Goal: Task Accomplishment & Management: Use online tool/utility

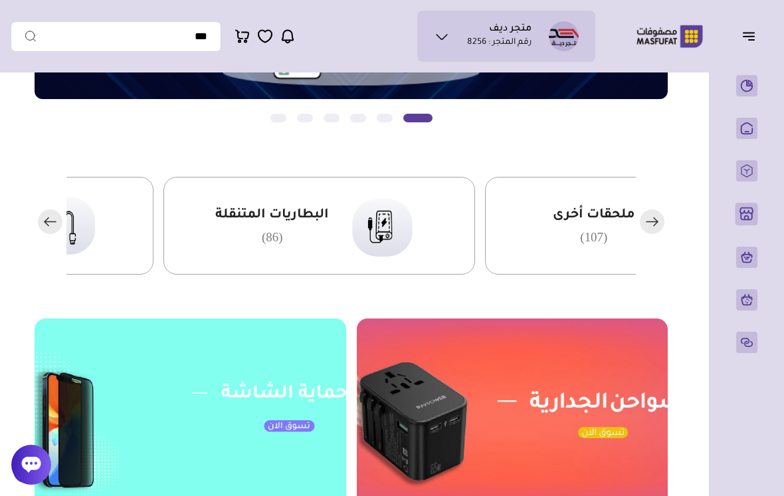
scroll to position [268, 0]
click at [437, 37] on icon at bounding box center [442, 37] width 16 height 16
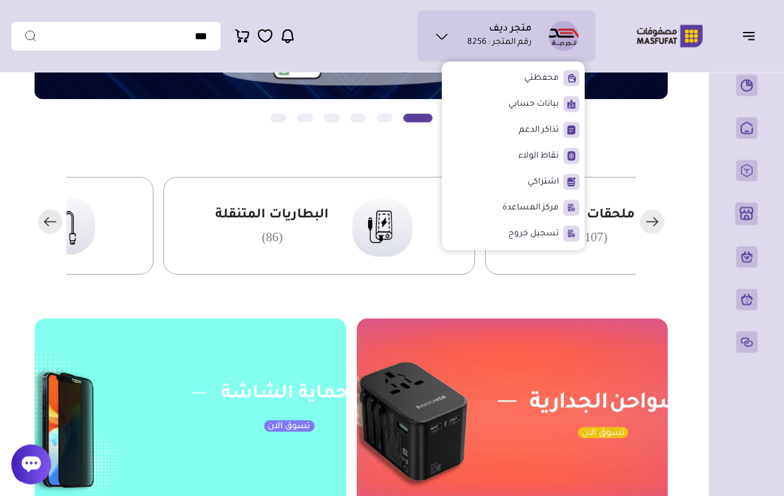
scroll to position [269, 0]
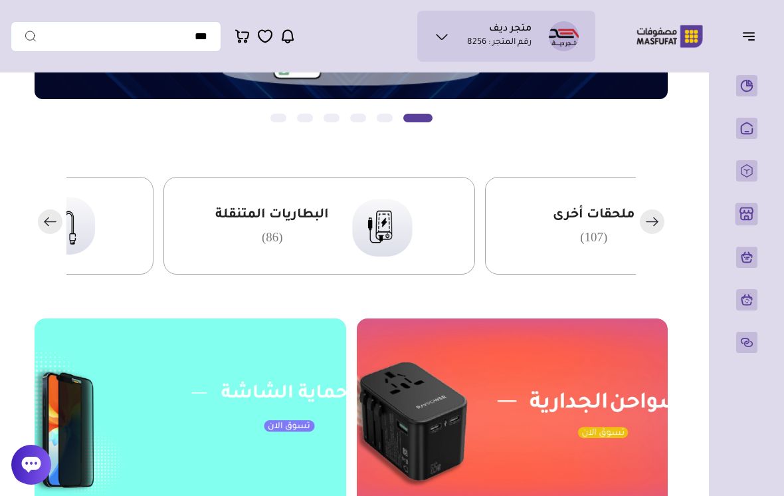
click at [388, 120] on button "Slide 1" at bounding box center [385, 118] width 16 height 9
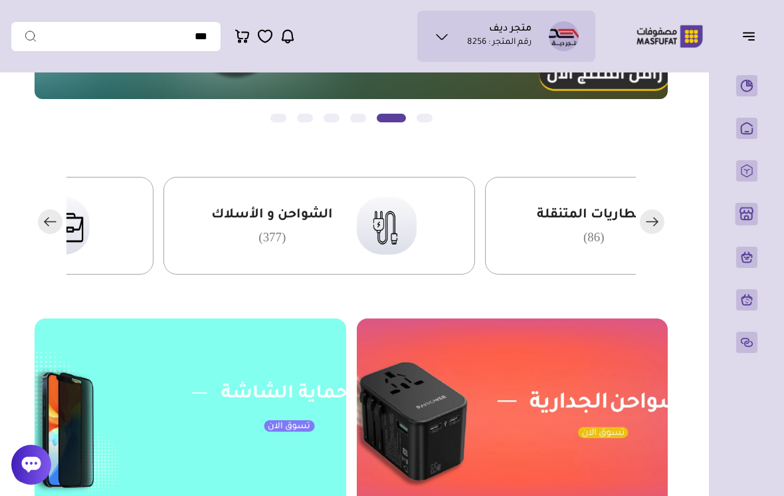
click at [355, 121] on button "Slide 1" at bounding box center [358, 118] width 16 height 9
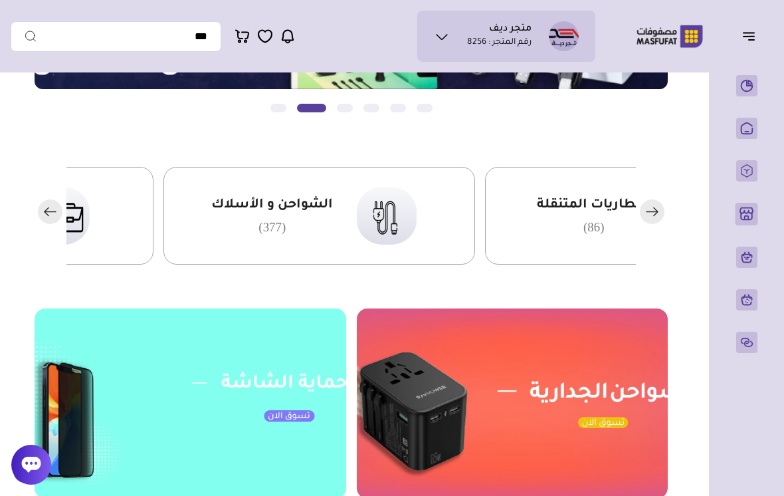
scroll to position [275, 0]
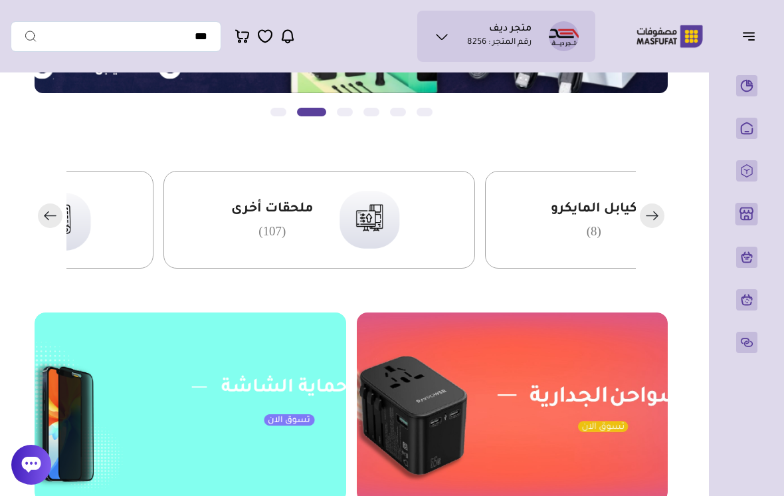
click at [654, 215] on icon "button" at bounding box center [651, 215] width 11 height 0
click at [648, 220] on rect "button" at bounding box center [652, 215] width 25 height 25
click at [662, 217] on rect "button" at bounding box center [652, 215] width 25 height 25
click at [663, 217] on rect "button" at bounding box center [652, 215] width 25 height 25
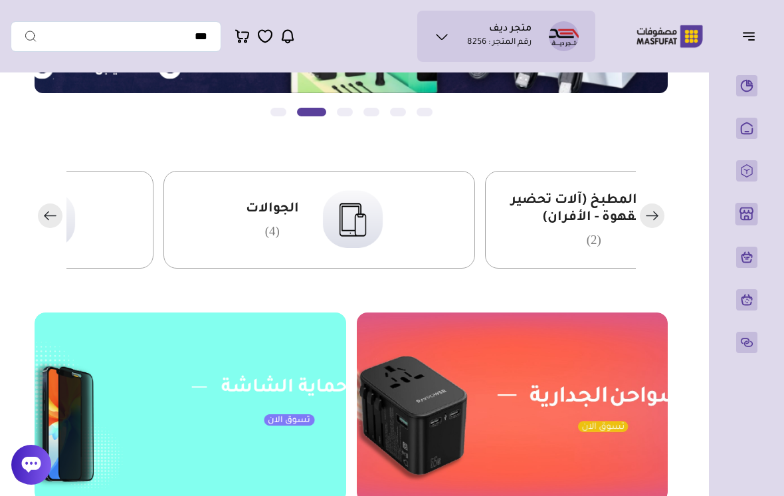
click at [663, 217] on rect "button" at bounding box center [652, 215] width 25 height 25
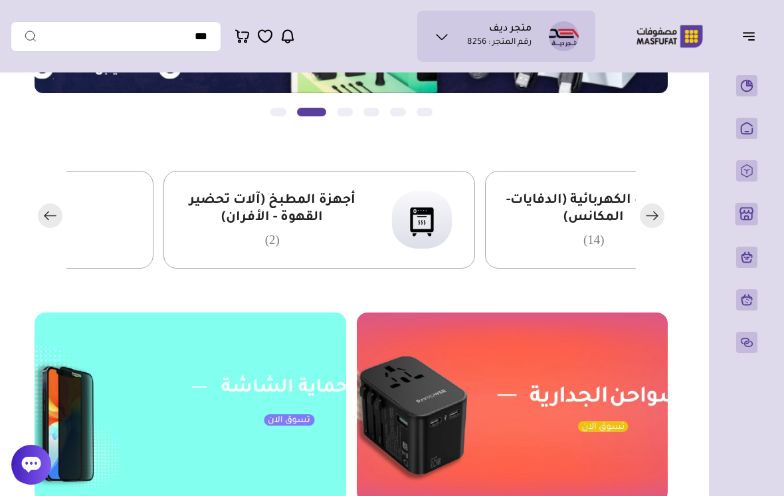
click at [662, 217] on rect "button" at bounding box center [652, 215] width 25 height 25
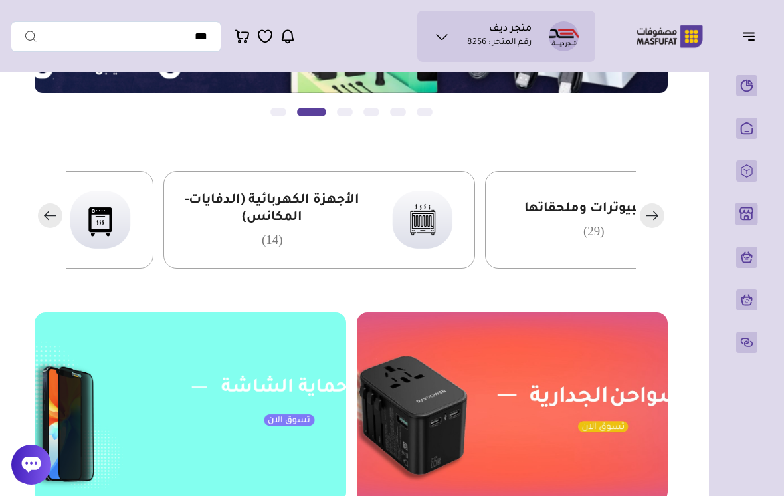
click at [661, 217] on rect "button" at bounding box center [652, 215] width 25 height 25
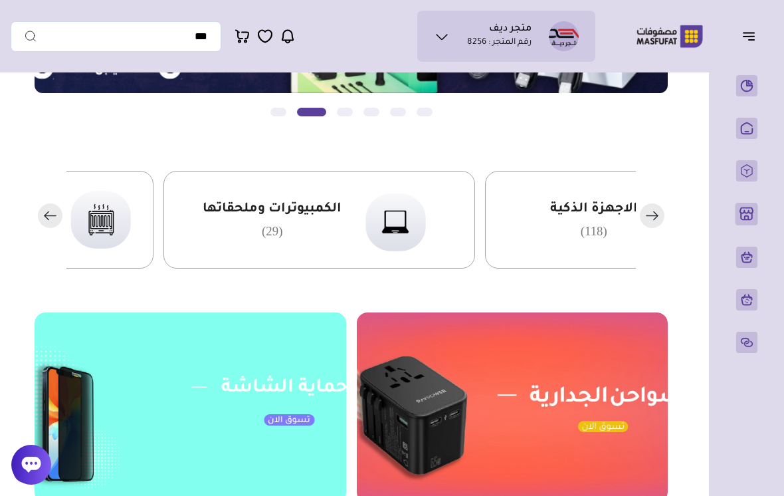
click at [660, 219] on rect "button" at bounding box center [652, 215] width 25 height 25
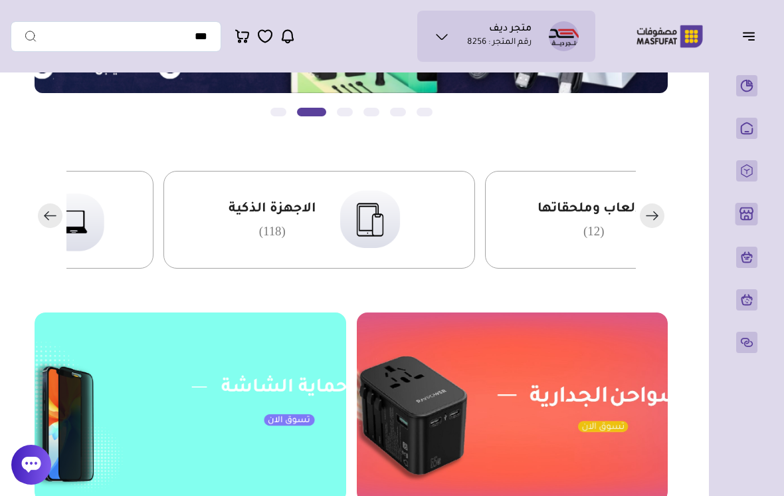
click at [659, 219] on rect "button" at bounding box center [652, 215] width 25 height 25
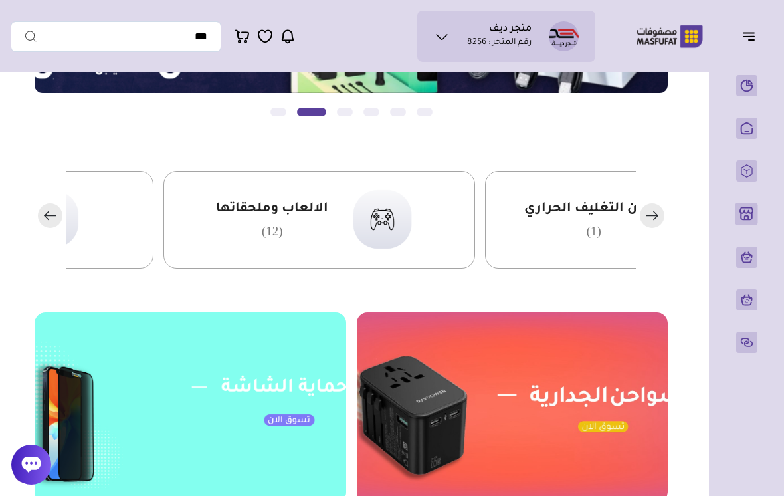
click at [618, 211] on span "مكائن التغليف الحراري" at bounding box center [594, 209] width 140 height 17
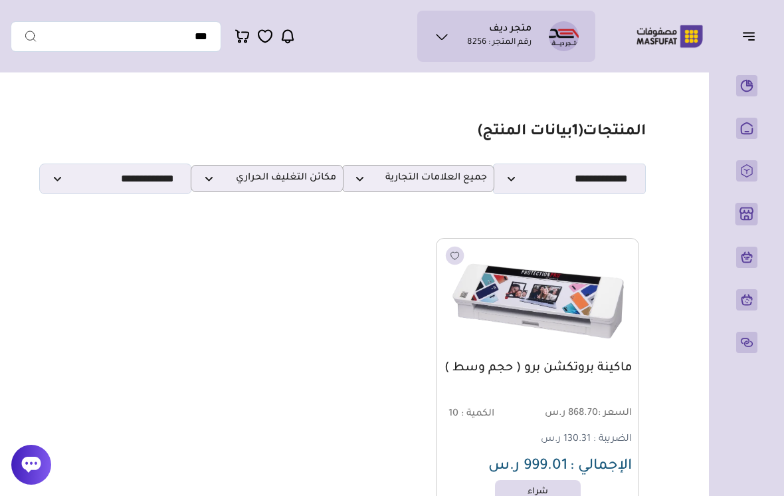
click at [687, 45] on img at bounding box center [669, 36] width 85 height 26
click at [739, 181] on link "المنتجات" at bounding box center [746, 170] width 33 height 21
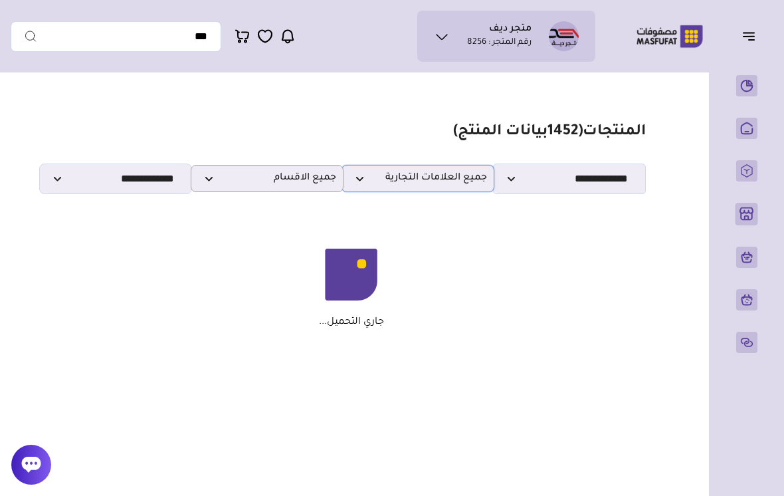
click at [452, 184] on span "جميع العلامات التجارية" at bounding box center [418, 178] width 138 height 13
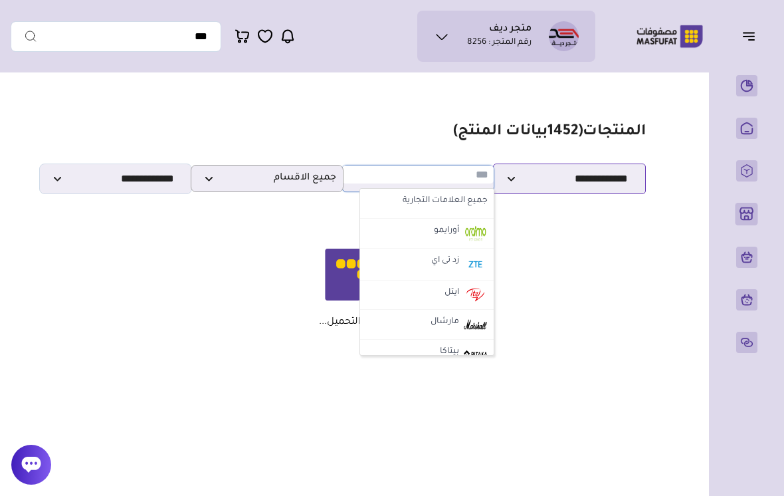
click at [537, 178] on select "**********" at bounding box center [569, 178] width 153 height 31
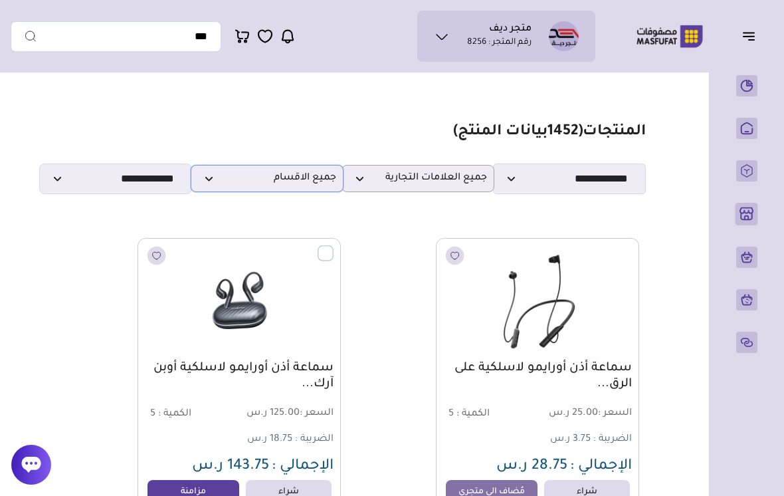
click at [319, 179] on span "جميع الاقسام" at bounding box center [267, 178] width 138 height 13
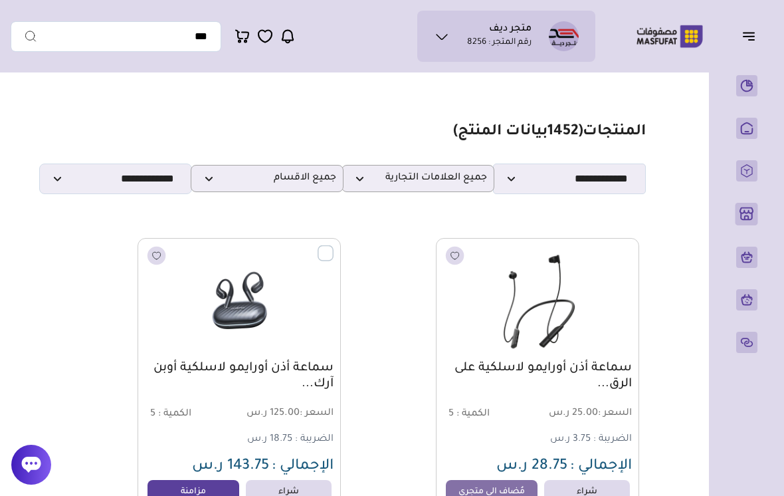
click at [456, 137] on span "( 1452 بيانات المنتج)" at bounding box center [518, 132] width 130 height 16
click at [515, 180] on select "**********" at bounding box center [569, 178] width 153 height 31
click at [400, 177] on span "جميع العلامات التجارية" at bounding box center [418, 178] width 138 height 13
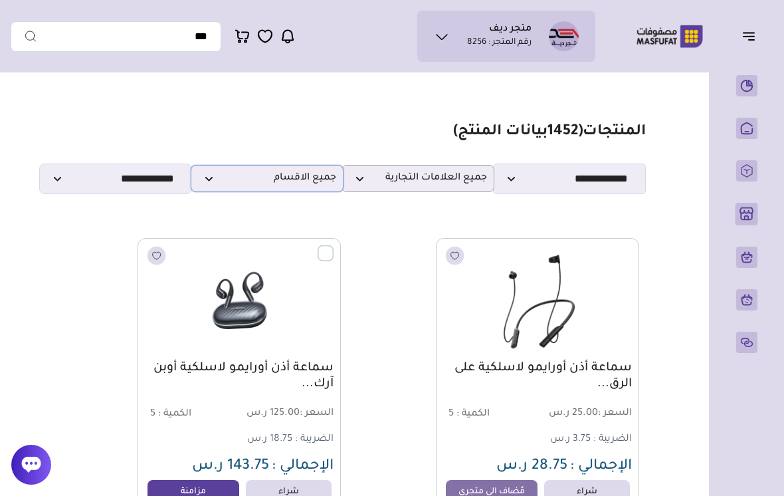
click at [234, 181] on span "جميع الاقسام" at bounding box center [267, 178] width 138 height 13
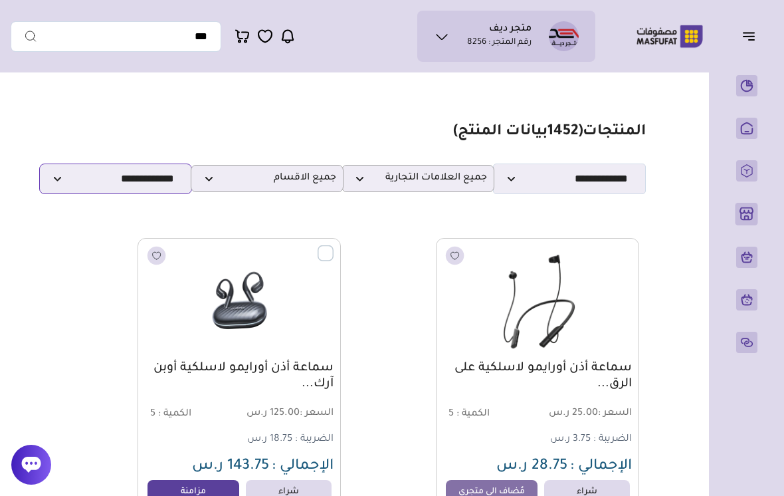
click at [132, 184] on select "**********" at bounding box center [115, 178] width 153 height 31
click at [741, 94] on link "نظرة عامة" at bounding box center [746, 85] width 33 height 21
click at [747, 36] on icon "button" at bounding box center [749, 36] width 16 height 16
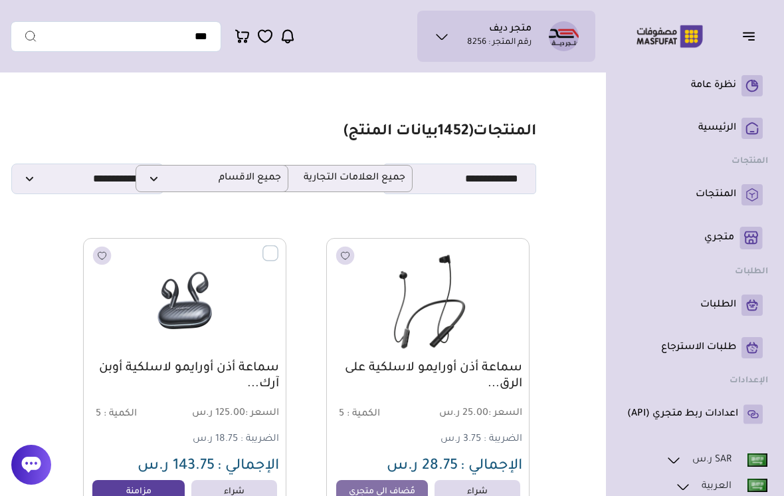
click at [755, 37] on icon "button" at bounding box center [749, 36] width 16 height 16
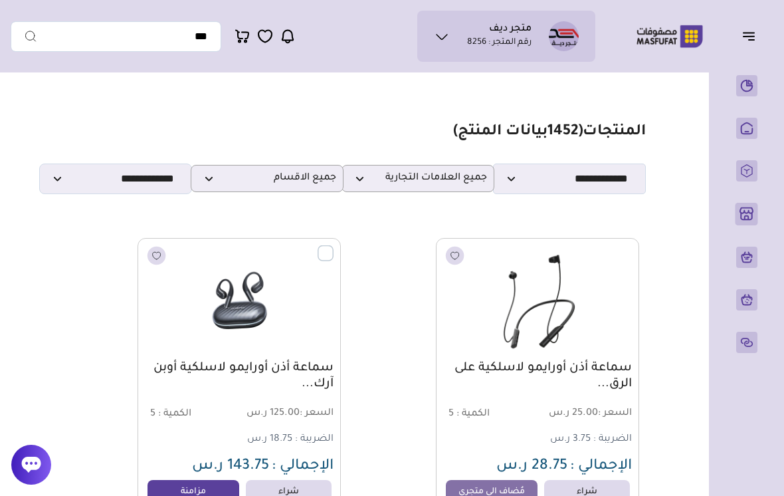
click at [754, 34] on icon "button" at bounding box center [749, 36] width 16 height 16
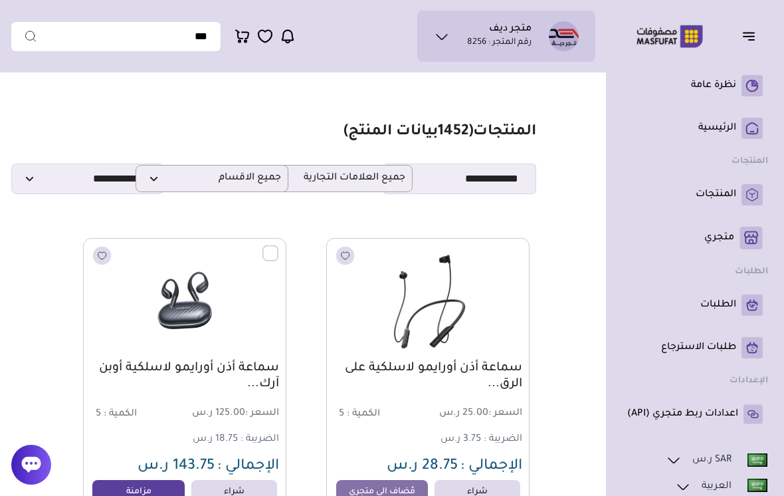
click at [742, 43] on icon "button" at bounding box center [749, 36] width 16 height 16
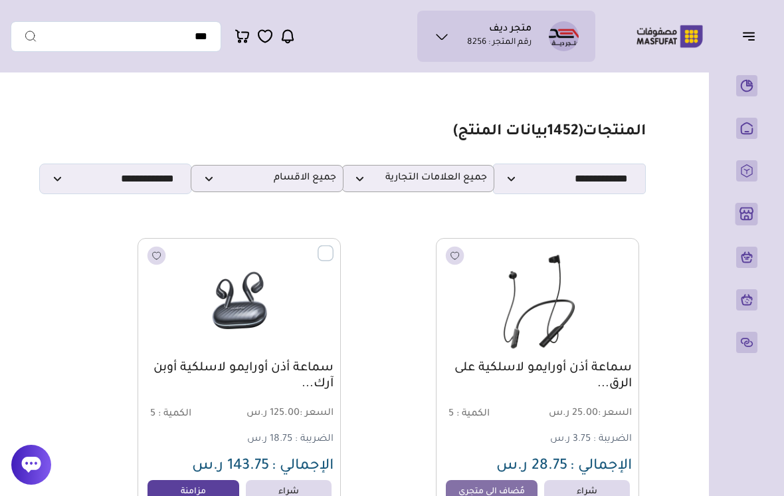
click at [726, 113] on li "الرئيسية" at bounding box center [746, 128] width 43 height 32
click at [0, 0] on p "الرئيسية" at bounding box center [0, 0] width 0 height 0
click at [753, 39] on icon "button" at bounding box center [749, 36] width 16 height 16
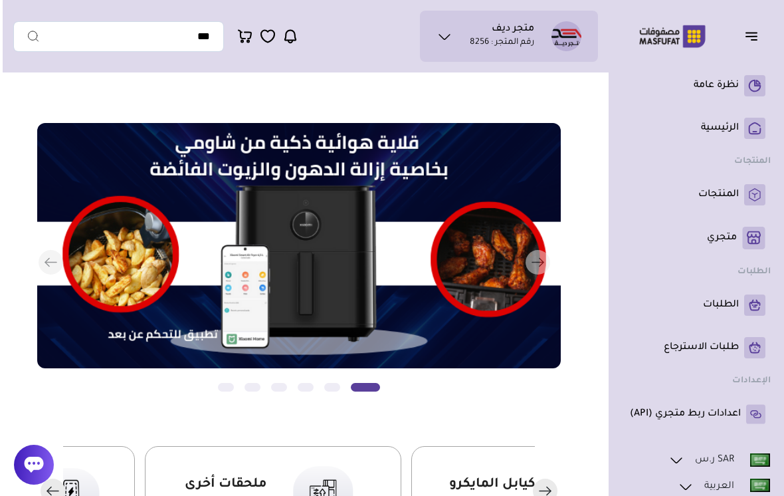
scroll to position [0, -3]
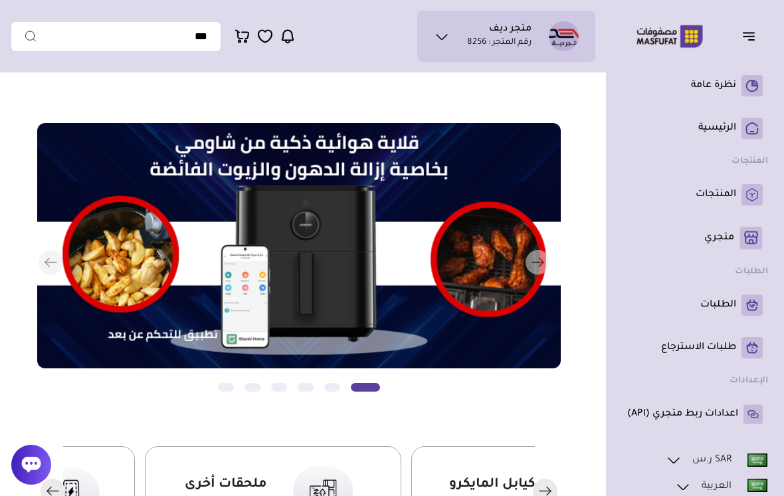
click at [449, 36] on icon at bounding box center [442, 37] width 16 height 16
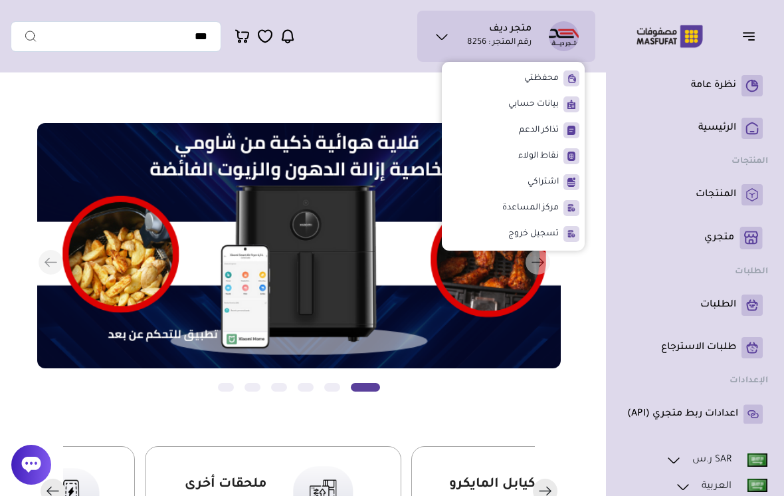
click at [439, 39] on icon at bounding box center [442, 37] width 16 height 16
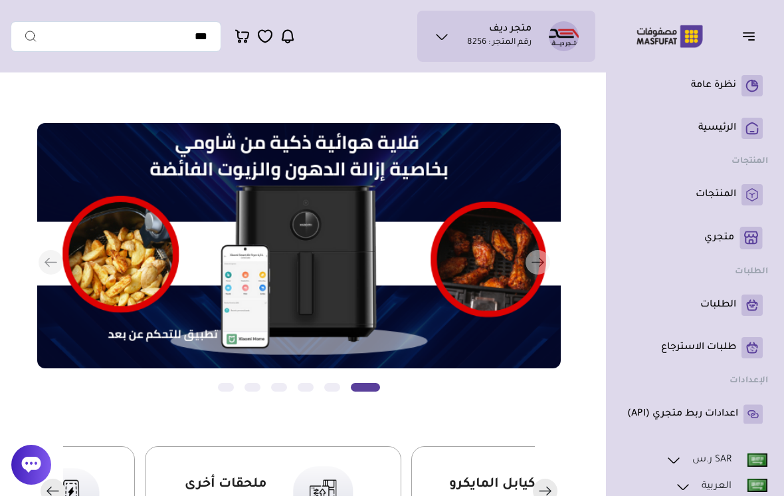
click at [543, 264] on icon "button" at bounding box center [541, 262] width 4 height 8
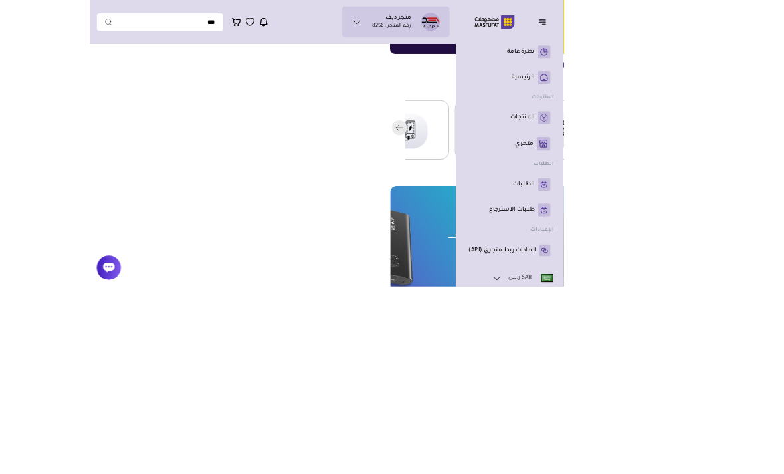
scroll to position [450, -463]
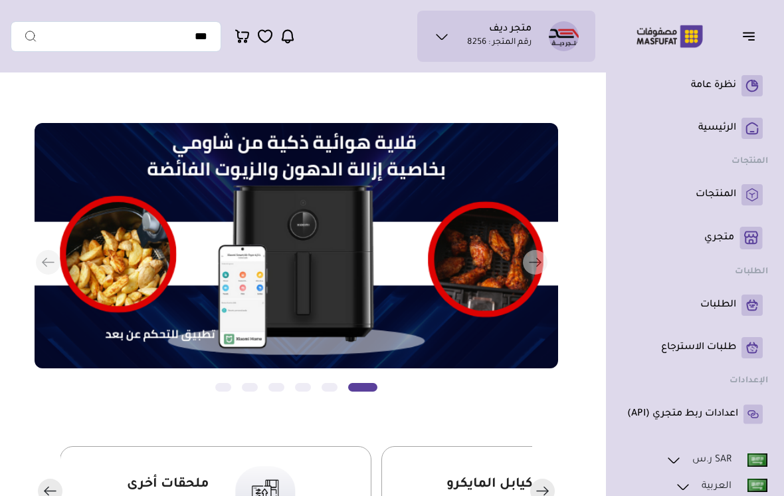
click at [748, 42] on icon "button" at bounding box center [749, 36] width 16 height 16
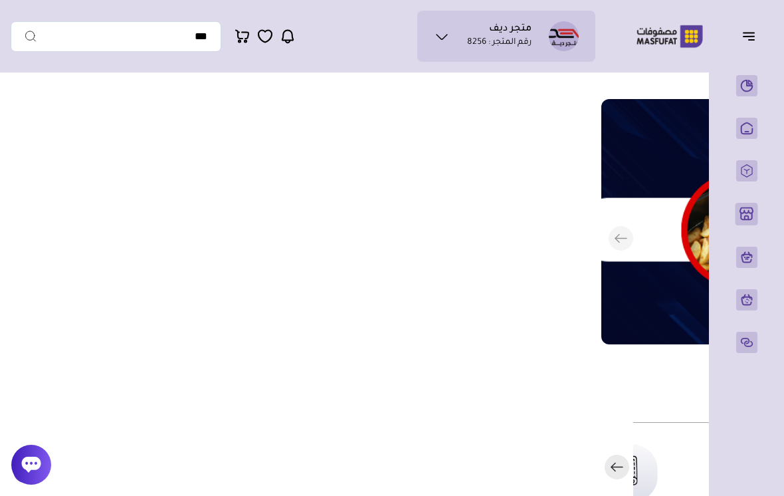
click at [749, 39] on icon "button" at bounding box center [749, 36] width 16 height 16
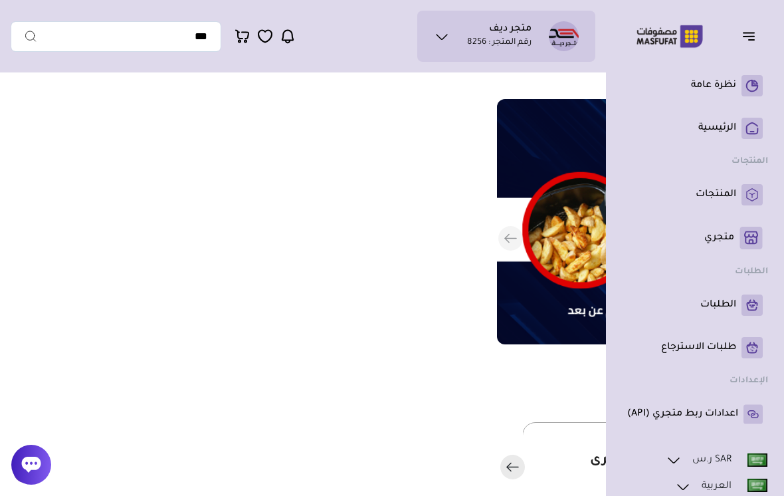
click at [751, 33] on icon "button" at bounding box center [748, 33] width 11 height 0
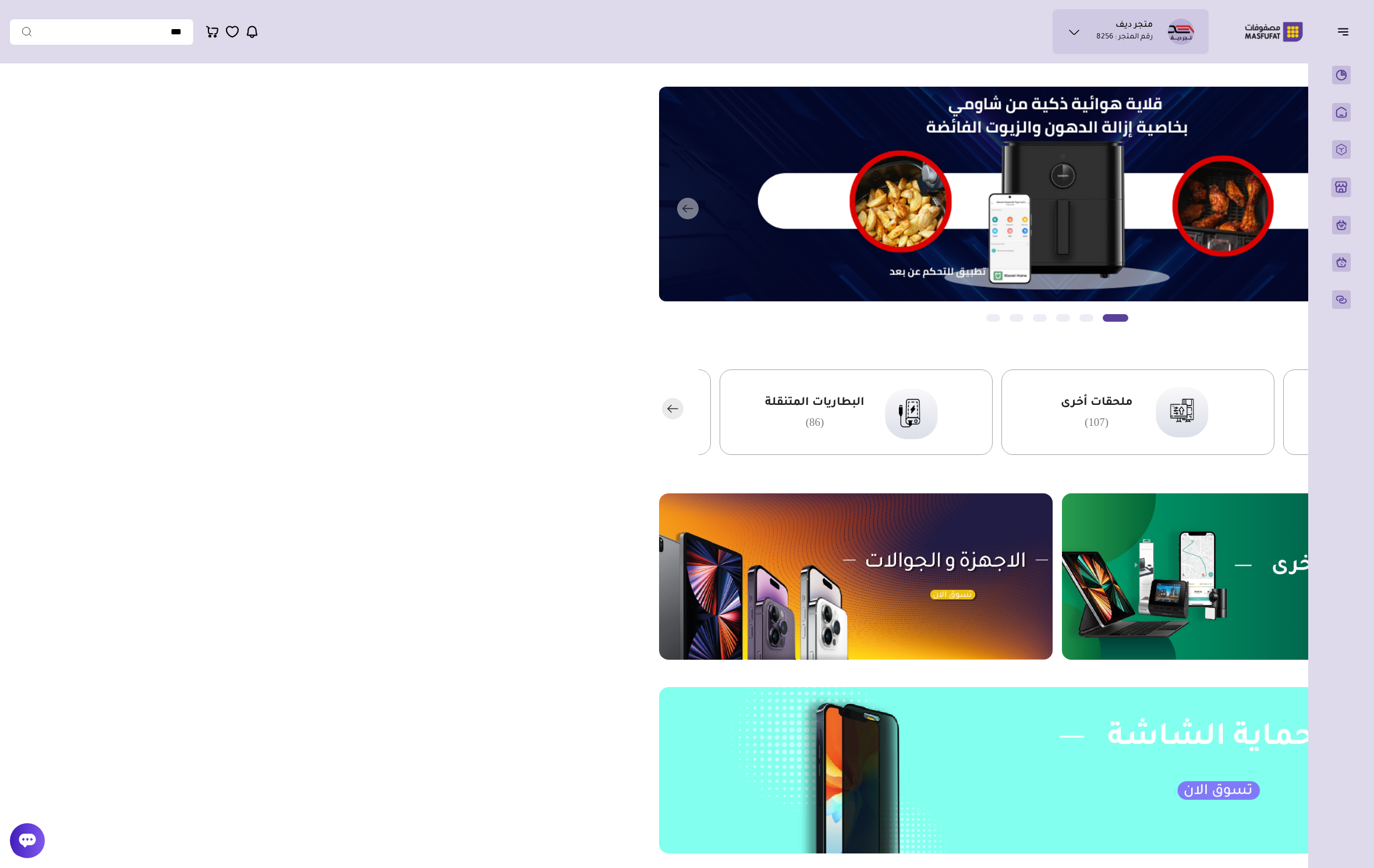
click at [686, 36] on icon "button" at bounding box center [1343, 32] width 14 height 14
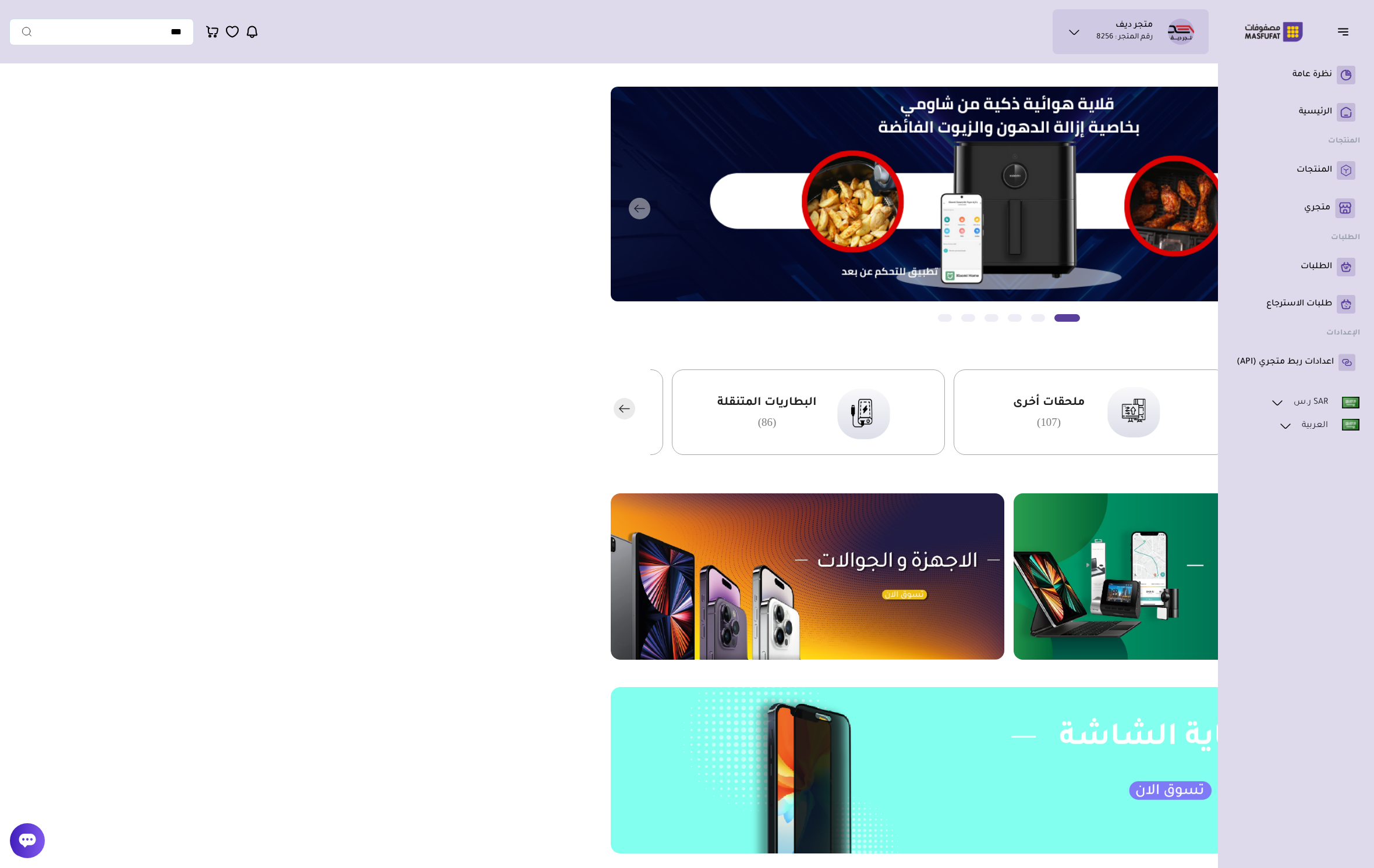
click at [686, 41] on button "button" at bounding box center [1346, 31] width 36 height 22
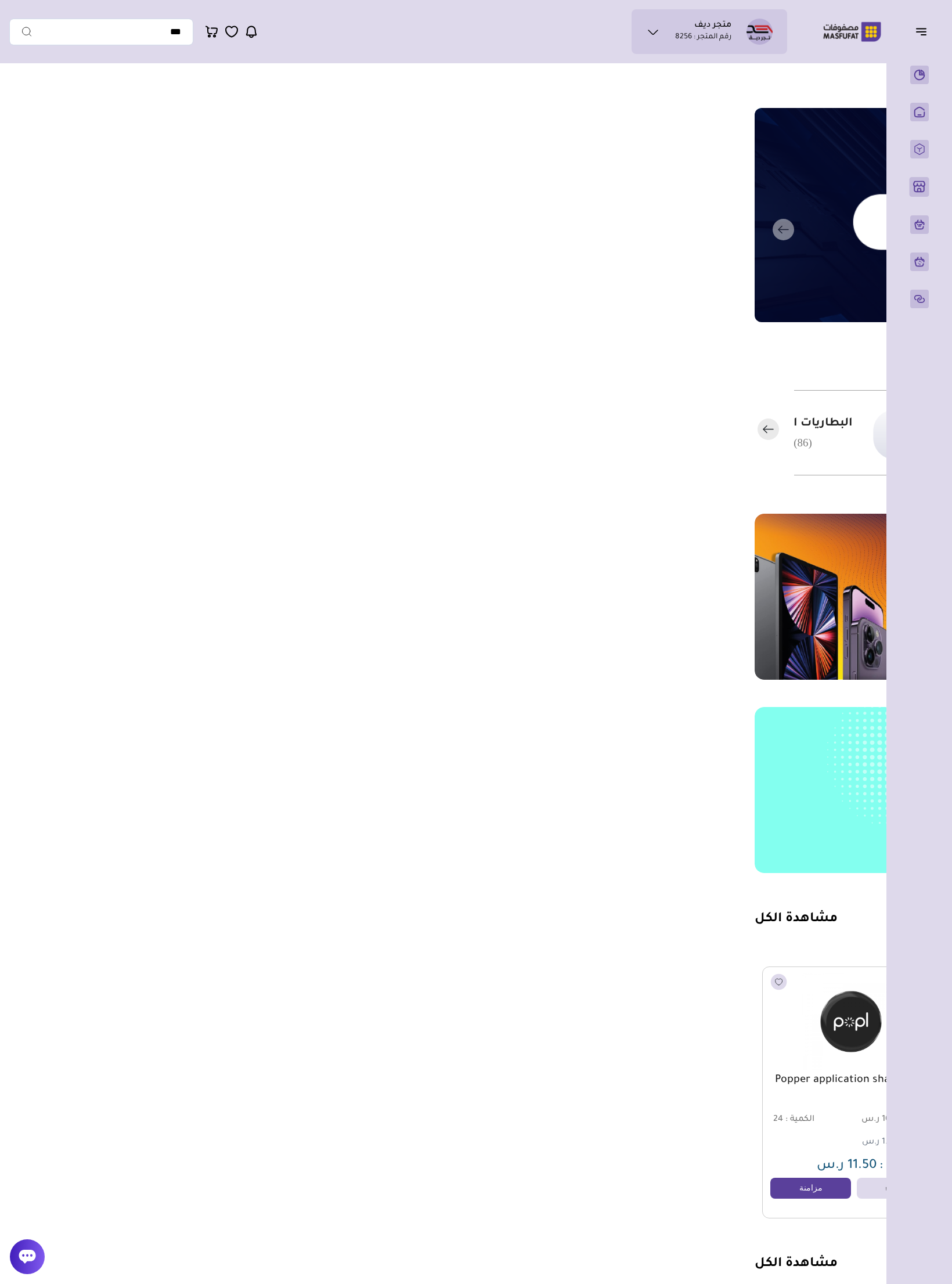
scroll to position [0, 0]
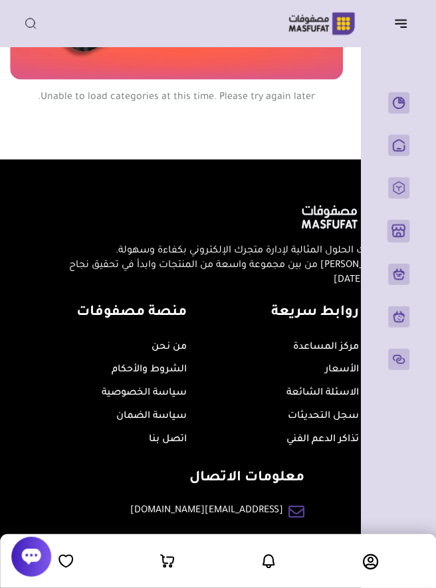
scroll to position [862, 0]
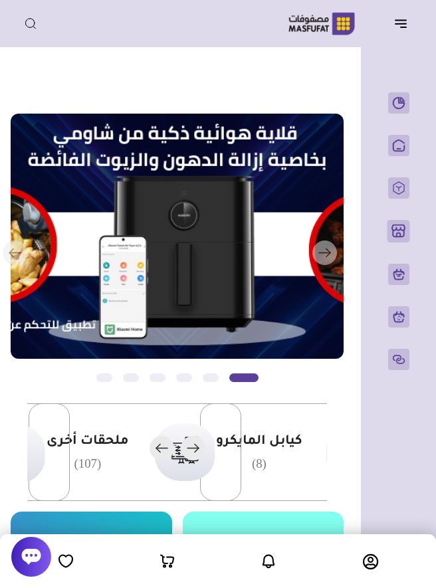
scroll to position [0, -1]
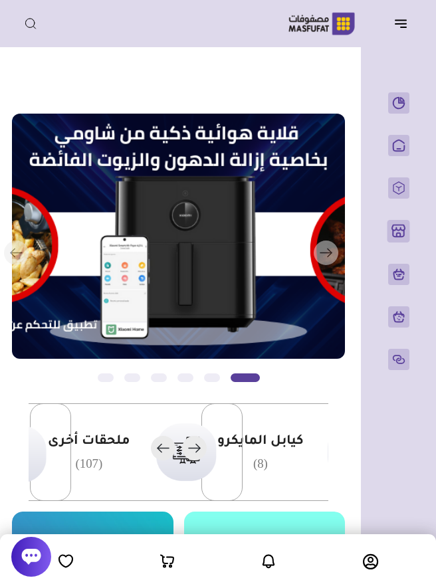
click at [405, 29] on icon "button" at bounding box center [401, 23] width 16 height 16
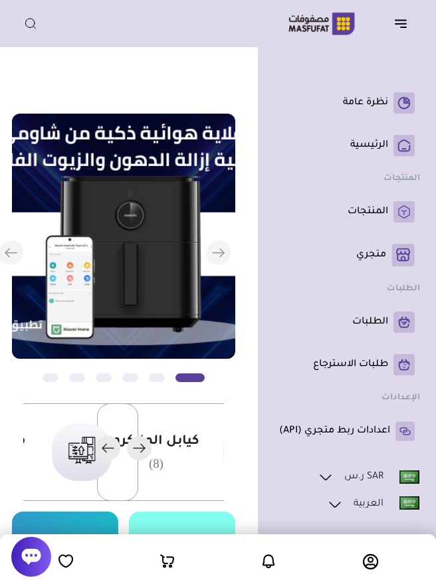
click at [402, 23] on icon "button" at bounding box center [401, 23] width 16 height 16
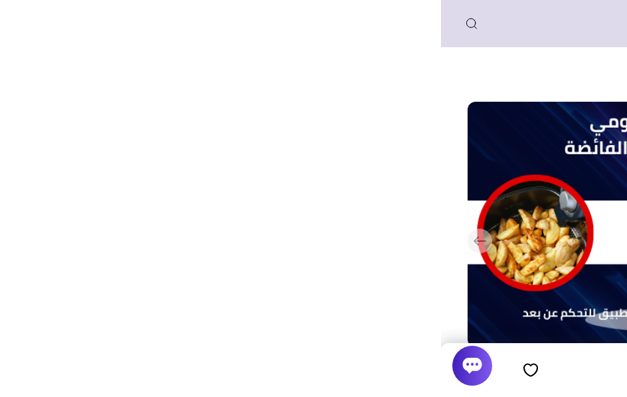
scroll to position [0, 0]
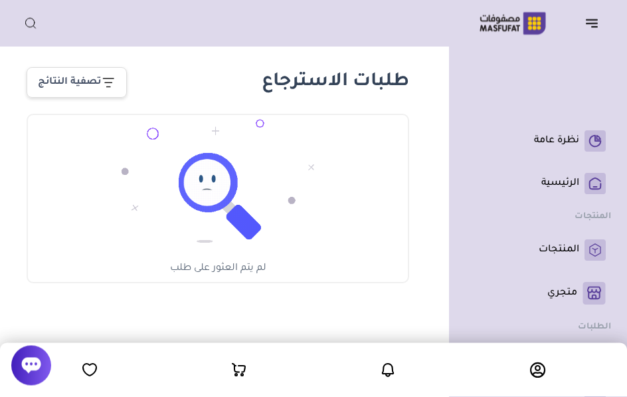
scroll to position [3, 0]
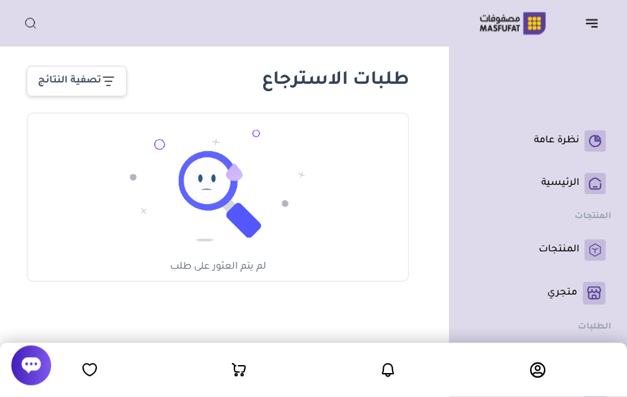
click at [570, 186] on p "الرئيسية" at bounding box center [560, 183] width 38 height 13
click at [594, 21] on icon "button" at bounding box center [592, 23] width 16 height 16
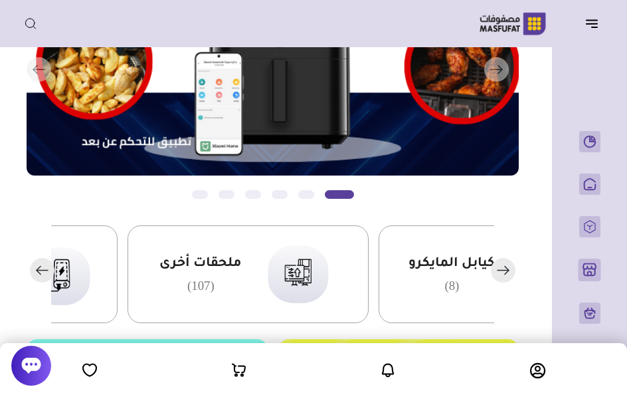
scroll to position [180, 0]
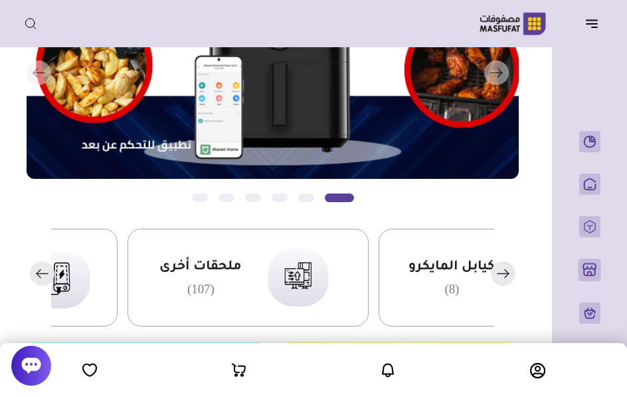
click at [297, 206] on button "التالي" at bounding box center [263, 73] width 492 height 279
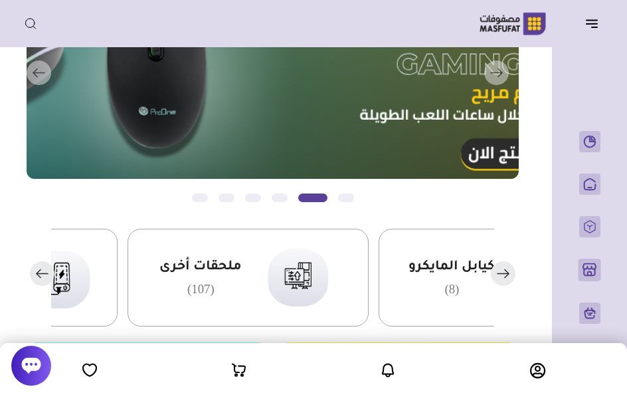
click at [270, 203] on button "التالي" at bounding box center [263, 73] width 492 height 279
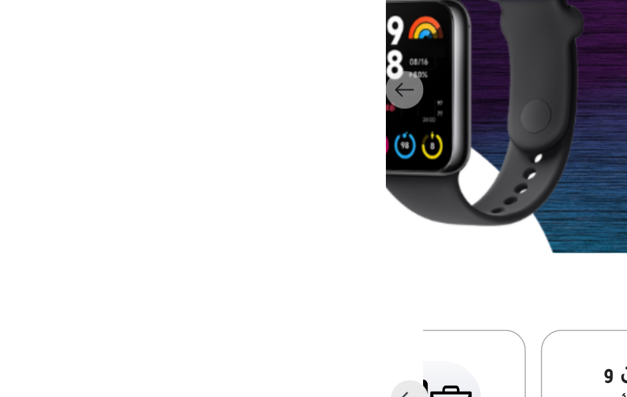
scroll to position [140, 0]
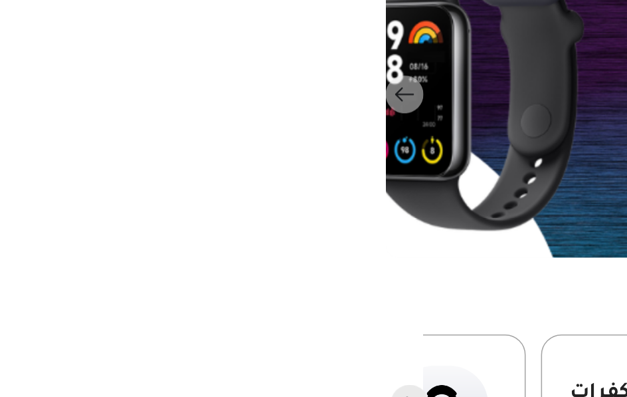
click at [265, 64] on button "التالي" at bounding box center [263, 113] width 492 height 279
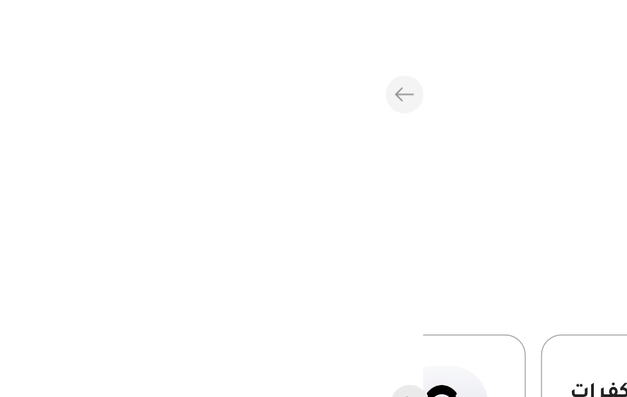
click at [264, 64] on button "التالي" at bounding box center [487, 113] width 492 height 279
click at [291, 1] on button "التالي" at bounding box center [487, 113] width 492 height 279
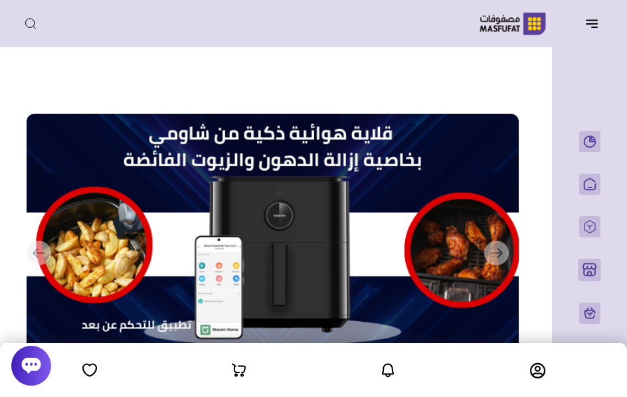
scroll to position [401, -338]
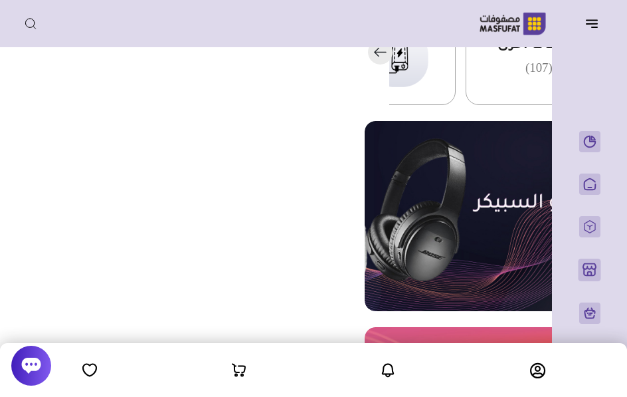
click at [537, 368] on icon at bounding box center [537, 370] width 15 height 16
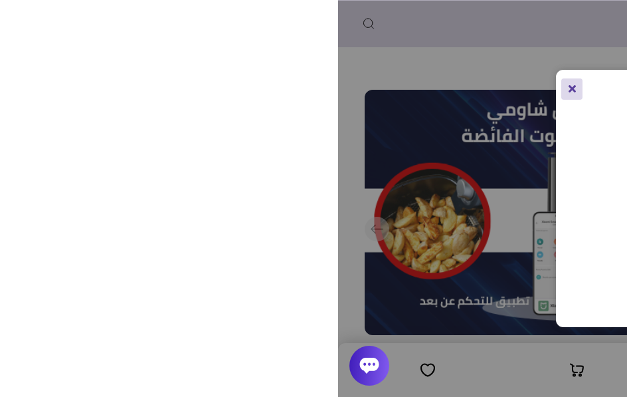
scroll to position [0, -338]
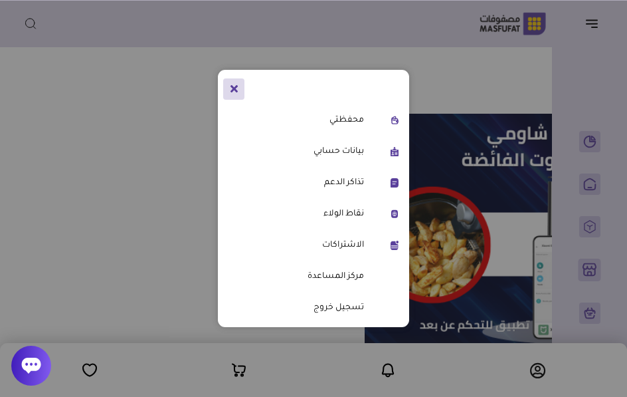
click at [234, 92] on icon at bounding box center [234, 88] width 7 height 11
click at [240, 92] on button at bounding box center [233, 88] width 21 height 21
click at [238, 92] on button at bounding box center [233, 88] width 21 height 21
click at [241, 92] on button at bounding box center [233, 88] width 21 height 21
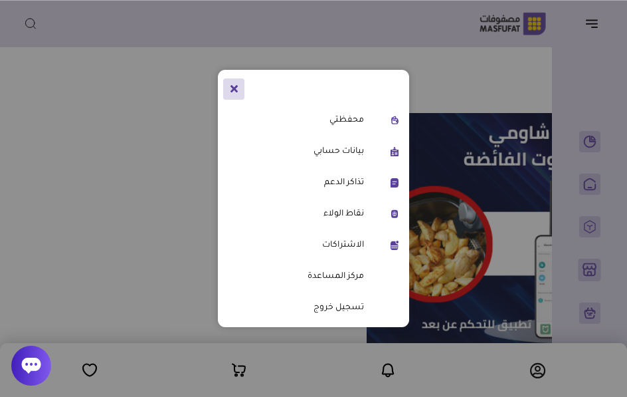
scroll to position [3, -340]
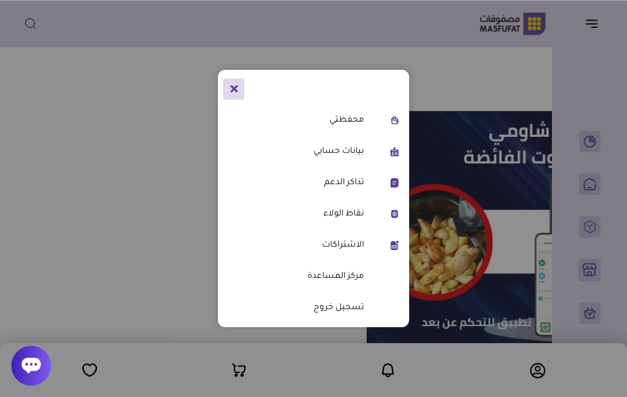
click at [239, 89] on button at bounding box center [233, 88] width 21 height 21
click at [240, 89] on button at bounding box center [233, 88] width 21 height 21
click at [236, 93] on icon at bounding box center [234, 88] width 7 height 11
click at [237, 92] on icon at bounding box center [234, 88] width 7 height 11
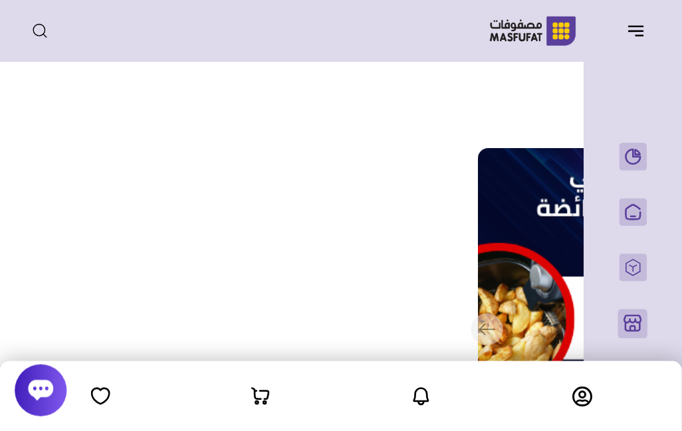
scroll to position [7, -340]
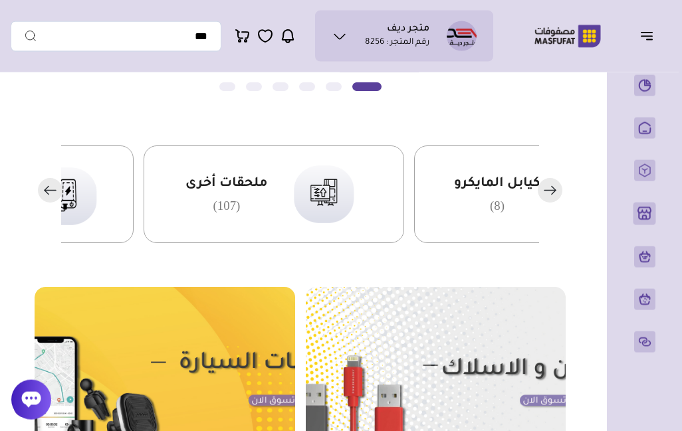
scroll to position [302, 0]
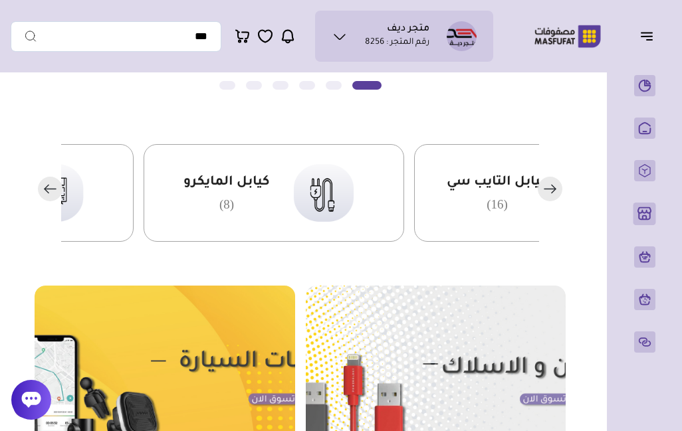
click at [351, 170] on img at bounding box center [323, 192] width 81 height 78
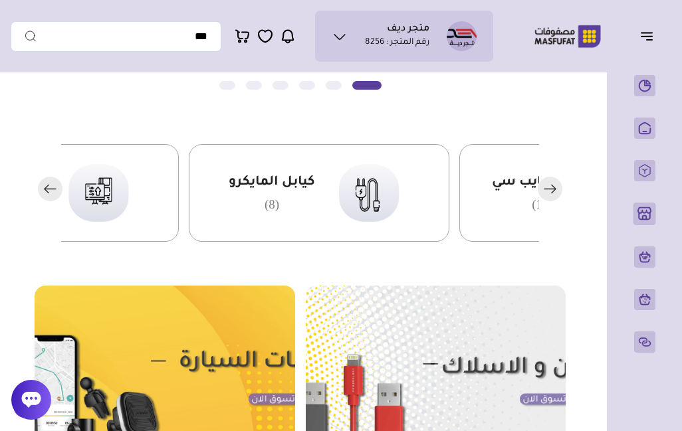
click at [250, 174] on span "كيابل المايكرو" at bounding box center [272, 182] width 86 height 17
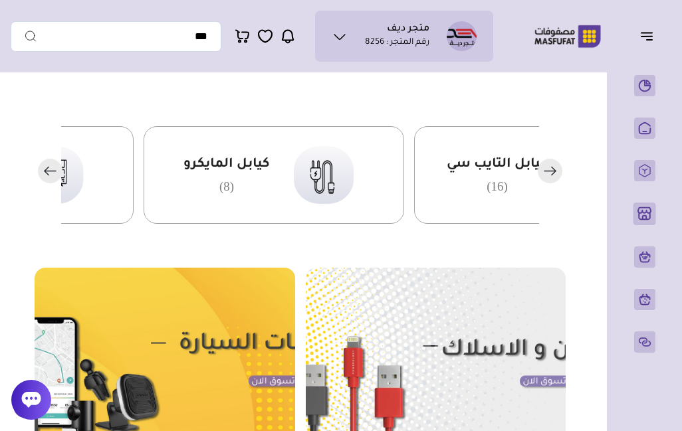
click at [518, 173] on span "كيابل التايب سي" at bounding box center [496, 164] width 101 height 17
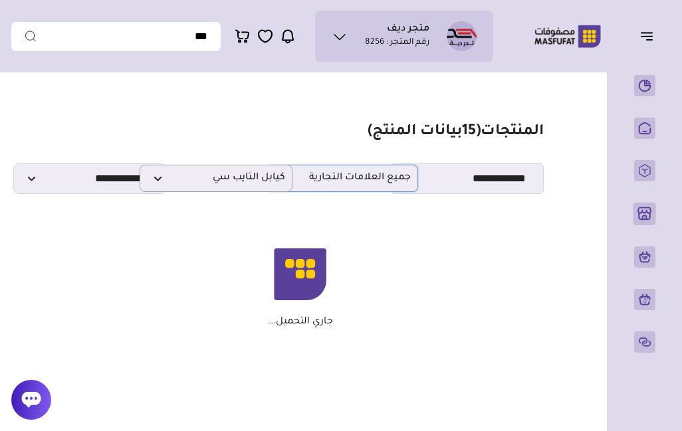
click at [354, 179] on span "جميع العلامات التجارية" at bounding box center [341, 178] width 138 height 13
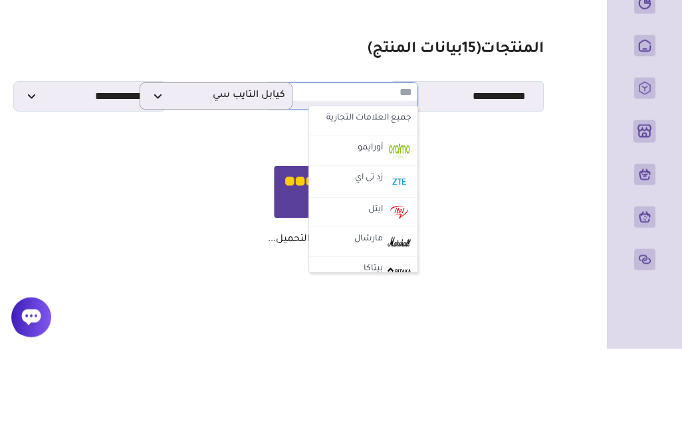
click at [482, 238] on div "لم يتم العثورعلى منتج جاري التحميل..." at bounding box center [300, 283] width 474 height 90
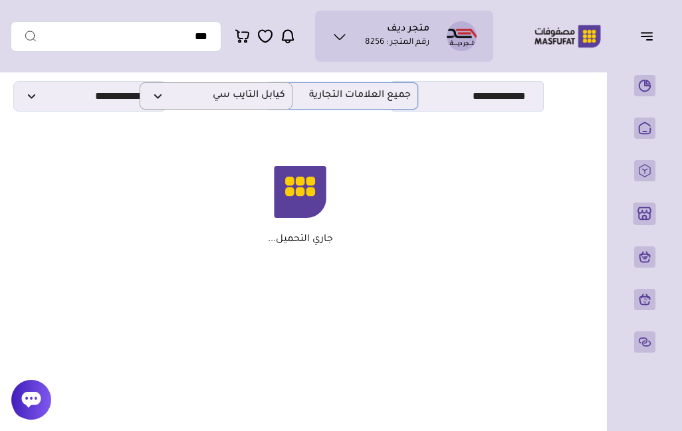
click at [367, 95] on span "جميع العلامات التجارية" at bounding box center [341, 96] width 138 height 13
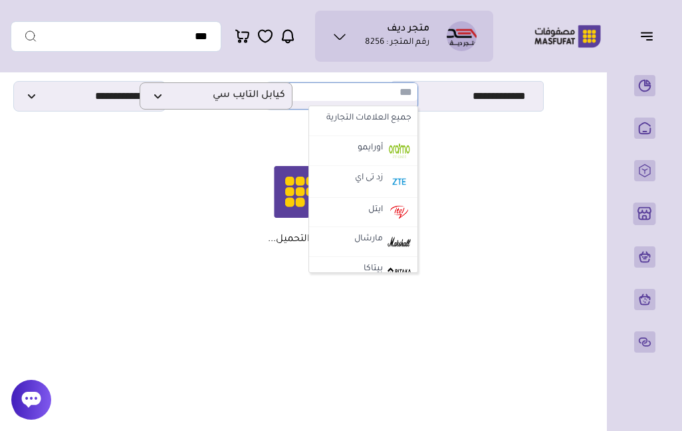
scroll to position [82, 0]
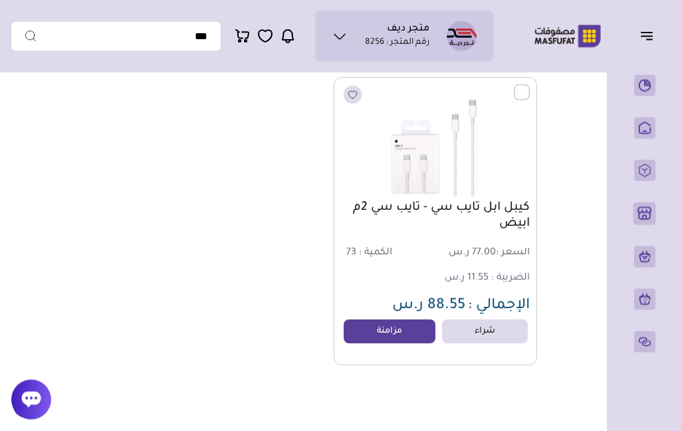
scroll to position [2318, 0]
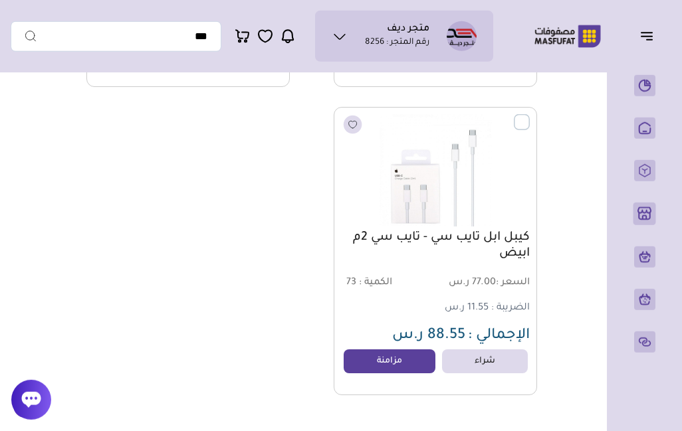
scroll to position [2290, 0]
click at [399, 349] on div "شراء مزامنة" at bounding box center [435, 361] width 185 height 24
click at [399, 366] on link "مزامنة" at bounding box center [389, 361] width 92 height 24
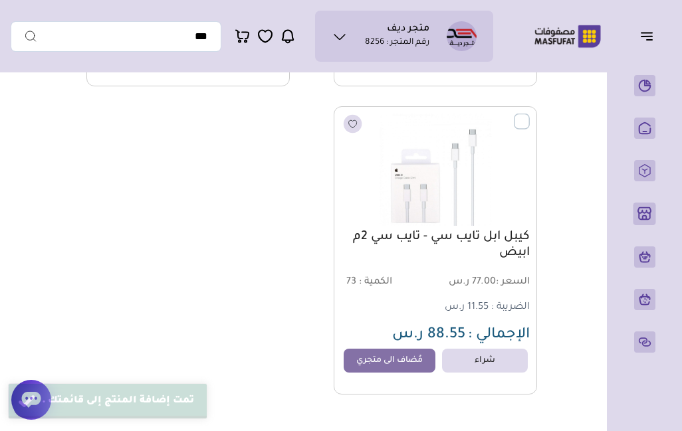
click at [410, 364] on link "مُضاف الى متجري" at bounding box center [389, 361] width 92 height 24
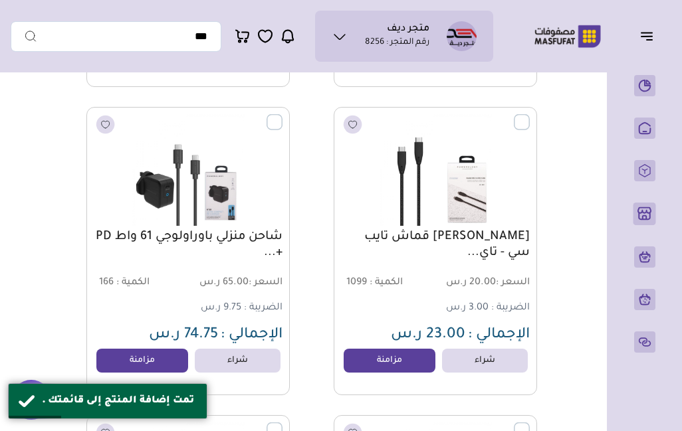
scroll to position [1080, 0]
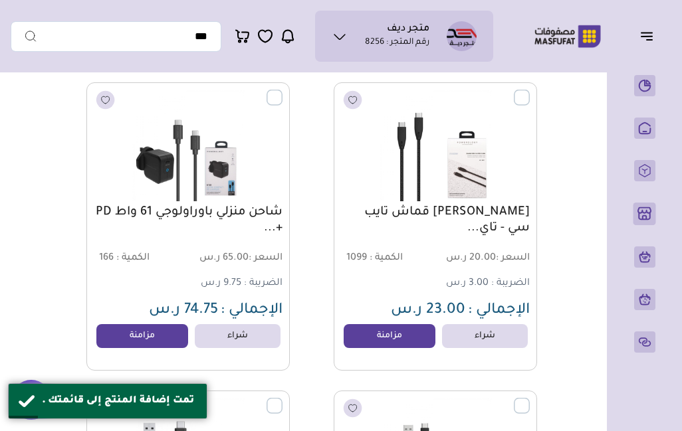
click at [142, 338] on link "مزامنة" at bounding box center [142, 336] width 92 height 24
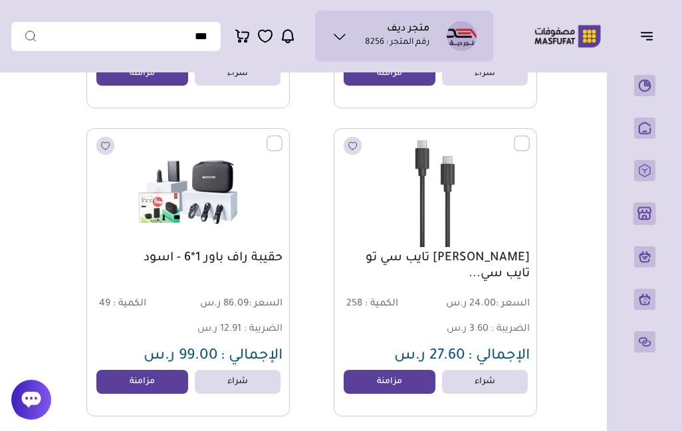
scroll to position [726, 0]
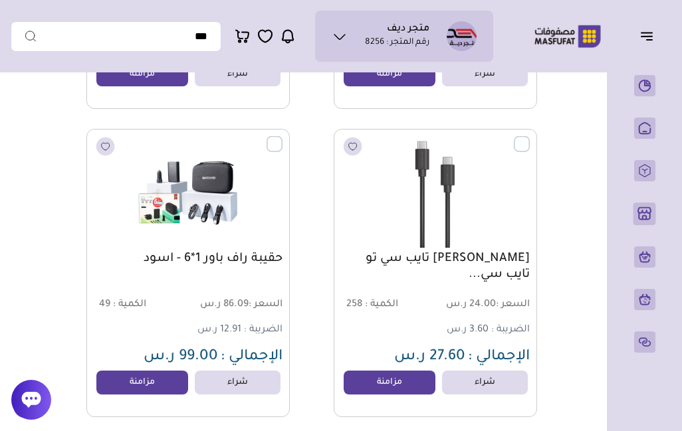
click at [149, 379] on link "مزامنة" at bounding box center [142, 383] width 92 height 24
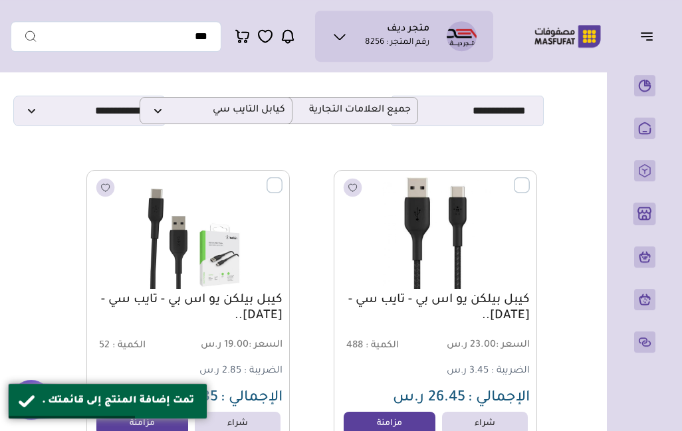
scroll to position [0, 0]
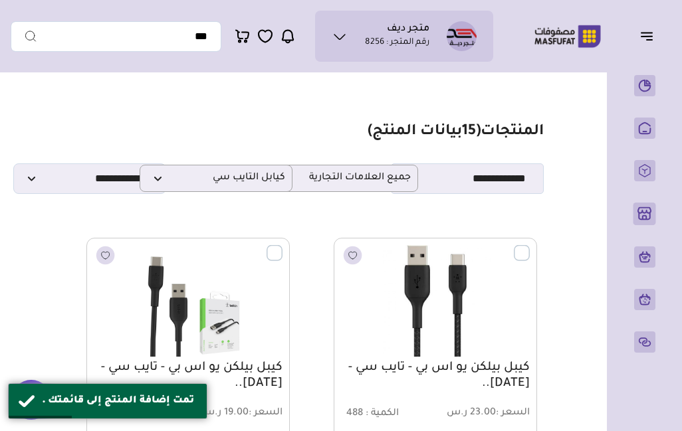
click at [638, 127] on link "الرئيسية" at bounding box center [644, 128] width 33 height 21
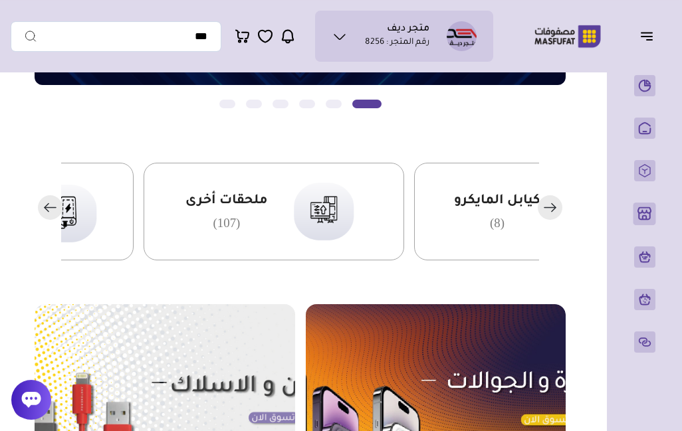
scroll to position [283, 0]
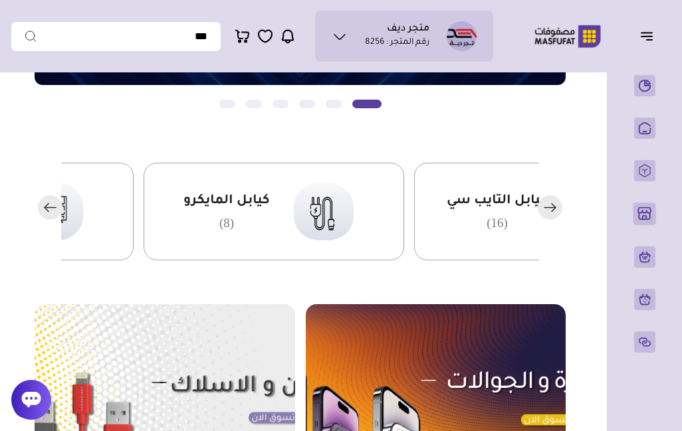
click at [468, 304] on img at bounding box center [436, 399] width 260 height 190
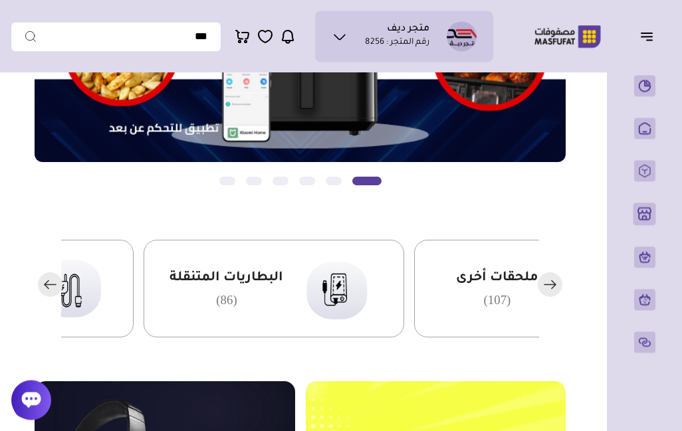
scroll to position [205, 0]
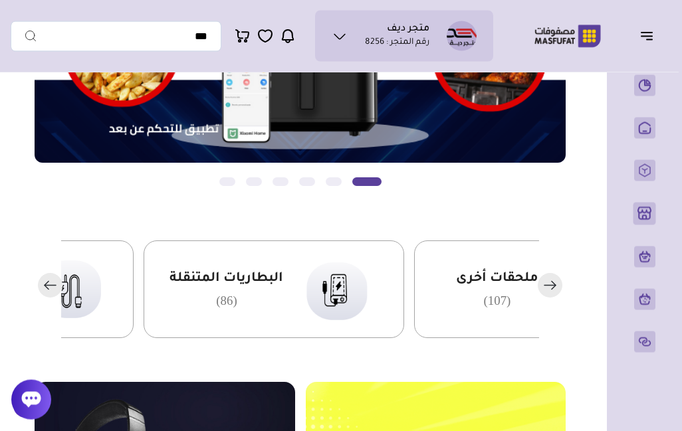
click at [43, 284] on rect "button" at bounding box center [50, 285] width 25 height 25
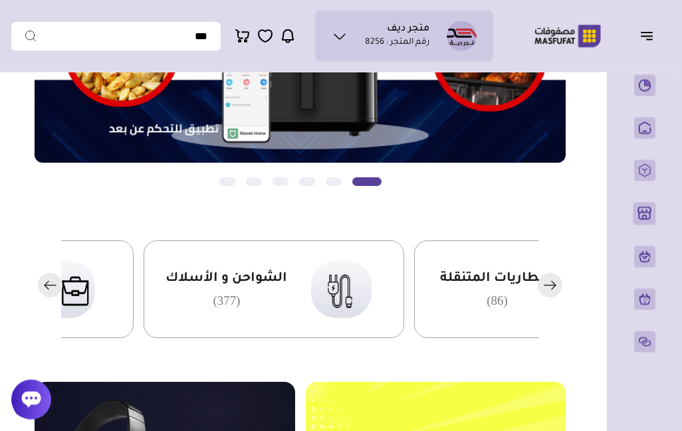
click at [46, 286] on icon "button" at bounding box center [47, 285] width 4 height 8
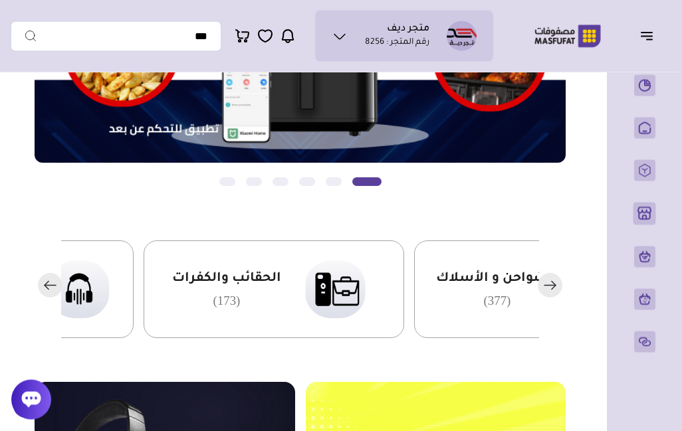
click at [49, 286] on rect "button" at bounding box center [50, 285] width 25 height 25
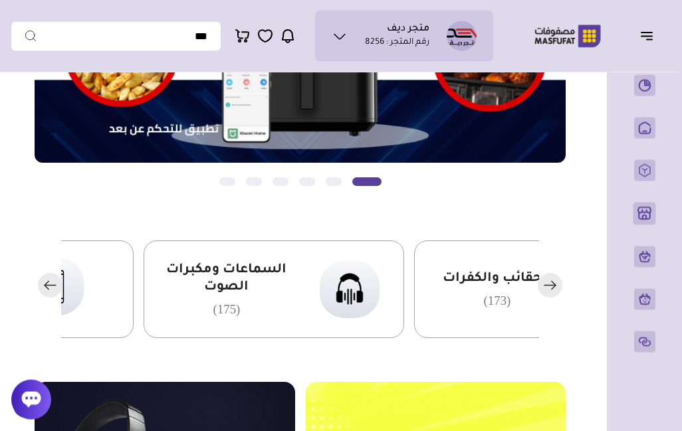
click at [50, 281] on rect "button" at bounding box center [50, 285] width 25 height 25
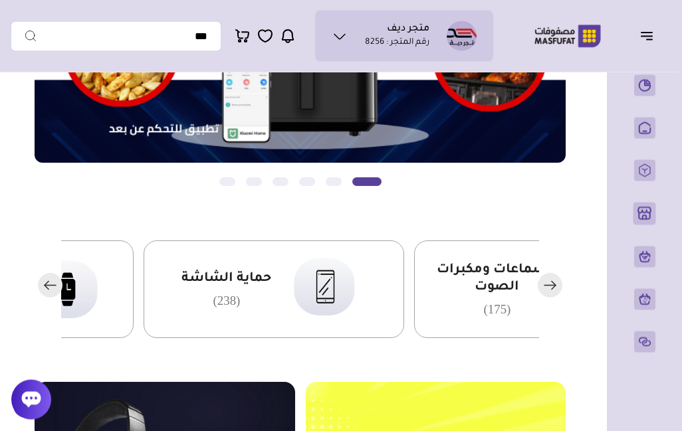
click at [51, 283] on rect "button" at bounding box center [50, 285] width 25 height 25
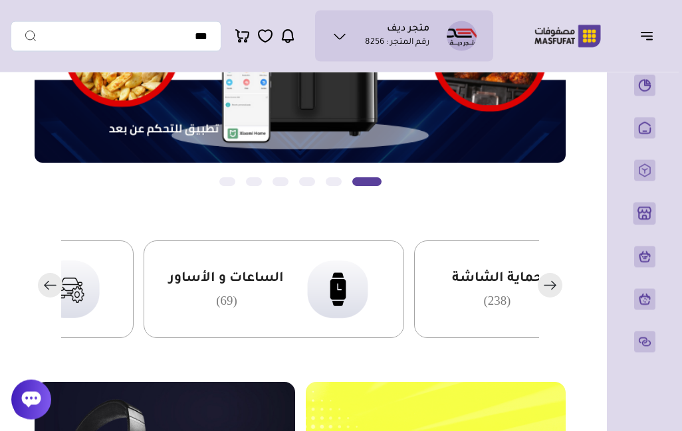
click at [78, 336] on div "مستلزمات السيارة (58)" at bounding box center [3, 290] width 260 height 98
click at [203, 288] on span "الساعات و الأساور" at bounding box center [226, 278] width 115 height 17
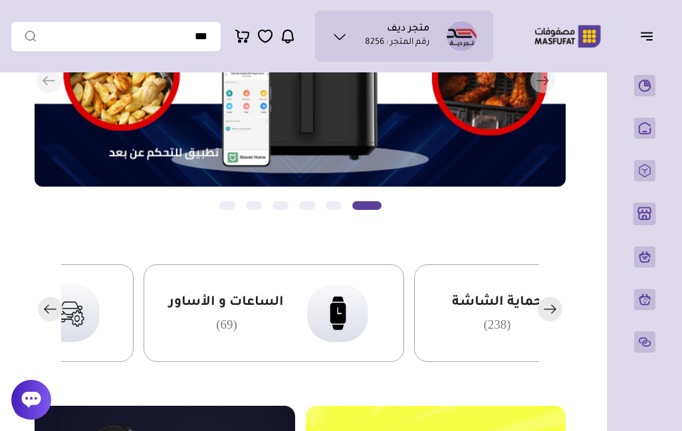
click at [202, 309] on span "الساعات و الأساور" at bounding box center [226, 302] width 115 height 17
click at [55, 307] on rect "button" at bounding box center [50, 309] width 25 height 25
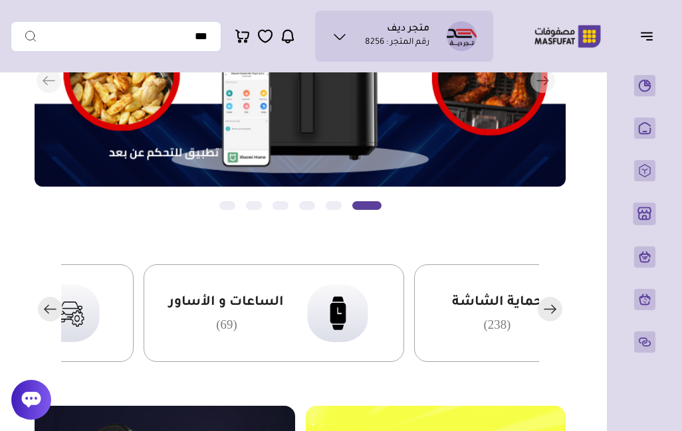
scroll to position [181, 0]
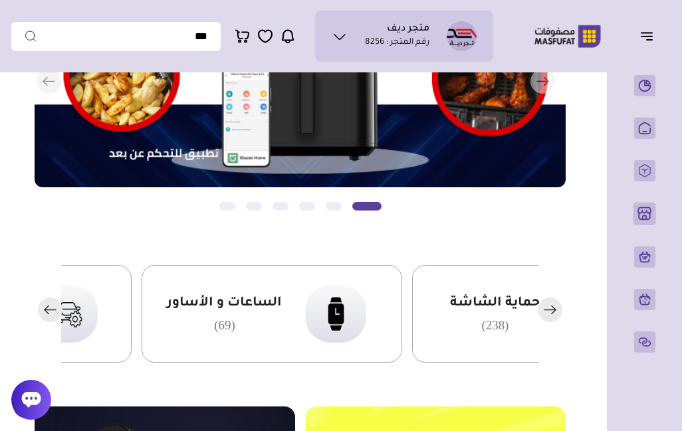
click at [115, 327] on div "مستلزمات السيارة (58)" at bounding box center [1, 314] width 260 height 98
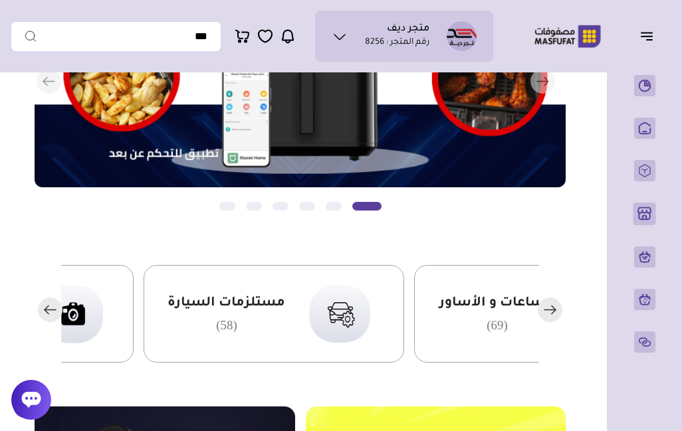
click at [52, 317] on rect "button" at bounding box center [50, 310] width 25 height 25
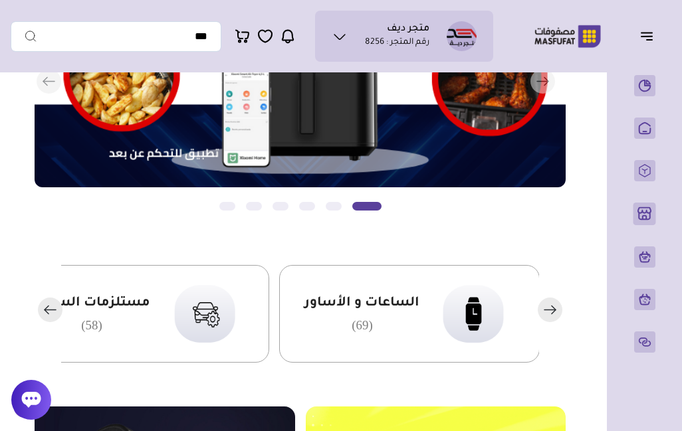
click at [327, 288] on div "الساعات و الأساور (69)" at bounding box center [409, 314] width 260 height 98
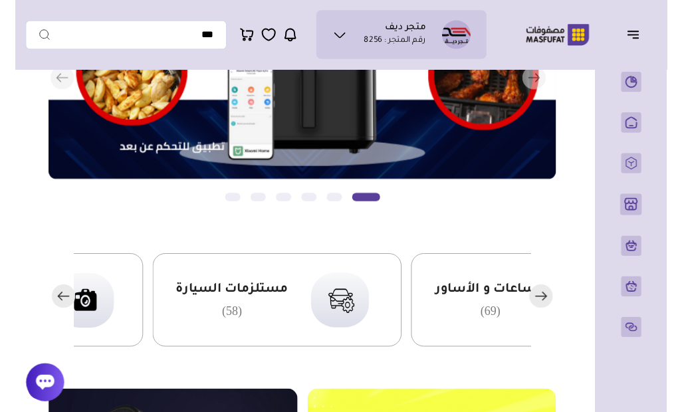
scroll to position [178, -1]
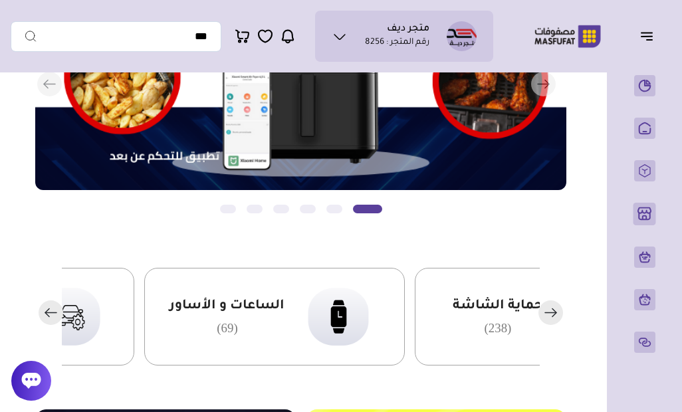
click at [284, 311] on span "الساعات و الأساور" at bounding box center [226, 306] width 115 height 17
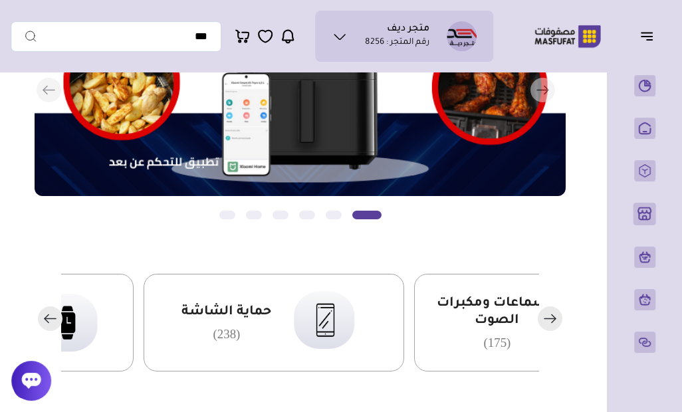
scroll to position [172, 0]
click at [52, 320] on rect "button" at bounding box center [50, 318] width 25 height 25
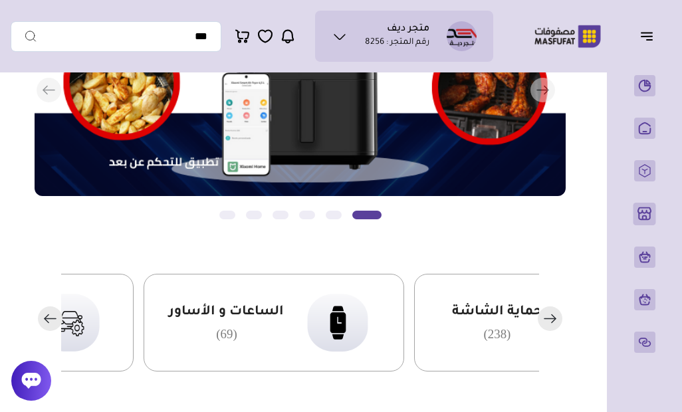
click at [86, 334] on img at bounding box center [68, 322] width 81 height 78
click at [87, 328] on img at bounding box center [68, 322] width 81 height 78
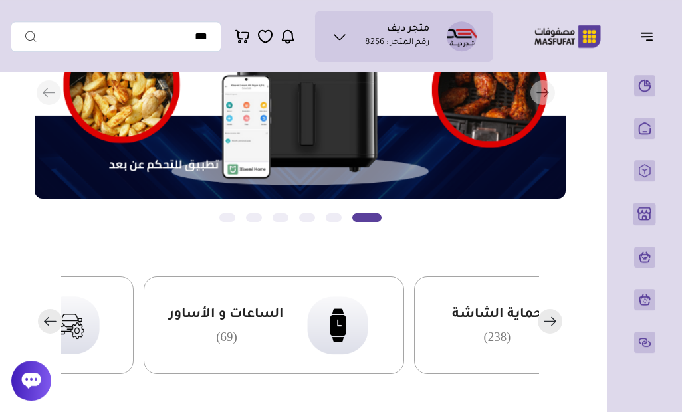
scroll to position [169, 0]
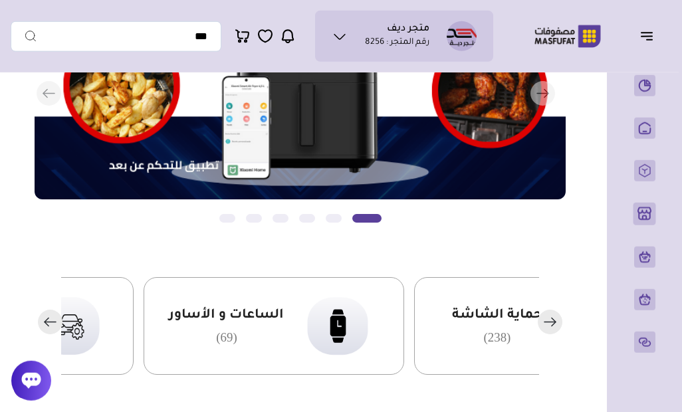
click at [134, 315] on div "مستلزمات السيارة (58)" at bounding box center [3, 326] width 260 height 98
click at [47, 325] on rect "button" at bounding box center [50, 322] width 25 height 25
click at [51, 324] on rect "button" at bounding box center [50, 322] width 25 height 25
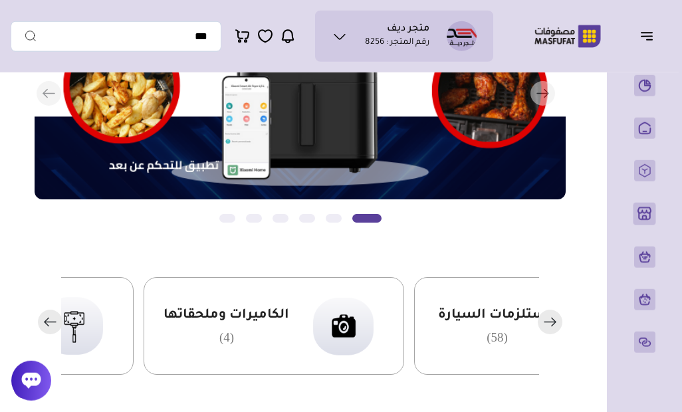
click at [51, 324] on rect "button" at bounding box center [50, 322] width 25 height 25
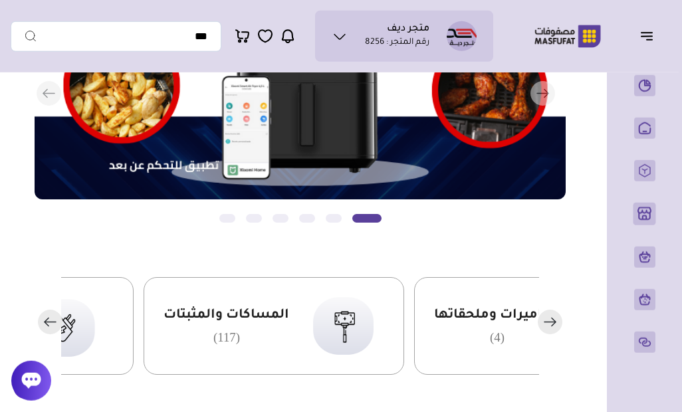
click at [45, 322] on rect "button" at bounding box center [50, 322] width 25 height 25
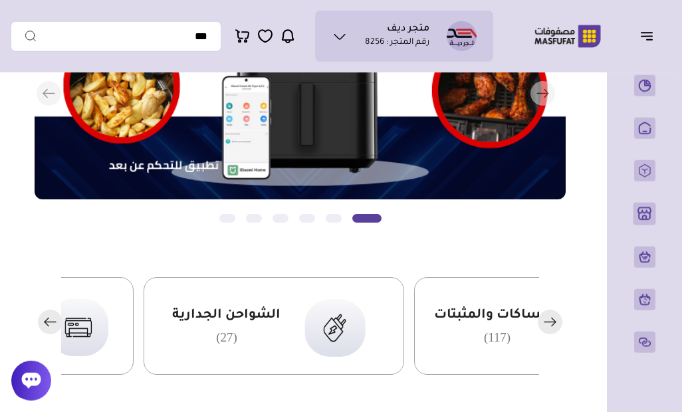
click at [44, 322] on rect "button" at bounding box center [50, 322] width 25 height 25
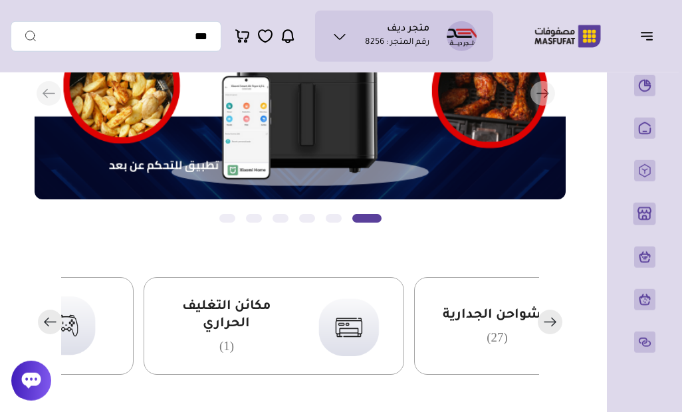
click at [60, 318] on rect "button" at bounding box center [50, 322] width 25 height 25
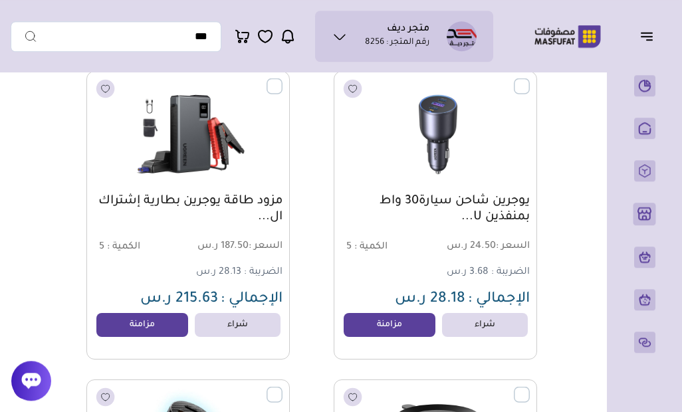
scroll to position [168, 0]
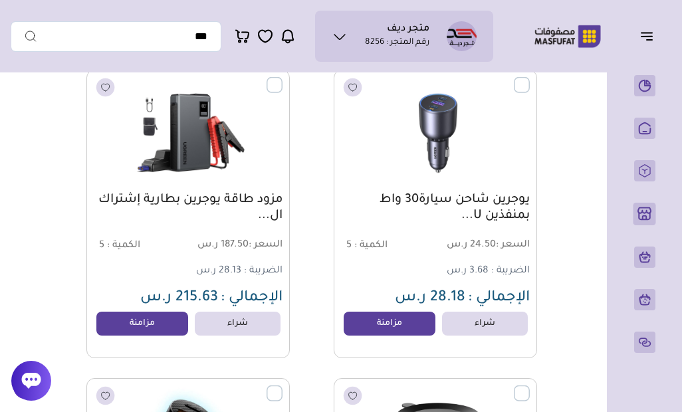
click at [396, 321] on link "مزامنة" at bounding box center [389, 324] width 92 height 24
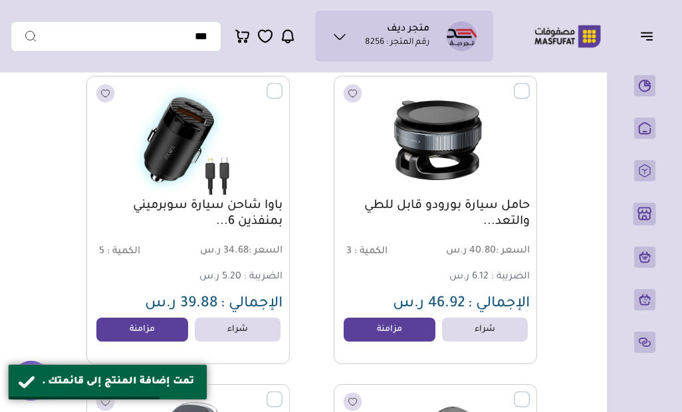
scroll to position [471, 0]
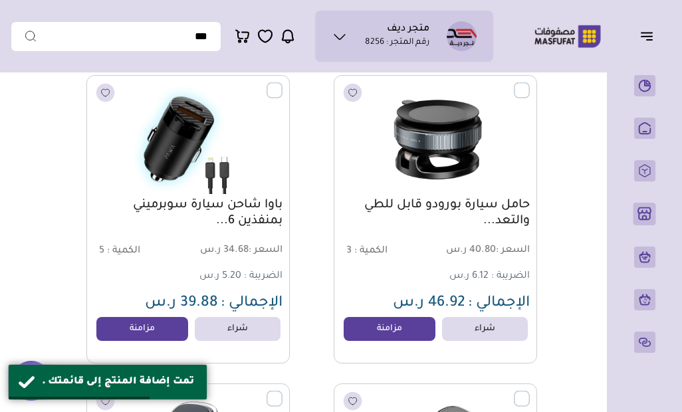
click at [387, 335] on link "مزامنة" at bounding box center [389, 329] width 92 height 24
click at [148, 338] on link "مزامنة" at bounding box center [142, 329] width 92 height 24
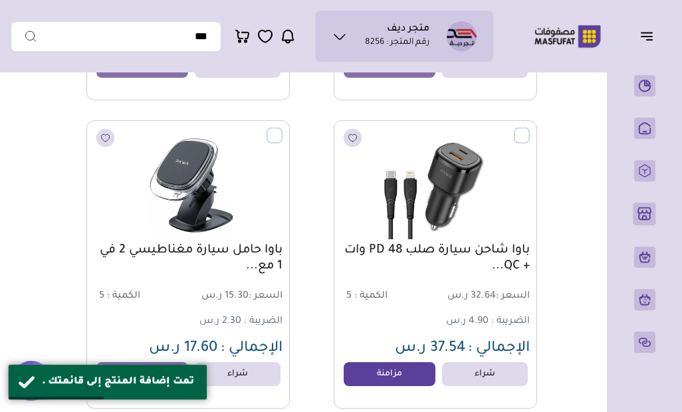
scroll to position [735, 0]
click at [389, 378] on link "مزامنة" at bounding box center [389, 373] width 92 height 24
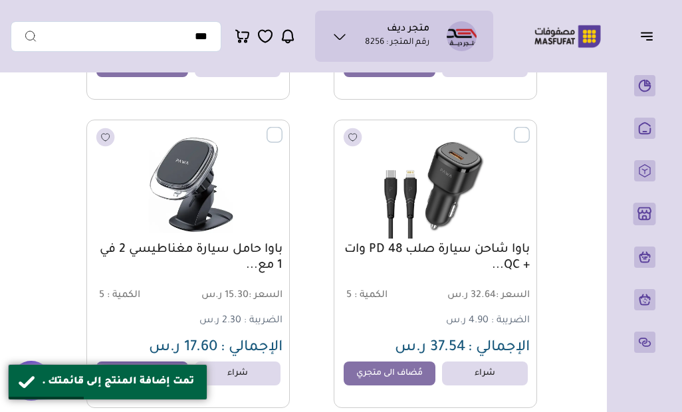
click at [161, 373] on link "مزامنة" at bounding box center [142, 373] width 92 height 24
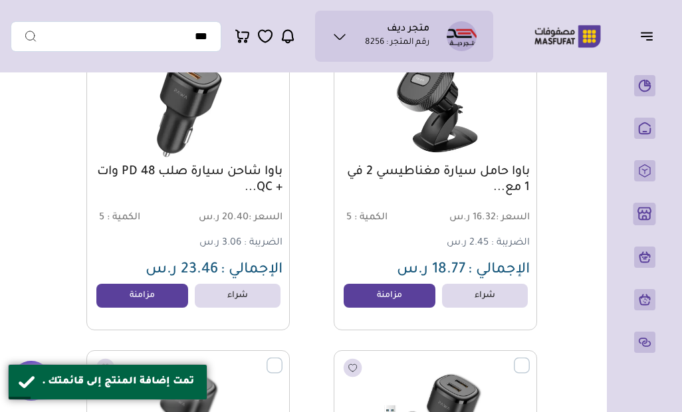
scroll to position [1122, 0]
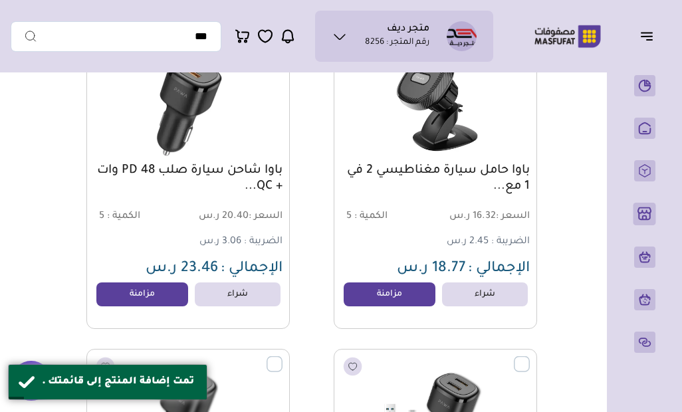
click at [389, 300] on link "مزامنة" at bounding box center [389, 294] width 92 height 24
click at [164, 301] on link "مزامنة" at bounding box center [142, 294] width 92 height 24
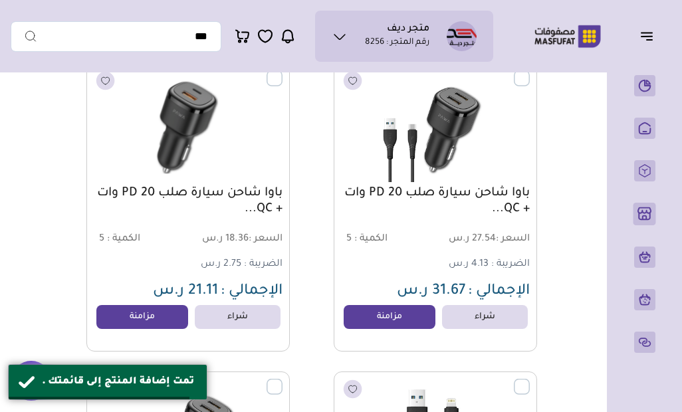
scroll to position [1410, 0]
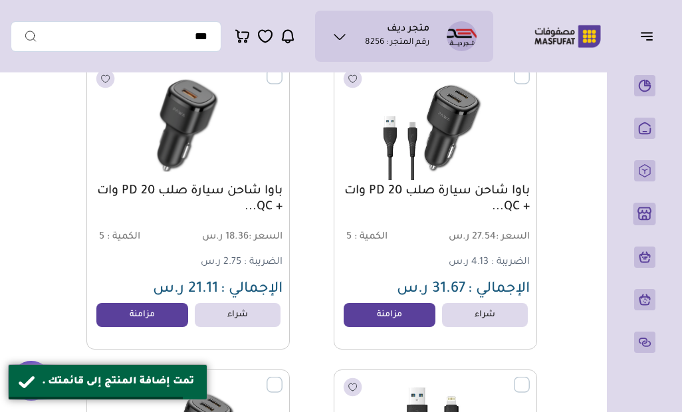
click at [393, 322] on link "مزامنة" at bounding box center [389, 315] width 92 height 24
click at [150, 316] on link "مزامنة" at bounding box center [142, 315] width 92 height 24
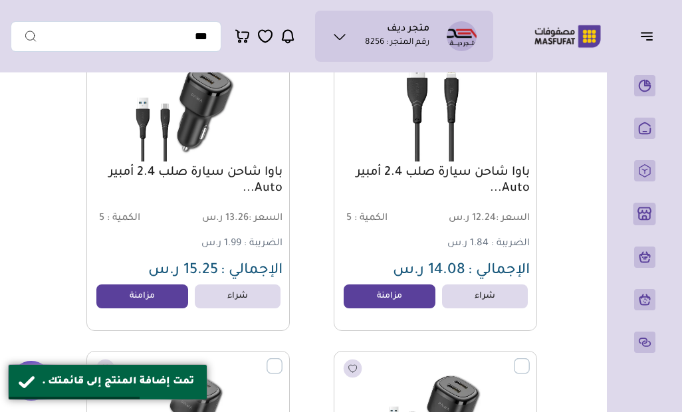
scroll to position [1737, 0]
click at [405, 300] on link "مزامنة" at bounding box center [389, 296] width 92 height 24
click at [175, 298] on link "مزامنة" at bounding box center [142, 296] width 92 height 24
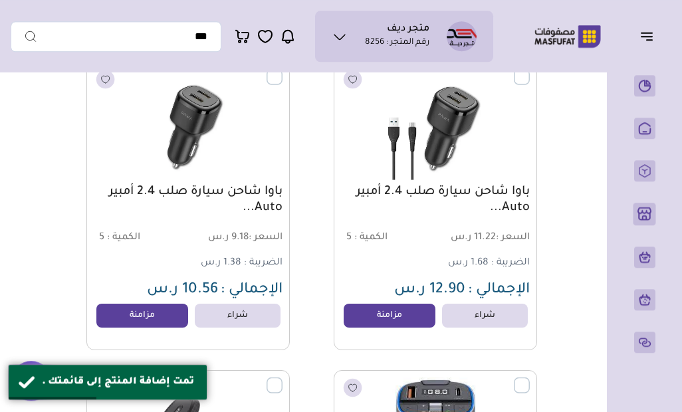
scroll to position [2029, 0]
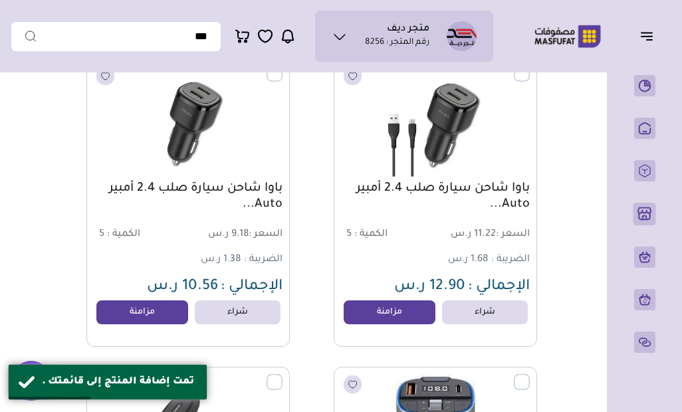
click at [399, 324] on link "مزامنة" at bounding box center [389, 312] width 92 height 24
click at [171, 315] on link "مزامنة" at bounding box center [142, 312] width 92 height 24
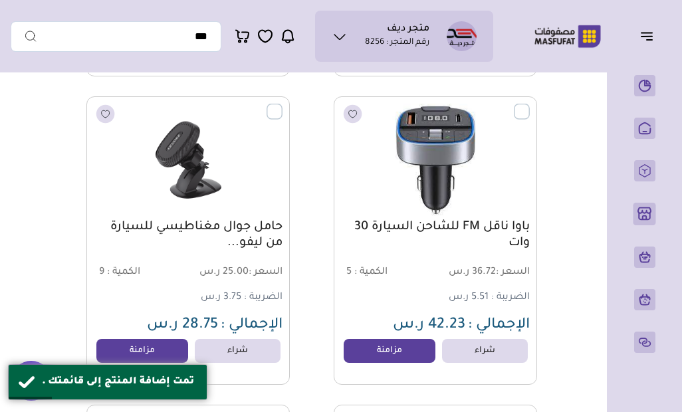
scroll to position [2302, 0]
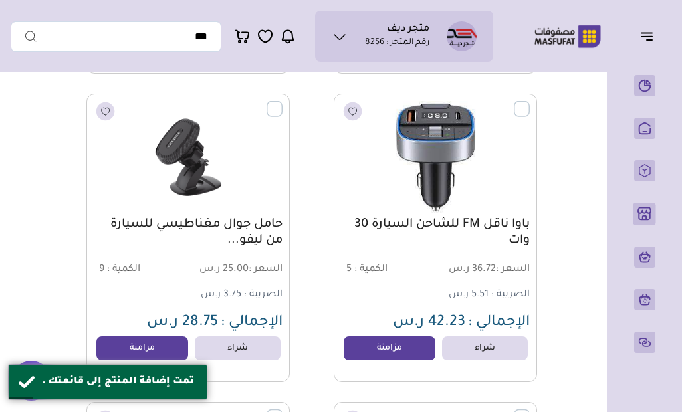
click at [382, 354] on link "مزامنة" at bounding box center [389, 348] width 92 height 24
click at [151, 359] on link "مزامنة" at bounding box center [142, 348] width 92 height 24
click at [155, 363] on div "حامل جوال مغناطيسي للسيارة من ليفو... السعر : 25.00 ر.س الكمية : 9 3.75 ر.س" at bounding box center [187, 238] width 203 height 288
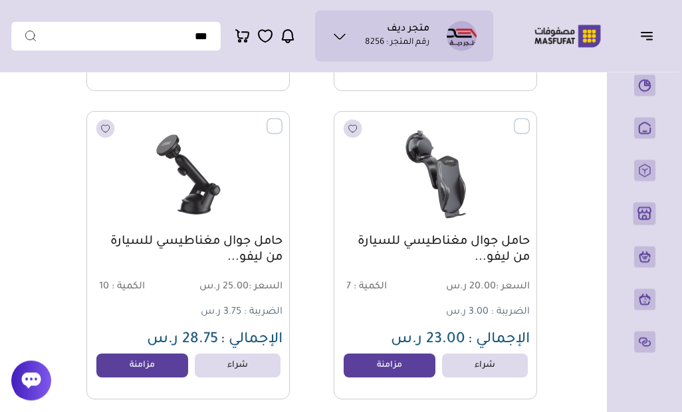
scroll to position [2596, 0]
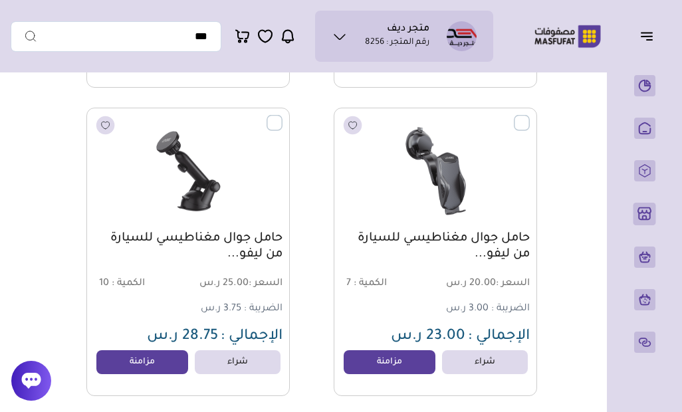
click at [369, 363] on link "مزامنة" at bounding box center [389, 362] width 92 height 24
click at [150, 373] on link "مزامنة" at bounding box center [142, 362] width 92 height 24
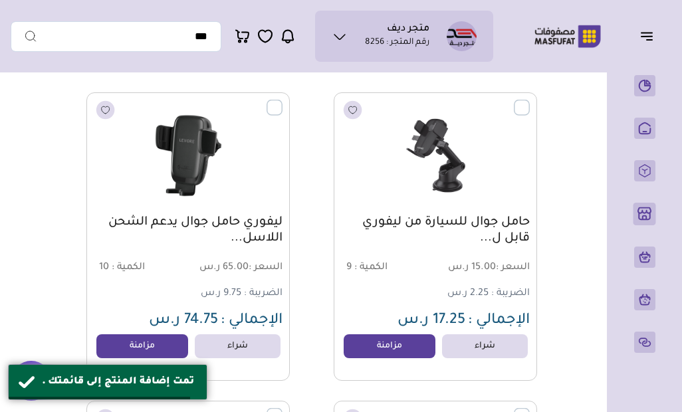
scroll to position [2923, 0]
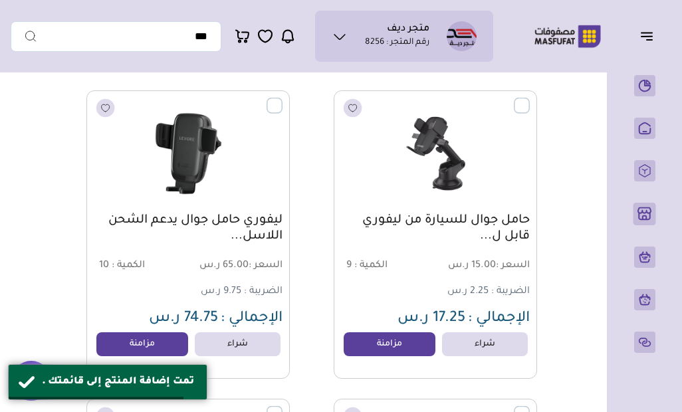
click at [385, 351] on link "مزامنة" at bounding box center [389, 344] width 92 height 24
click at [167, 350] on link "مزامنة" at bounding box center [142, 344] width 92 height 24
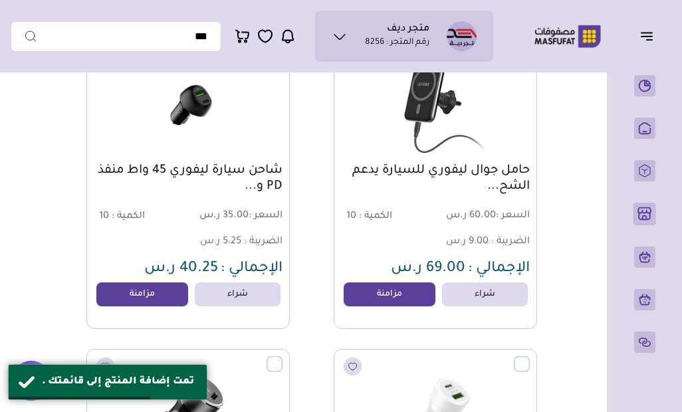
scroll to position [3283, 0]
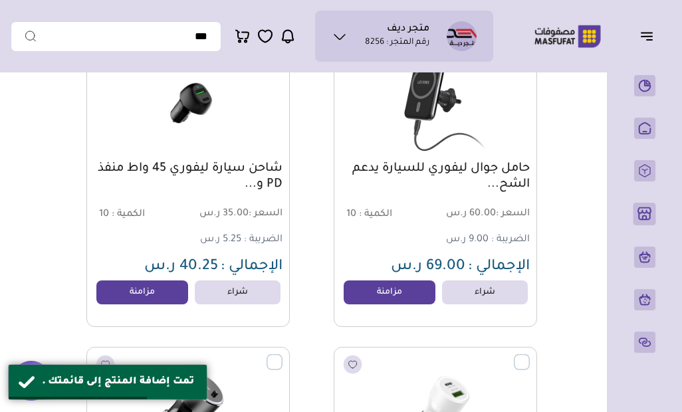
click at [393, 294] on link "مزامنة" at bounding box center [389, 292] width 92 height 24
click at [163, 294] on link "مزامنة" at bounding box center [142, 292] width 92 height 24
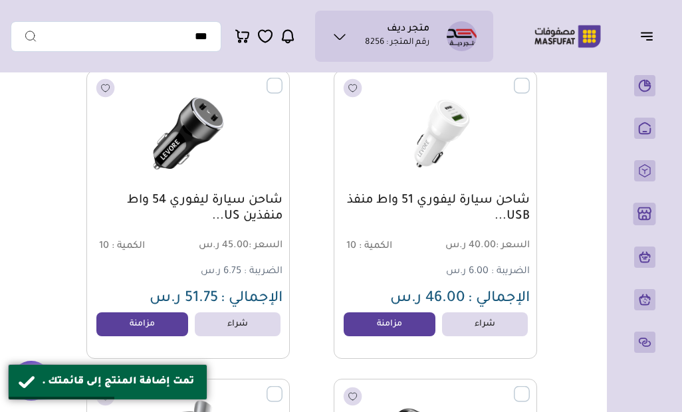
scroll to position [3579, 0]
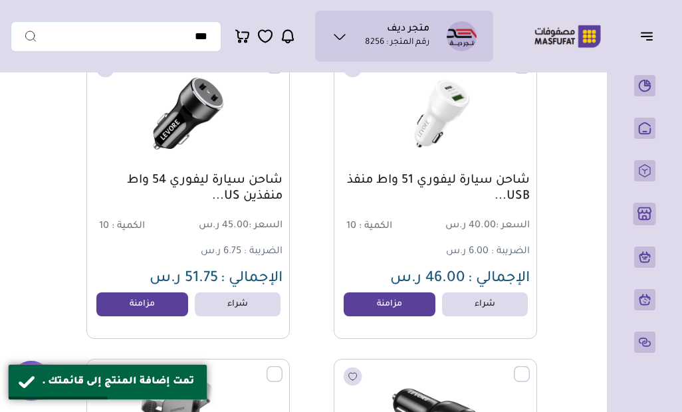
click at [390, 302] on link "مزامنة" at bounding box center [389, 304] width 92 height 24
click at [149, 312] on link "مزامنة" at bounding box center [142, 304] width 92 height 24
click at [172, 297] on link "مزامنة" at bounding box center [142, 304] width 92 height 24
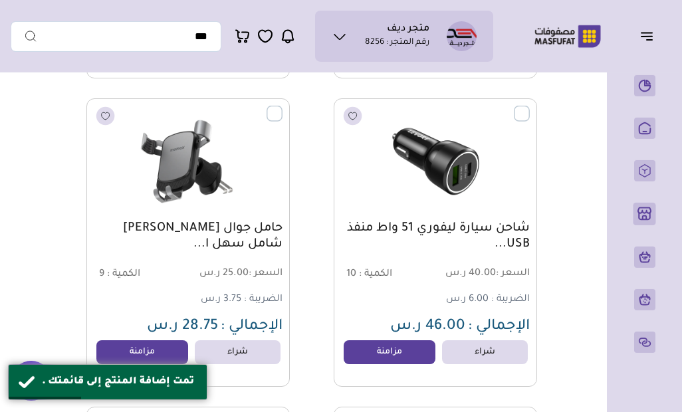
scroll to position [3844, 0]
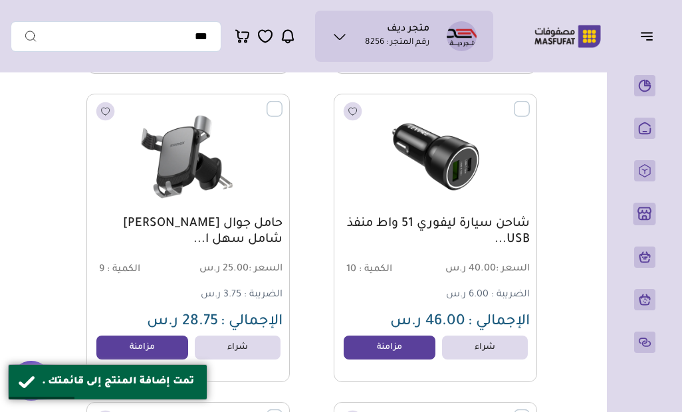
click at [395, 343] on link "مزامنة" at bounding box center [389, 348] width 92 height 24
click at [168, 343] on link "مزامنة" at bounding box center [142, 348] width 92 height 24
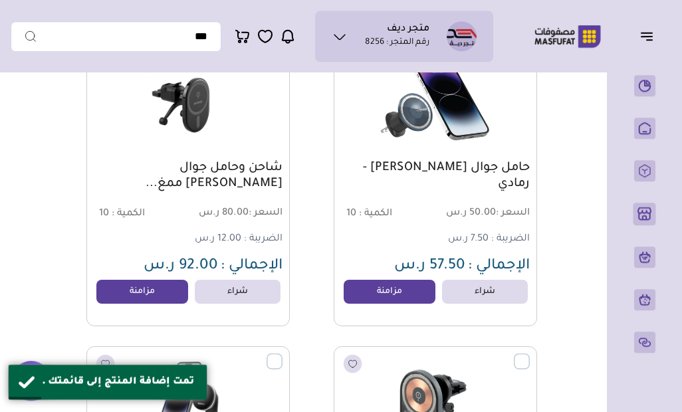
scroll to position [4210, 0]
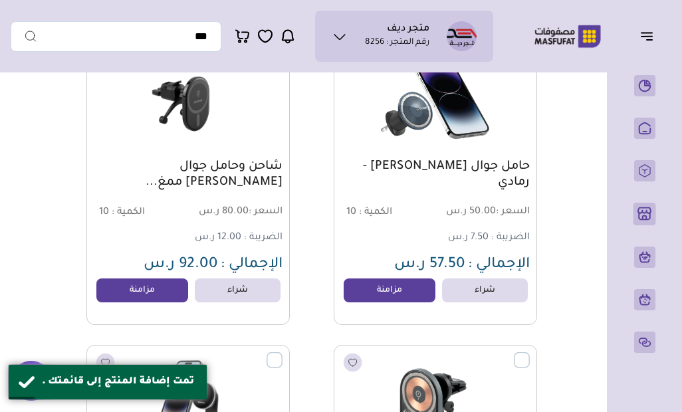
click at [391, 296] on link "مزامنة" at bounding box center [389, 290] width 92 height 24
click at [161, 292] on link "مزامنة" at bounding box center [142, 290] width 92 height 24
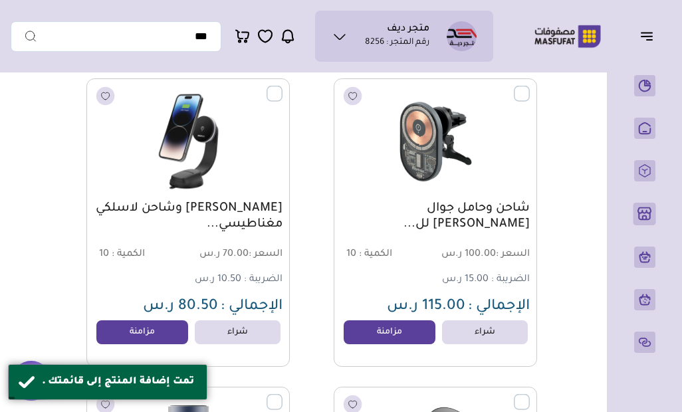
scroll to position [4475, 0]
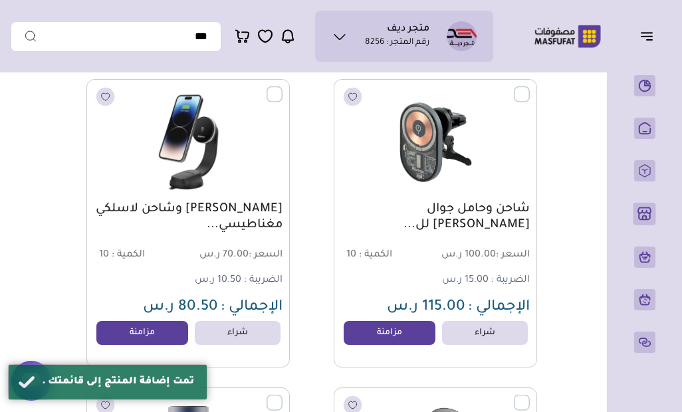
click at [409, 339] on link "مزامنة" at bounding box center [389, 333] width 92 height 24
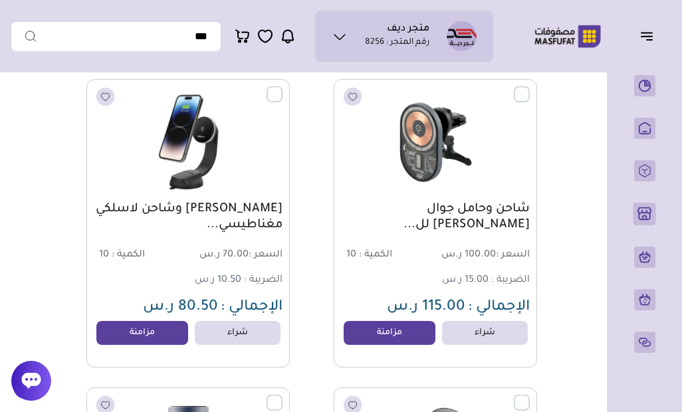
click at [153, 334] on link "مزامنة" at bounding box center [142, 333] width 92 height 24
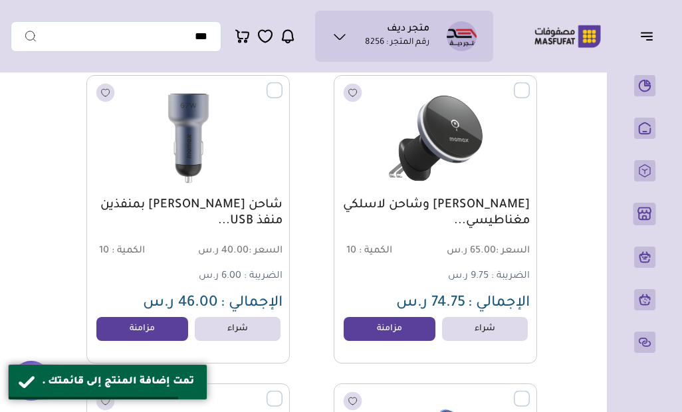
scroll to position [4789, 0]
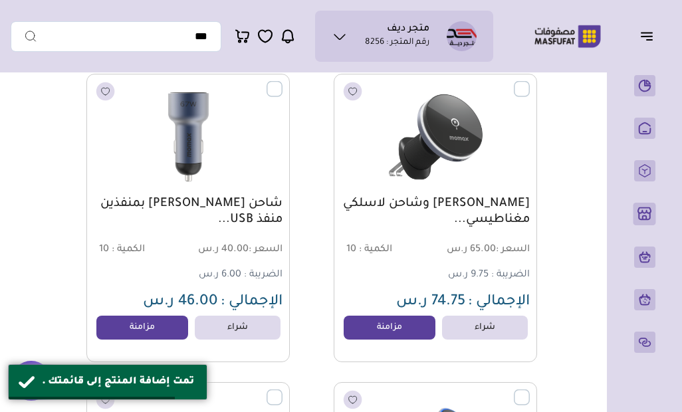
click at [405, 324] on link "مزامنة" at bounding box center [389, 328] width 92 height 24
click at [169, 323] on link "مزامنة" at bounding box center [142, 328] width 92 height 24
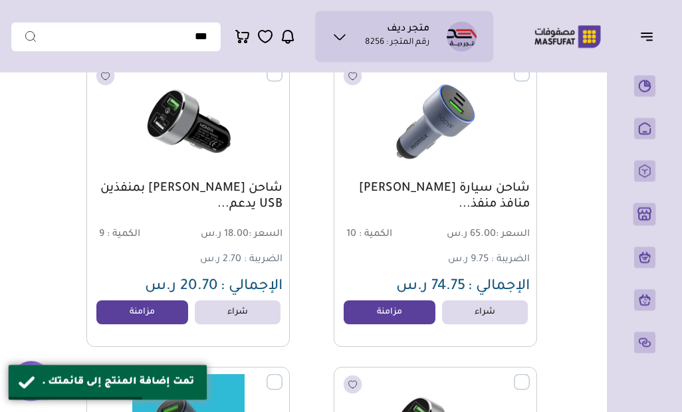
scroll to position [5118, 0]
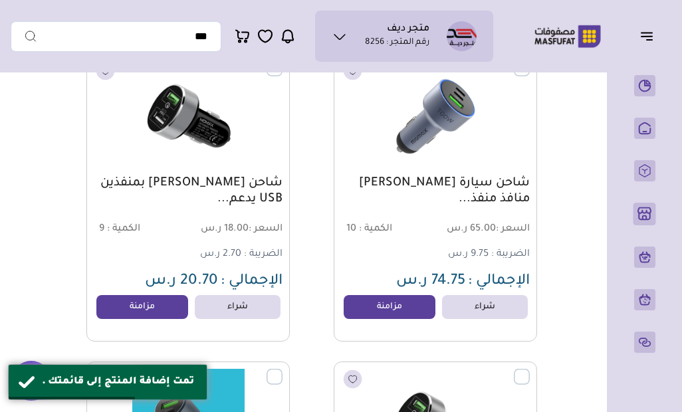
click at [399, 311] on link "مزامنة" at bounding box center [389, 307] width 92 height 24
click at [165, 303] on link "مزامنة" at bounding box center [142, 307] width 92 height 24
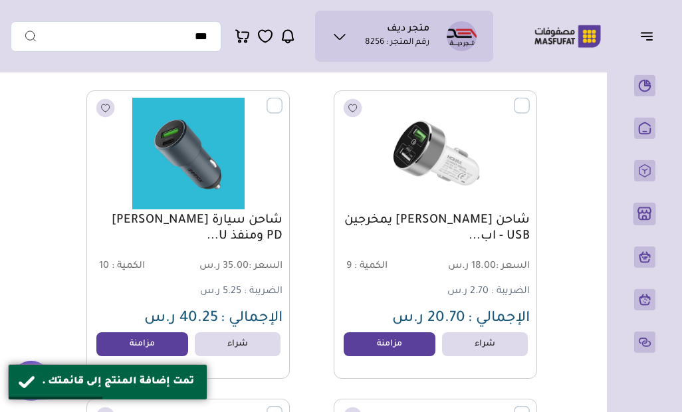
scroll to position [5390, 0]
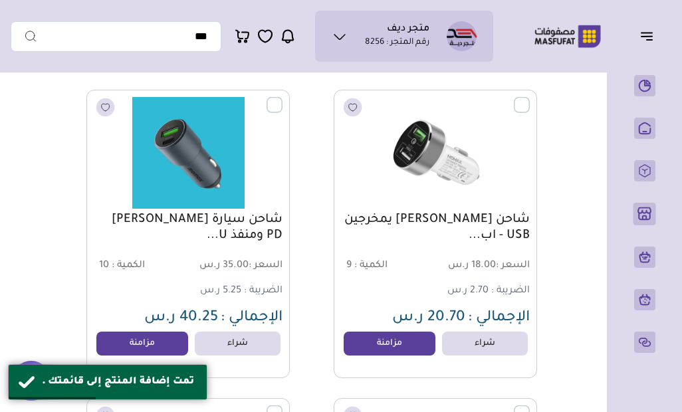
click at [387, 341] on link "مزامنة" at bounding box center [389, 344] width 92 height 24
click at [162, 337] on link "مزامنة" at bounding box center [142, 344] width 92 height 24
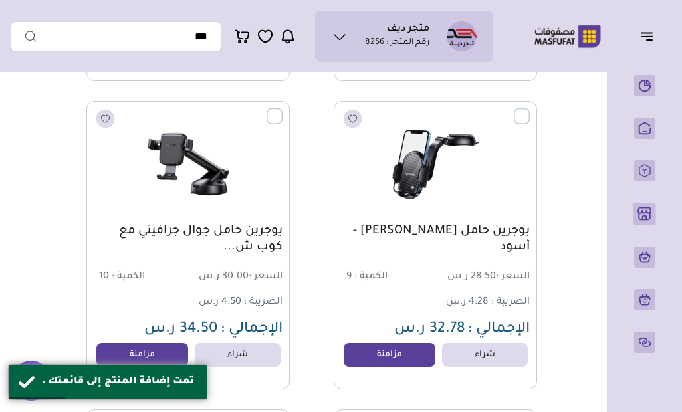
scroll to position [5685, 0]
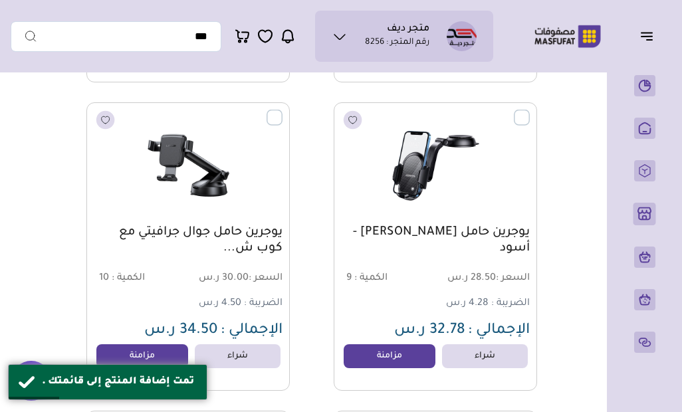
click at [394, 360] on link "مزامنة" at bounding box center [389, 356] width 92 height 24
click at [157, 361] on link "مزامنة" at bounding box center [142, 356] width 92 height 24
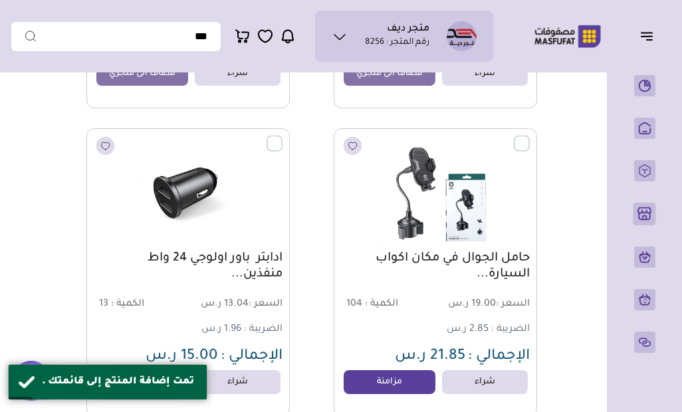
scroll to position [5987, 0]
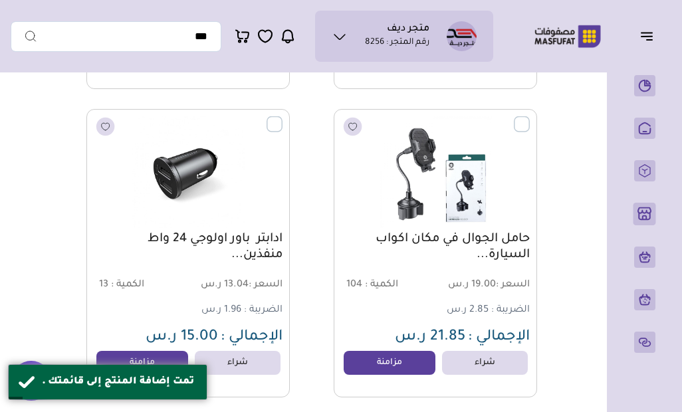
click at [389, 363] on link "مزامنة" at bounding box center [389, 363] width 92 height 24
click at [155, 361] on link "مزامنة" at bounding box center [142, 363] width 92 height 24
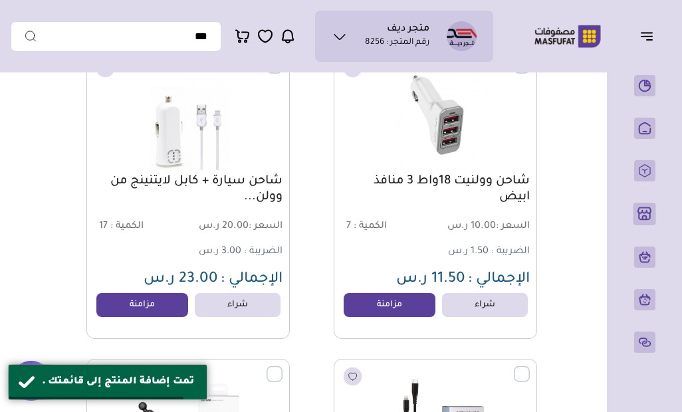
scroll to position [6369, 0]
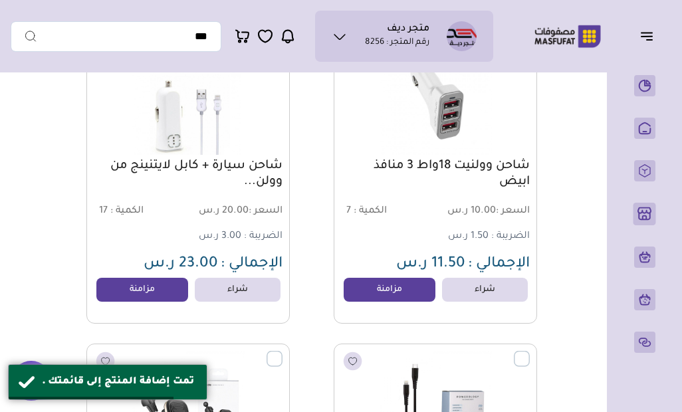
click at [398, 290] on link "مزامنة" at bounding box center [389, 290] width 92 height 24
click at [161, 294] on link "مزامنة" at bounding box center [142, 290] width 92 height 24
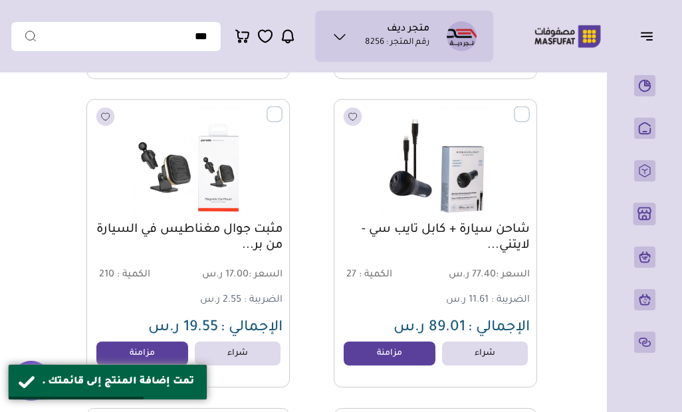
scroll to position [6619, 0]
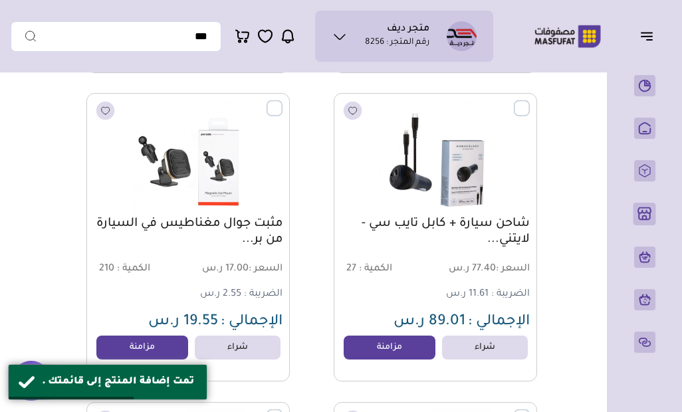
click at [399, 340] on link "مزامنة" at bounding box center [389, 348] width 92 height 24
click at [169, 347] on link "مزامنة" at bounding box center [142, 348] width 92 height 24
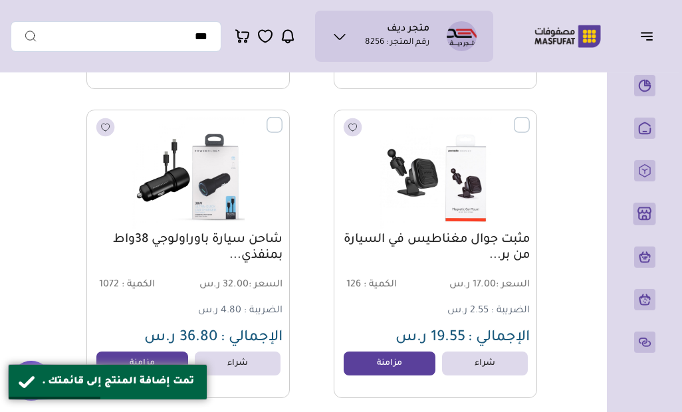
scroll to position [6918, 0]
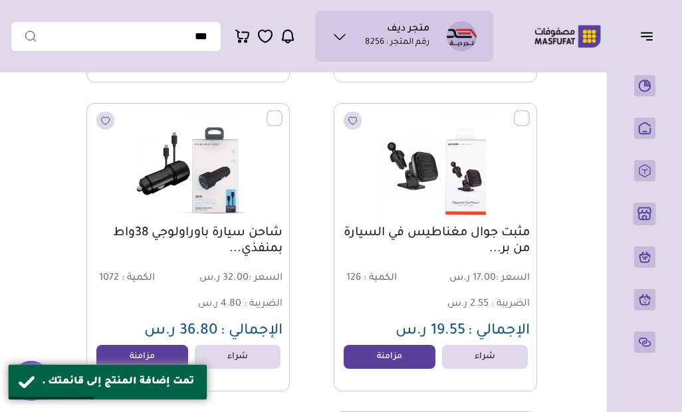
click at [383, 361] on link "مزامنة" at bounding box center [389, 357] width 92 height 24
click at [148, 349] on link "مزامنة" at bounding box center [142, 357] width 92 height 24
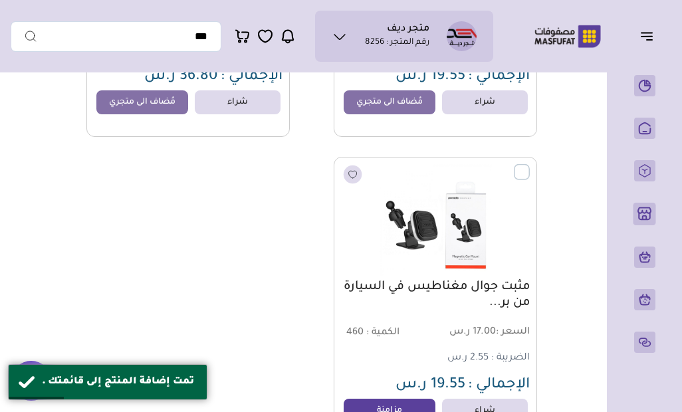
scroll to position [7238, 0]
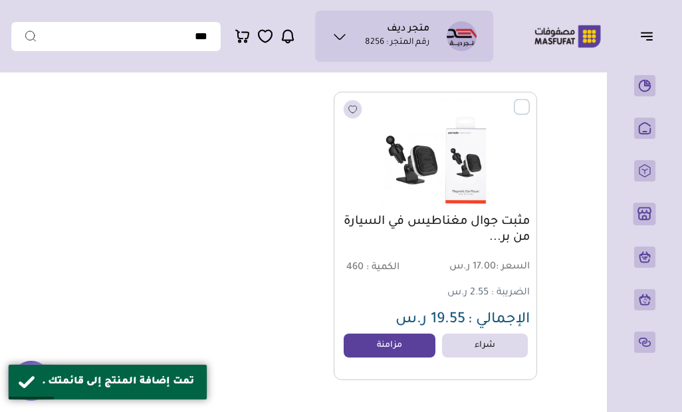
click at [401, 339] on link "مزامنة" at bounding box center [389, 346] width 92 height 24
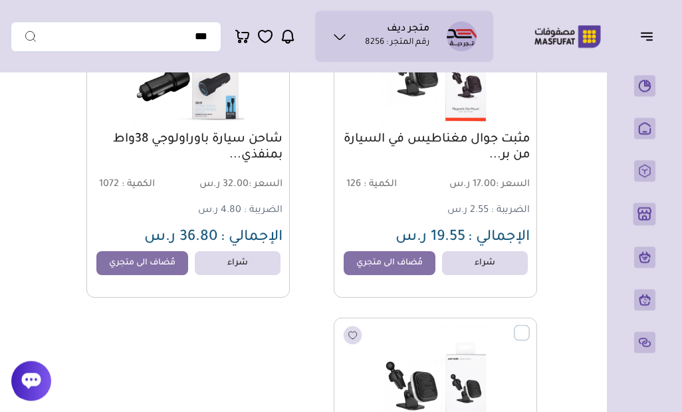
scroll to position [7012, 0]
click at [642, 181] on rect at bounding box center [644, 170] width 21 height 21
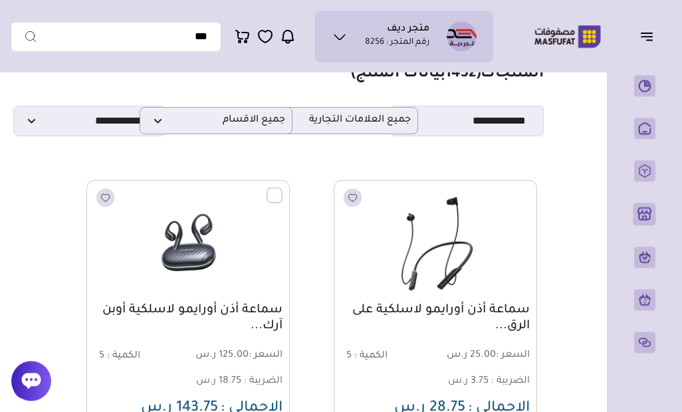
scroll to position [58, 0]
click at [272, 125] on span "جميع الاقسام" at bounding box center [216, 120] width 138 height 13
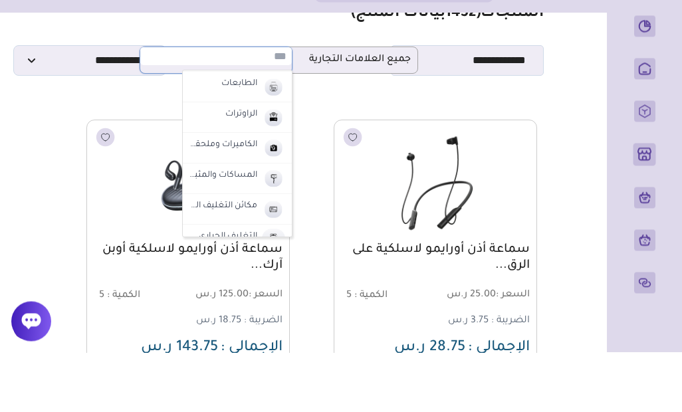
scroll to position [274, 0]
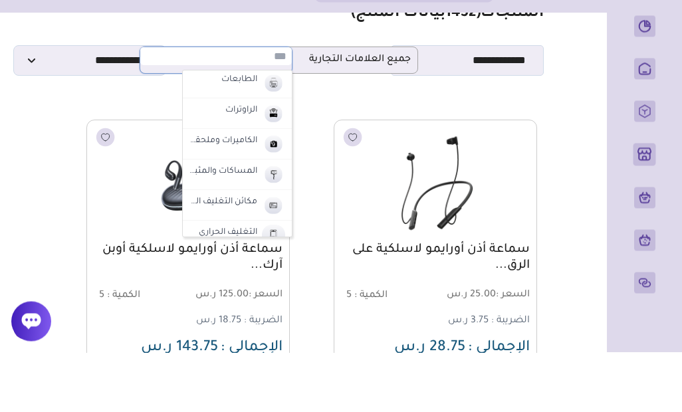
click at [262, 162] on img at bounding box center [273, 173] width 23 height 22
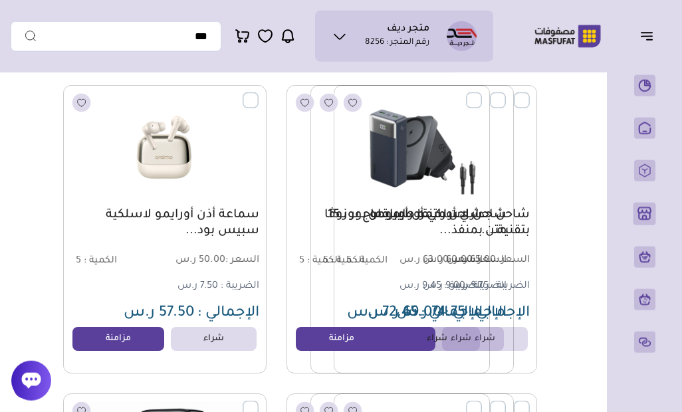
scroll to position [1181, 0]
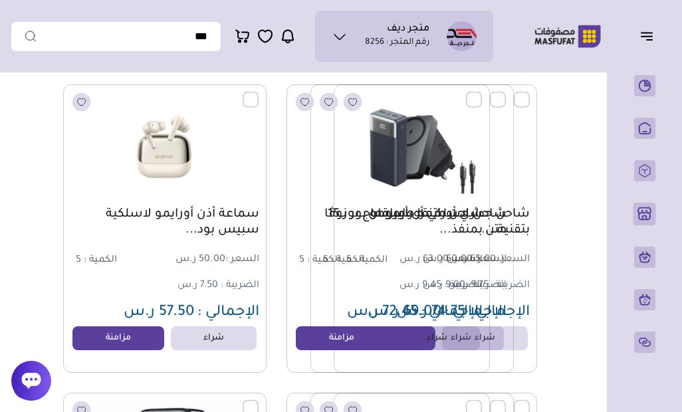
click at [353, 342] on link "مزامنة" at bounding box center [342, 338] width 92 height 24
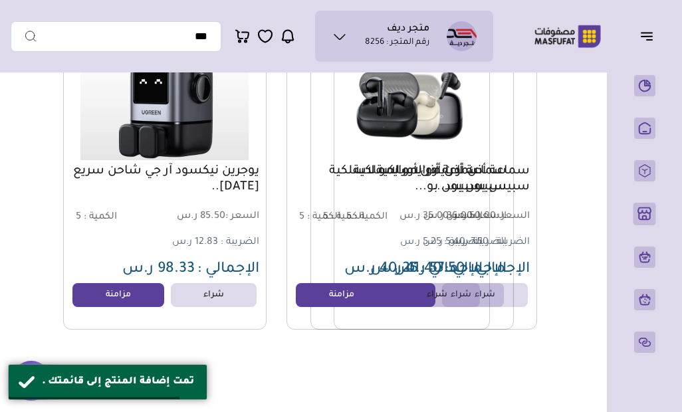
scroll to position [1515, 0]
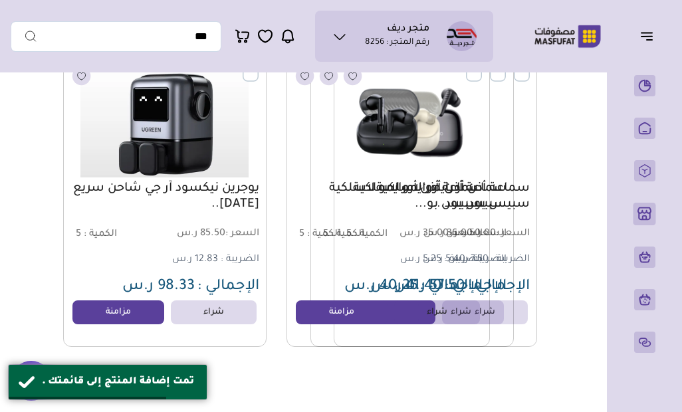
click at [134, 314] on link "مزامنة" at bounding box center [118, 312] width 92 height 24
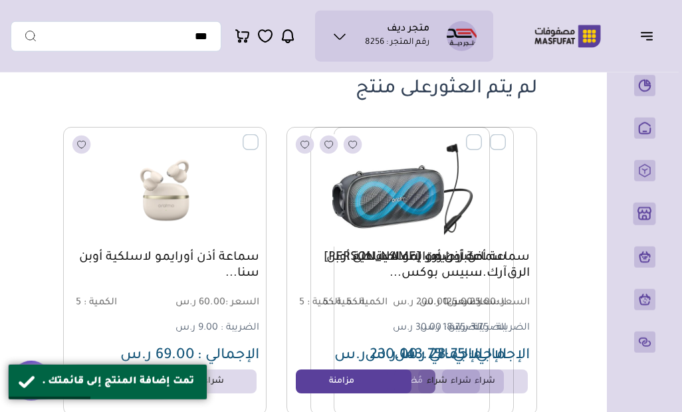
scroll to position [0, 0]
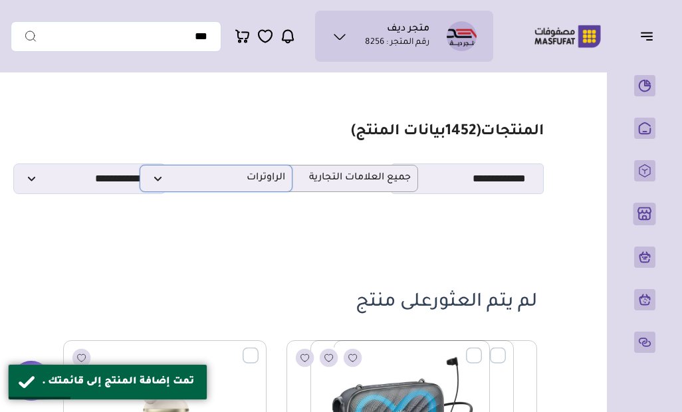
click at [268, 184] on span "الراوترات" at bounding box center [216, 178] width 138 height 13
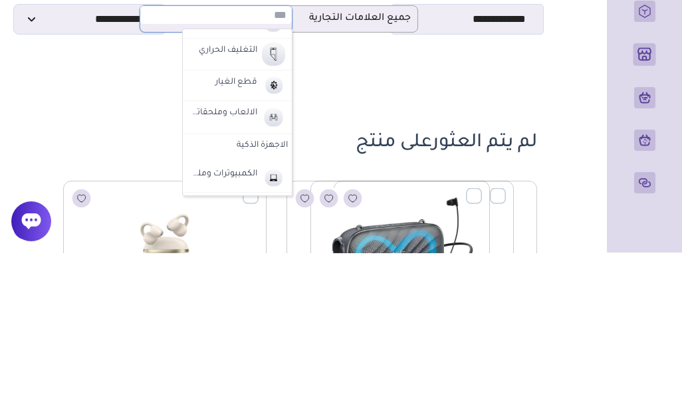
scroll to position [417, 0]
click at [266, 262] on img at bounding box center [273, 274] width 23 height 25
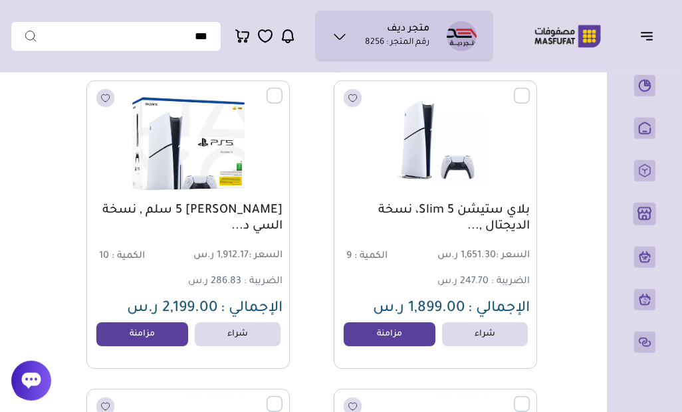
scroll to position [466, 0]
click at [395, 345] on link "مزامنة" at bounding box center [389, 334] width 92 height 24
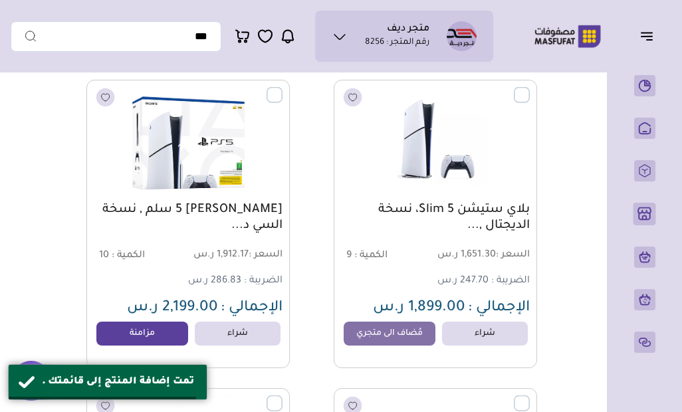
click at [170, 336] on link "مزامنة" at bounding box center [142, 334] width 92 height 24
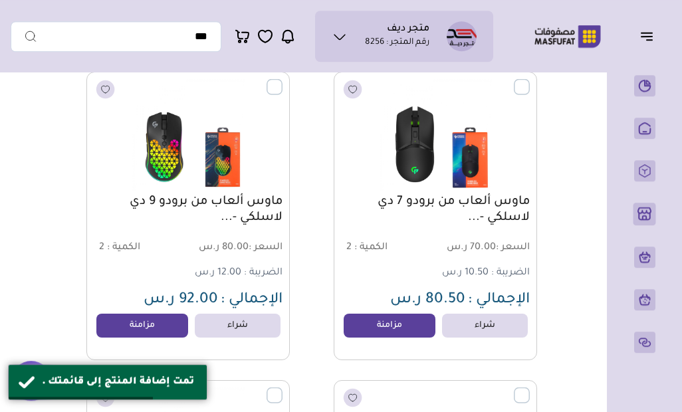
scroll to position [784, 0]
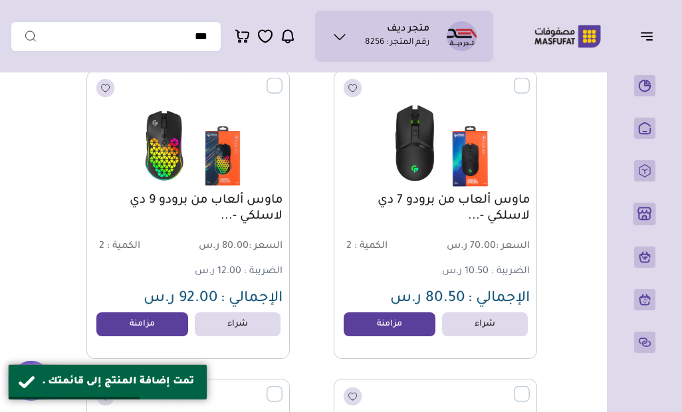
click at [387, 330] on link "مزامنة" at bounding box center [389, 324] width 92 height 24
click at [156, 328] on link "مزامنة" at bounding box center [142, 324] width 92 height 24
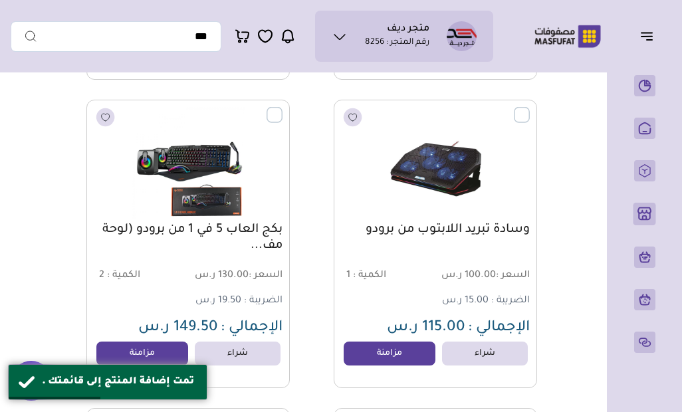
scroll to position [1064, 0]
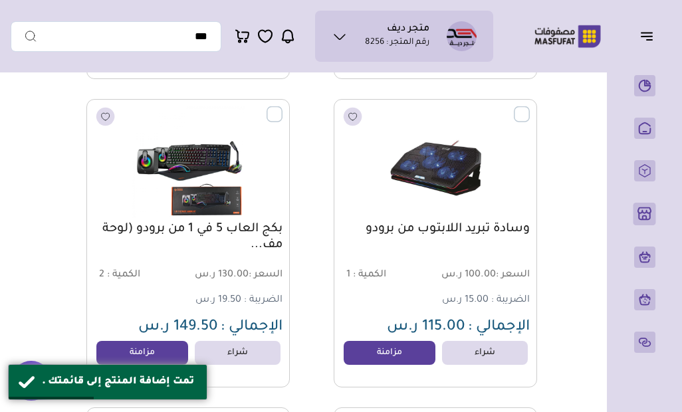
click at [392, 352] on link "مزامنة" at bounding box center [389, 353] width 92 height 24
click at [167, 351] on link "مزامنة" at bounding box center [142, 353] width 92 height 24
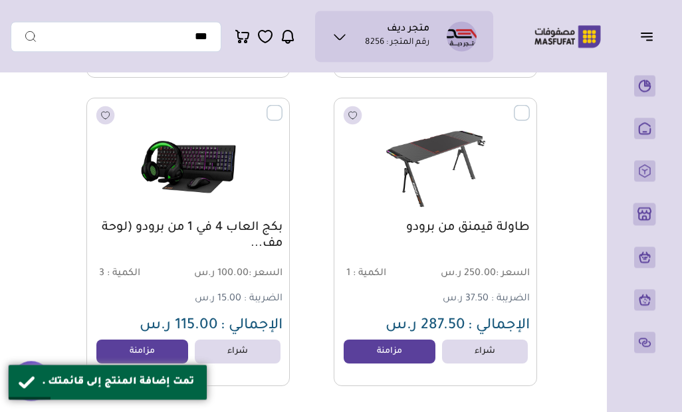
scroll to position [1379, 0]
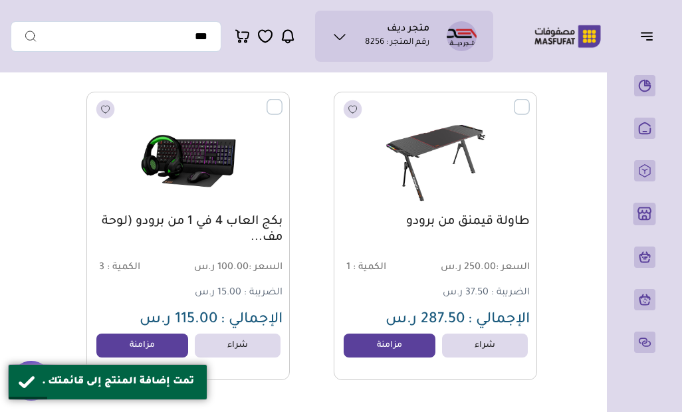
click at [391, 349] on link "مزامنة" at bounding box center [389, 346] width 92 height 24
click at [151, 342] on link "مزامنة" at bounding box center [142, 346] width 92 height 24
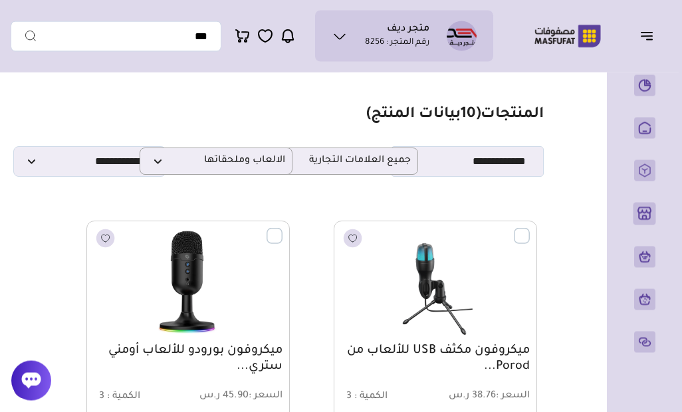
scroll to position [0, 0]
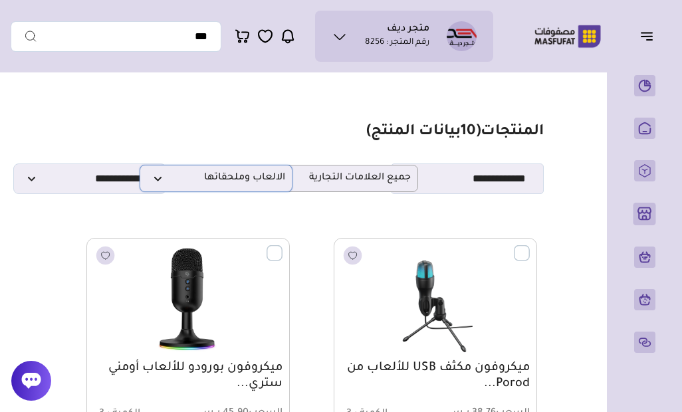
click at [261, 185] on span "الالعاب وملحقاتها" at bounding box center [216, 178] width 138 height 13
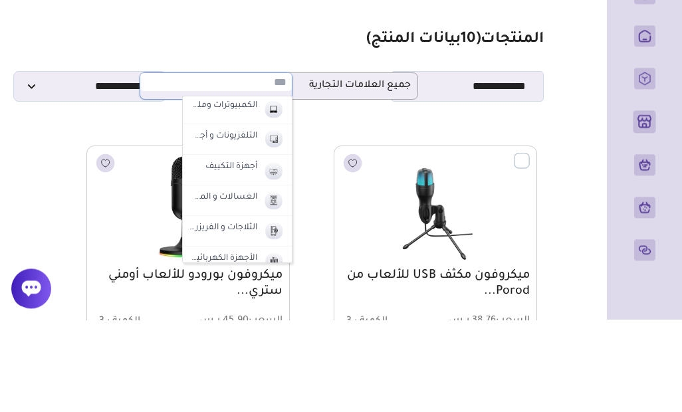
scroll to position [552, 0]
click at [262, 189] on img at bounding box center [273, 200] width 23 height 22
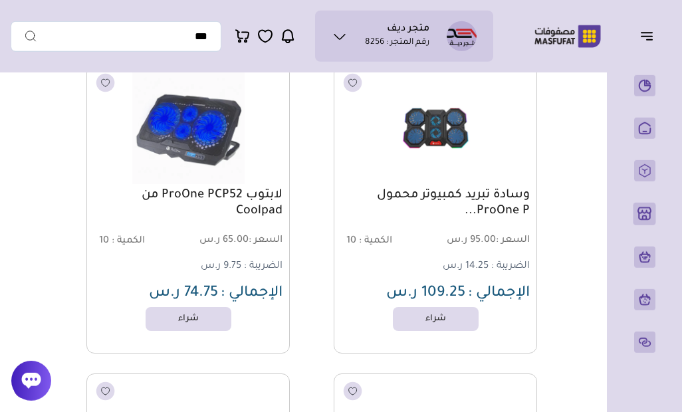
scroll to position [0, 0]
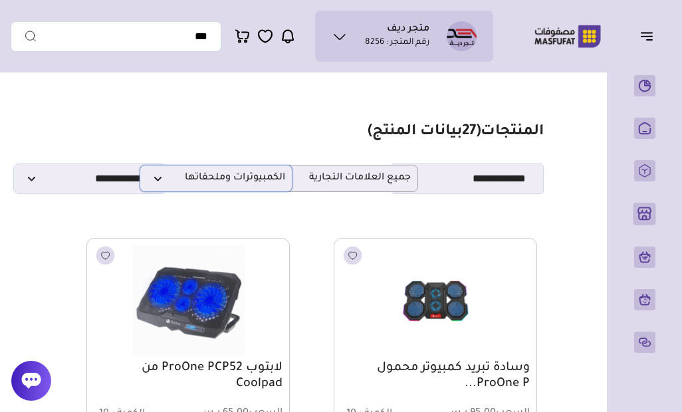
click at [276, 182] on span "الكمبيوترات وملحقاتها" at bounding box center [216, 178] width 138 height 13
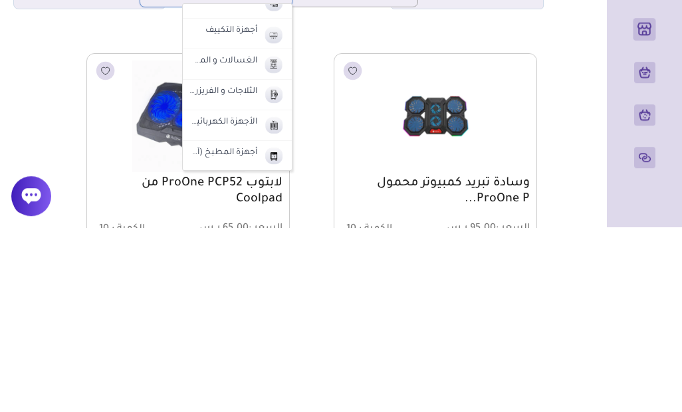
scroll to position [594, 0]
click at [245, 300] on label "الأجهزة الكهربائية (الدفايات-المكانس)" at bounding box center [223, 308] width 72 height 17
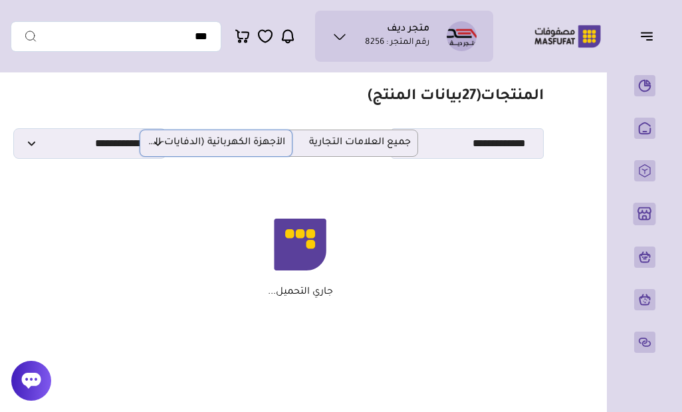
scroll to position [0, 0]
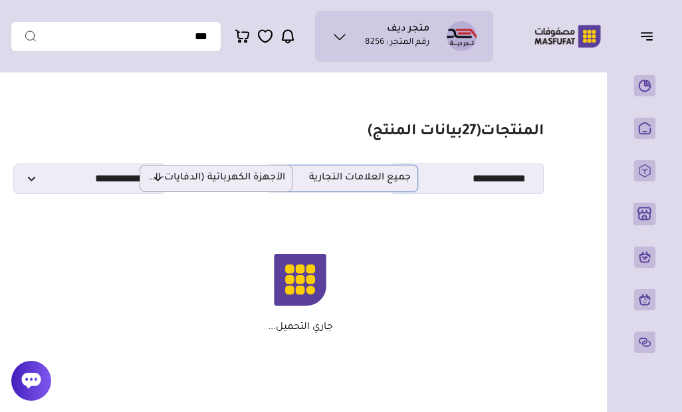
click at [376, 173] on span "جميع العلامات التجارية" at bounding box center [341, 178] width 138 height 13
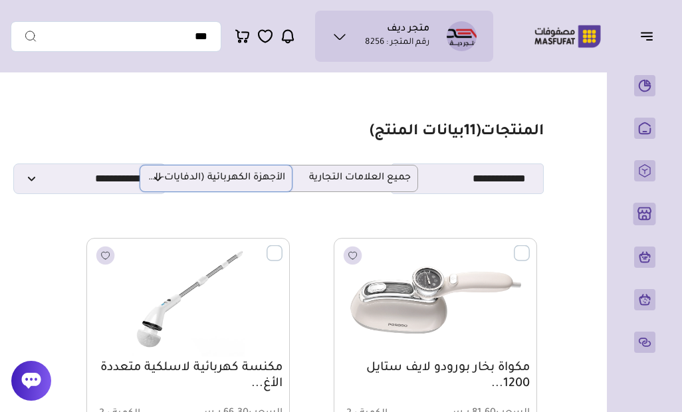
click at [241, 181] on span "الأجهزة الكهربائية (الدفايات-المكانس)" at bounding box center [216, 178] width 138 height 13
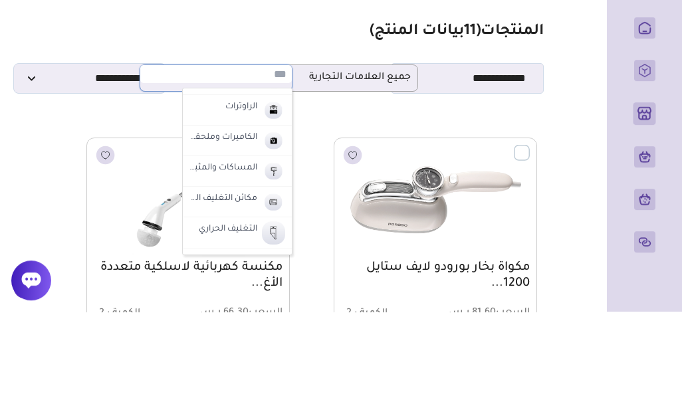
scroll to position [294, 0]
click at [262, 231] on img at bounding box center [273, 242] width 23 height 22
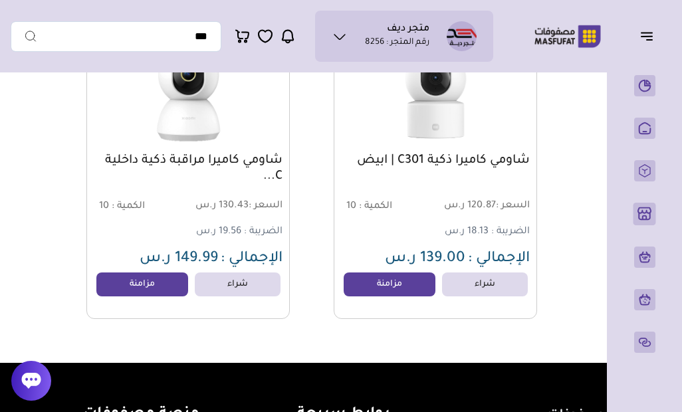
scroll to position [516, 0]
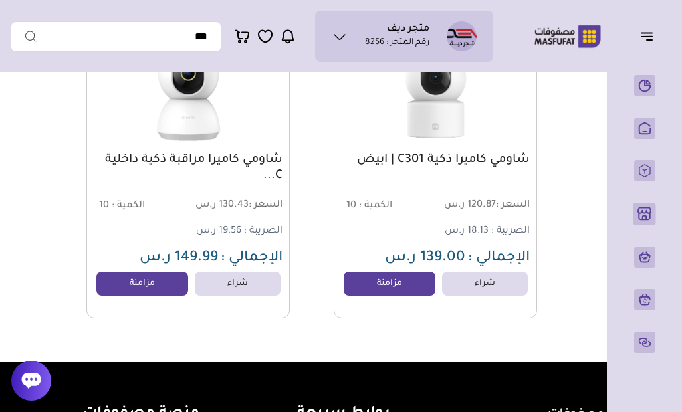
click at [397, 278] on link "مزامنة" at bounding box center [389, 284] width 92 height 24
click at [159, 287] on link "مزامنة" at bounding box center [142, 284] width 92 height 24
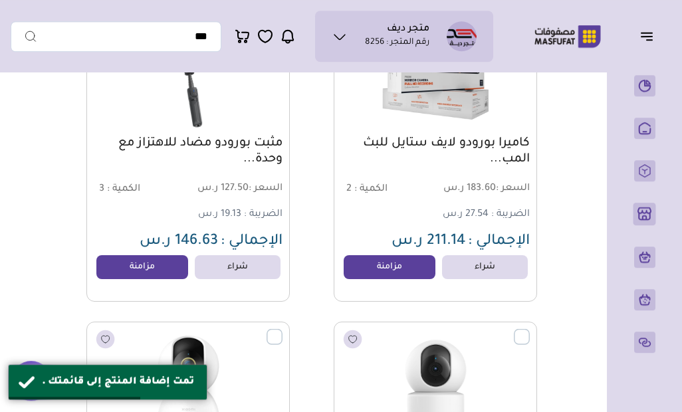
scroll to position [227, 0]
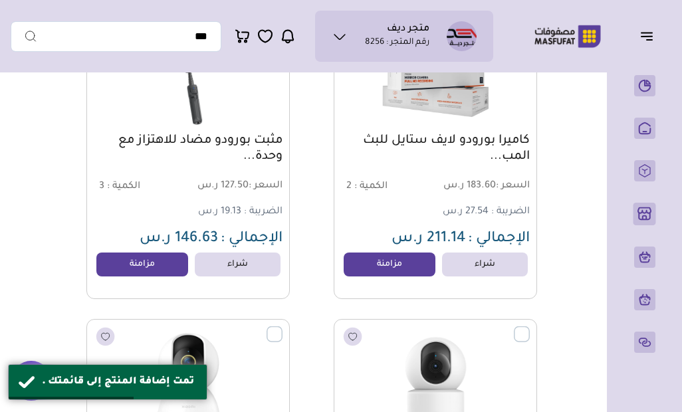
click at [401, 268] on link "مزامنة" at bounding box center [389, 264] width 92 height 24
click at [150, 266] on link "مزامنة" at bounding box center [142, 264] width 92 height 24
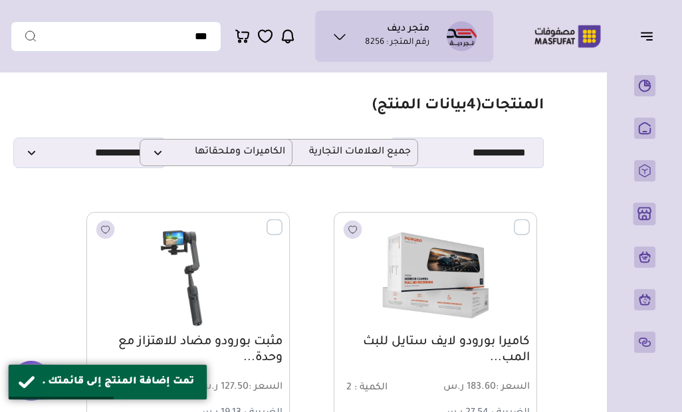
scroll to position [0, 0]
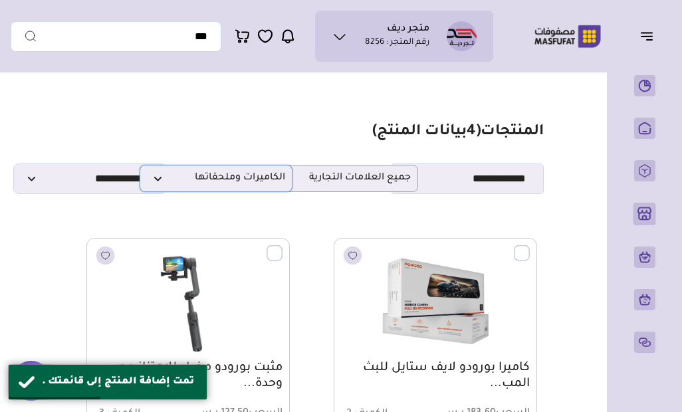
click at [249, 185] on span "الكاميرات وملحقاتها" at bounding box center [216, 178] width 138 height 13
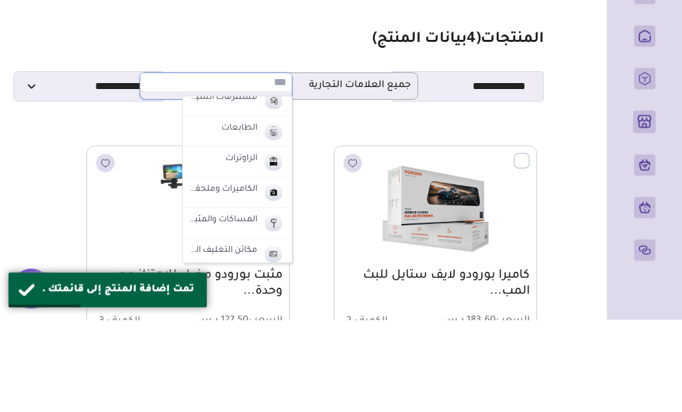
scroll to position [251, 0]
click at [264, 244] on img at bounding box center [273, 255] width 23 height 22
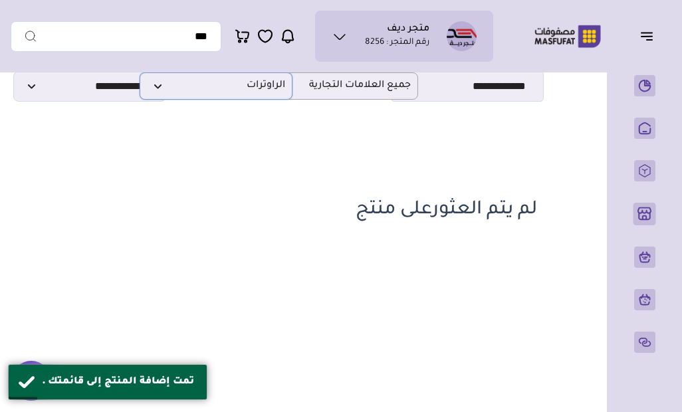
click at [282, 85] on span "الراوترات" at bounding box center [216, 86] width 138 height 13
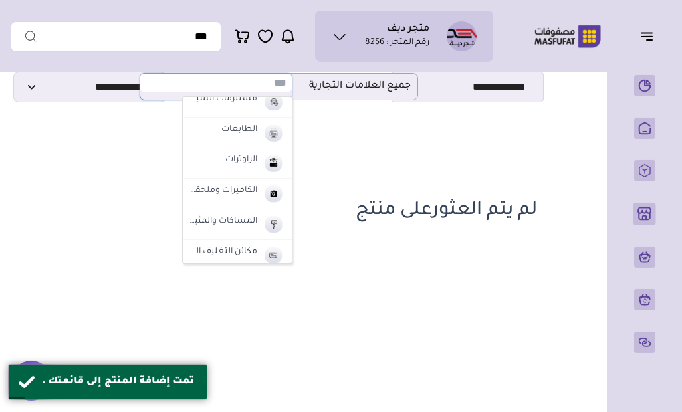
scroll to position [240, 0]
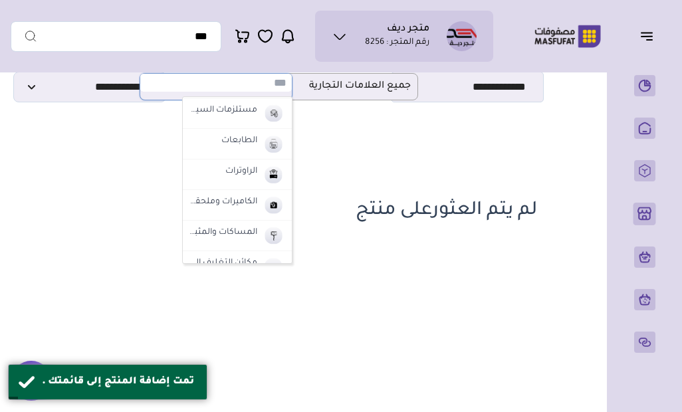
click at [264, 151] on img at bounding box center [273, 144] width 23 height 22
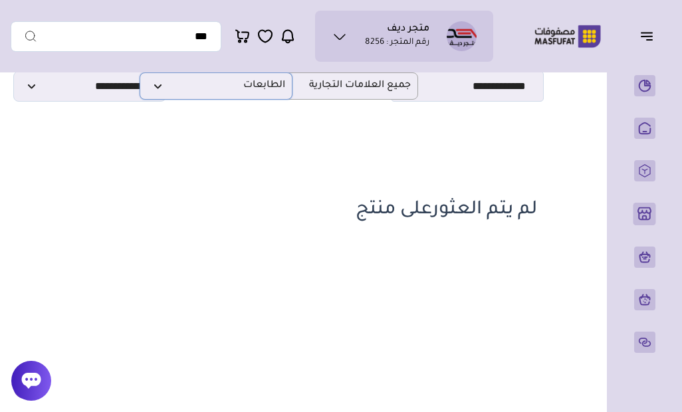
click at [267, 100] on p "الطابعات" at bounding box center [216, 85] width 153 height 27
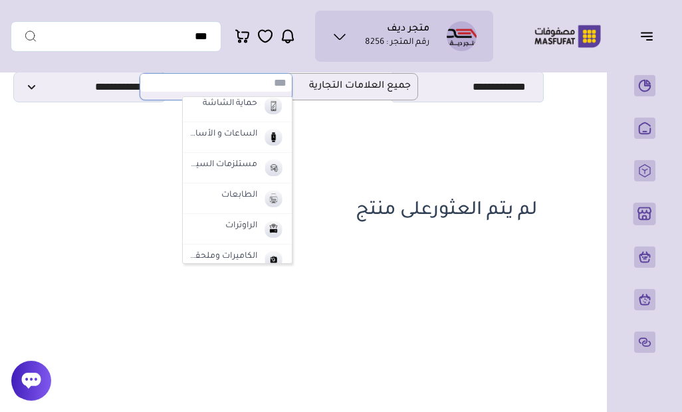
scroll to position [186, 0]
click at [256, 138] on label "الساعات و الأساور" at bounding box center [223, 134] width 72 height 17
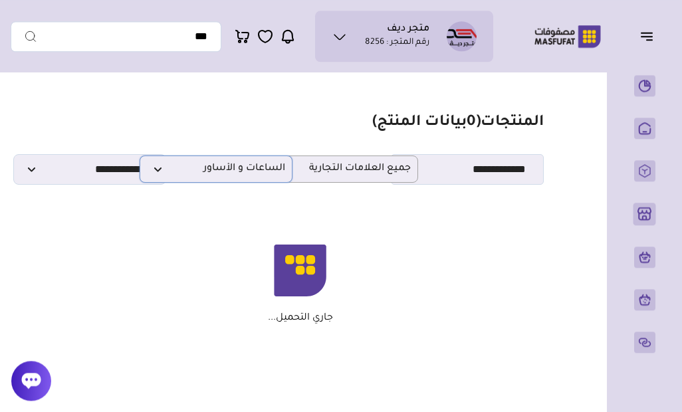
scroll to position [0, 0]
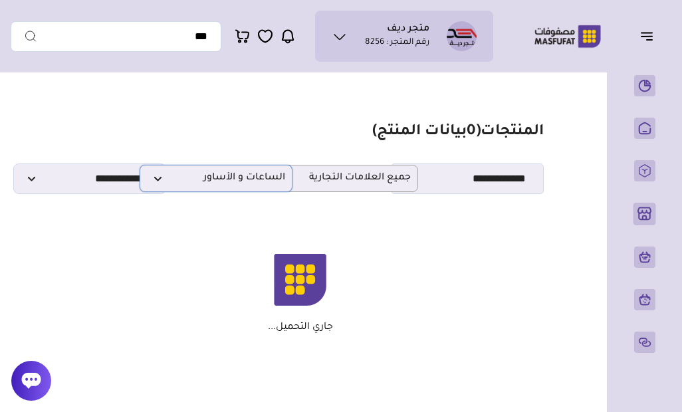
click at [252, 179] on span "الساعات و الأساور" at bounding box center [216, 178] width 138 height 13
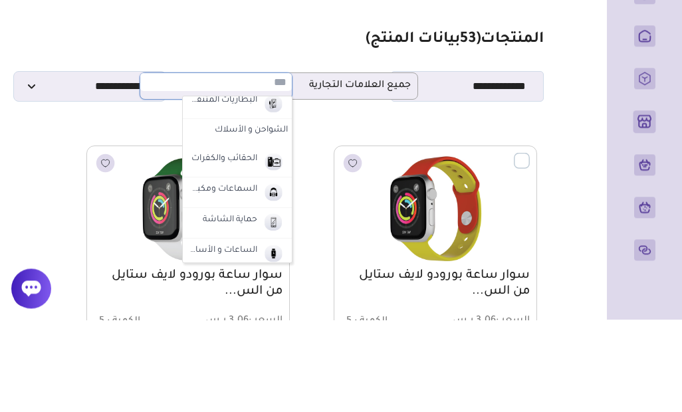
scroll to position [70, 0]
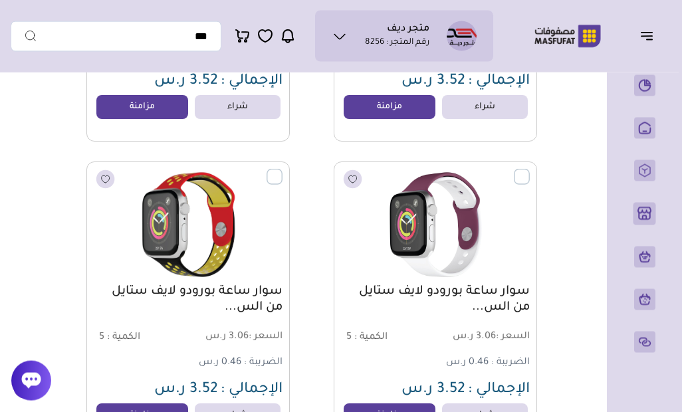
scroll to position [0, 0]
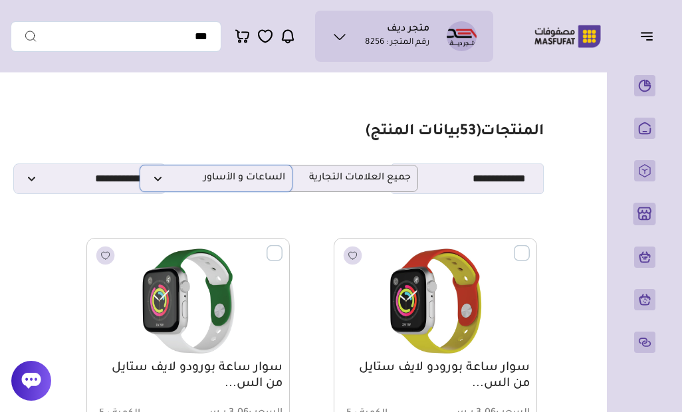
click at [239, 183] on span "الساعات و الأساور" at bounding box center [216, 178] width 138 height 13
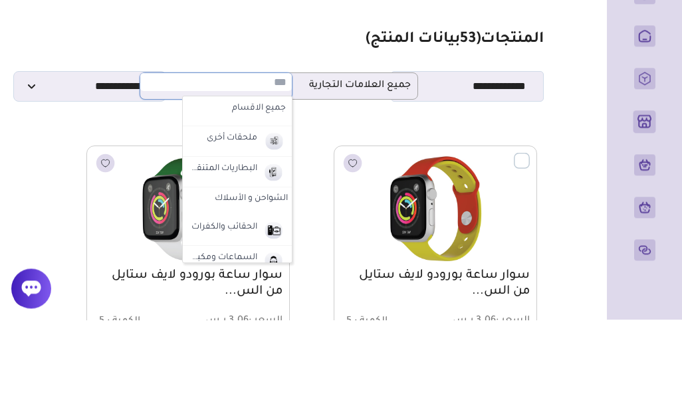
click at [266, 223] on img at bounding box center [273, 234] width 23 height 22
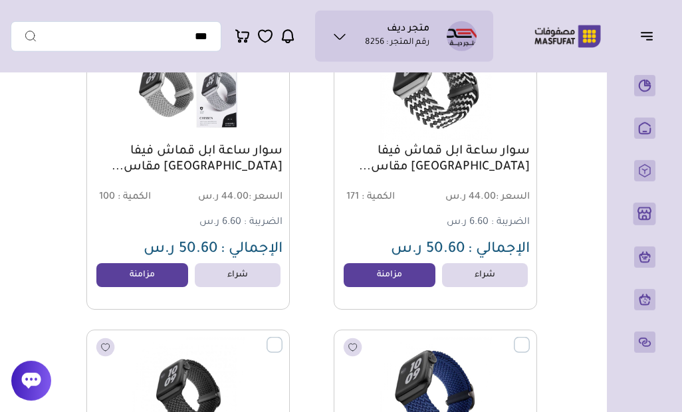
scroll to position [833, 0]
click at [383, 272] on link "مزامنة" at bounding box center [389, 275] width 92 height 24
click at [168, 282] on link "مزامنة" at bounding box center [142, 275] width 92 height 24
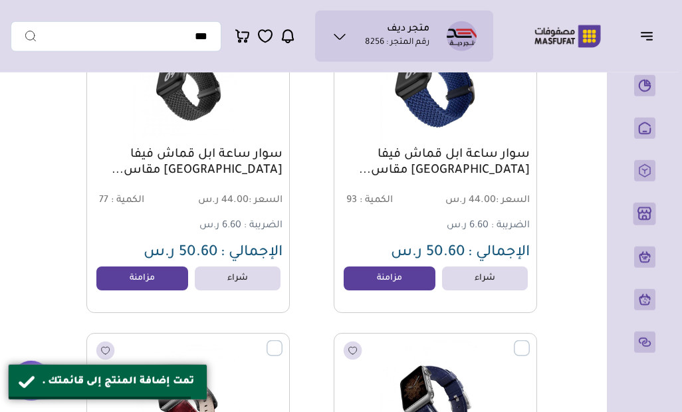
scroll to position [1140, 0]
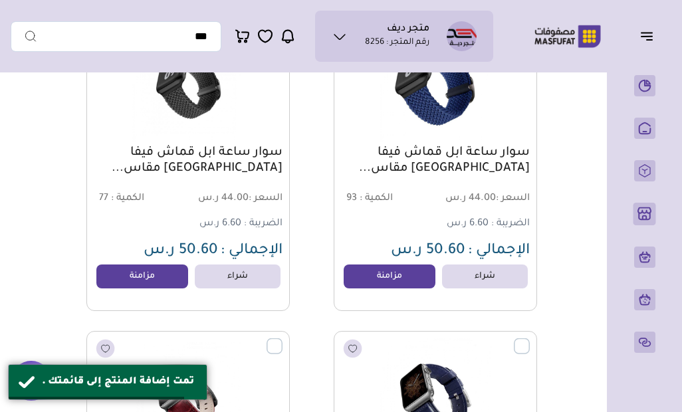
click at [396, 279] on link "مزامنة" at bounding box center [389, 276] width 92 height 24
click at [177, 272] on link "مزامنة" at bounding box center [142, 276] width 92 height 24
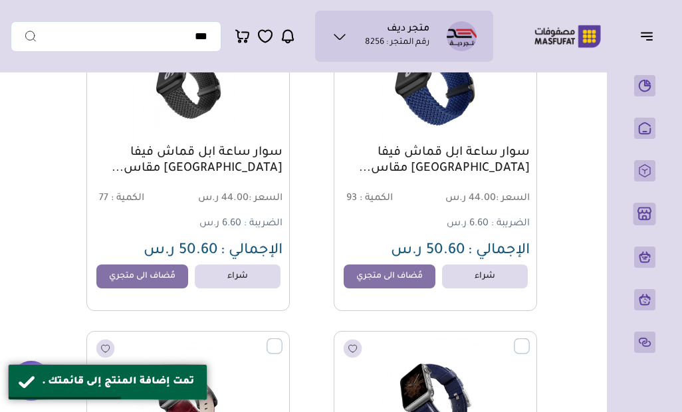
click at [436, 410] on img at bounding box center [435, 394] width 187 height 112
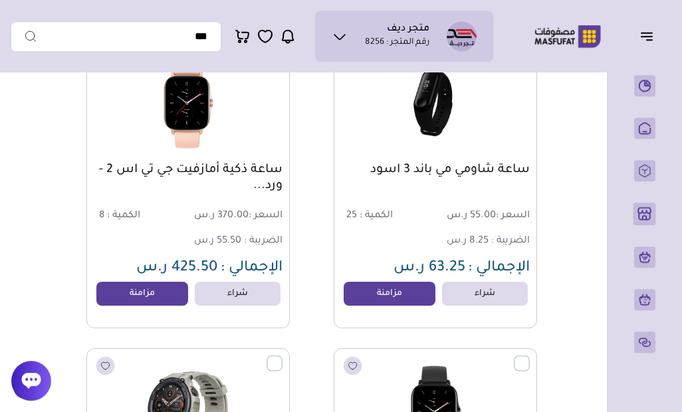
scroll to position [2048, 0]
click at [412, 289] on link "مزامنة" at bounding box center [389, 294] width 92 height 24
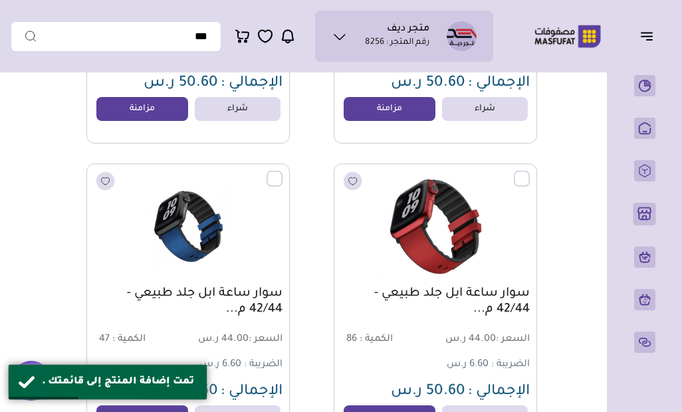
scroll to position [4394, 0]
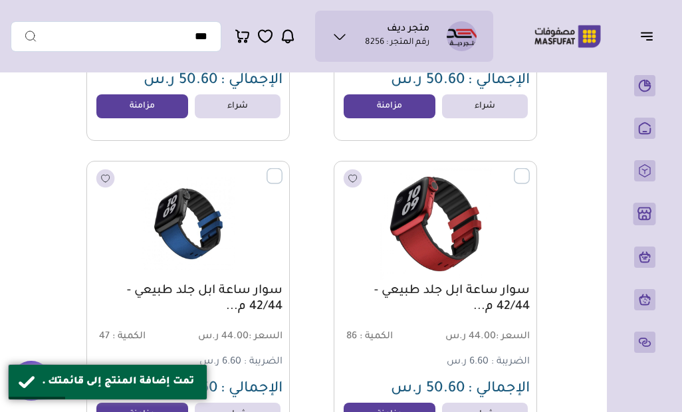
click at [394, 411] on link "مزامنة" at bounding box center [389, 415] width 92 height 24
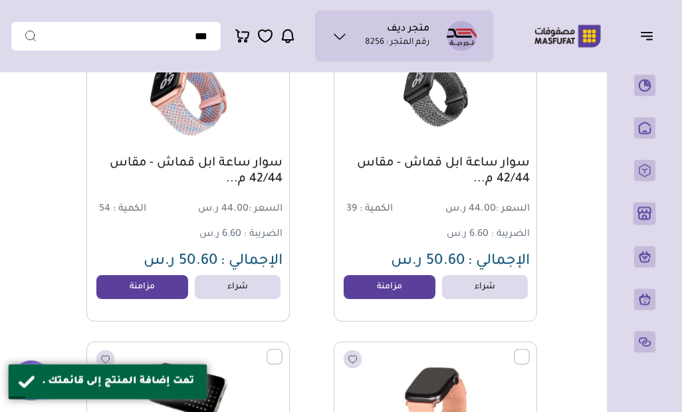
scroll to position [4830, 0]
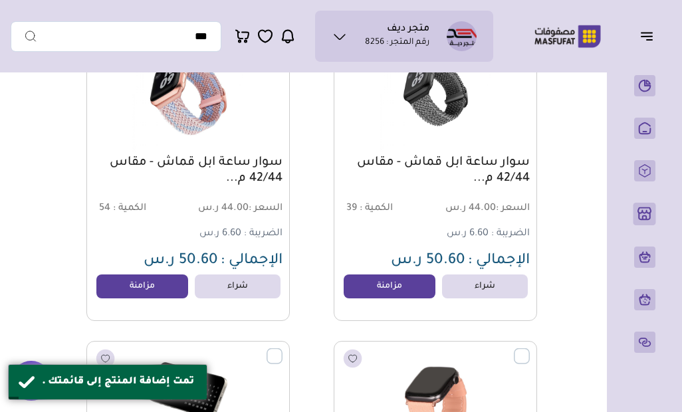
click at [399, 287] on link "مزامنة" at bounding box center [389, 286] width 92 height 24
click at [158, 298] on link "مزامنة" at bounding box center [142, 286] width 92 height 24
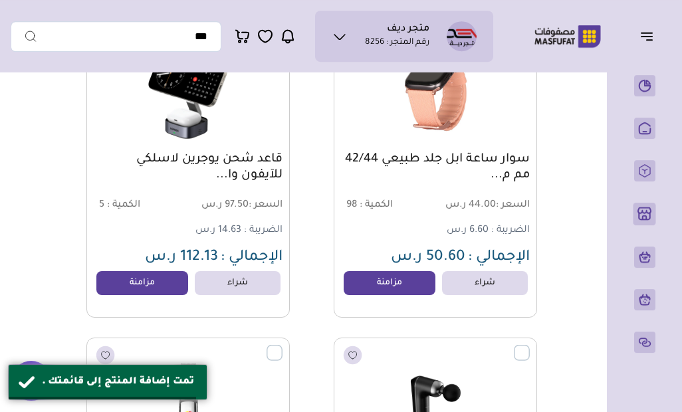
scroll to position [5140, 0]
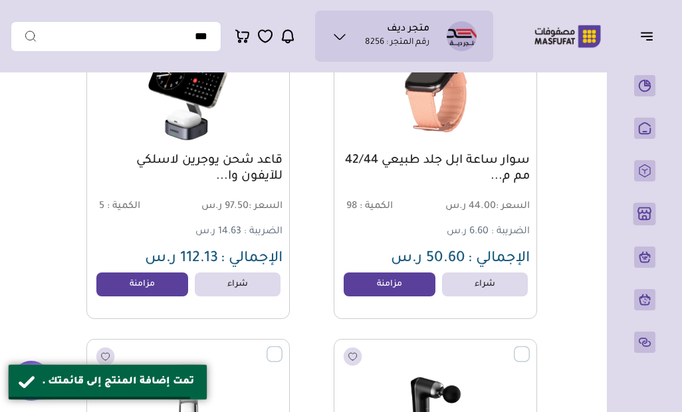
click at [165, 288] on link "مزامنة" at bounding box center [142, 284] width 92 height 24
click at [402, 290] on link "مزامنة" at bounding box center [389, 284] width 92 height 24
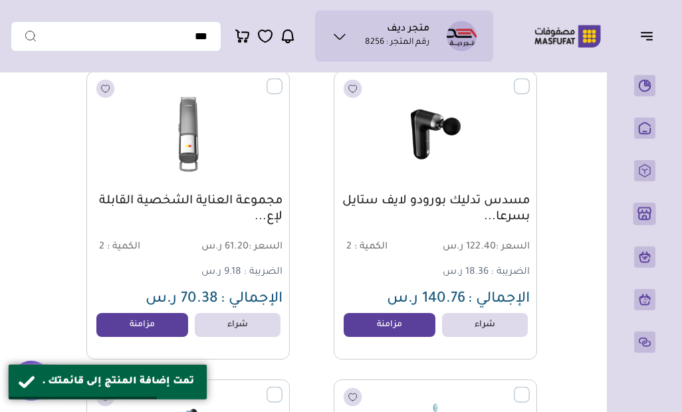
scroll to position [5409, 0]
click at [164, 323] on link "مزامنة" at bounding box center [142, 324] width 92 height 24
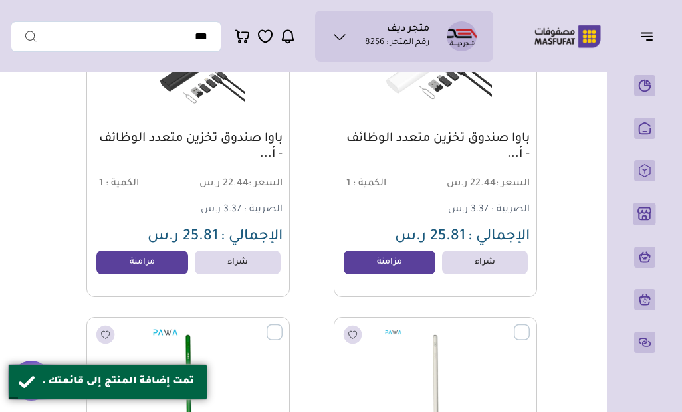
scroll to position [7009, 0]
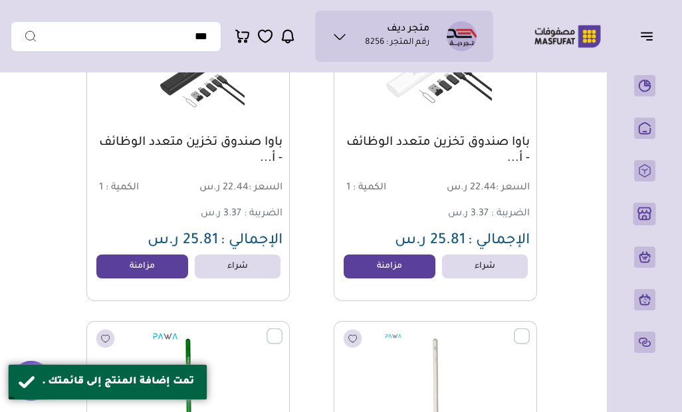
click at [405, 268] on link "مزامنة" at bounding box center [389, 266] width 92 height 24
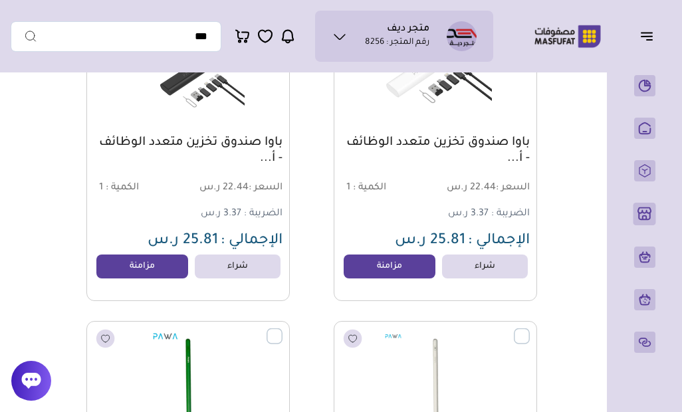
click at [155, 277] on link "مزامنة" at bounding box center [142, 266] width 92 height 24
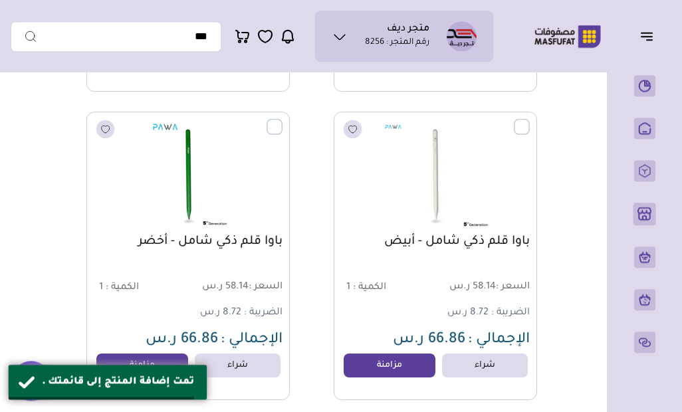
scroll to position [7219, 0]
click at [396, 365] on link "مزامنة" at bounding box center [389, 365] width 92 height 24
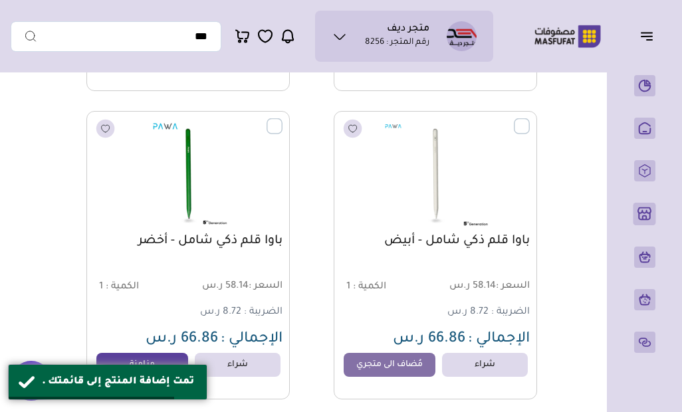
click at [164, 358] on link "مزامنة" at bounding box center [142, 365] width 92 height 24
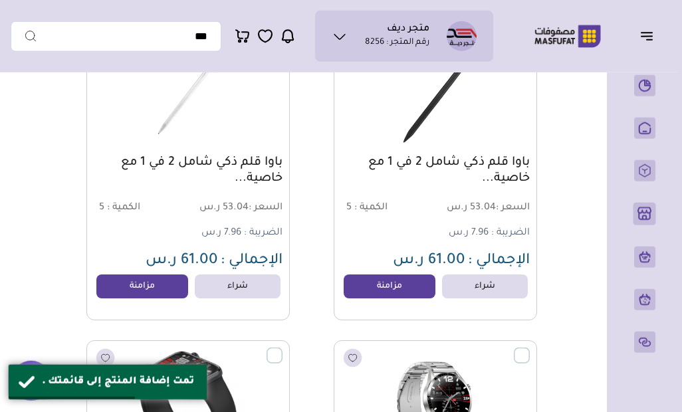
scroll to position [6373, 0]
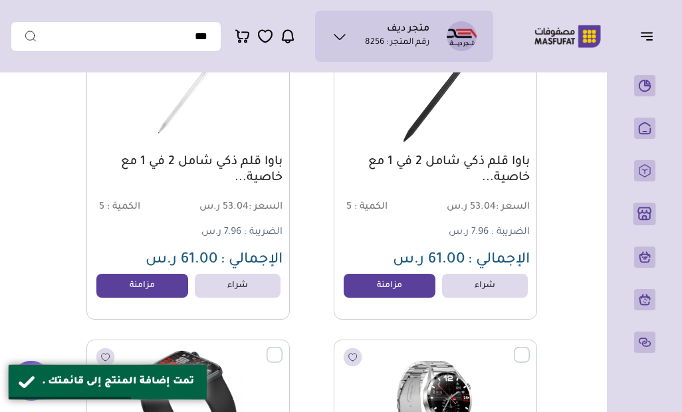
click at [399, 288] on link "مزامنة" at bounding box center [389, 286] width 92 height 24
click at [157, 290] on link "مزامنة" at bounding box center [142, 286] width 92 height 24
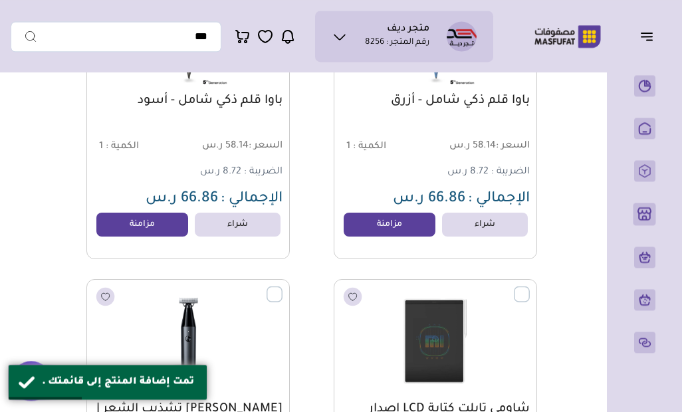
scroll to position [7667, 0]
click at [414, 227] on link "مزامنة" at bounding box center [389, 225] width 92 height 24
click at [176, 225] on link "مزامنة" at bounding box center [142, 225] width 92 height 24
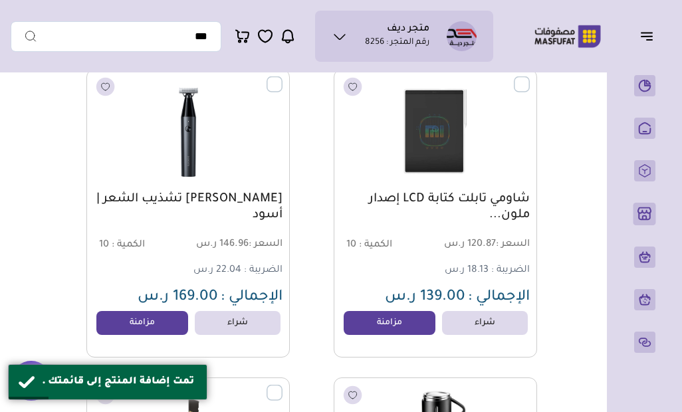
scroll to position [7876, 0]
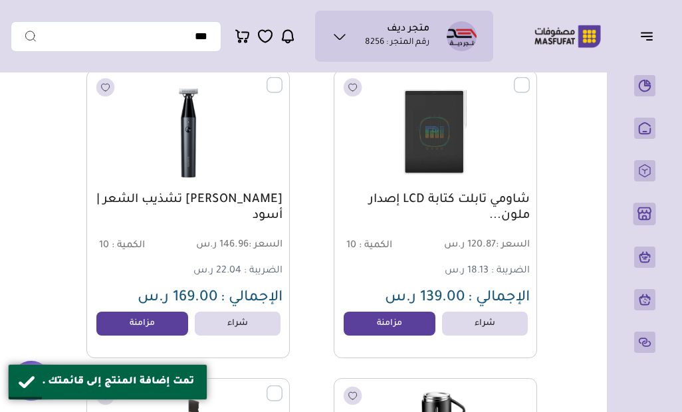
click at [393, 330] on link "مزامنة" at bounding box center [389, 324] width 92 height 24
click at [173, 327] on link "مزامنة" at bounding box center [142, 324] width 92 height 24
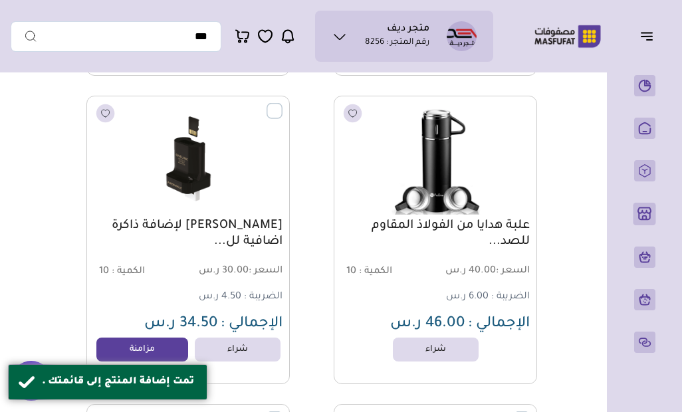
scroll to position [8158, 0]
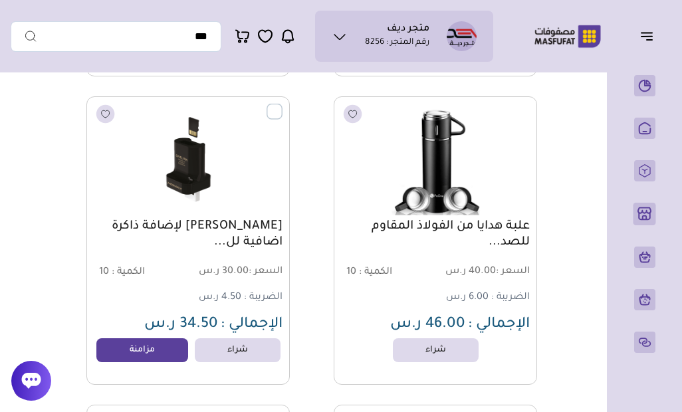
click at [163, 345] on link "مزامنة" at bounding box center [142, 350] width 92 height 24
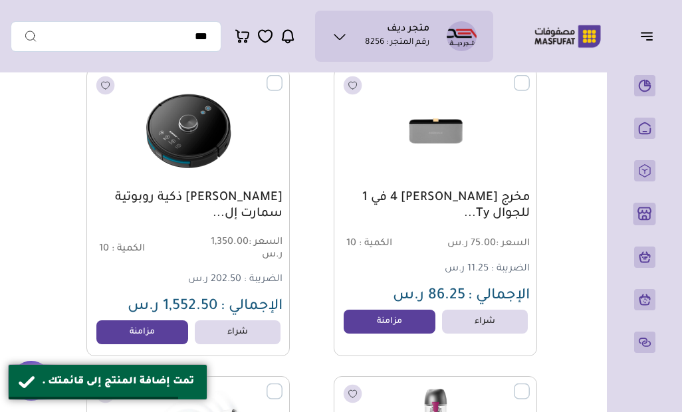
scroll to position [8496, 0]
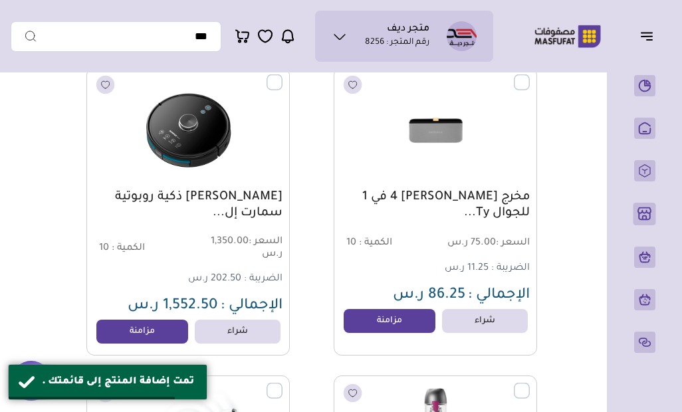
click at [399, 326] on link "مزامنة" at bounding box center [389, 321] width 92 height 24
click at [177, 336] on link "مزامنة" at bounding box center [142, 332] width 92 height 24
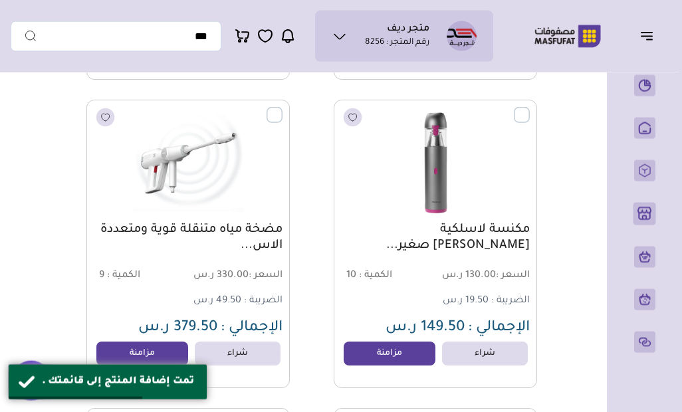
scroll to position [8775, 0]
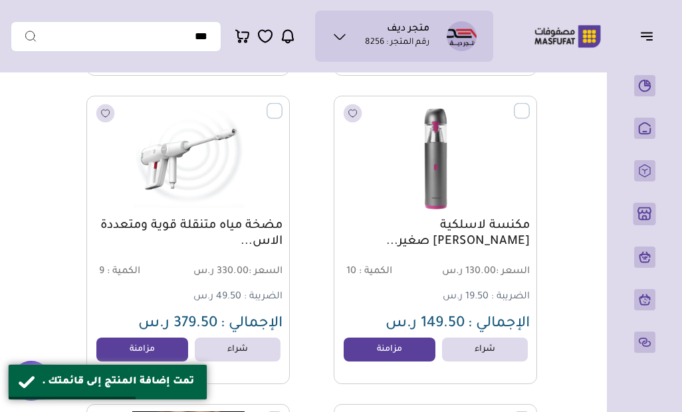
click at [406, 349] on link "مزامنة" at bounding box center [389, 350] width 92 height 24
click at [171, 358] on link "مزامنة" at bounding box center [142, 350] width 92 height 24
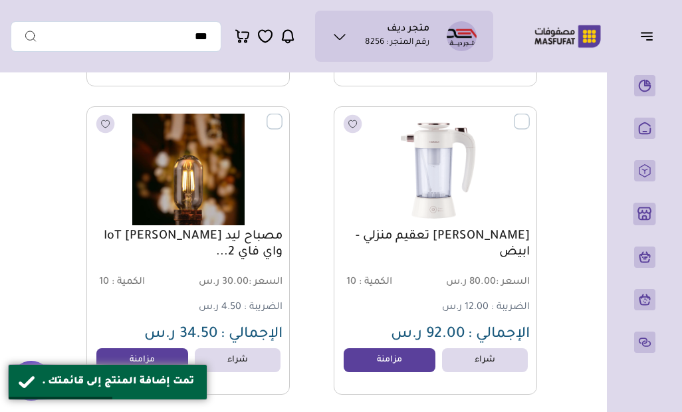
scroll to position [9082, 0]
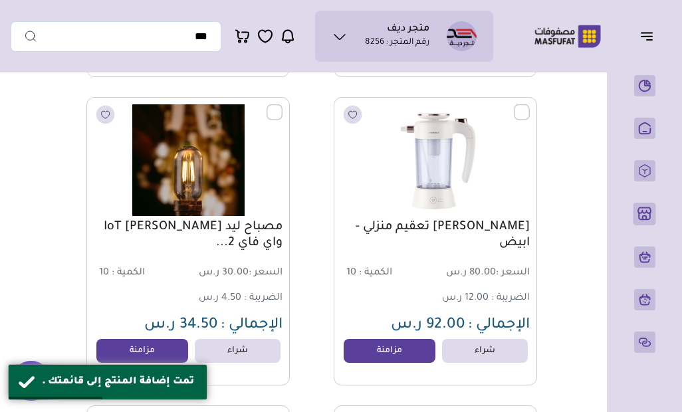
click at [393, 351] on link "مزامنة" at bounding box center [389, 351] width 92 height 24
click at [169, 362] on link "مزامنة" at bounding box center [142, 351] width 92 height 24
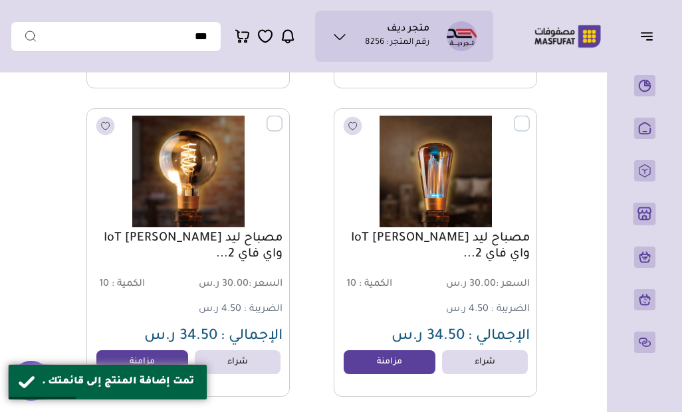
scroll to position [9381, 0]
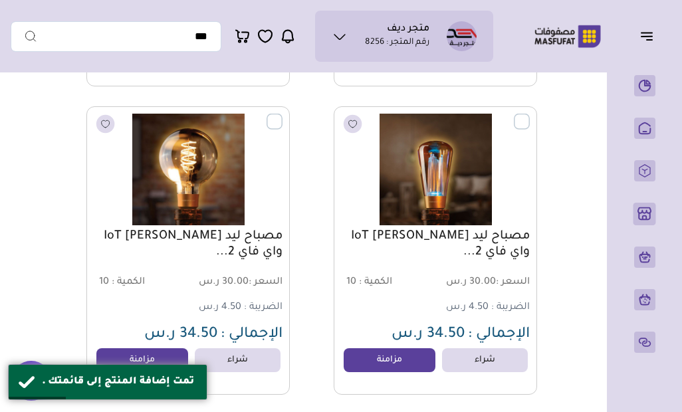
click at [414, 357] on link "مزامنة" at bounding box center [389, 360] width 92 height 24
click at [175, 361] on link "مزامنة" at bounding box center [142, 360] width 92 height 24
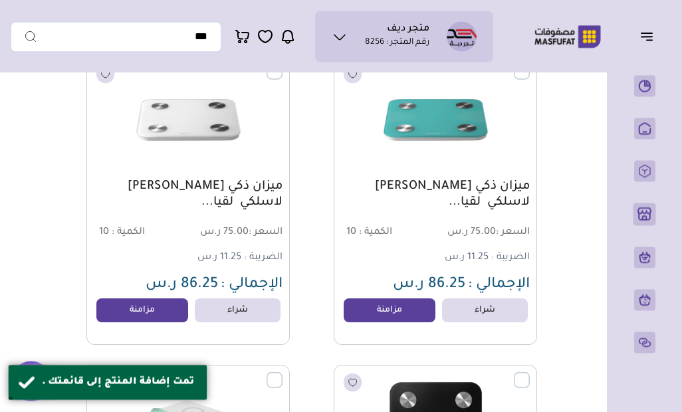
scroll to position [10049, 0]
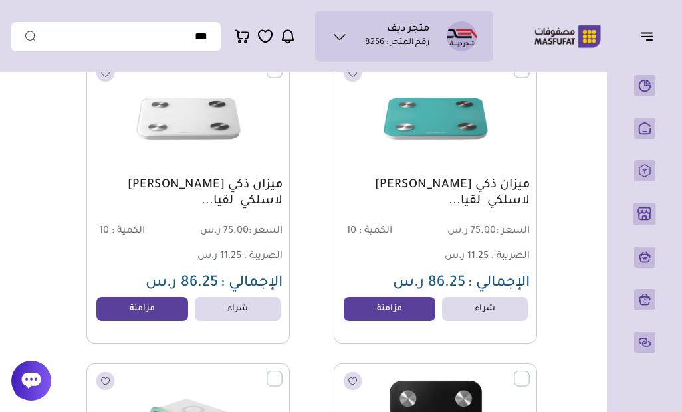
click at [392, 314] on link "مزامنة" at bounding box center [389, 309] width 92 height 24
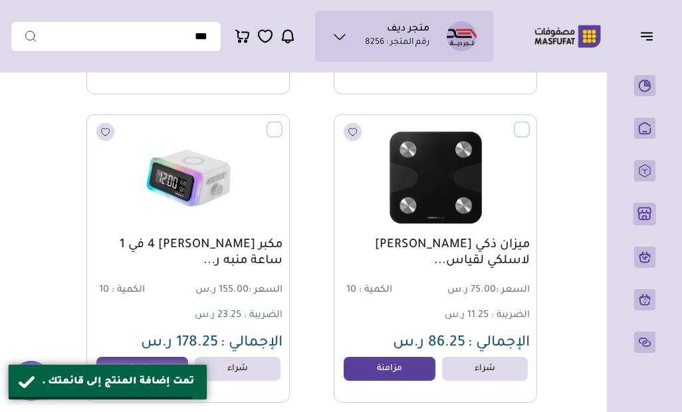
scroll to position [10300, 0]
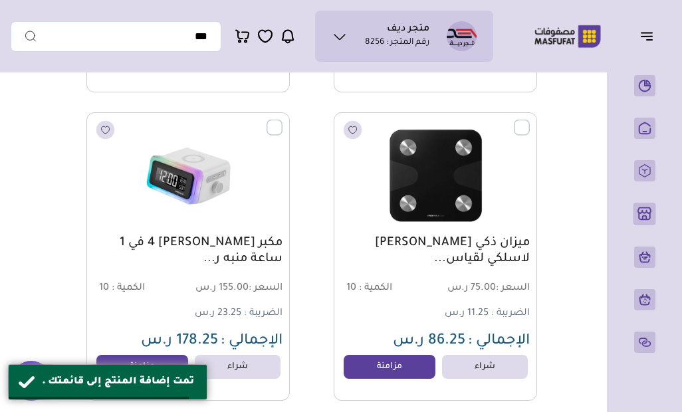
click at [405, 366] on link "مزامنة" at bounding box center [389, 367] width 92 height 24
click at [165, 372] on link "مزامنة" at bounding box center [142, 367] width 92 height 24
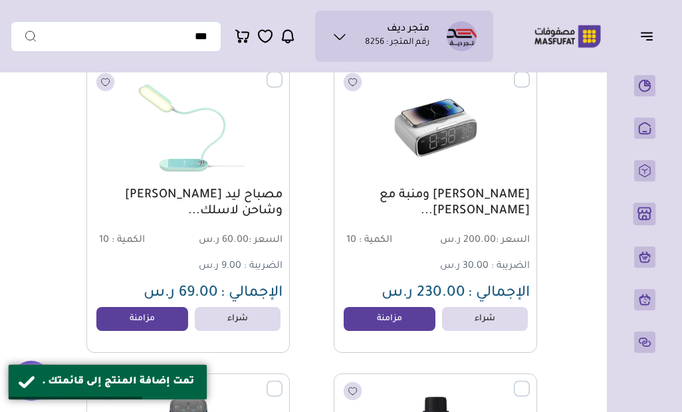
scroll to position [10657, 0]
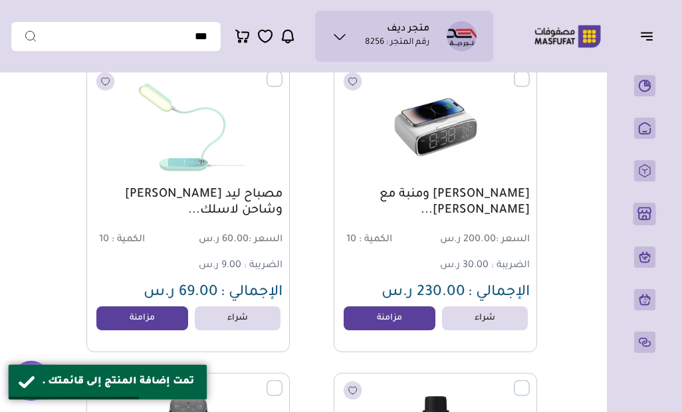
click at [387, 317] on link "مزامنة" at bounding box center [389, 318] width 92 height 24
click at [161, 328] on link "مزامنة" at bounding box center [142, 318] width 92 height 24
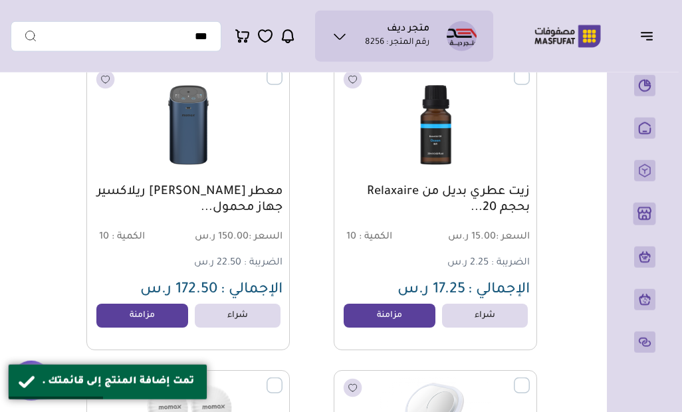
scroll to position [10969, 0]
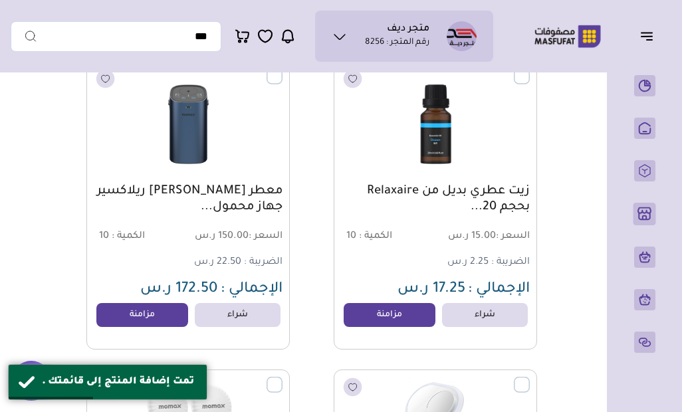
click at [394, 313] on link "مزامنة" at bounding box center [389, 315] width 92 height 24
click at [154, 320] on link "مزامنة" at bounding box center [142, 315] width 92 height 24
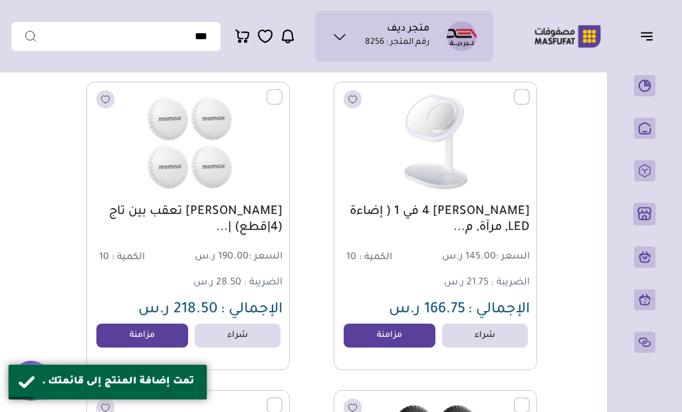
scroll to position [11260, 0]
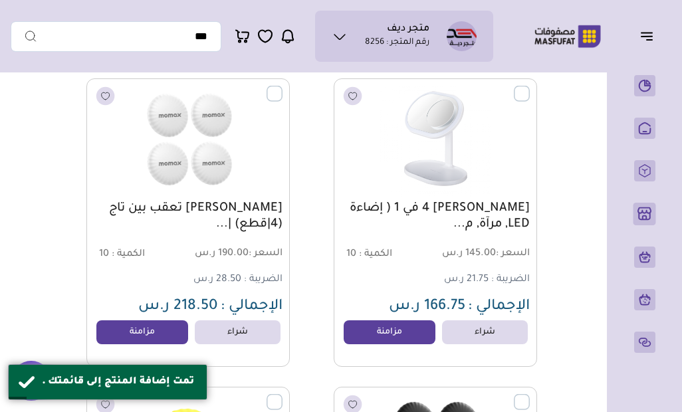
click at [390, 343] on link "مزامنة" at bounding box center [389, 332] width 92 height 24
click at [151, 340] on link "مزامنة" at bounding box center [142, 332] width 92 height 24
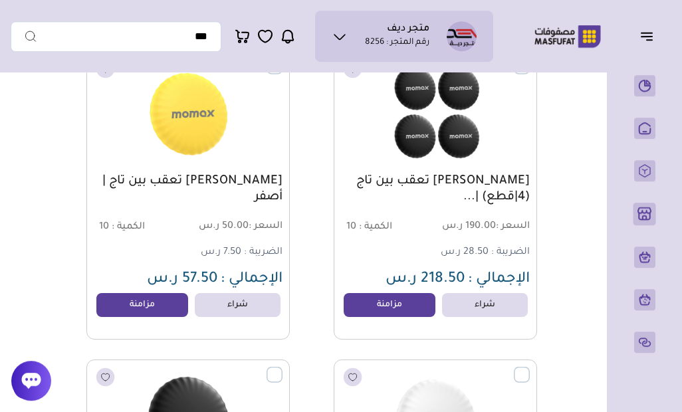
scroll to position [11596, 0]
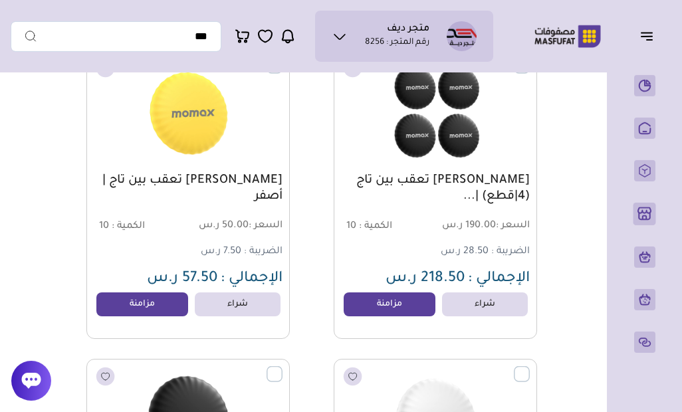
click at [379, 312] on link "مزامنة" at bounding box center [389, 304] width 92 height 24
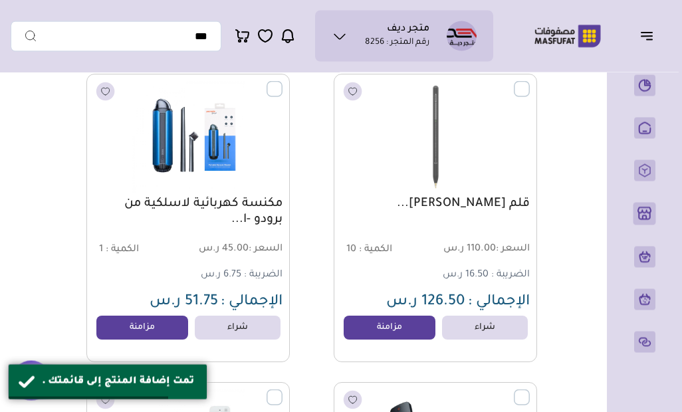
scroll to position [12187, 0]
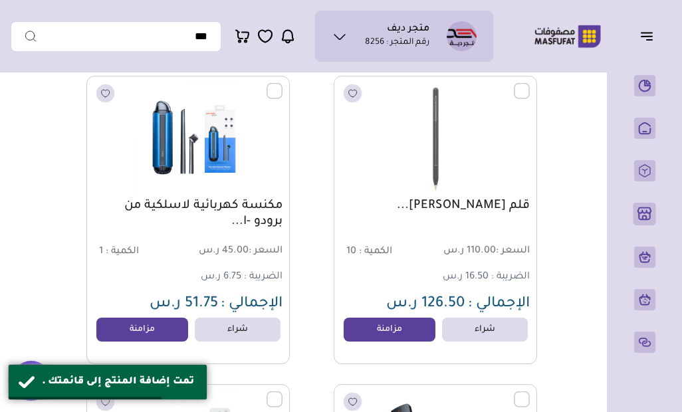
click at [156, 330] on link "مزامنة" at bounding box center [142, 330] width 92 height 24
click at [414, 333] on link "مزامنة" at bounding box center [389, 330] width 92 height 24
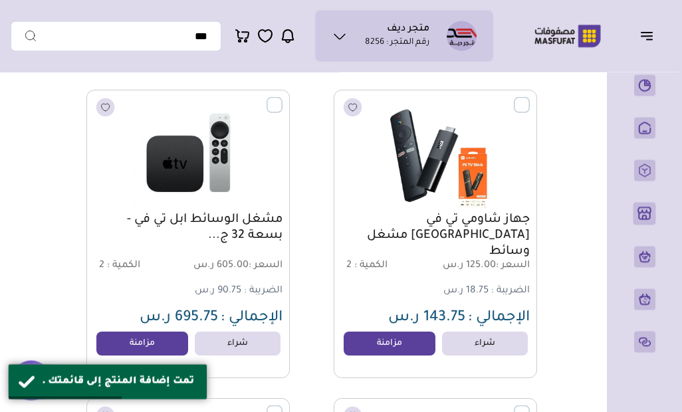
scroll to position [12484, 0]
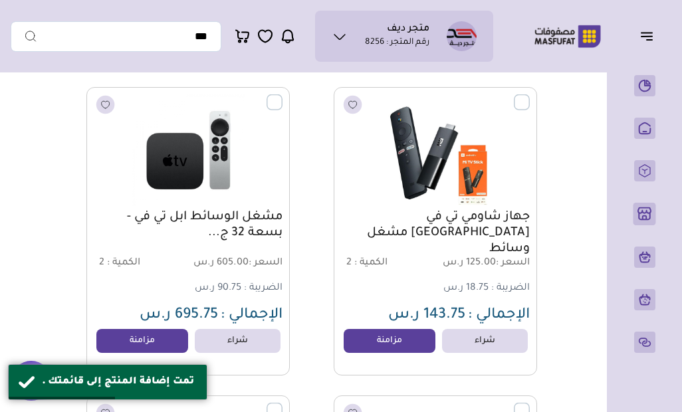
click at [383, 345] on link "مزامنة" at bounding box center [389, 341] width 92 height 24
click at [169, 324] on span "695.75 ر.س" at bounding box center [179, 316] width 78 height 16
click at [165, 350] on link "مزامنة" at bounding box center [142, 341] width 92 height 24
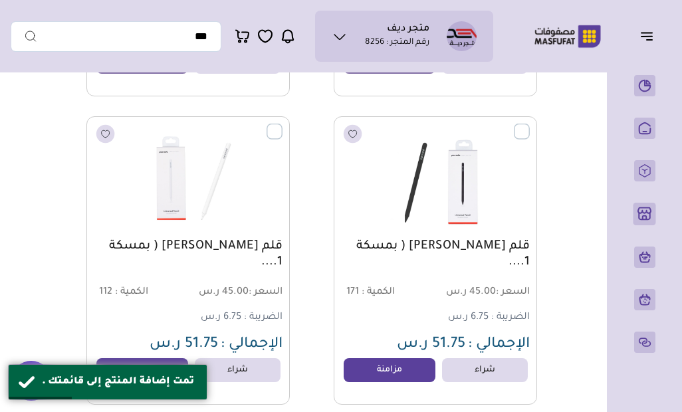
scroll to position [12777, 0]
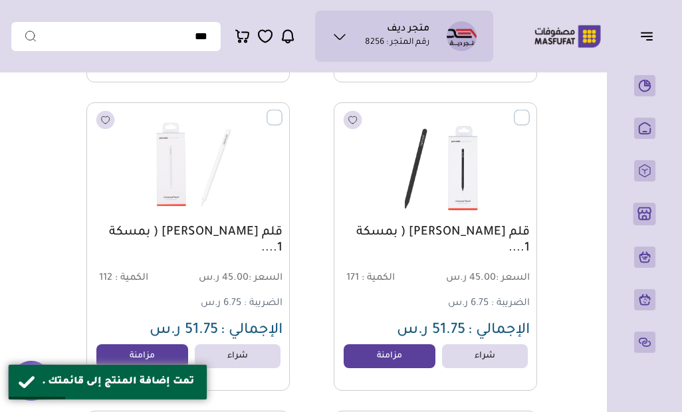
click at [401, 351] on link "مزامنة" at bounding box center [389, 356] width 92 height 24
click at [164, 347] on link "مزامنة" at bounding box center [142, 356] width 92 height 24
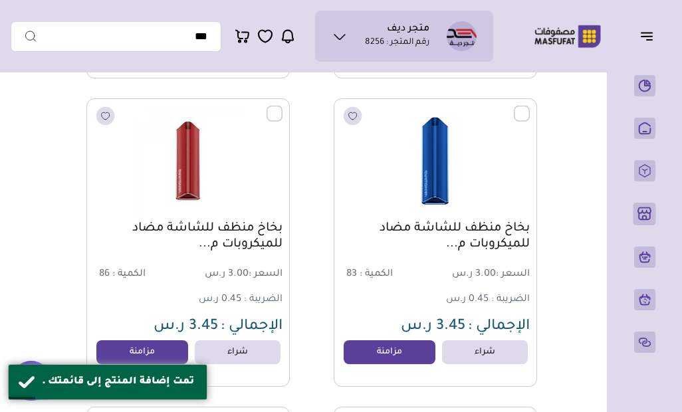
scroll to position [13093, 0]
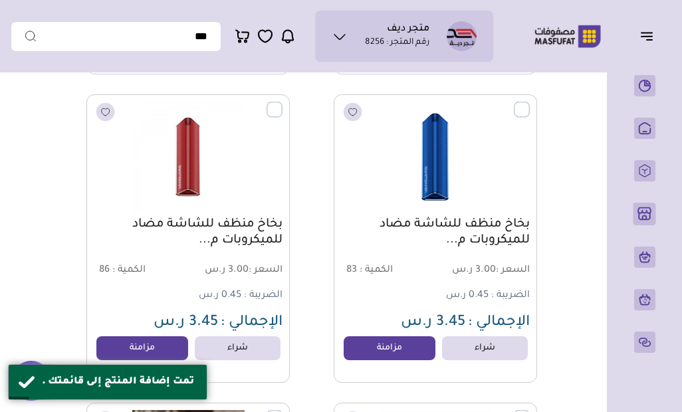
click at [408, 346] on link "مزامنة" at bounding box center [389, 348] width 92 height 24
click at [165, 349] on link "مزامنة" at bounding box center [142, 348] width 92 height 24
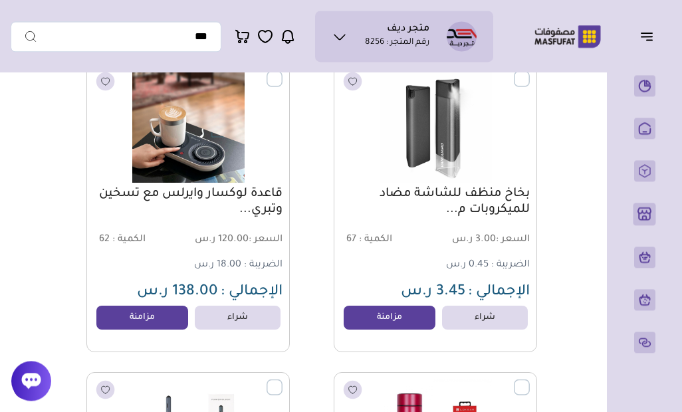
click at [390, 316] on link "مزامنة" at bounding box center [389, 318] width 92 height 24
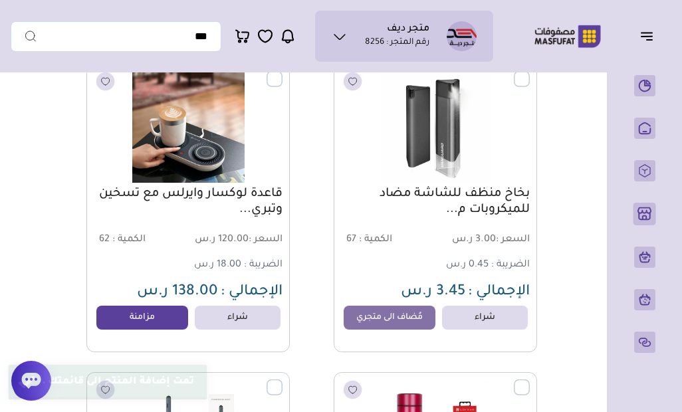
click at [144, 330] on link "مزامنة" at bounding box center [142, 318] width 92 height 24
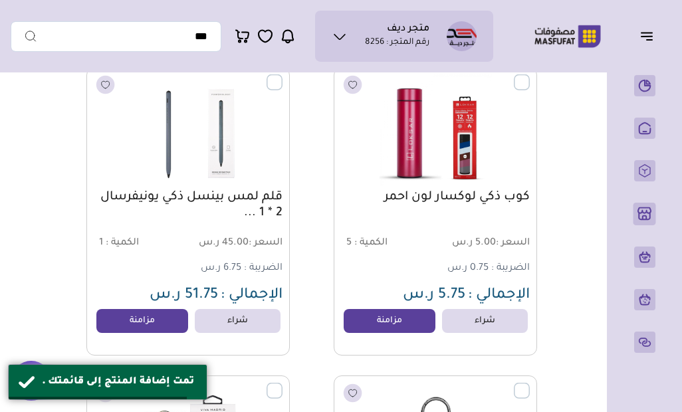
scroll to position [13787, 0]
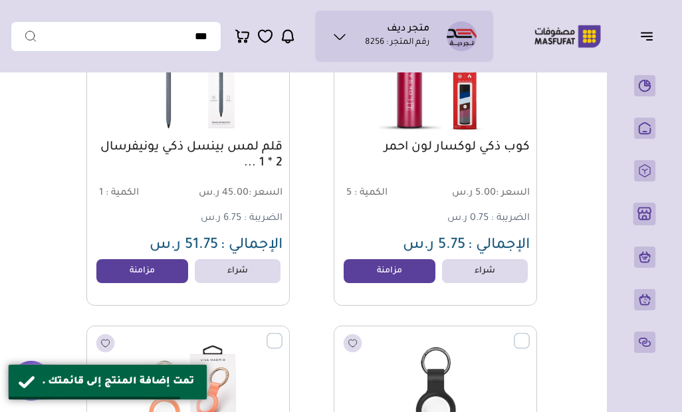
click at [367, 276] on link "مزامنة" at bounding box center [389, 271] width 92 height 24
click at [151, 282] on link "مزامنة" at bounding box center [142, 271] width 92 height 24
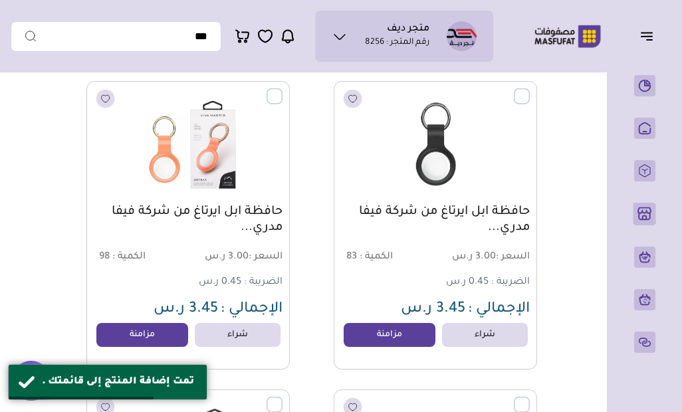
scroll to position [14031, 0]
click at [391, 338] on link "مزامنة" at bounding box center [389, 336] width 92 height 24
click at [157, 336] on link "مزامنة" at bounding box center [142, 336] width 92 height 24
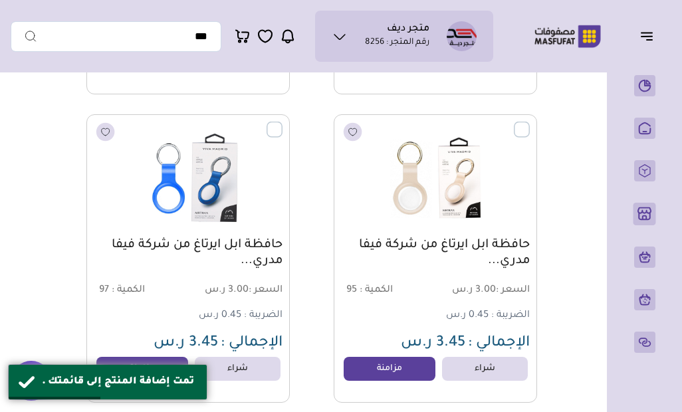
scroll to position [14331, 0]
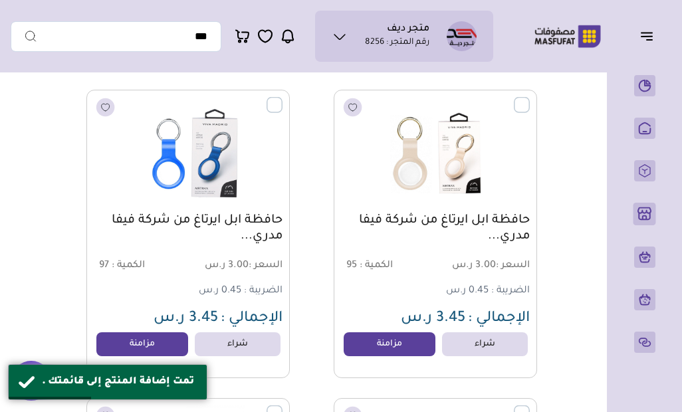
click at [410, 343] on link "مزامنة" at bounding box center [389, 344] width 92 height 24
click at [187, 339] on link "مزامنة" at bounding box center [142, 344] width 92 height 24
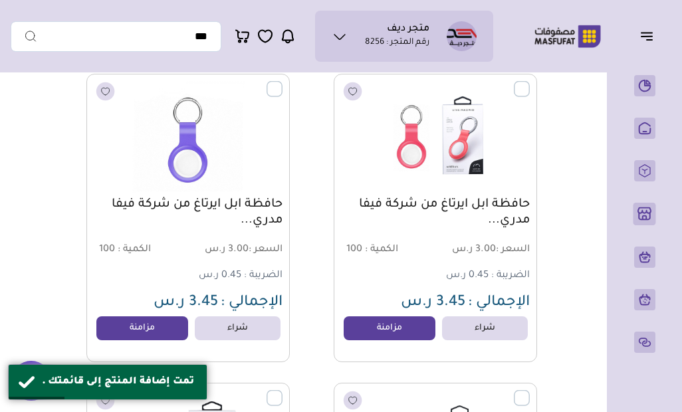
scroll to position [14661, 0]
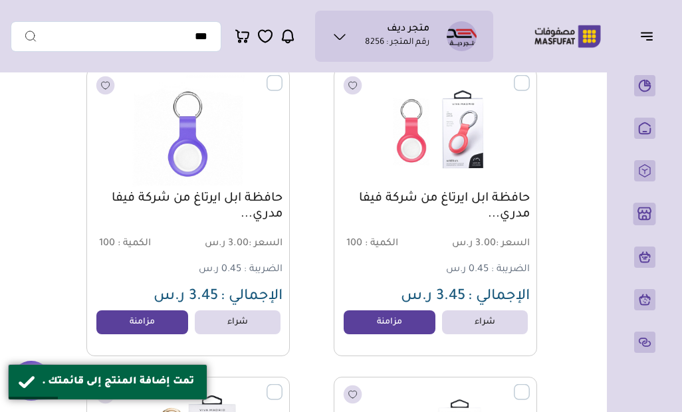
click at [399, 327] on link "مزامنة" at bounding box center [389, 322] width 92 height 24
click at [158, 322] on link "مزامنة" at bounding box center [142, 322] width 92 height 24
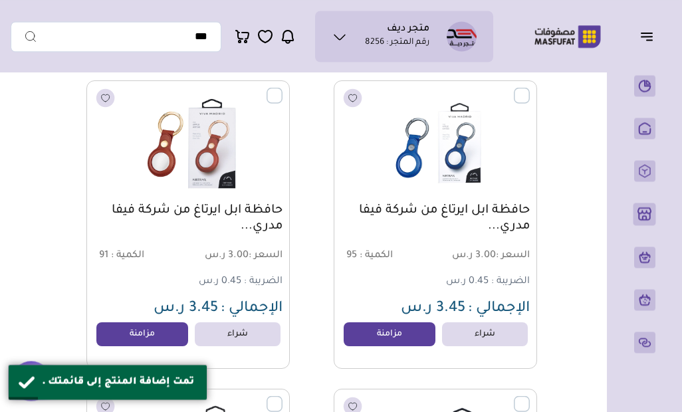
scroll to position [14962, 0]
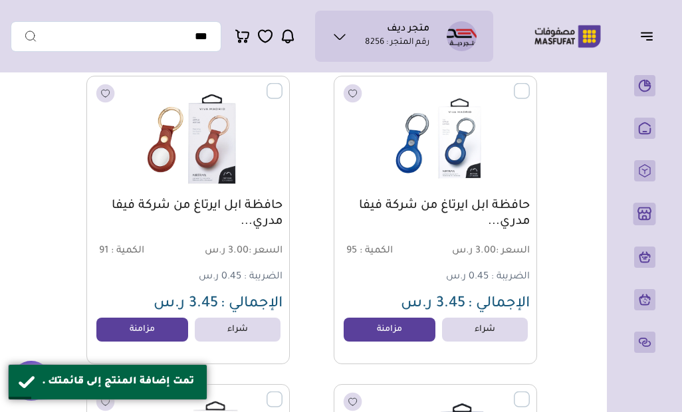
click at [401, 331] on link "مزامنة" at bounding box center [389, 330] width 92 height 24
click at [147, 322] on link "مزامنة" at bounding box center [142, 330] width 92 height 24
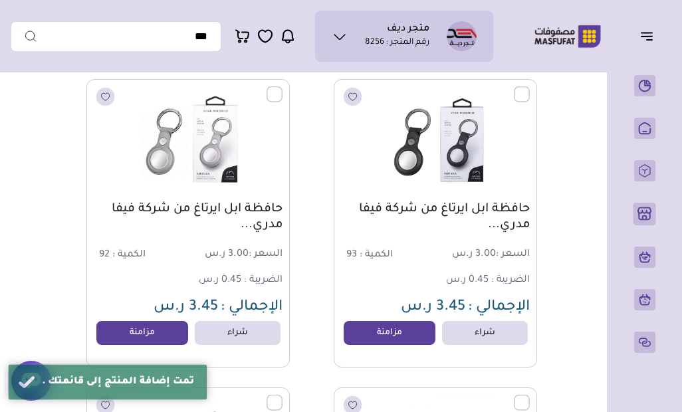
scroll to position [15269, 0]
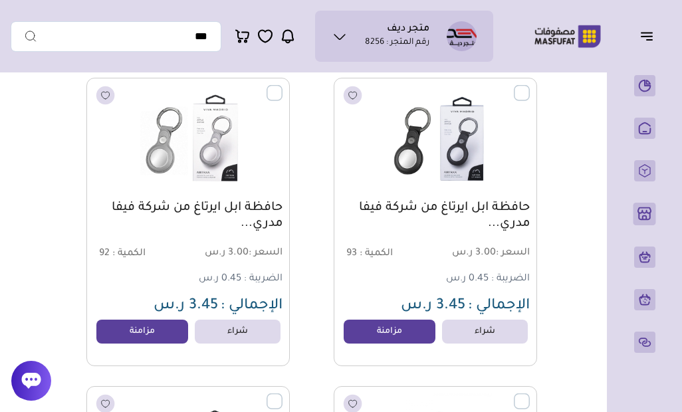
click at [399, 335] on link "مزامنة" at bounding box center [389, 332] width 92 height 24
click at [161, 336] on link "مزامنة" at bounding box center [142, 332] width 92 height 24
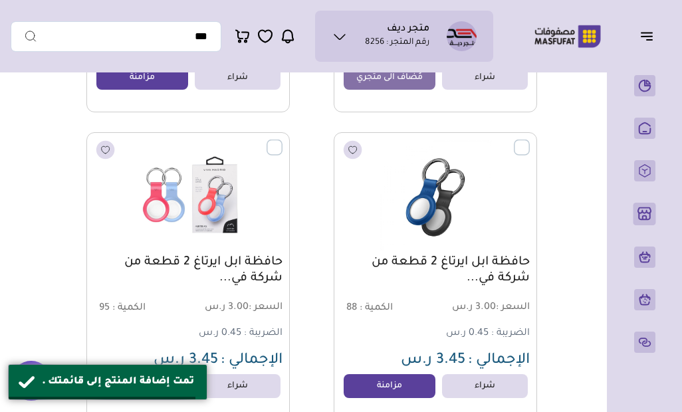
scroll to position [15540, 0]
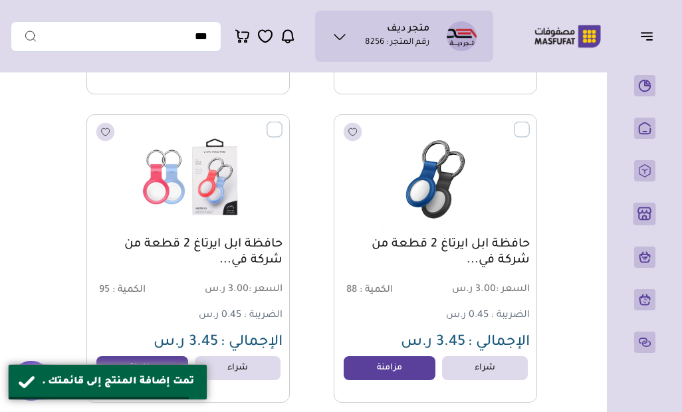
click at [386, 368] on link "مزامنة" at bounding box center [389, 368] width 92 height 24
click at [171, 359] on link "مزامنة" at bounding box center [142, 368] width 92 height 24
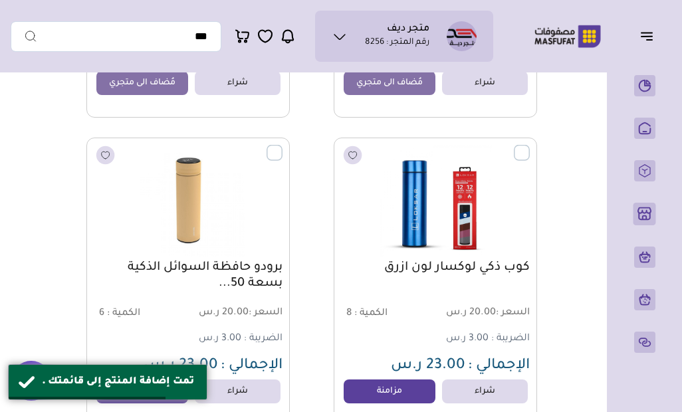
scroll to position [15838, 0]
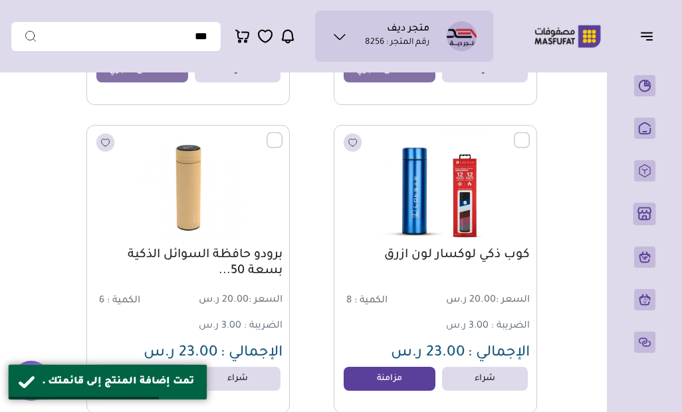
click at [397, 382] on link "مزامنة" at bounding box center [389, 379] width 92 height 24
click at [168, 375] on link "مزامنة" at bounding box center [142, 379] width 92 height 24
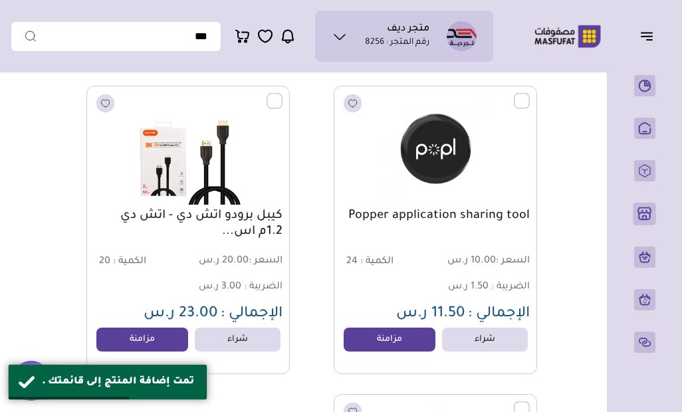
scroll to position [16188, 0]
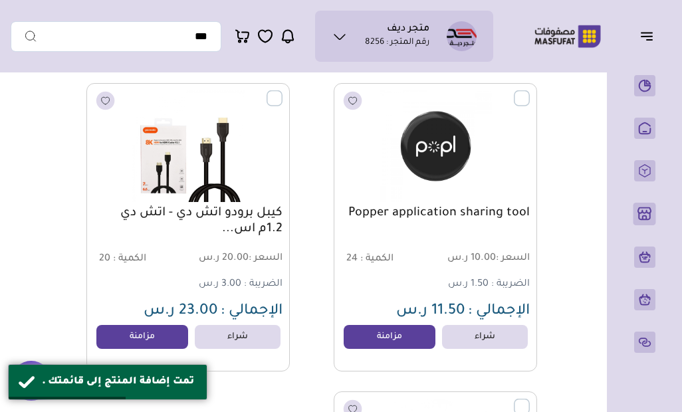
click at [399, 336] on link "مزامنة" at bounding box center [389, 337] width 92 height 24
click at [159, 342] on link "مزامنة" at bounding box center [142, 337] width 92 height 24
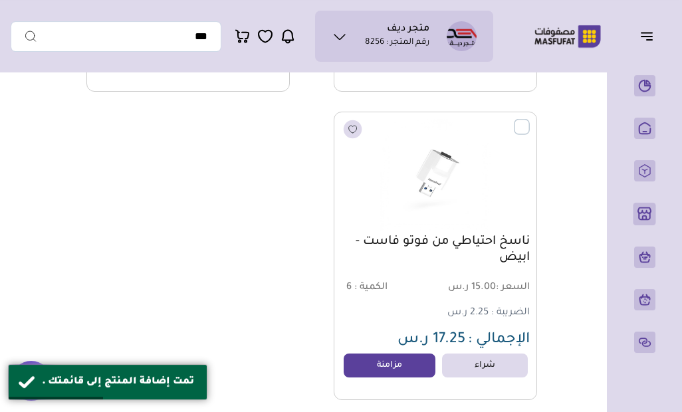
scroll to position [16469, 0]
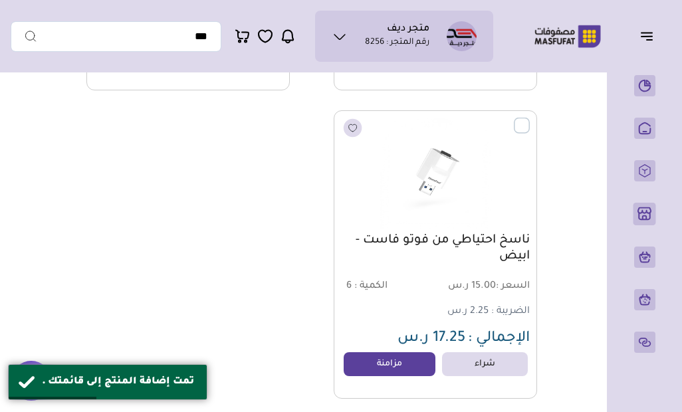
click at [406, 369] on link "مزامنة" at bounding box center [389, 364] width 92 height 24
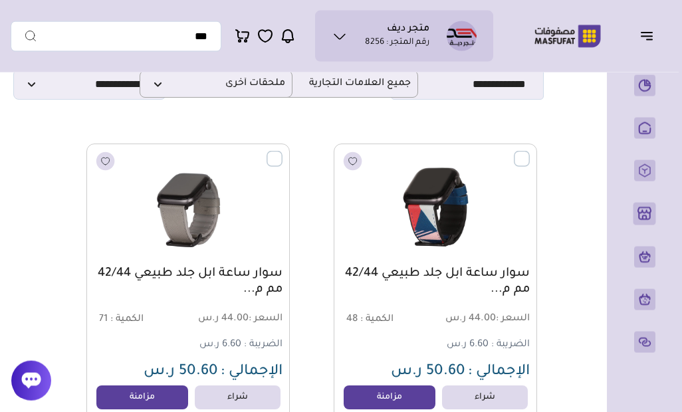
scroll to position [0, 0]
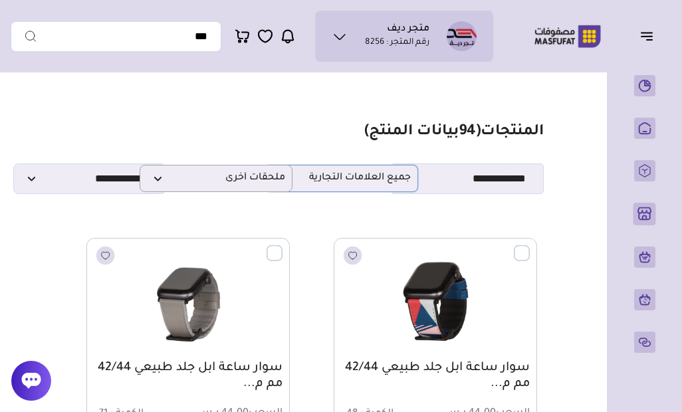
click at [359, 177] on span "جميع العلامات التجارية" at bounding box center [341, 178] width 138 height 13
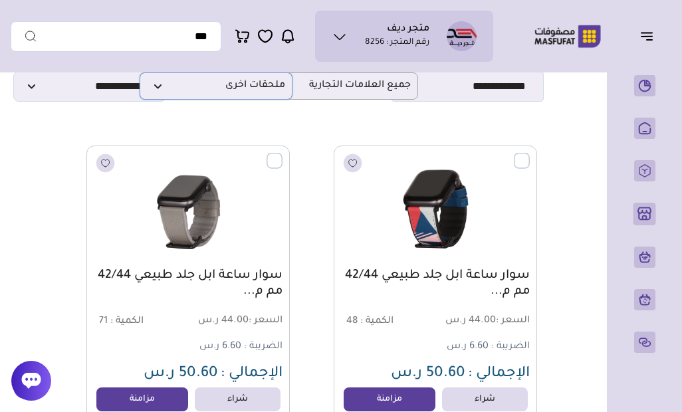
click at [275, 86] on span "ملحقات أخرى" at bounding box center [216, 86] width 138 height 13
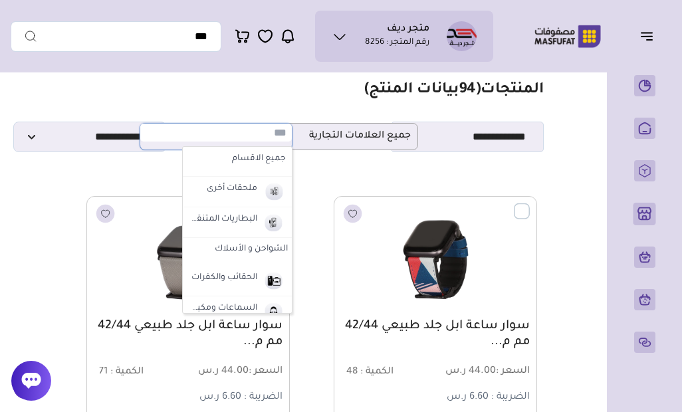
scroll to position [35, 0]
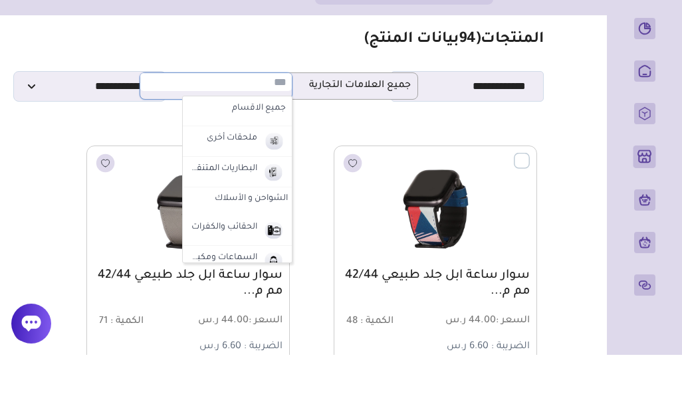
click at [279, 157] on label "جميع الاقسام" at bounding box center [237, 165] width 100 height 17
select select "*"
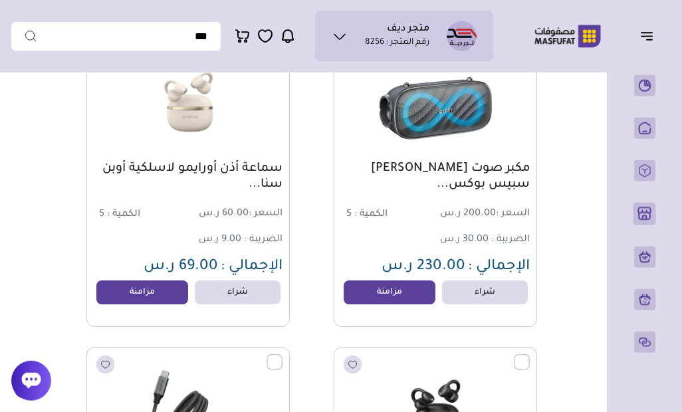
scroll to position [512, 0]
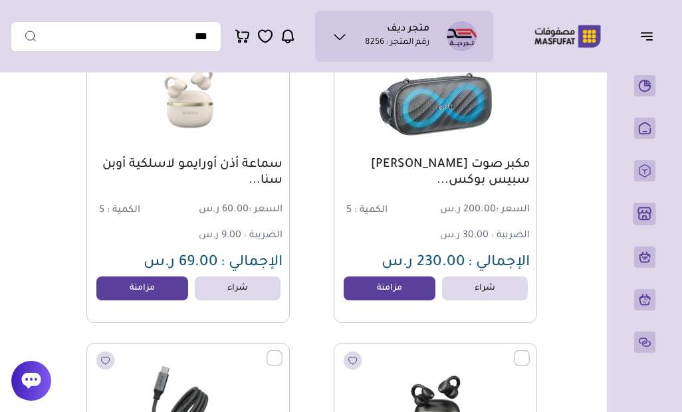
click at [401, 285] on link "مزامنة" at bounding box center [389, 288] width 92 height 24
click at [168, 290] on link "مزامنة" at bounding box center [142, 288] width 92 height 24
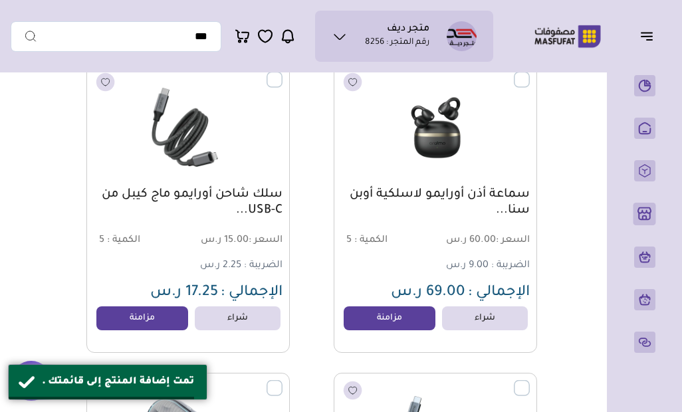
scroll to position [827, 0]
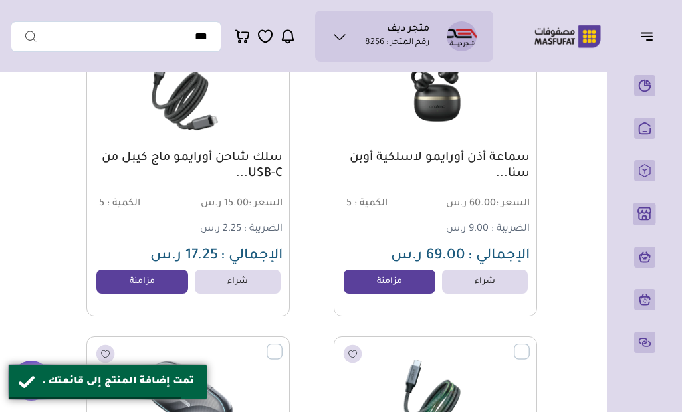
click at [161, 276] on link "مزامنة" at bounding box center [142, 282] width 92 height 24
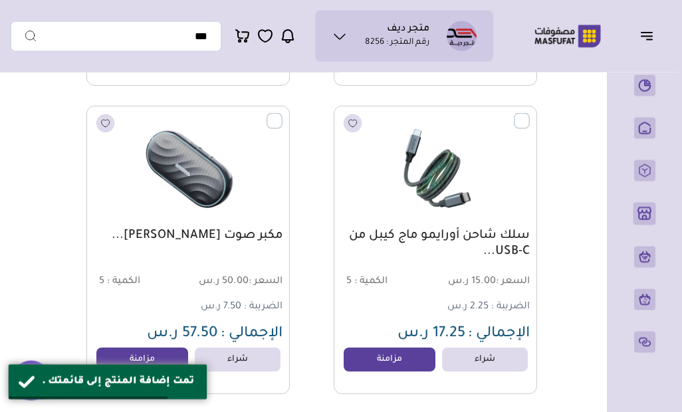
scroll to position [1068, 0]
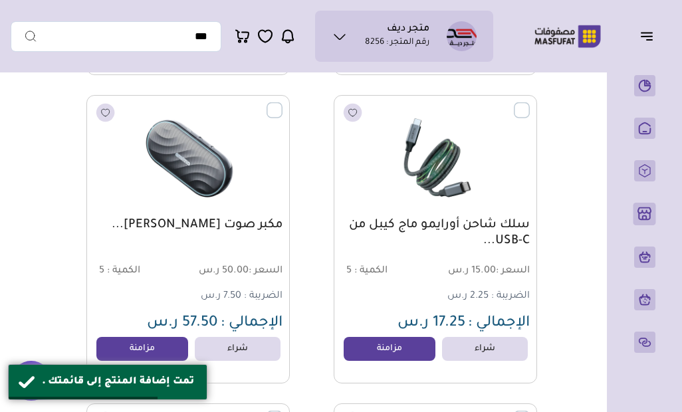
click at [403, 353] on link "مزامنة" at bounding box center [389, 349] width 92 height 24
click at [166, 353] on link "مزامنة" at bounding box center [142, 349] width 92 height 24
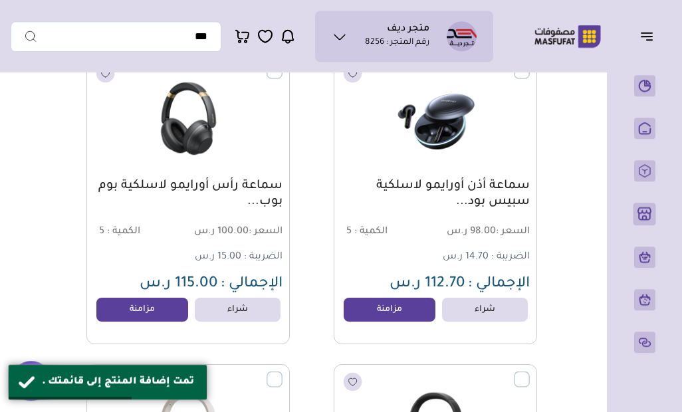
scroll to position [1416, 0]
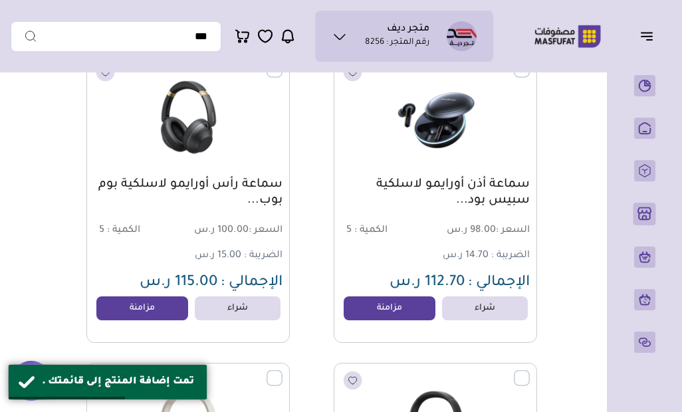
click at [391, 308] on link "مزامنة" at bounding box center [389, 308] width 92 height 24
click at [167, 310] on link "مزامنة" at bounding box center [142, 308] width 92 height 24
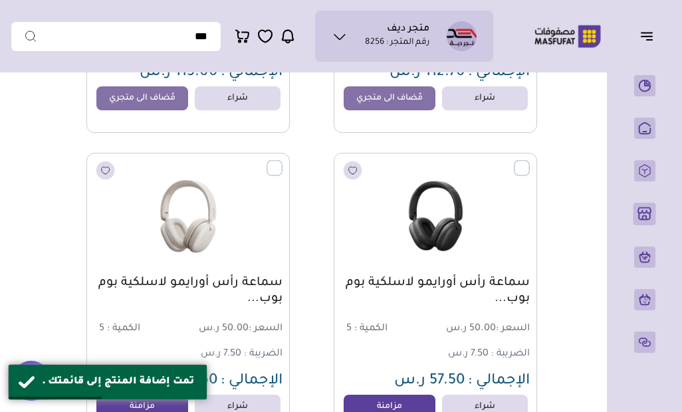
click at [399, 403] on link "مزامنة" at bounding box center [389, 407] width 92 height 24
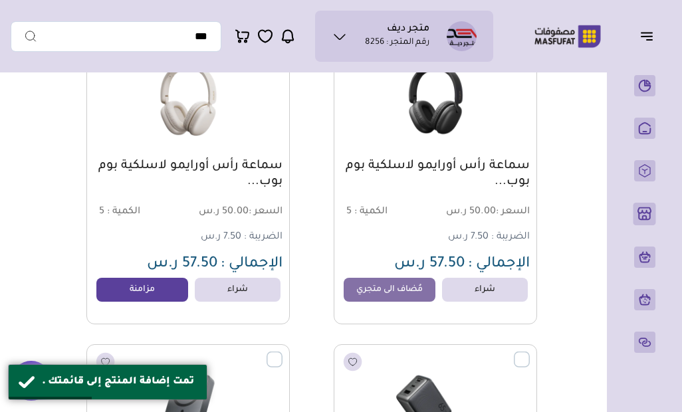
scroll to position [1744, 0]
click at [178, 290] on link "مزامنة" at bounding box center [142, 289] width 92 height 24
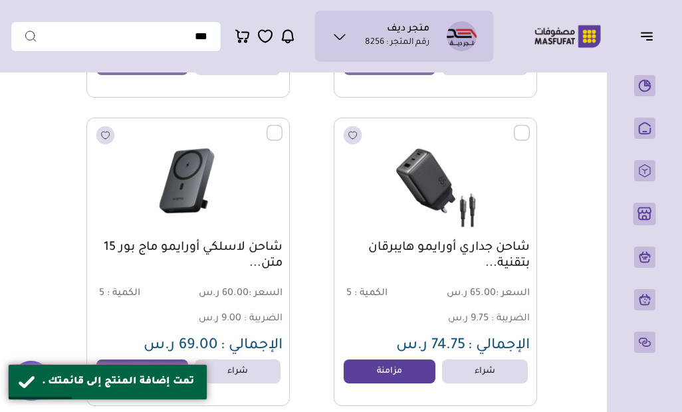
scroll to position [2006, 0]
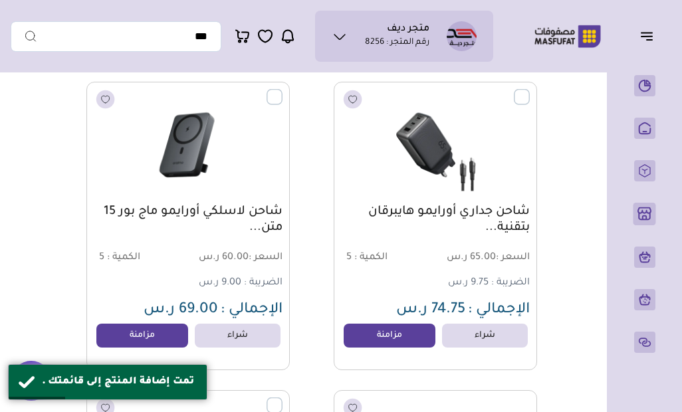
click at [389, 334] on link "مزامنة" at bounding box center [389, 336] width 92 height 24
click at [183, 336] on link "مزامنة" at bounding box center [142, 336] width 92 height 24
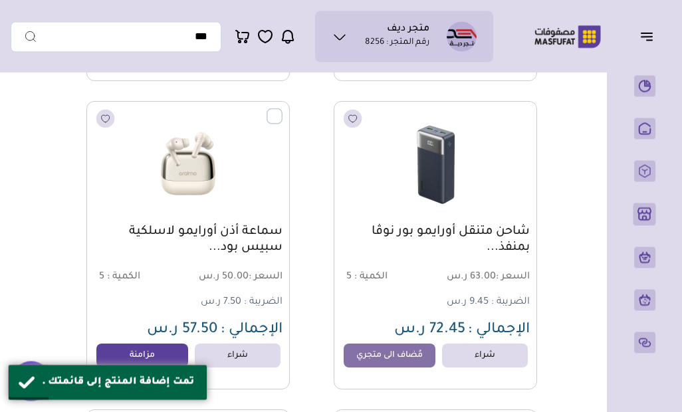
scroll to position [2344, 0]
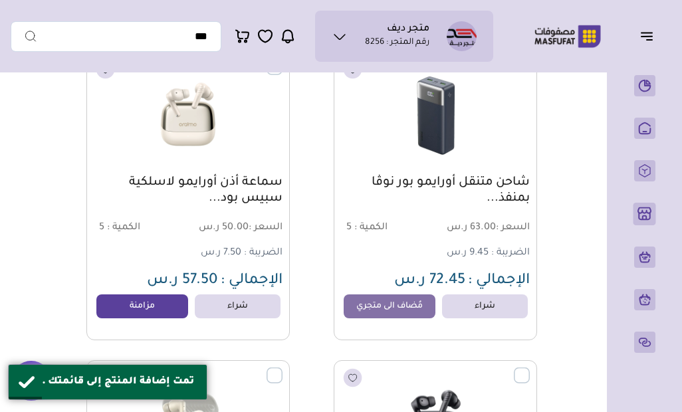
click at [383, 308] on link "مُضاف الى متجري" at bounding box center [389, 306] width 92 height 24
click at [153, 305] on link "مزامنة" at bounding box center [142, 306] width 92 height 24
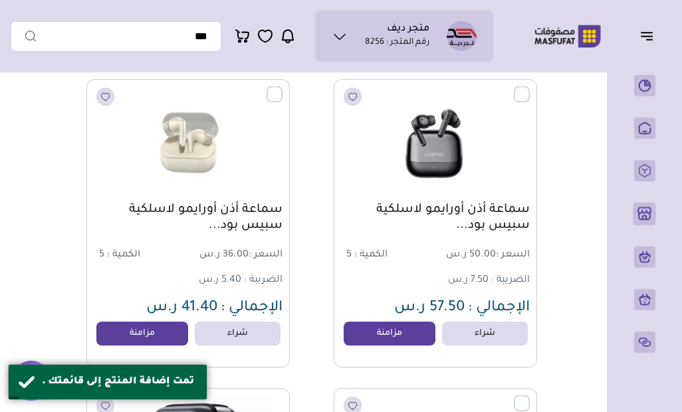
scroll to position [2632, 0]
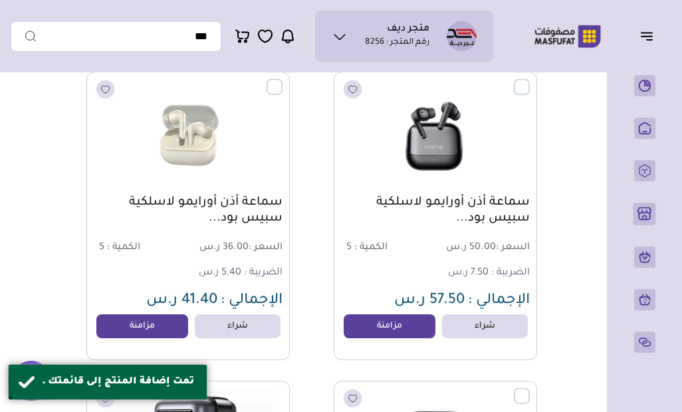
click at [394, 333] on link "مزامنة" at bounding box center [389, 326] width 92 height 24
click at [171, 321] on link "مزامنة" at bounding box center [142, 326] width 92 height 24
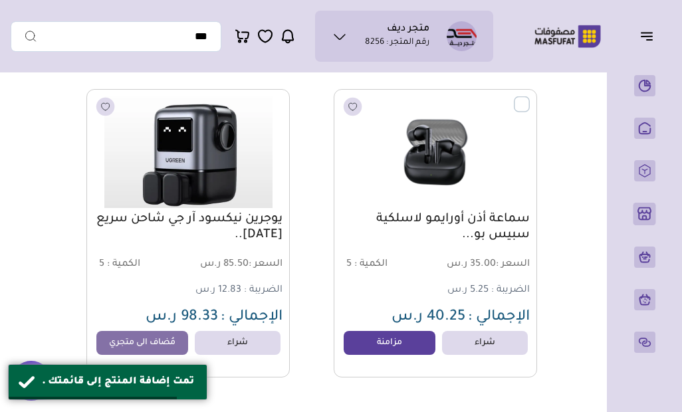
scroll to position [2925, 0]
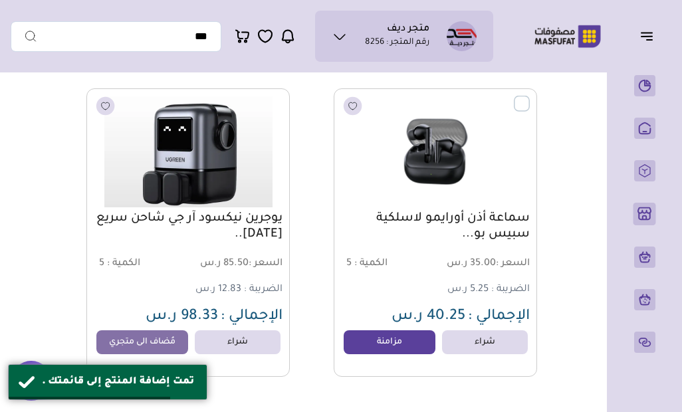
click at [387, 341] on link "مزامنة" at bounding box center [389, 342] width 92 height 24
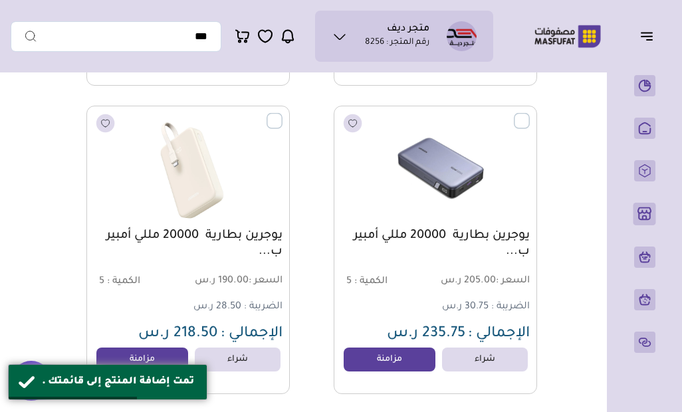
scroll to position [3241, 0]
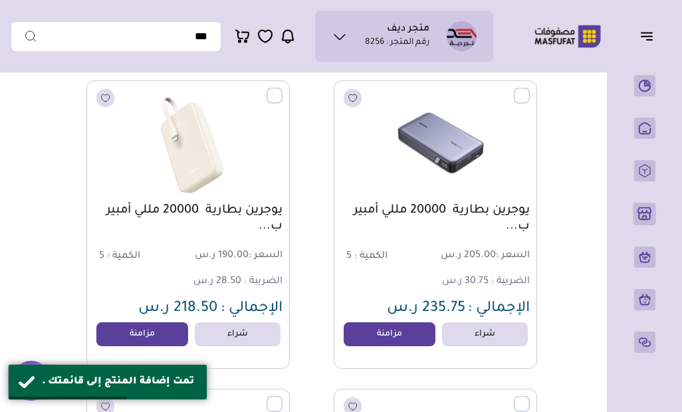
click at [405, 336] on link "مزامنة" at bounding box center [389, 334] width 92 height 24
click at [164, 338] on link "مزامنة" at bounding box center [142, 334] width 92 height 24
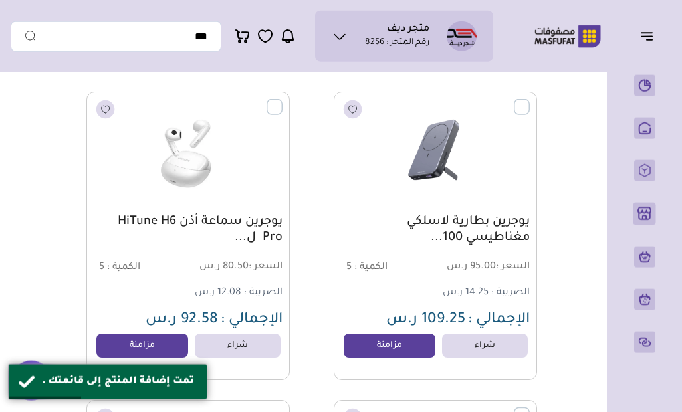
scroll to position [3543, 0]
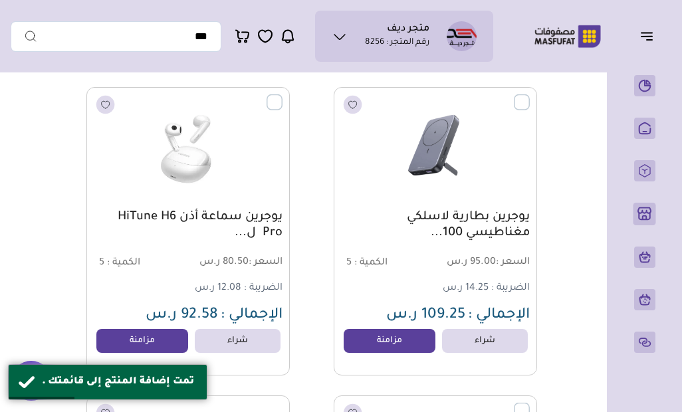
click at [401, 337] on link "مزامنة" at bounding box center [389, 341] width 92 height 24
click at [161, 342] on link "مزامنة" at bounding box center [142, 341] width 92 height 24
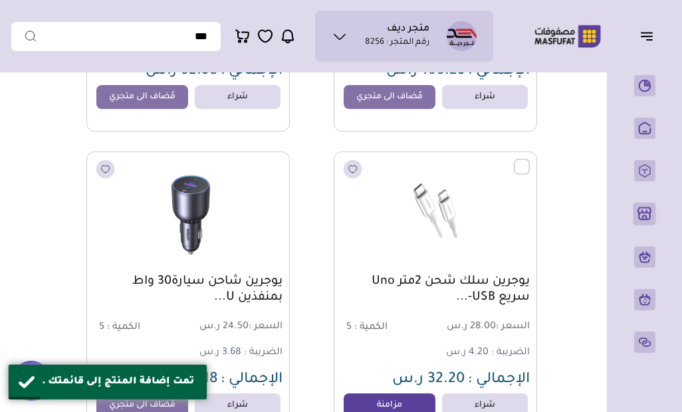
scroll to position [3842, 0]
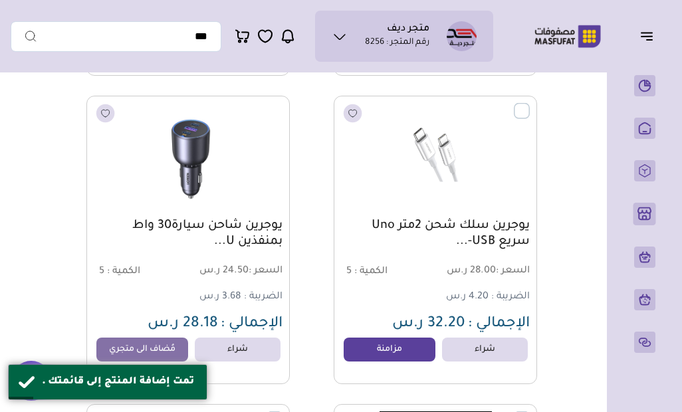
click at [389, 354] on link "مزامنة" at bounding box center [389, 350] width 92 height 24
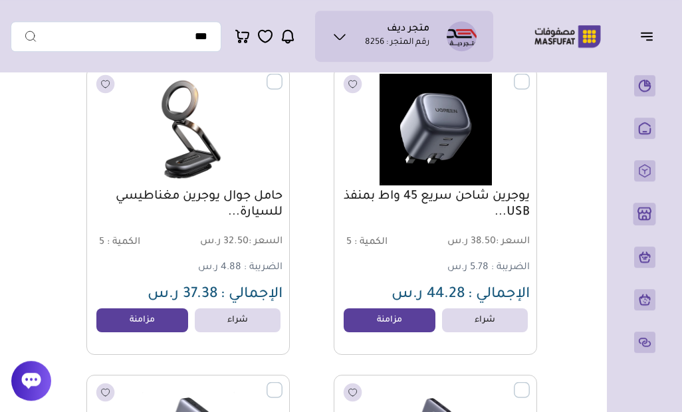
scroll to position [4180, 0]
click at [395, 324] on link "مزامنة" at bounding box center [389, 320] width 92 height 24
click at [145, 332] on link "مزامنة" at bounding box center [142, 320] width 92 height 24
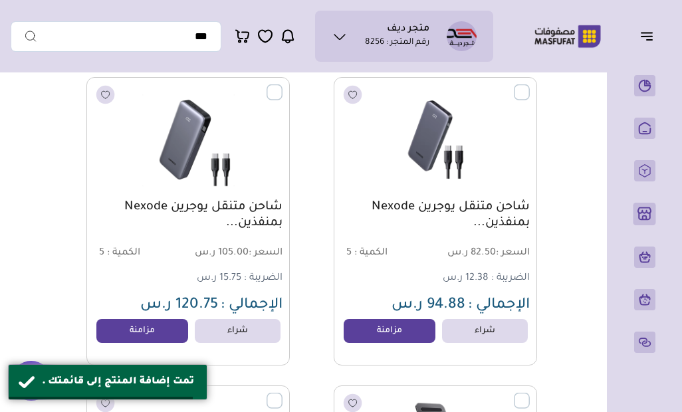
scroll to position [4484, 0]
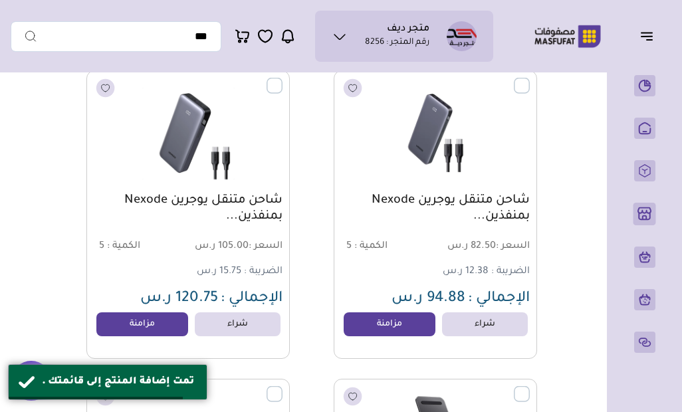
click at [401, 324] on link "مزامنة" at bounding box center [389, 324] width 92 height 24
click at [161, 324] on link "مزامنة" at bounding box center [142, 324] width 92 height 24
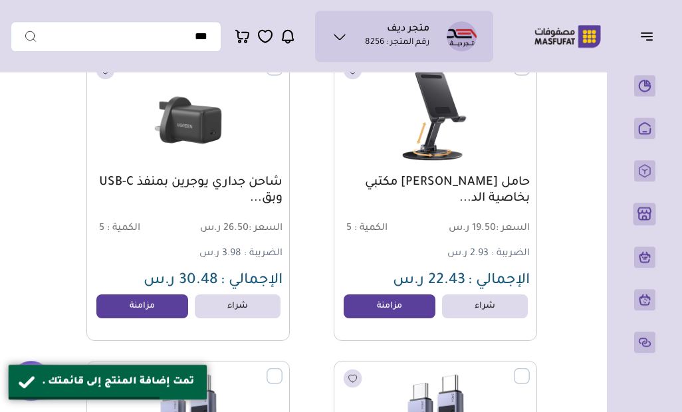
scroll to position [4810, 0]
click at [160, 318] on link "مزامنة" at bounding box center [142, 306] width 92 height 24
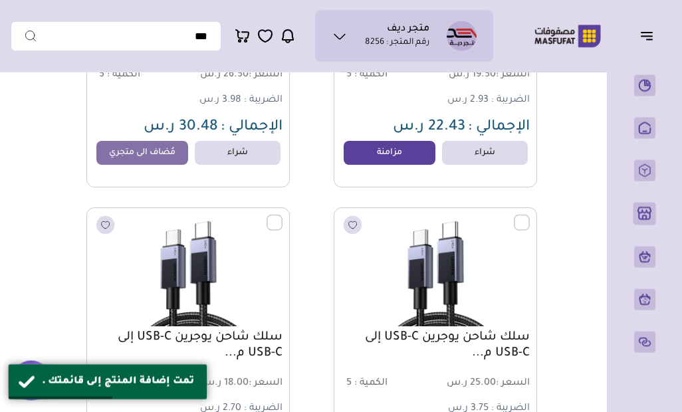
scroll to position [4953, 0]
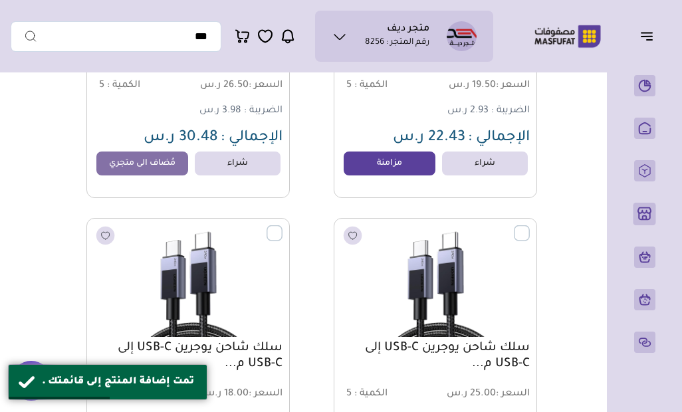
click at [386, 172] on link "مزامنة" at bounding box center [389, 163] width 92 height 24
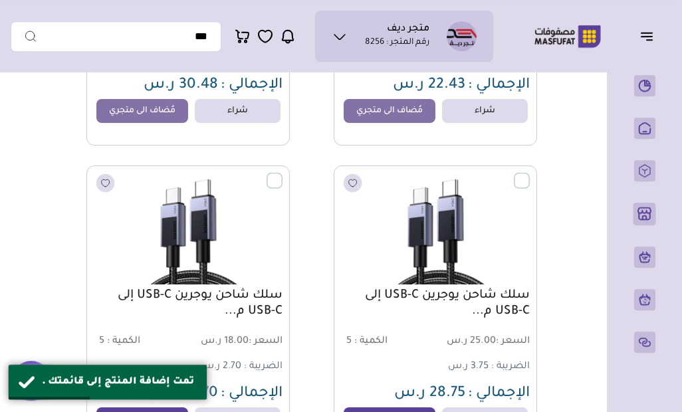
scroll to position [5154, 0]
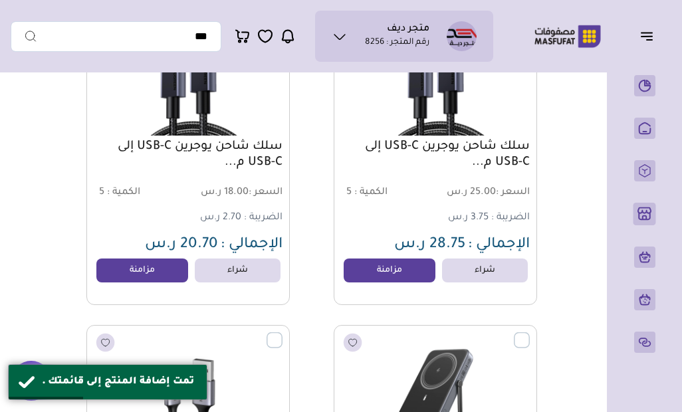
click at [396, 268] on link "مزامنة" at bounding box center [389, 270] width 92 height 24
click at [171, 282] on link "مزامنة" at bounding box center [142, 270] width 92 height 24
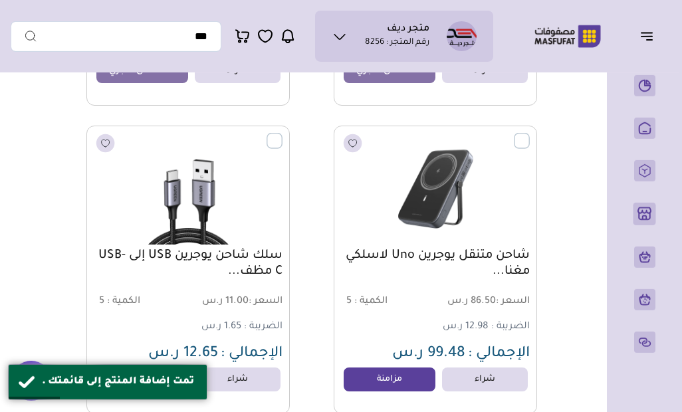
scroll to position [5391, 0]
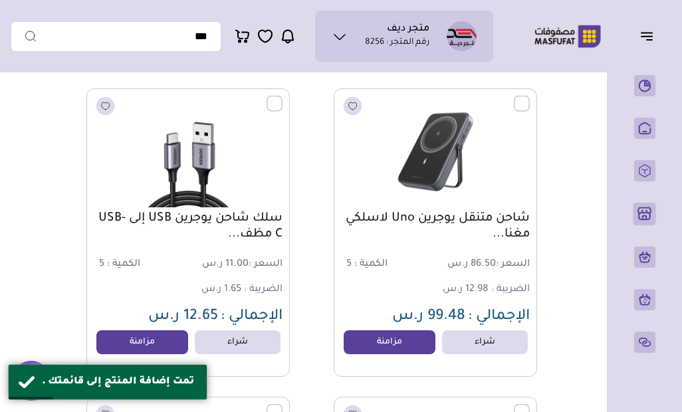
click at [399, 337] on link "مزامنة" at bounding box center [389, 342] width 92 height 24
click at [171, 347] on link "مزامنة" at bounding box center [142, 342] width 92 height 24
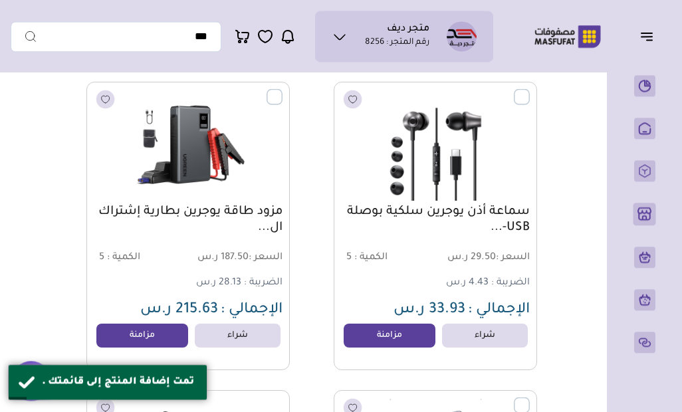
scroll to position [5712, 0]
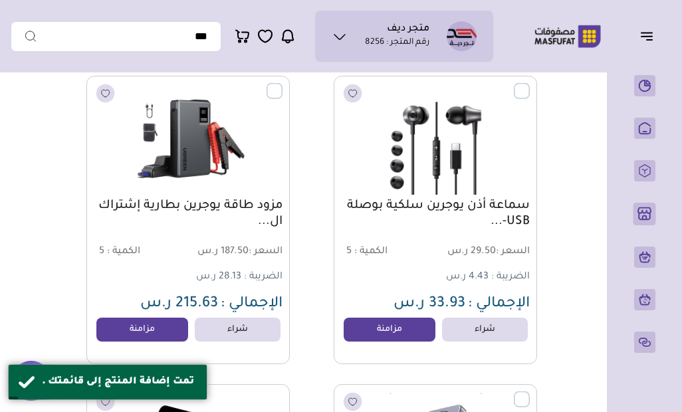
click at [401, 331] on link "مزامنة" at bounding box center [389, 330] width 92 height 24
click at [156, 340] on link "مزامنة" at bounding box center [142, 330] width 92 height 24
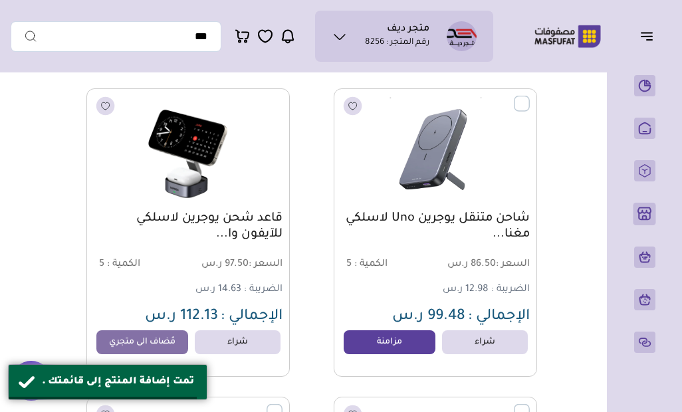
scroll to position [6008, 0]
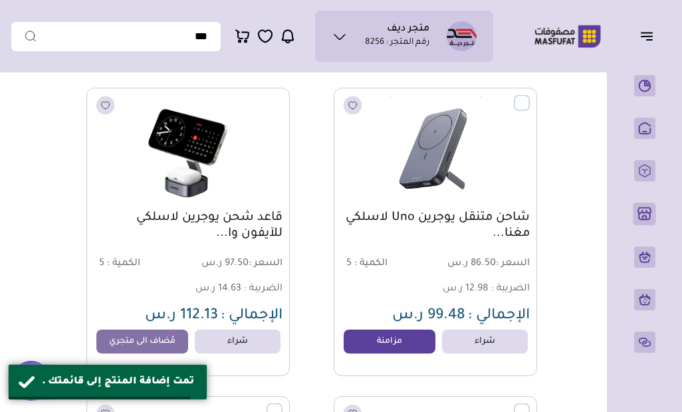
click at [401, 343] on link "مزامنة" at bounding box center [389, 342] width 92 height 24
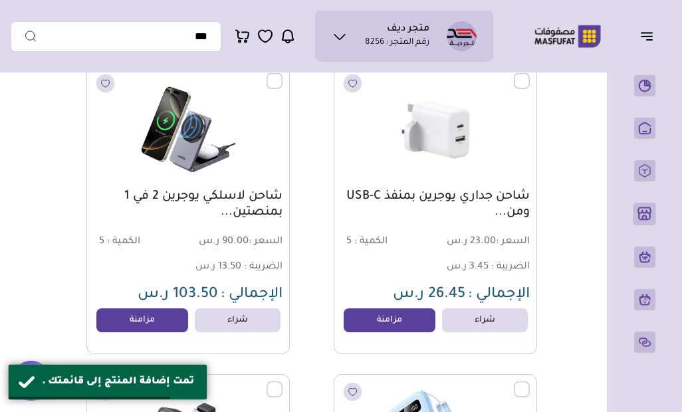
scroll to position [6340, 0]
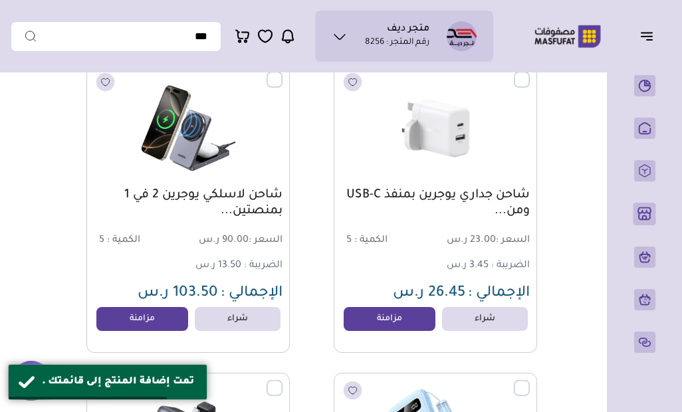
click at [399, 324] on link "مزامنة" at bounding box center [389, 319] width 92 height 24
click at [163, 326] on link "مزامنة" at bounding box center [142, 319] width 92 height 24
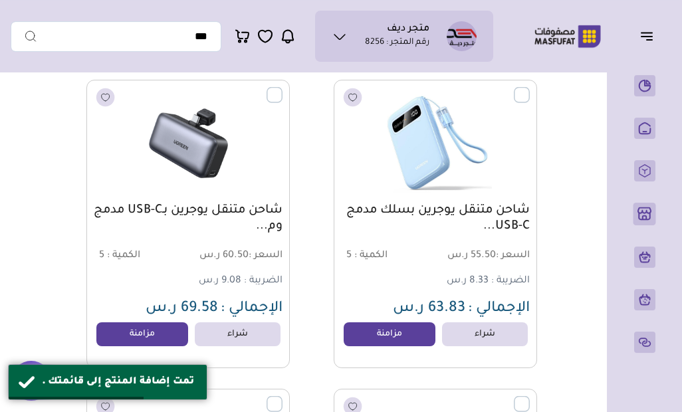
scroll to position [6635, 0]
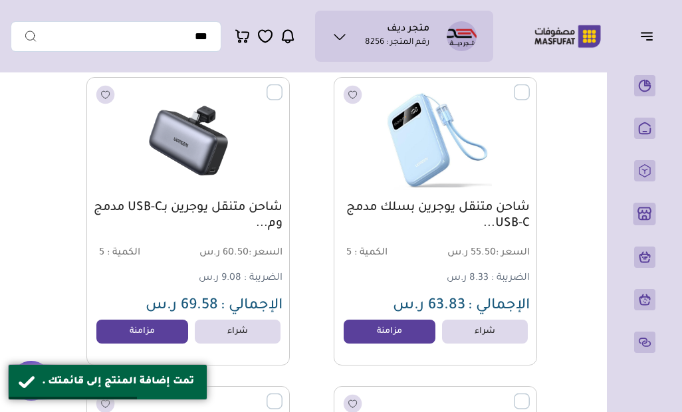
click at [389, 336] on link "مزامنة" at bounding box center [389, 332] width 92 height 24
click at [159, 337] on link "مزامنة" at bounding box center [142, 332] width 92 height 24
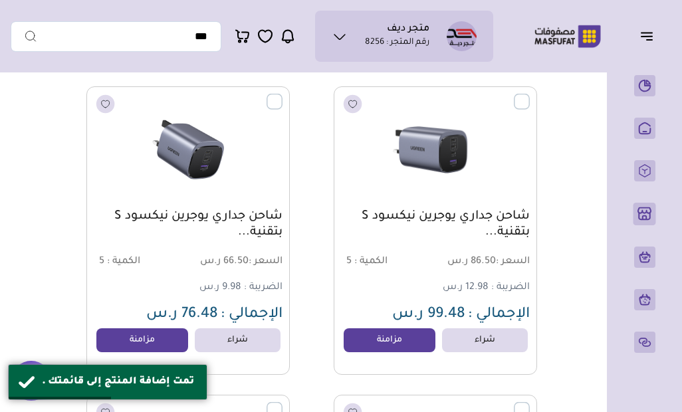
scroll to position [6934, 0]
click at [396, 343] on link "مزامنة" at bounding box center [389, 341] width 92 height 24
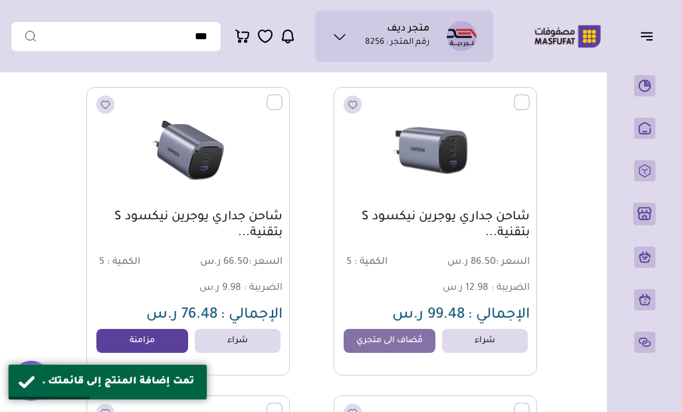
click at [161, 347] on link "مزامنة" at bounding box center [142, 341] width 92 height 24
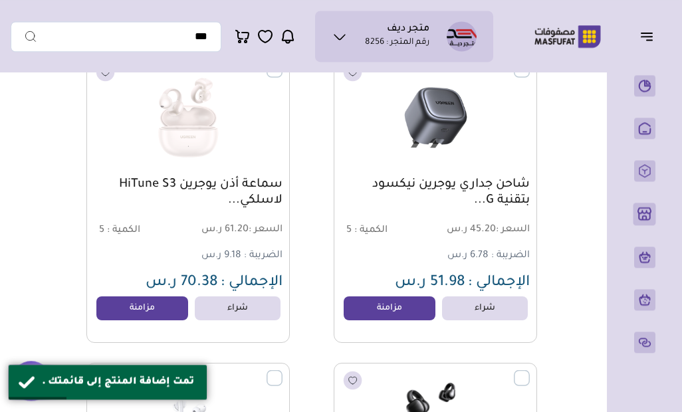
scroll to position [7275, 0]
click at [396, 314] on link "مزامنة" at bounding box center [389, 308] width 92 height 24
click at [160, 307] on link "مزامنة" at bounding box center [142, 308] width 92 height 24
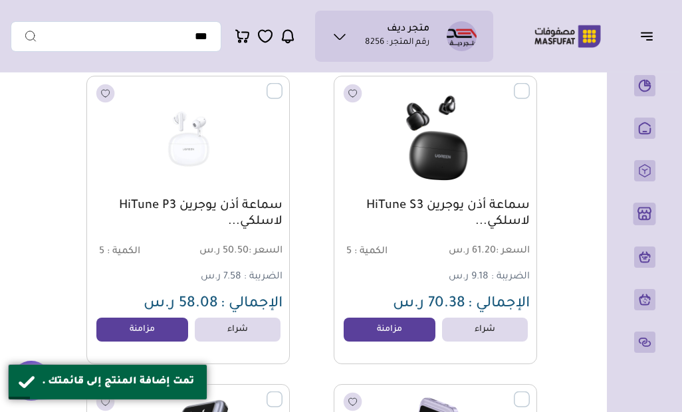
scroll to position [7568, 0]
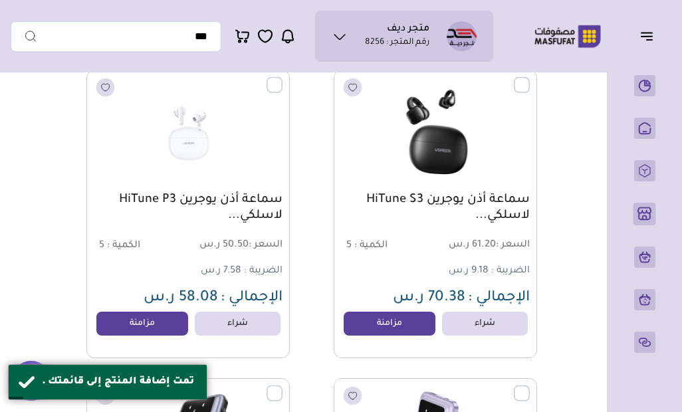
click at [389, 328] on link "مزامنة" at bounding box center [389, 324] width 92 height 24
click at [156, 334] on link "مزامنة" at bounding box center [142, 324] width 92 height 24
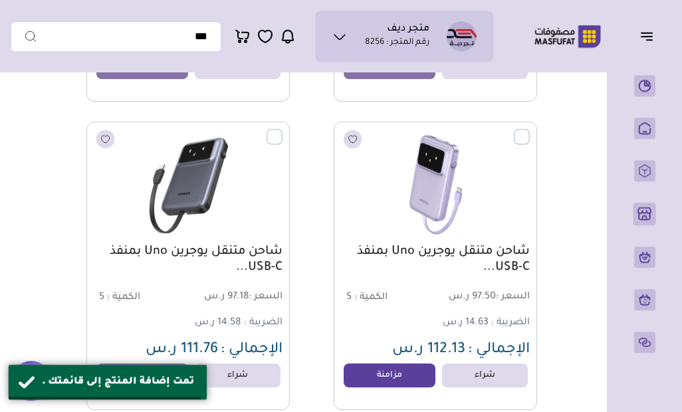
scroll to position [7825, 0]
click at [396, 374] on link "مزامنة" at bounding box center [389, 375] width 92 height 24
click at [153, 370] on link "مزامنة" at bounding box center [142, 375] width 92 height 24
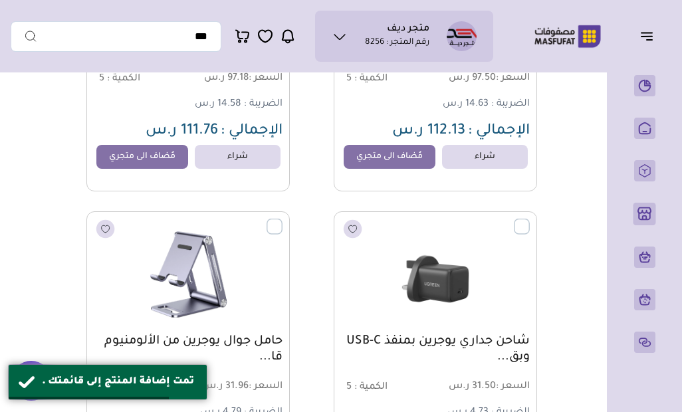
scroll to position [8217, 0]
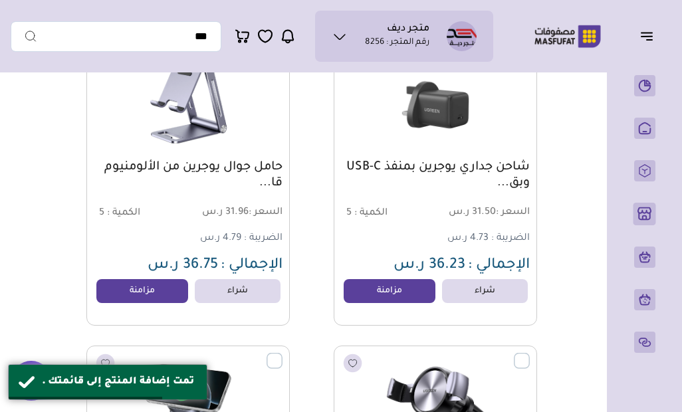
click at [402, 293] on link "مزامنة" at bounding box center [389, 291] width 92 height 24
click at [171, 294] on link "مزامنة" at bounding box center [142, 291] width 92 height 24
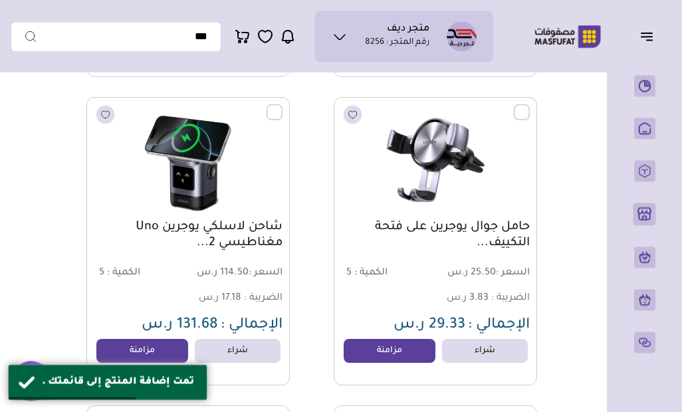
scroll to position [8480, 0]
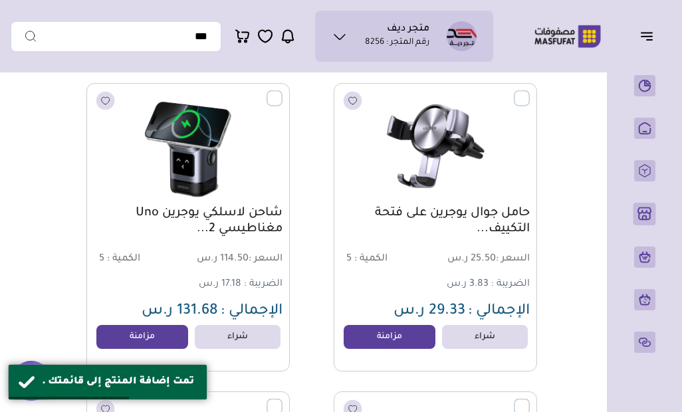
click at [387, 337] on link "مزامنة" at bounding box center [389, 337] width 92 height 24
click at [151, 344] on link "مزامنة" at bounding box center [142, 337] width 92 height 24
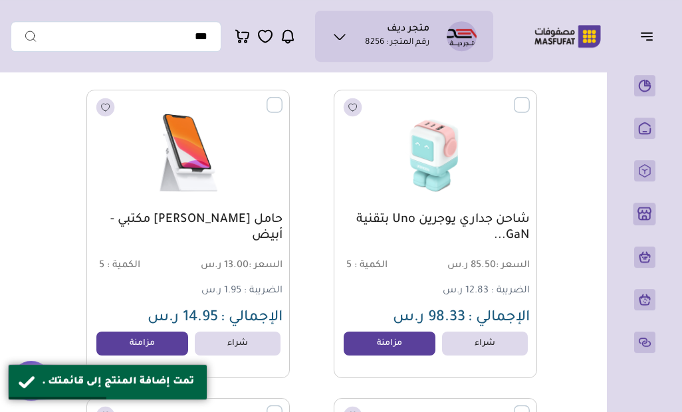
scroll to position [8781, 0]
click at [403, 340] on link "مزامنة" at bounding box center [389, 344] width 92 height 24
click at [155, 343] on link "مزامنة" at bounding box center [142, 344] width 92 height 24
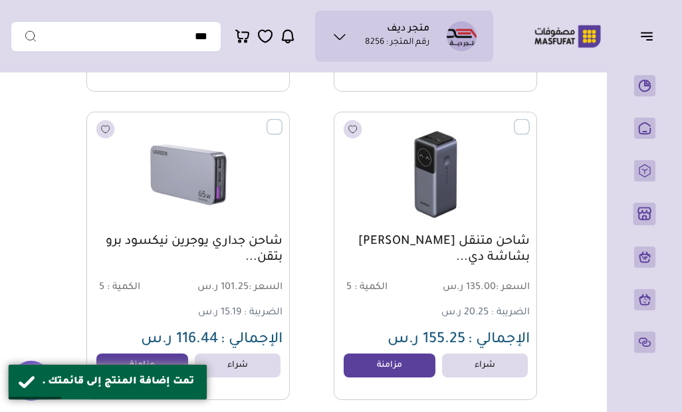
scroll to position [9086, 0]
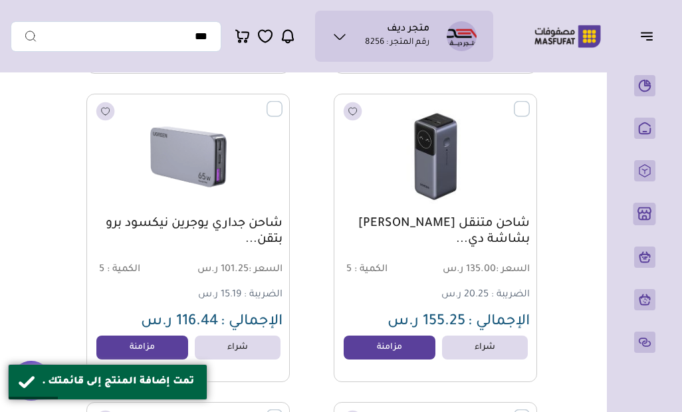
click at [413, 345] on link "مزامنة" at bounding box center [389, 348] width 92 height 24
click at [161, 346] on link "مزامنة" at bounding box center [142, 348] width 92 height 24
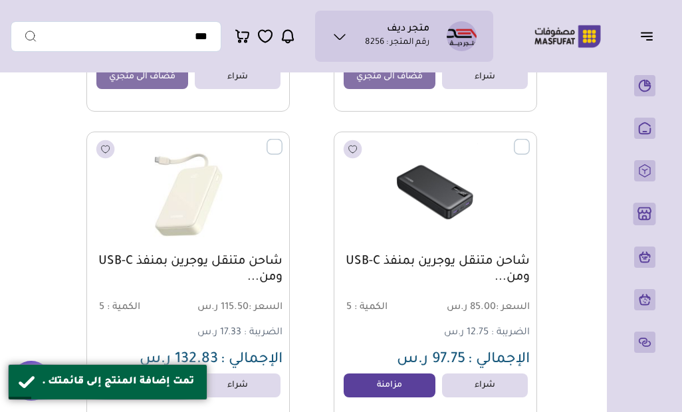
scroll to position [9359, 0]
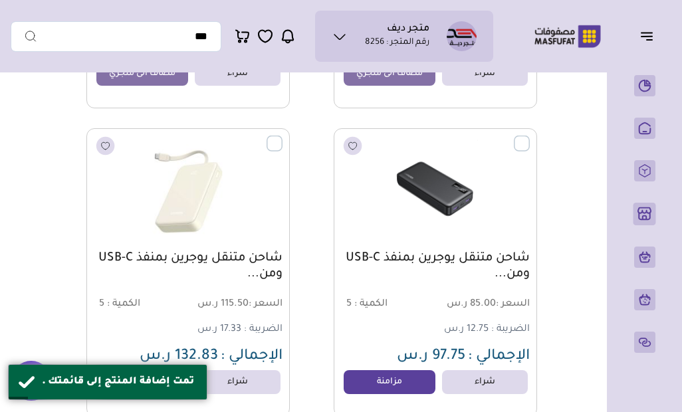
click at [409, 377] on link "مزامنة" at bounding box center [389, 382] width 92 height 24
click at [170, 381] on link "مزامنة" at bounding box center [142, 382] width 92 height 24
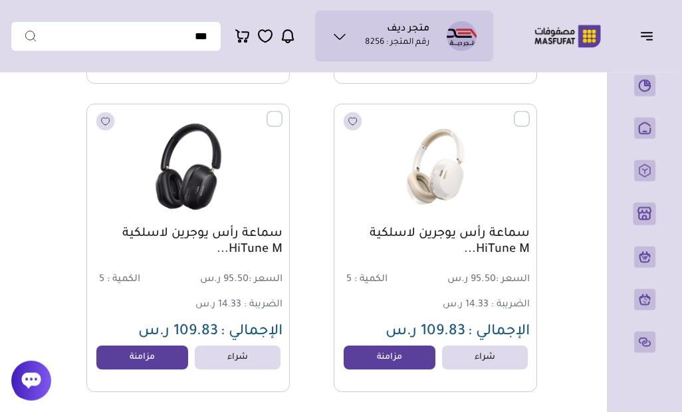
scroll to position [9694, 0]
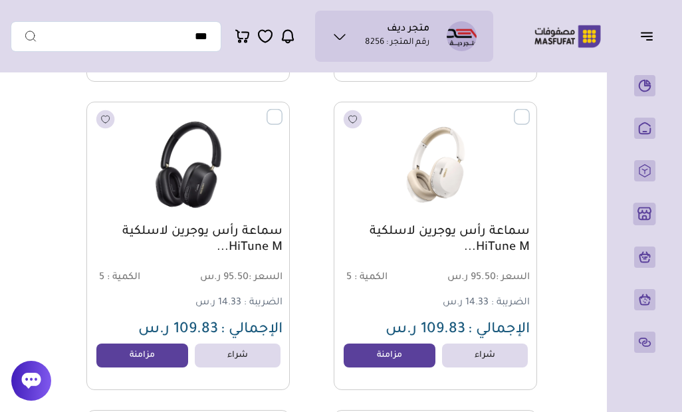
click at [403, 357] on link "مزامنة" at bounding box center [389, 355] width 92 height 24
click at [181, 356] on link "مزامنة" at bounding box center [142, 355] width 92 height 24
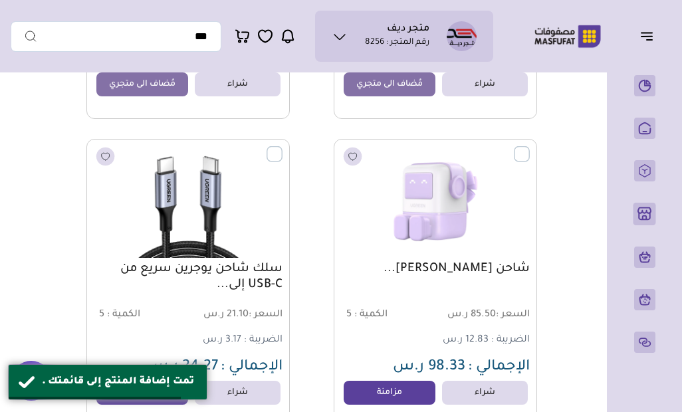
scroll to position [9963, 0]
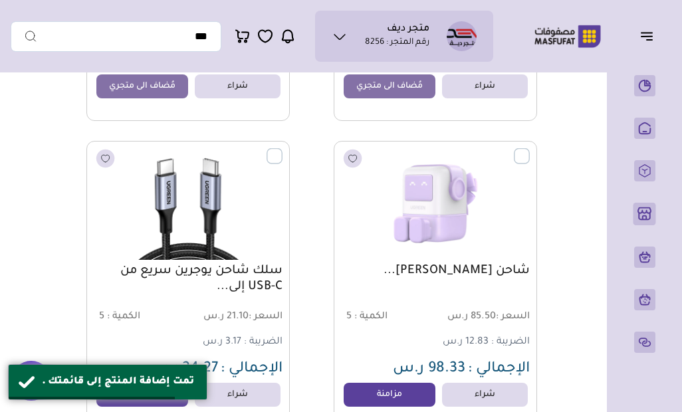
click at [392, 397] on link "مزامنة" at bounding box center [389, 395] width 92 height 24
click at [161, 384] on link "مزامنة" at bounding box center [142, 395] width 92 height 24
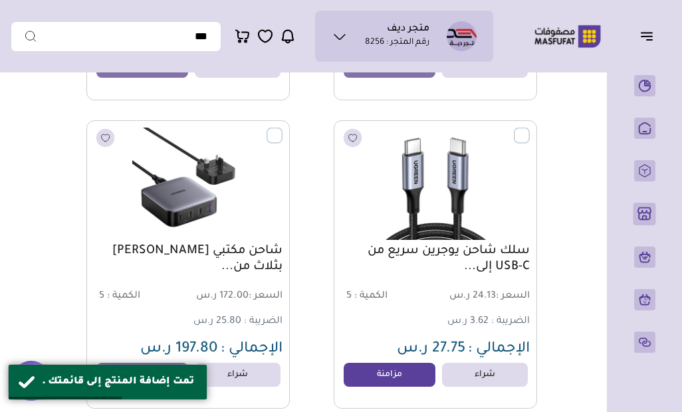
scroll to position [10294, 0]
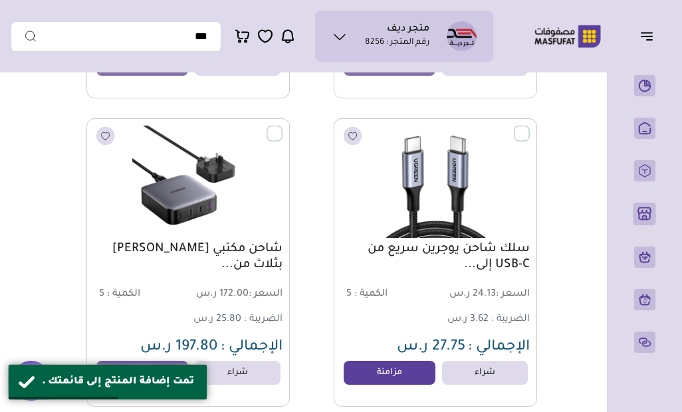
click at [391, 373] on link "مزامنة" at bounding box center [389, 373] width 92 height 24
click at [165, 369] on link "مزامنة" at bounding box center [142, 373] width 92 height 24
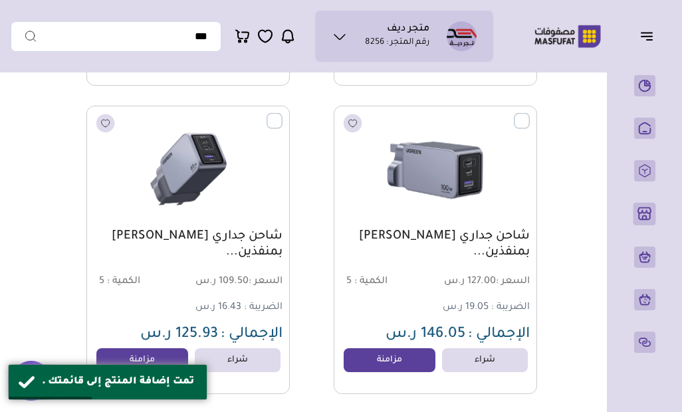
scroll to position [10616, 0]
click at [393, 365] on link "مزامنة" at bounding box center [389, 359] width 92 height 24
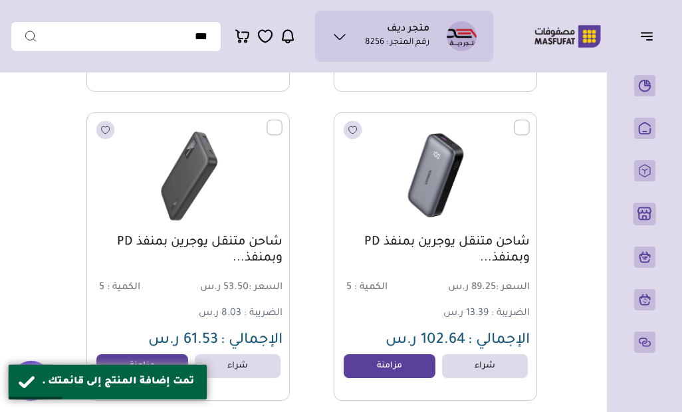
scroll to position [10915, 0]
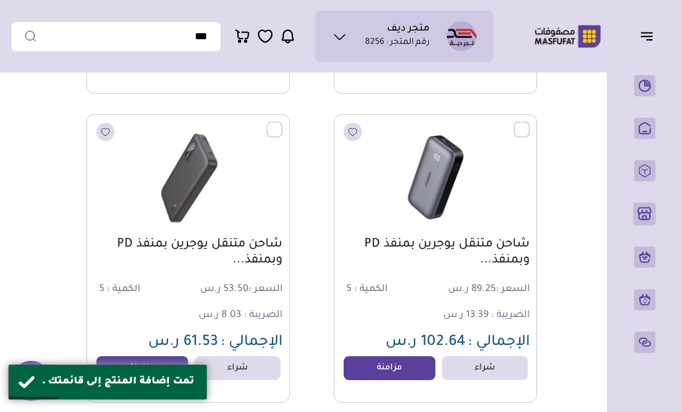
click at [405, 366] on link "مزامنة" at bounding box center [389, 368] width 92 height 24
click at [165, 372] on link "مزامنة" at bounding box center [142, 368] width 92 height 24
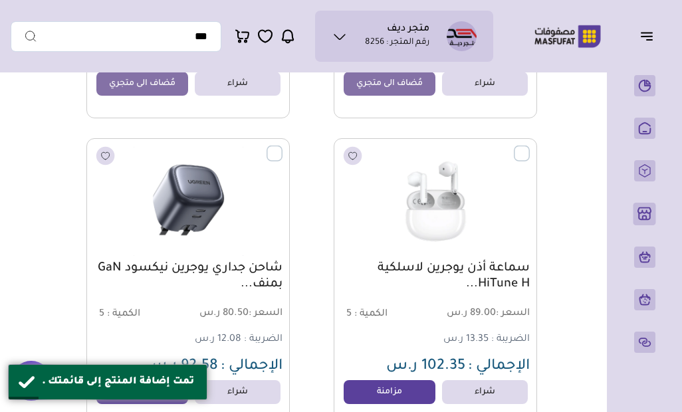
scroll to position [11243, 0]
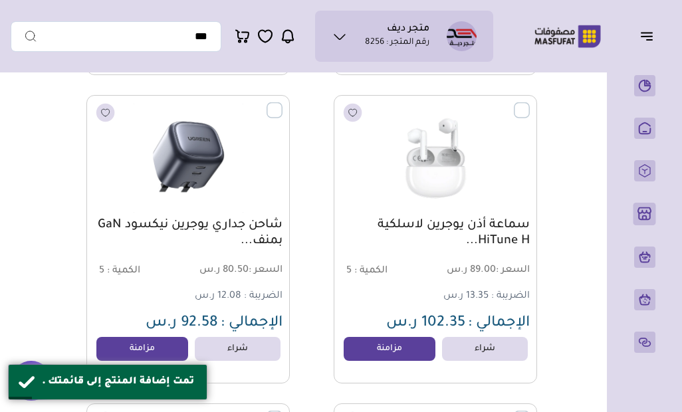
click at [396, 348] on link "مزامنة" at bounding box center [389, 349] width 92 height 24
click at [169, 345] on link "مزامنة" at bounding box center [142, 349] width 92 height 24
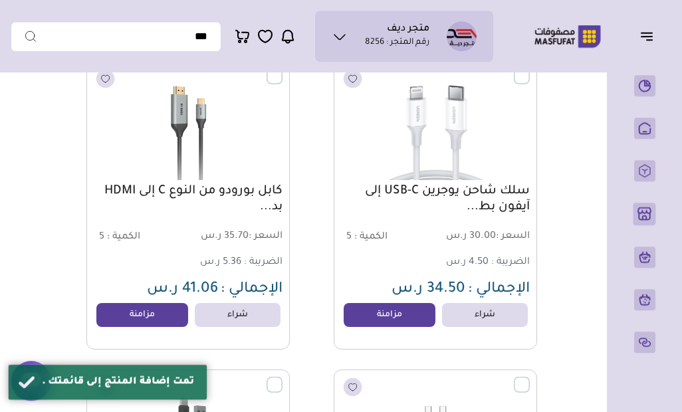
scroll to position [11588, 0]
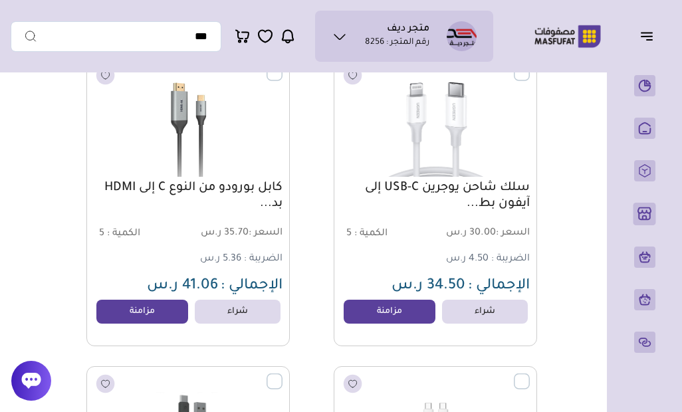
click at [400, 314] on link "مزامنة" at bounding box center [389, 312] width 92 height 24
click at [166, 318] on link "مزامنة" at bounding box center [142, 312] width 92 height 24
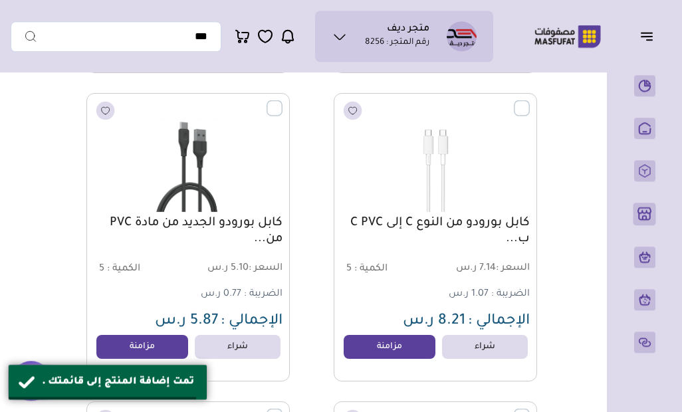
scroll to position [11862, 0]
click at [396, 346] on link "مزامنة" at bounding box center [389, 346] width 92 height 24
click at [142, 357] on link "مزامنة" at bounding box center [142, 346] width 92 height 24
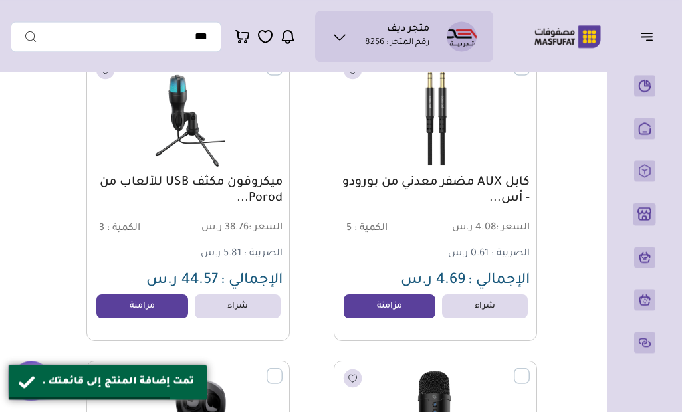
scroll to position [12212, 0]
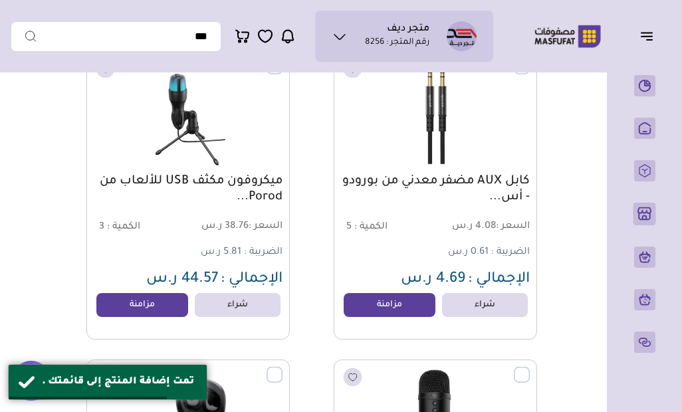
click at [374, 309] on link "مزامنة" at bounding box center [389, 305] width 92 height 24
click at [148, 314] on link "مزامنة" at bounding box center [142, 305] width 92 height 24
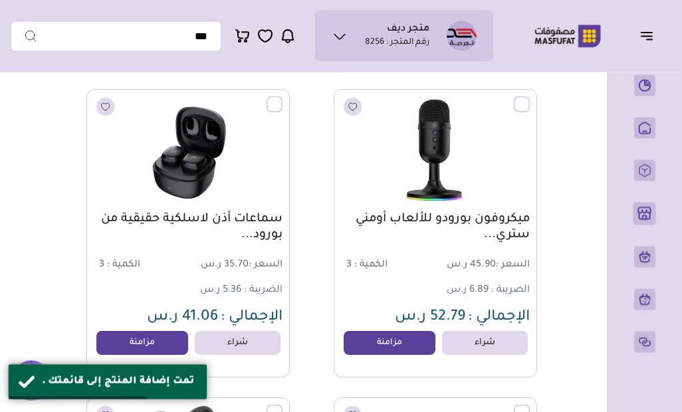
scroll to position [12484, 0]
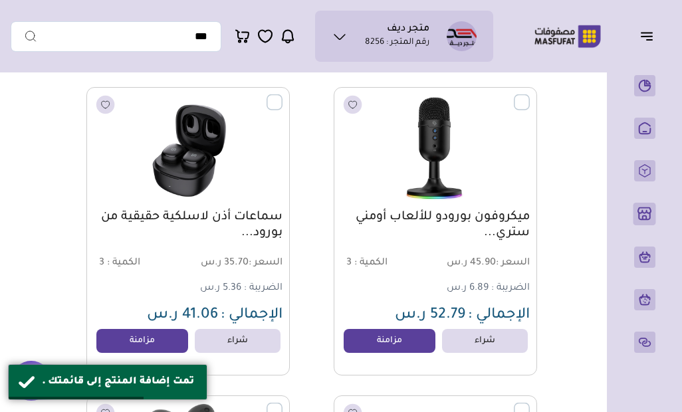
click at [393, 337] on link "مزامنة" at bounding box center [389, 341] width 92 height 24
click at [169, 350] on link "مزامنة" at bounding box center [142, 341] width 92 height 24
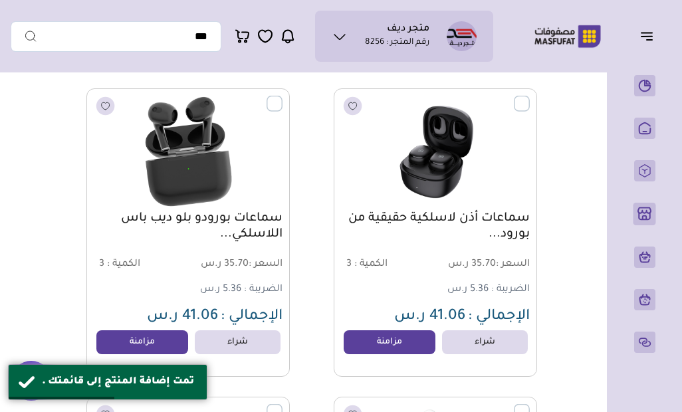
scroll to position [12795, 0]
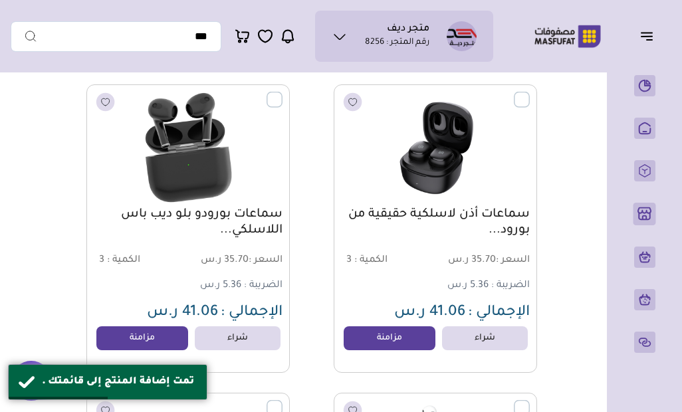
click at [398, 336] on link "مزامنة" at bounding box center [389, 338] width 92 height 24
click at [176, 338] on link "مزامنة" at bounding box center [142, 338] width 92 height 24
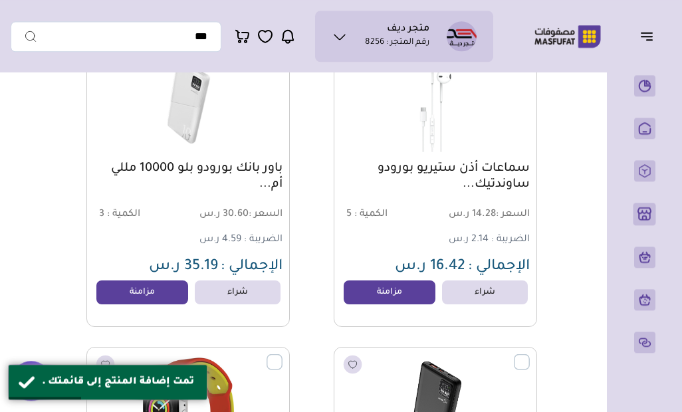
scroll to position [13152, 0]
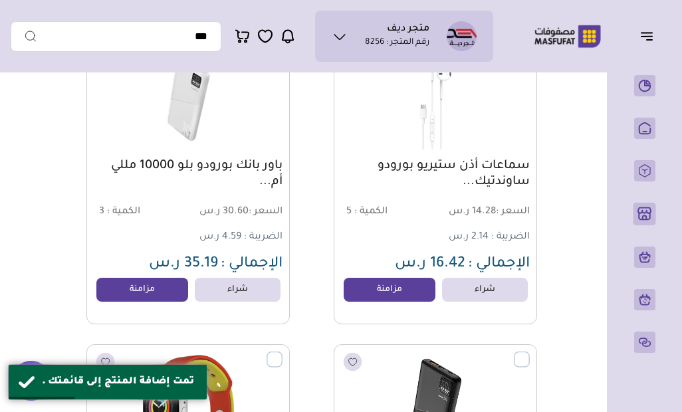
click at [385, 296] on link "مزامنة" at bounding box center [389, 290] width 92 height 24
click at [155, 302] on link "مزامنة" at bounding box center [142, 290] width 92 height 24
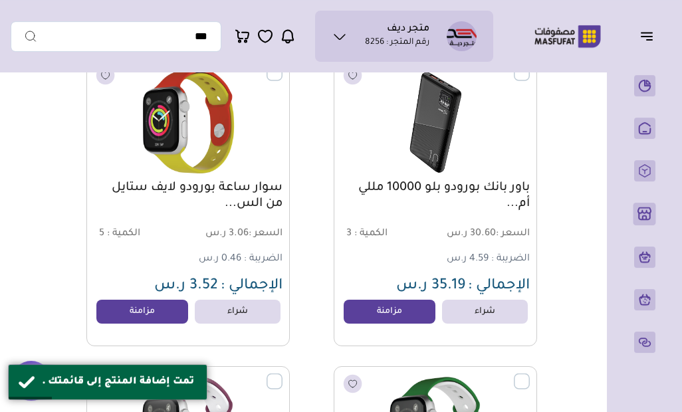
scroll to position [13441, 0]
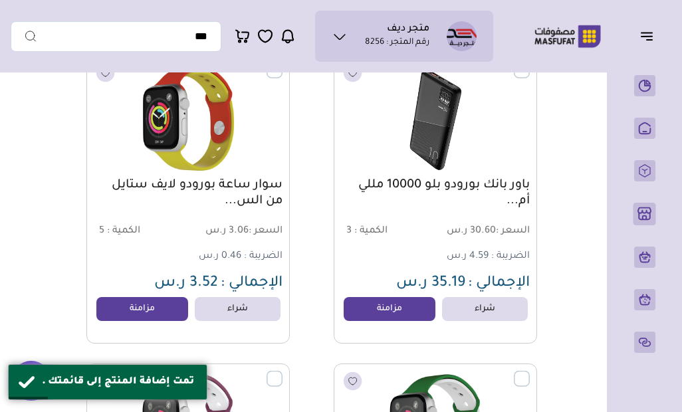
click at [385, 320] on link "مزامنة" at bounding box center [389, 309] width 92 height 24
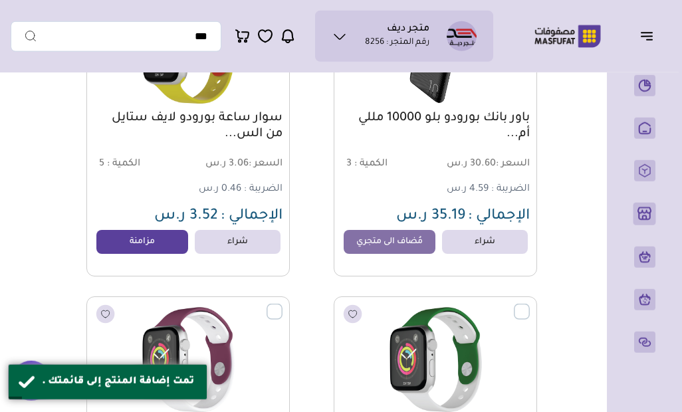
scroll to position [13509, 0]
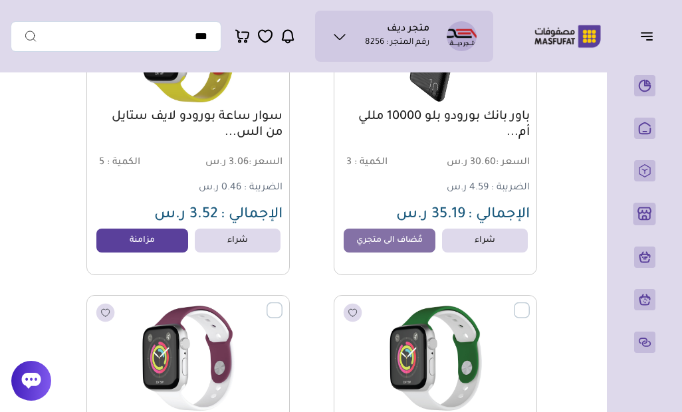
click at [185, 246] on link "مزامنة" at bounding box center [142, 241] width 92 height 24
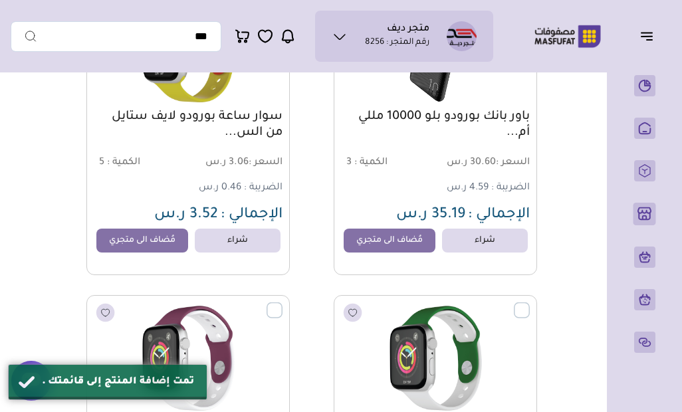
click at [126, 252] on link "مُضاف الى متجري" at bounding box center [142, 241] width 92 height 24
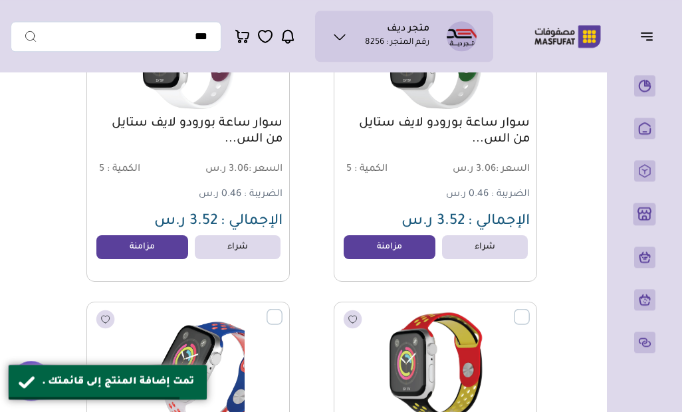
scroll to position [13815, 0]
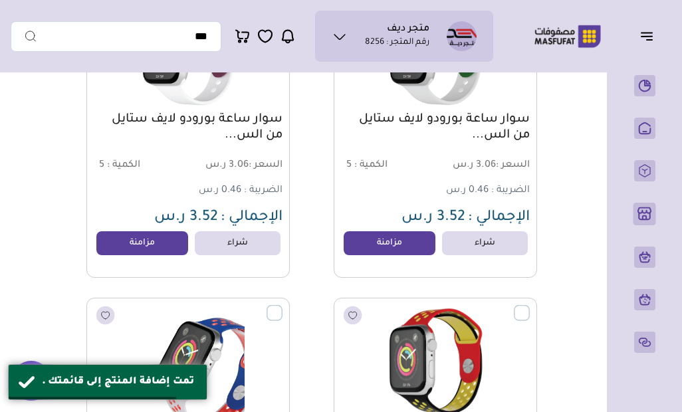
click at [383, 246] on link "مزامنة" at bounding box center [389, 243] width 92 height 24
click at [165, 238] on link "مزامنة" at bounding box center [142, 243] width 92 height 24
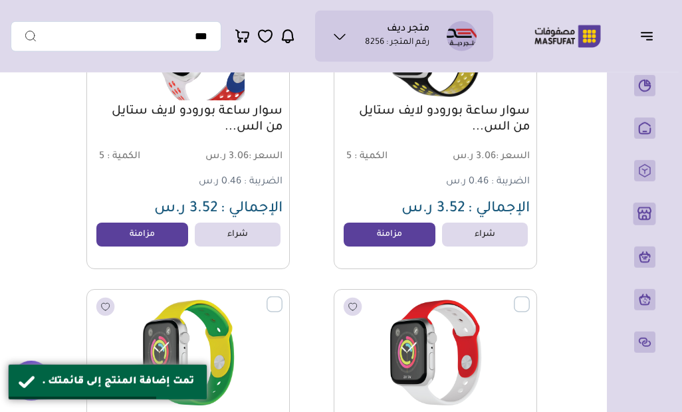
scroll to position [14132, 0]
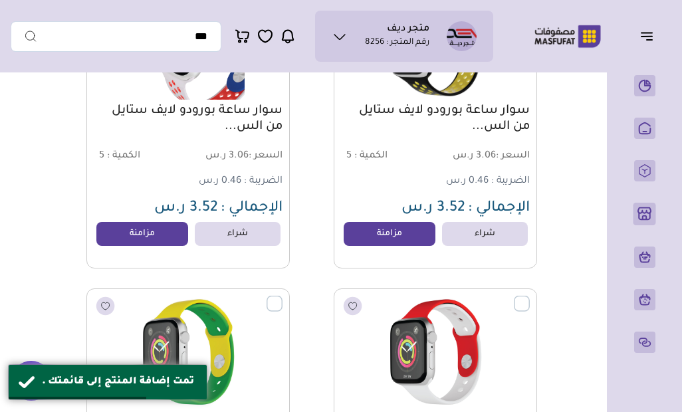
click at [157, 234] on link "مزامنة" at bounding box center [142, 234] width 92 height 24
click at [367, 235] on link "مزامنة" at bounding box center [389, 234] width 92 height 24
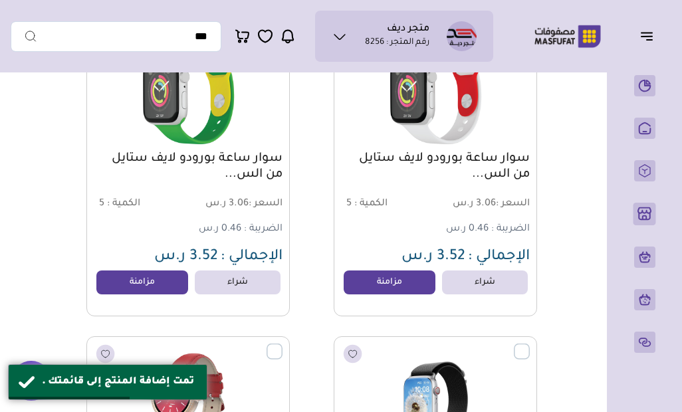
scroll to position [14423, 0]
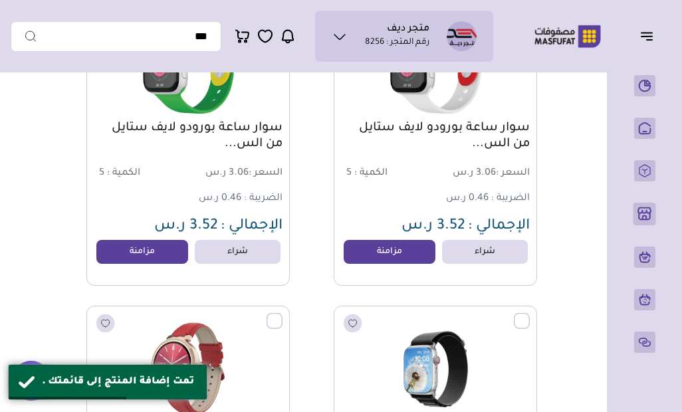
click at [362, 260] on link "مزامنة" at bounding box center [389, 252] width 92 height 24
click at [185, 245] on link "مزامنة" at bounding box center [142, 252] width 92 height 24
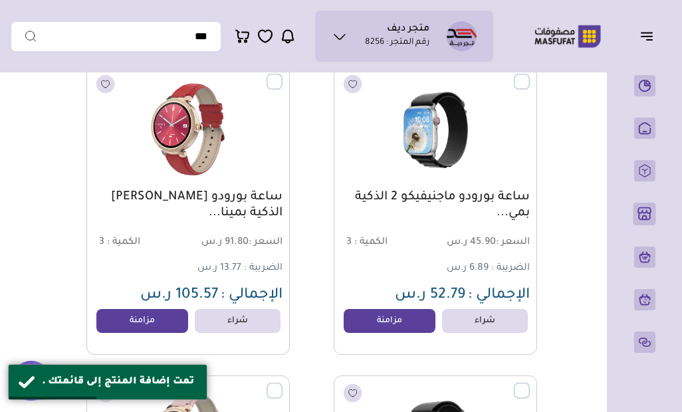
scroll to position [14664, 0]
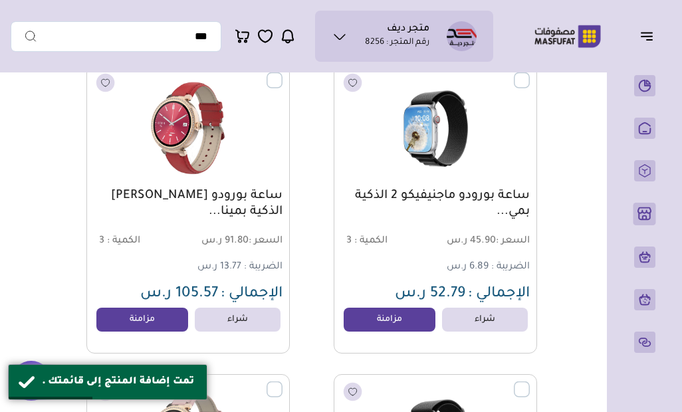
click at [379, 326] on link "مزامنة" at bounding box center [389, 320] width 92 height 24
click at [147, 314] on link "مزامنة" at bounding box center [142, 320] width 92 height 24
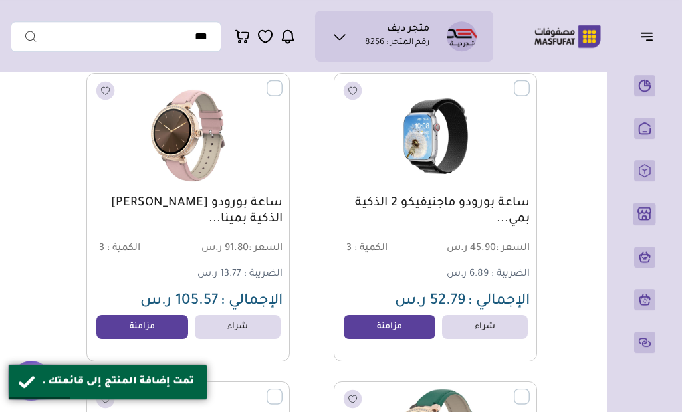
scroll to position [14983, 0]
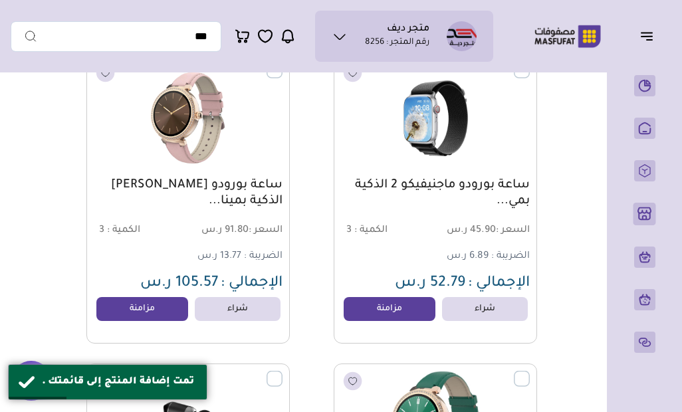
click at [374, 318] on link "مزامنة" at bounding box center [389, 309] width 92 height 24
click at [151, 313] on link "مزامنة" at bounding box center [142, 309] width 92 height 24
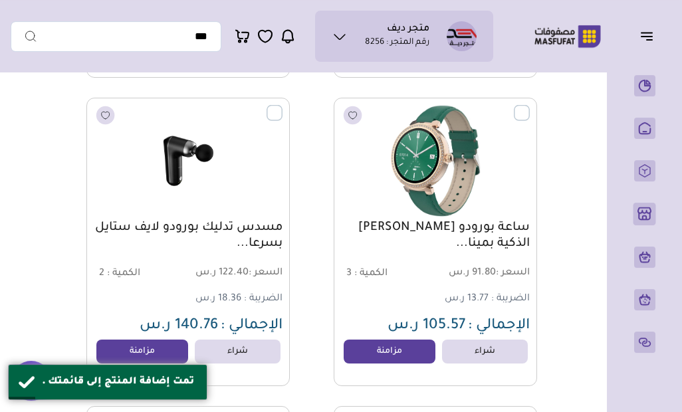
scroll to position [15265, 0]
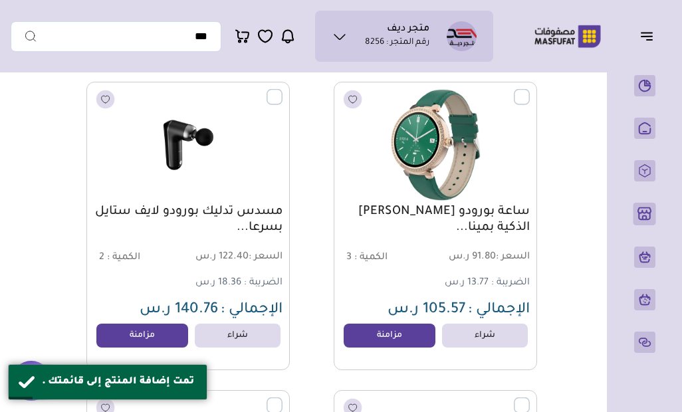
click at [362, 346] on link "مزامنة" at bounding box center [389, 336] width 92 height 24
click at [160, 324] on link "مزامنة" at bounding box center [142, 336] width 92 height 24
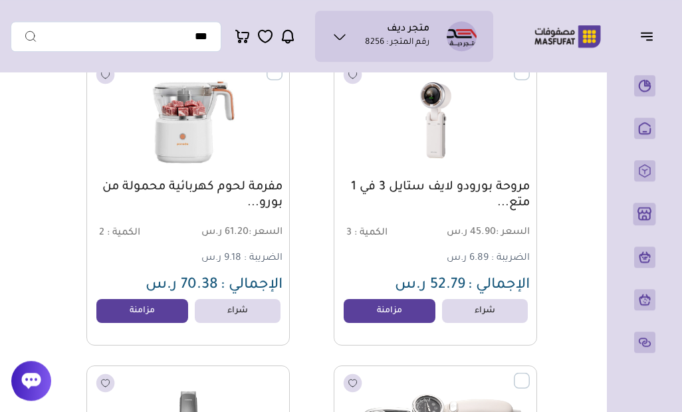
scroll to position [15597, 0]
click at [372, 321] on link "مزامنة" at bounding box center [389, 311] width 92 height 24
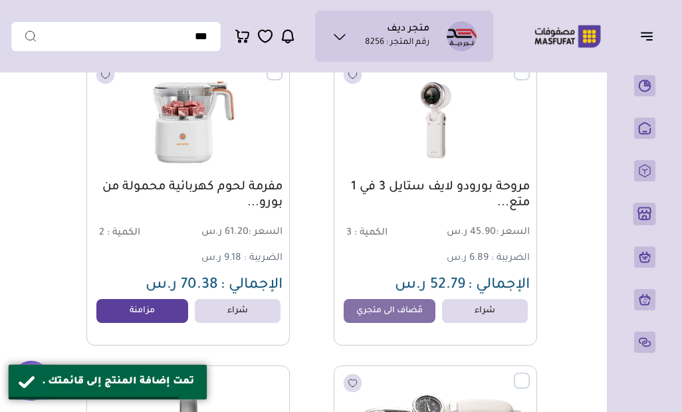
click at [179, 310] on link "مزامنة" at bounding box center [142, 311] width 92 height 24
click at [153, 313] on link "مُضاف الى متجري" at bounding box center [142, 311] width 92 height 24
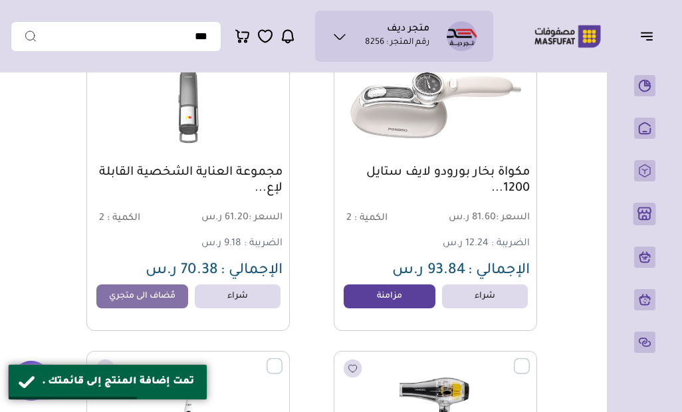
click at [379, 300] on link "مزامنة" at bounding box center [389, 296] width 92 height 24
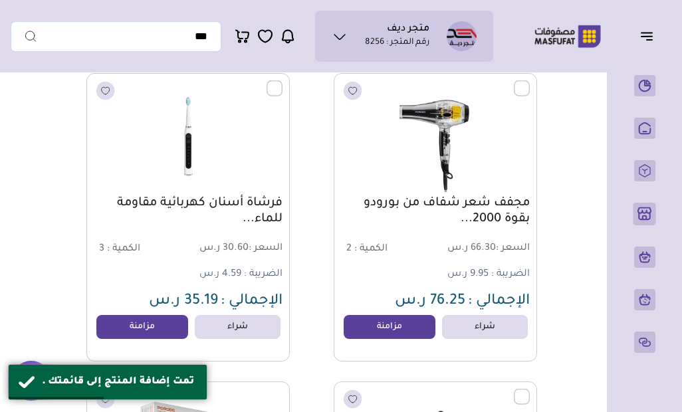
scroll to position [16225, 0]
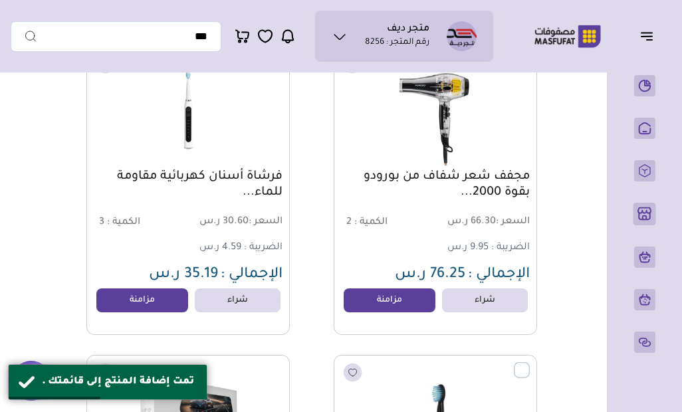
click at [381, 312] on link "مزامنة" at bounding box center [389, 300] width 92 height 24
click at [176, 302] on link "مزامنة" at bounding box center [142, 300] width 92 height 24
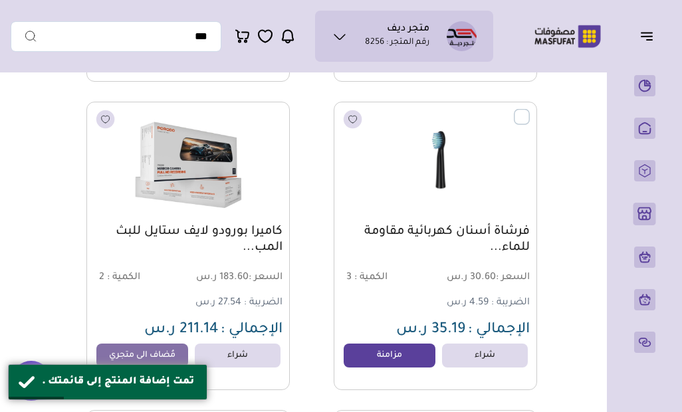
scroll to position [16482, 0]
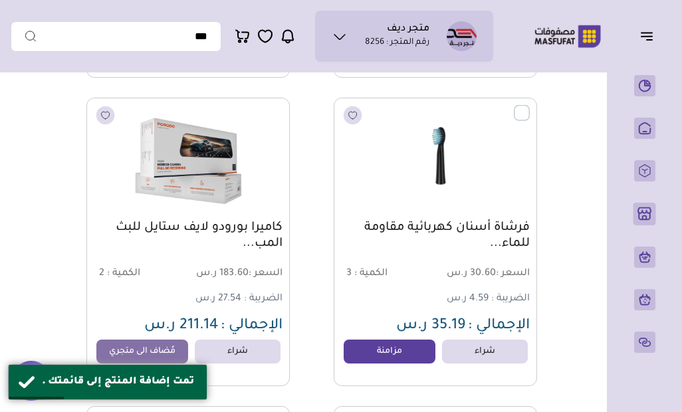
click at [161, 350] on link "مُضاف الى متجري" at bounding box center [142, 352] width 92 height 24
click at [389, 357] on link "مزامنة" at bounding box center [389, 352] width 92 height 24
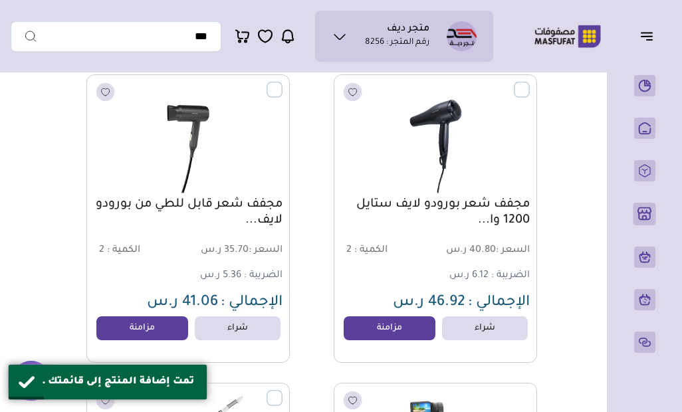
scroll to position [16829, 0]
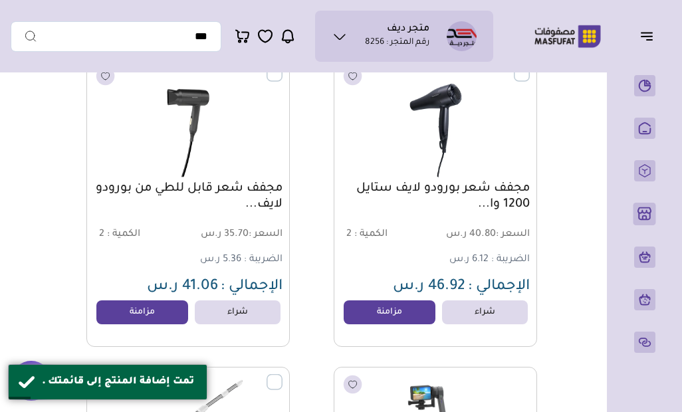
click at [404, 324] on link "مزامنة" at bounding box center [389, 312] width 92 height 24
click at [163, 309] on link "مزامنة" at bounding box center [142, 312] width 92 height 24
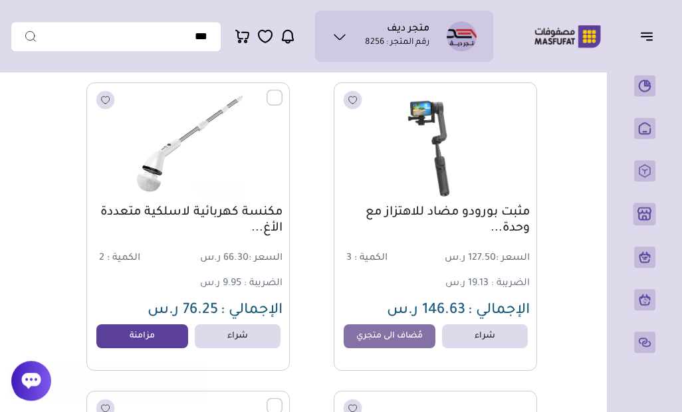
scroll to position [17114, 0]
click at [177, 326] on link "مزامنة" at bounding box center [142, 336] width 92 height 24
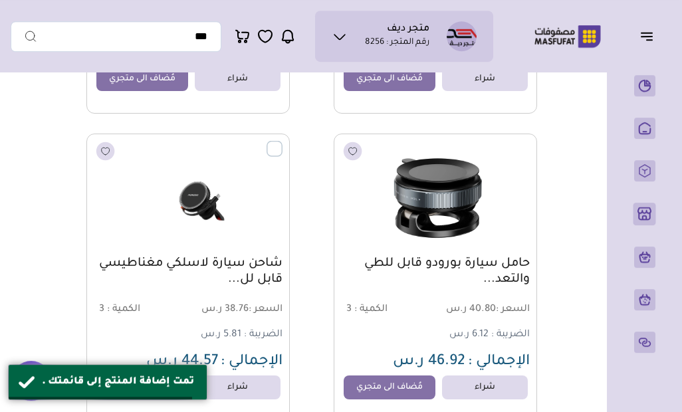
scroll to position [17392, 0]
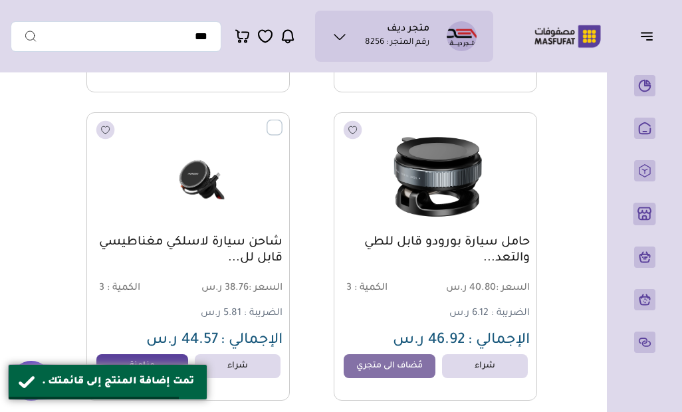
click at [185, 357] on link "مزامنة" at bounding box center [142, 366] width 92 height 24
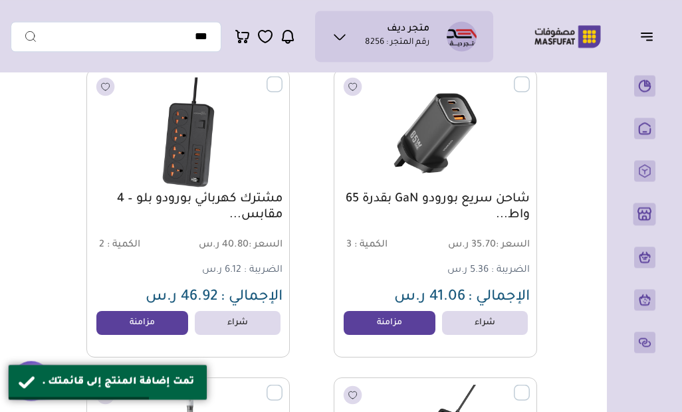
scroll to position [17759, 0]
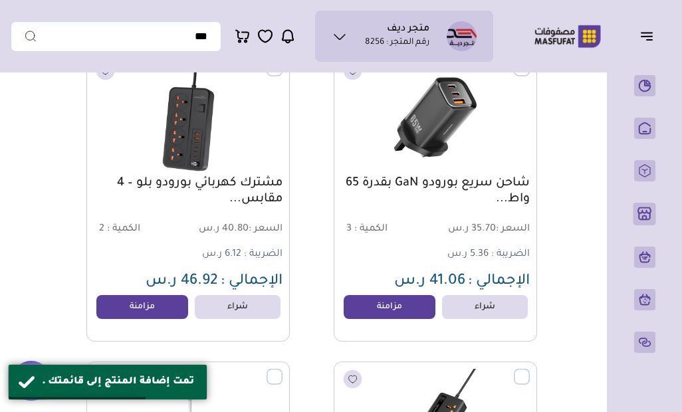
click at [362, 317] on link "مزامنة" at bounding box center [389, 307] width 92 height 24
click at [177, 308] on link "مزامنة" at bounding box center [142, 307] width 92 height 24
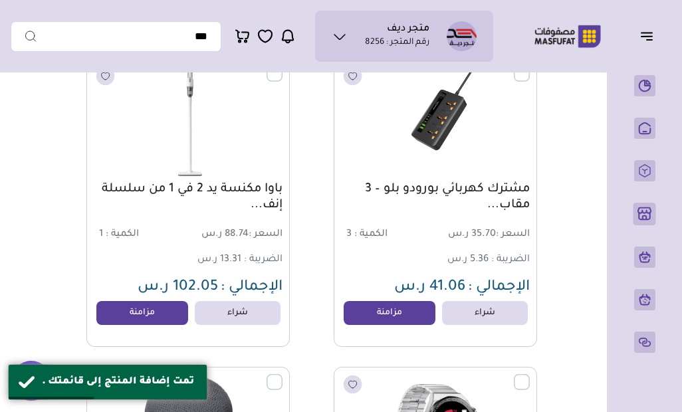
scroll to position [18062, 0]
click at [156, 310] on link "مزامنة" at bounding box center [142, 314] width 92 height 24
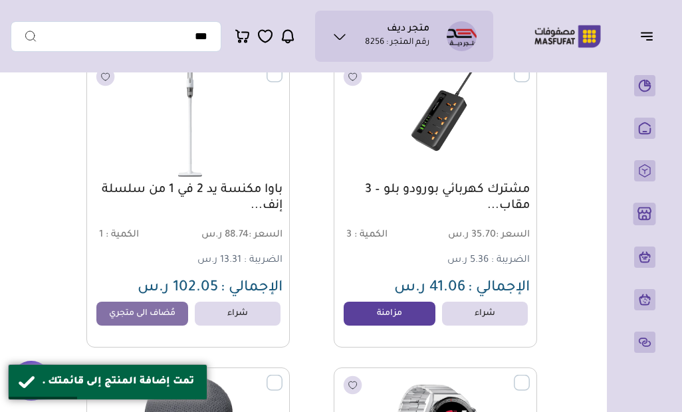
click at [371, 317] on link "مزامنة" at bounding box center [389, 314] width 92 height 24
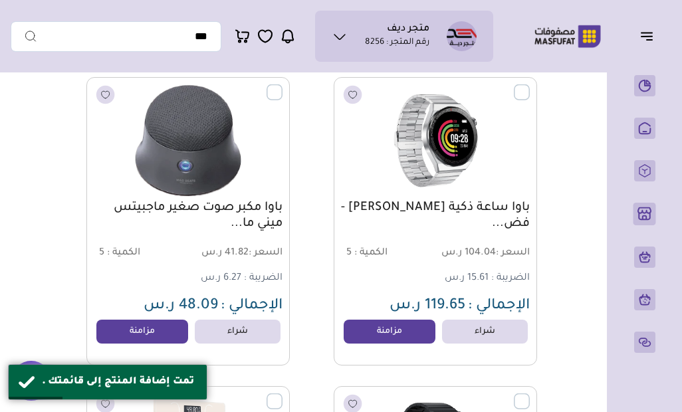
scroll to position [18350, 0]
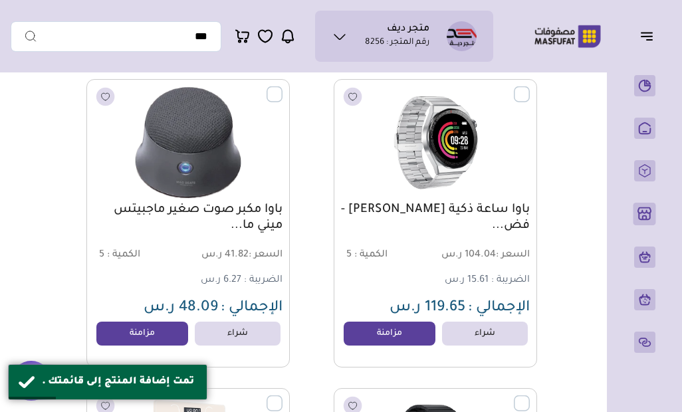
click at [376, 338] on link "مزامنة" at bounding box center [389, 334] width 92 height 24
click at [155, 330] on link "مزامنة" at bounding box center [142, 334] width 92 height 24
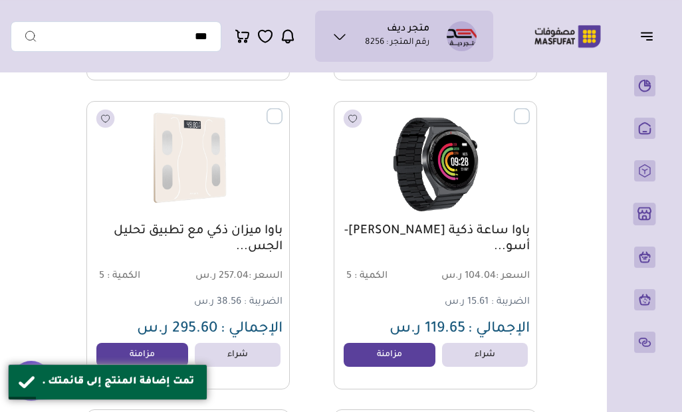
scroll to position [18646, 0]
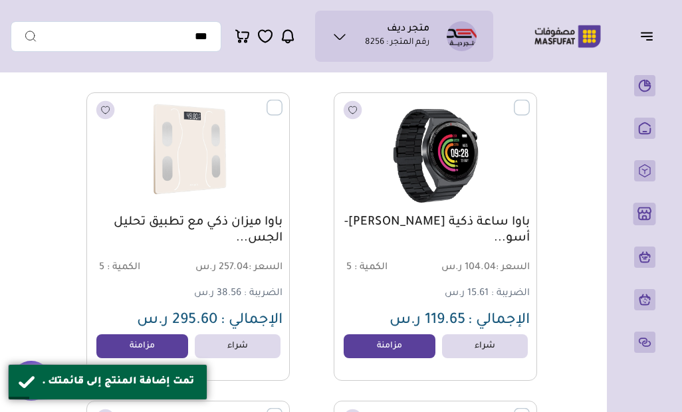
click at [368, 358] on link "مزامنة" at bounding box center [389, 346] width 92 height 24
click at [151, 346] on link "مزامنة" at bounding box center [142, 346] width 92 height 24
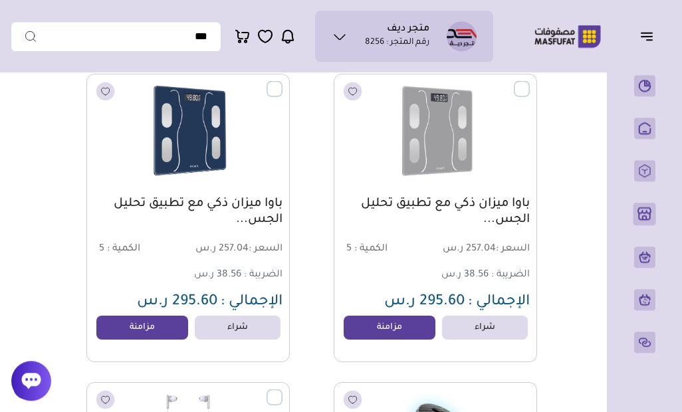
scroll to position [18973, 0]
click at [353, 334] on link "مزامنة" at bounding box center [389, 328] width 92 height 24
click at [163, 322] on link "مزامنة" at bounding box center [142, 328] width 92 height 24
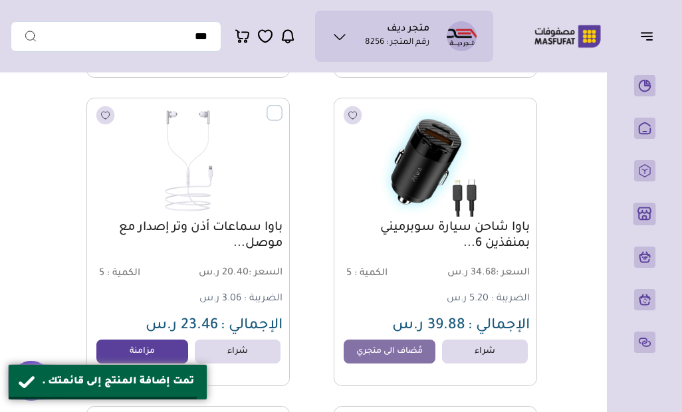
scroll to position [19276, 0]
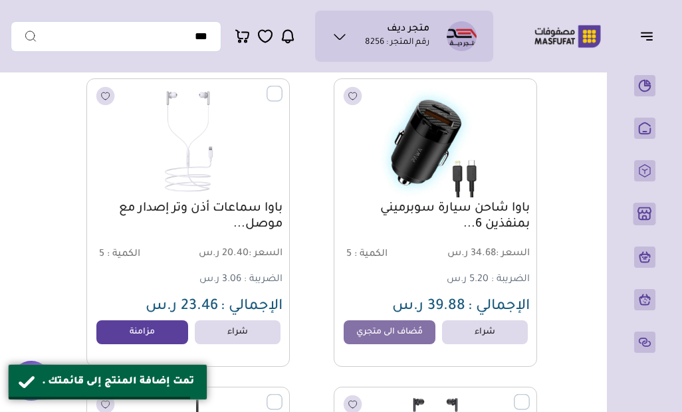
click at [156, 328] on link "مزامنة" at bounding box center [142, 332] width 92 height 24
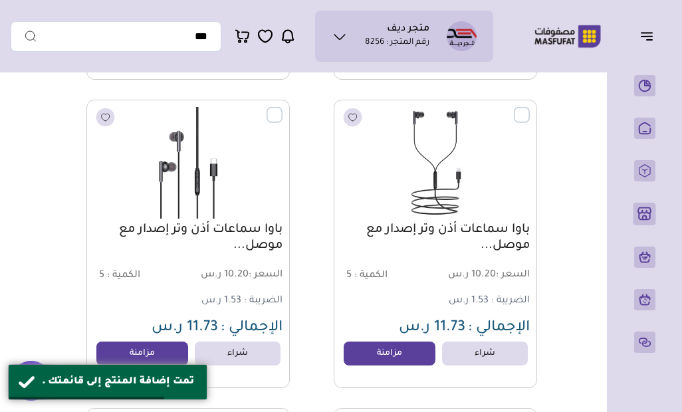
scroll to position [19565, 0]
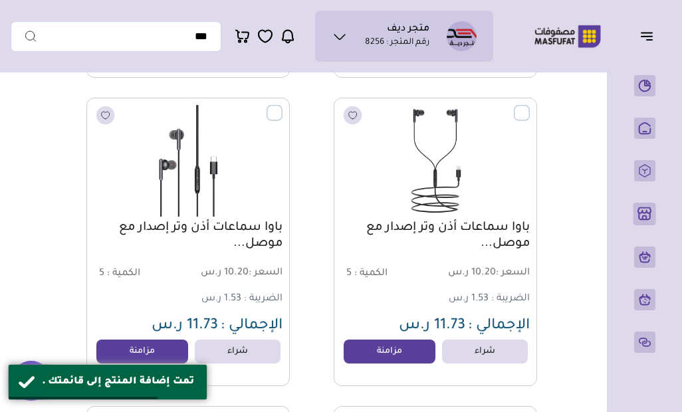
click at [364, 353] on link "مزامنة" at bounding box center [389, 352] width 92 height 24
click at [147, 360] on link "مزامنة" at bounding box center [142, 352] width 92 height 24
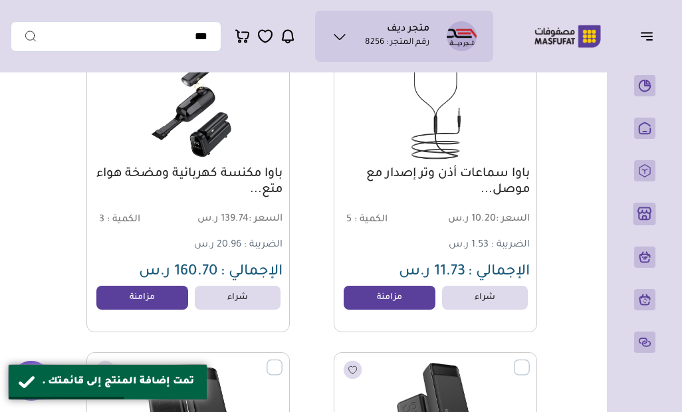
scroll to position [19930, 0]
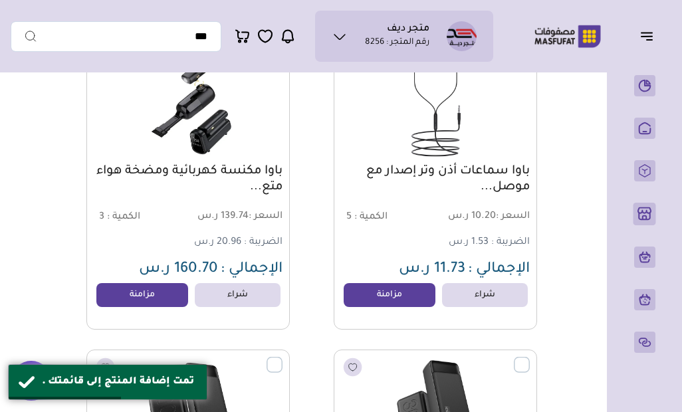
click at [383, 297] on link "مزامنة" at bounding box center [389, 295] width 92 height 24
click at [160, 285] on link "مزامنة" at bounding box center [142, 295] width 92 height 24
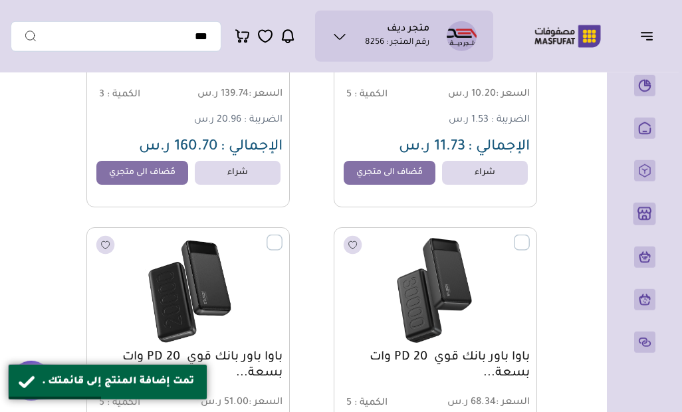
scroll to position [20224, 0]
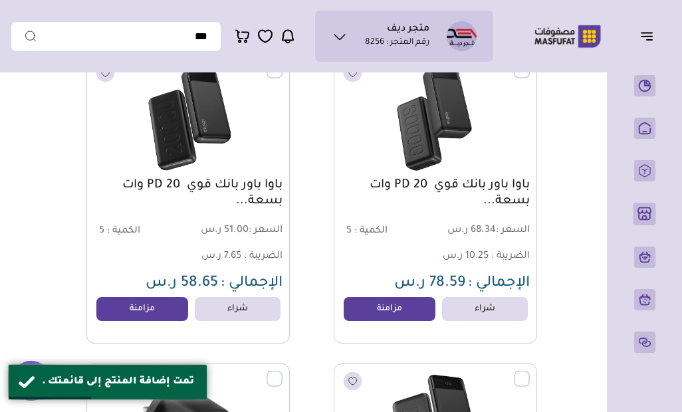
click at [157, 314] on link "مزامنة" at bounding box center [142, 309] width 92 height 24
click at [369, 318] on link "مزامنة" at bounding box center [389, 309] width 92 height 24
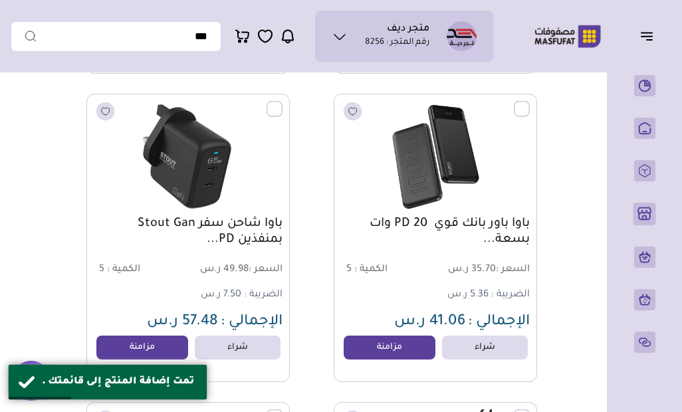
scroll to position [20496, 0]
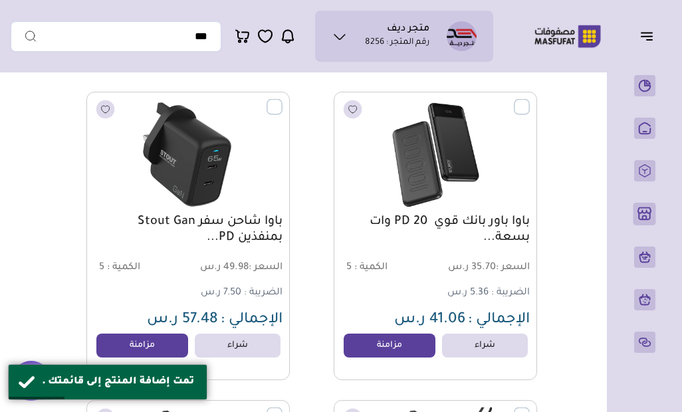
click at [378, 353] on link "مزامنة" at bounding box center [389, 346] width 92 height 24
click at [169, 334] on link "مزامنة" at bounding box center [142, 346] width 92 height 24
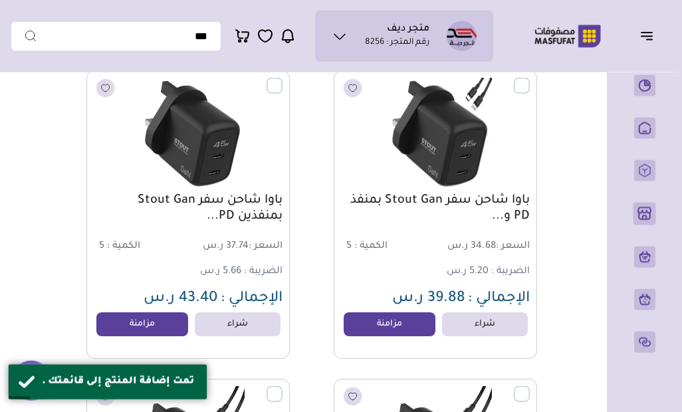
scroll to position [20826, 0]
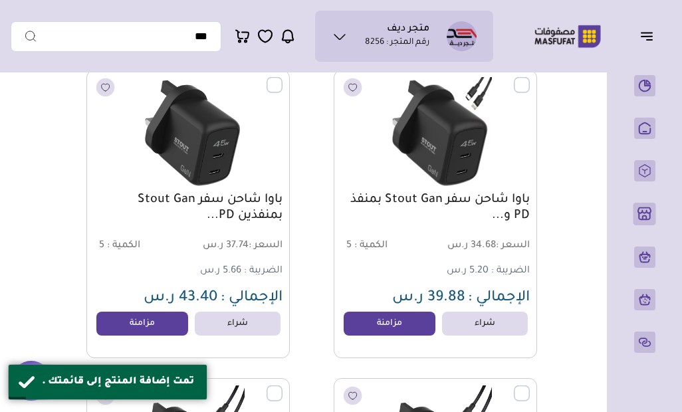
click at [396, 331] on link "مزامنة" at bounding box center [389, 324] width 92 height 24
click at [149, 335] on link "مزامنة" at bounding box center [142, 324] width 92 height 24
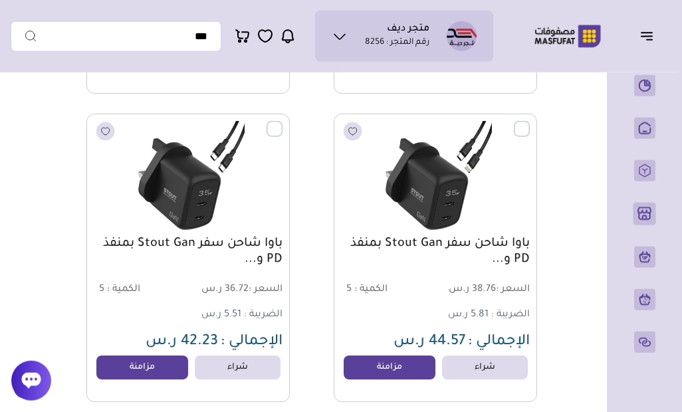
scroll to position [21091, 0]
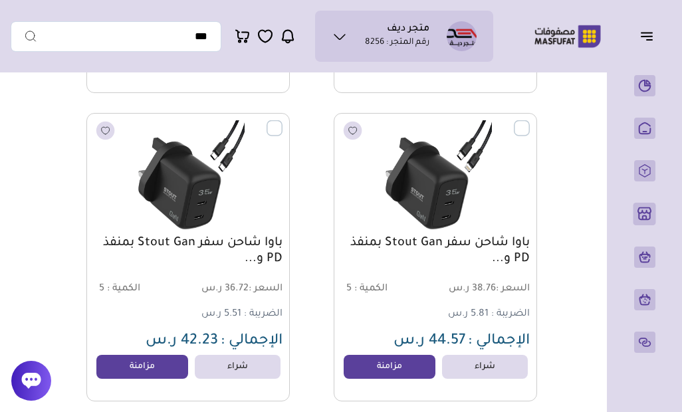
click at [389, 364] on link "مزامنة" at bounding box center [389, 367] width 92 height 24
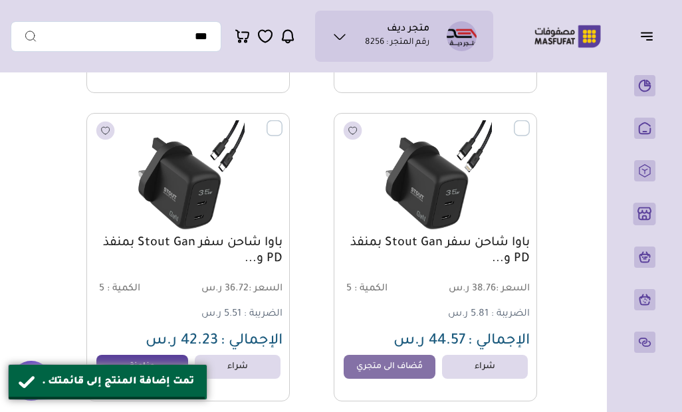
click at [183, 370] on link "مزامنة" at bounding box center [142, 367] width 92 height 24
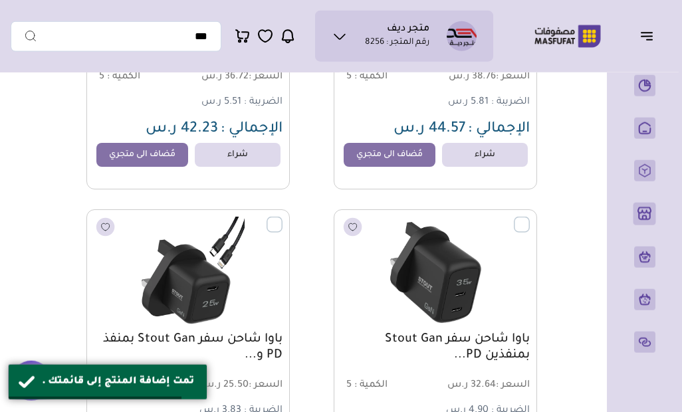
scroll to position [21362, 0]
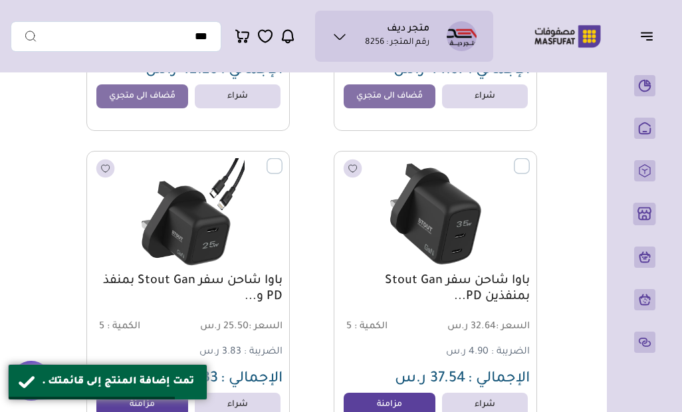
click at [403, 394] on link "مزامنة" at bounding box center [389, 405] width 92 height 24
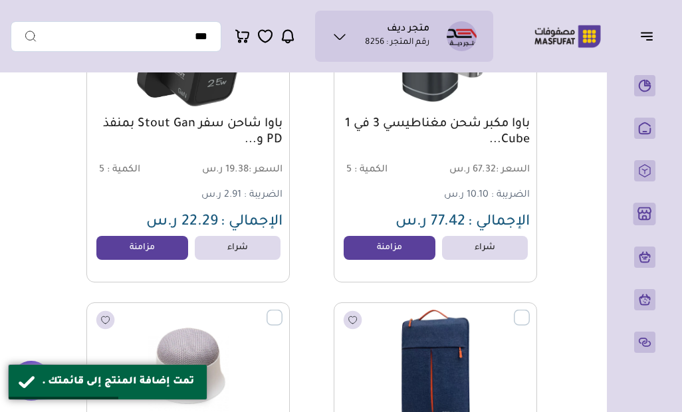
scroll to position [21826, 0]
click at [385, 251] on link "مزامنة" at bounding box center [389, 249] width 92 height 24
click at [177, 256] on link "مزامنة" at bounding box center [142, 249] width 92 height 24
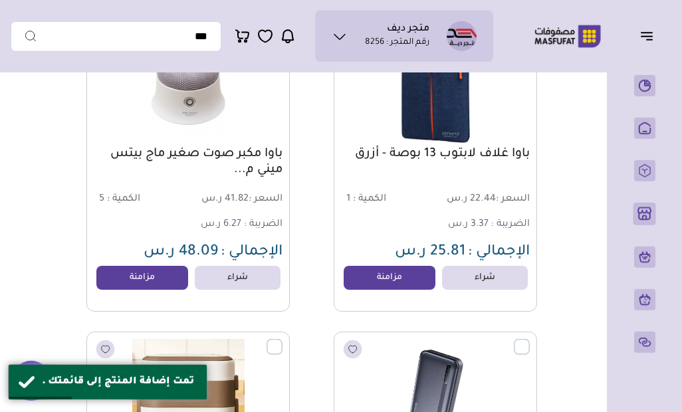
scroll to position [22124, 0]
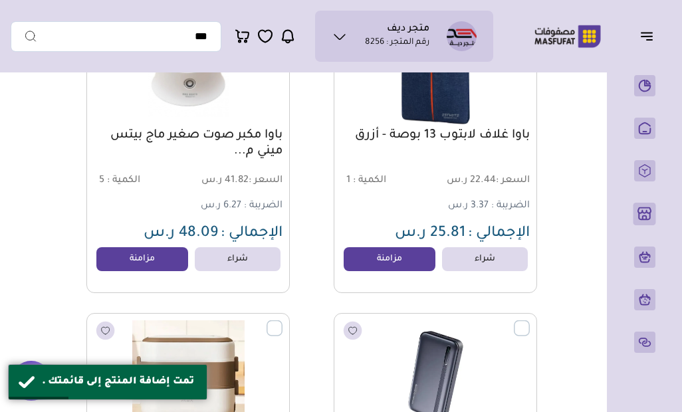
click at [401, 264] on link "مزامنة" at bounding box center [389, 259] width 92 height 24
click at [178, 262] on link "مزامنة" at bounding box center [142, 259] width 92 height 24
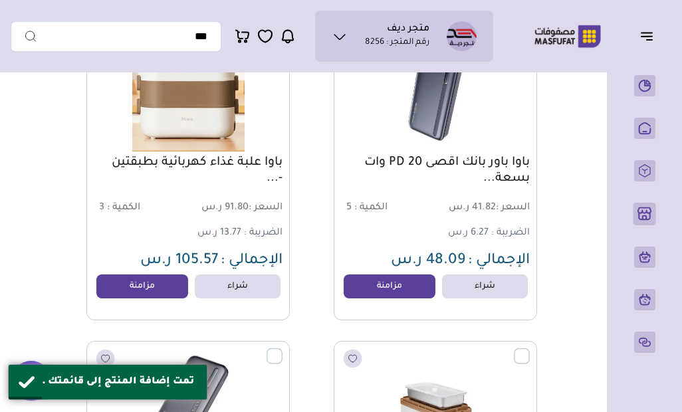
scroll to position [22407, 0]
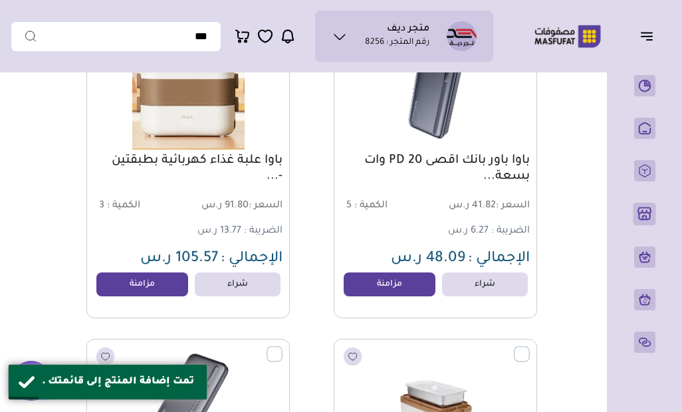
click at [377, 286] on link "مزامنة" at bounding box center [389, 284] width 92 height 24
click at [177, 288] on link "مزامنة" at bounding box center [142, 284] width 92 height 24
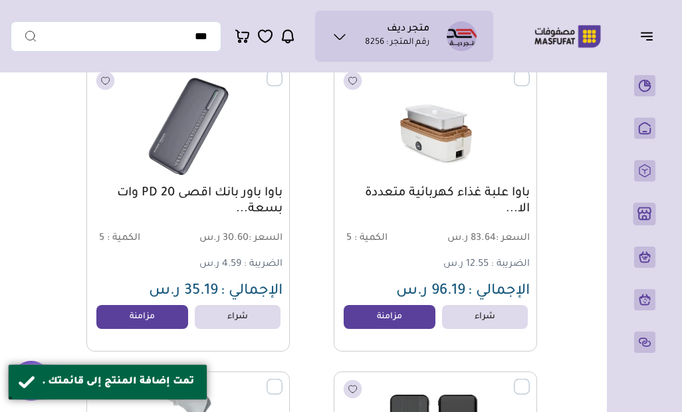
scroll to position [22687, 0]
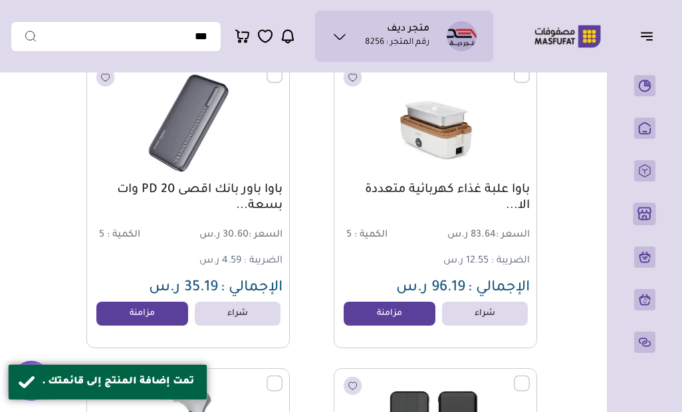
click at [405, 309] on link "مزامنة" at bounding box center [389, 314] width 92 height 24
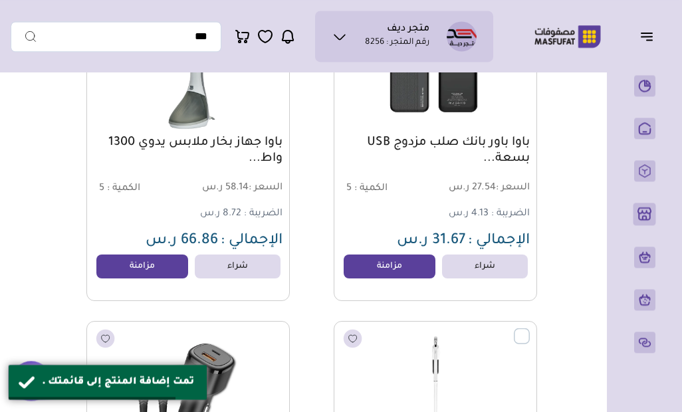
scroll to position [23052, 0]
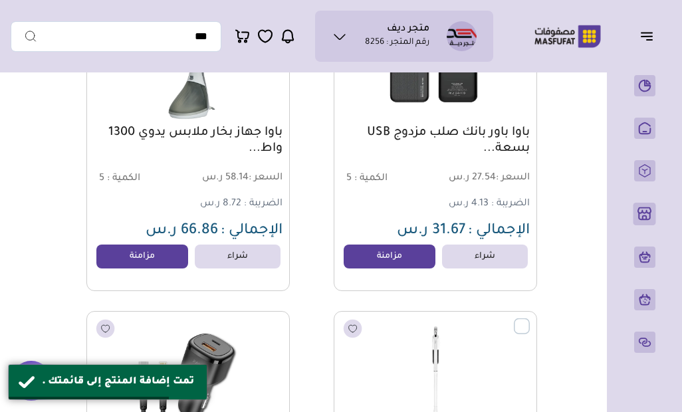
click at [396, 260] on link "مزامنة" at bounding box center [389, 256] width 92 height 24
click at [161, 264] on link "مزامنة" at bounding box center [142, 256] width 92 height 24
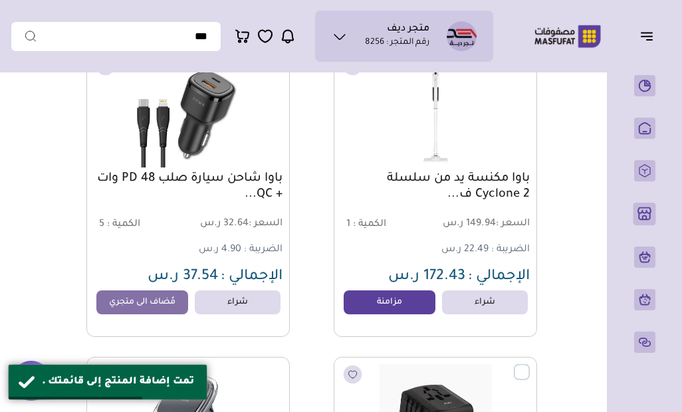
click at [397, 308] on link "مزامنة" at bounding box center [389, 302] width 92 height 24
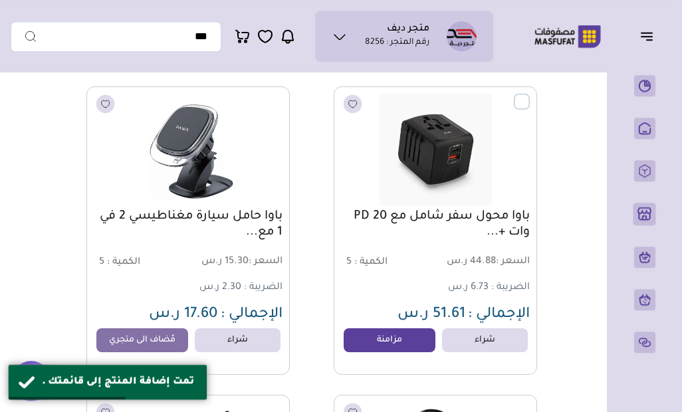
scroll to position [23592, 0]
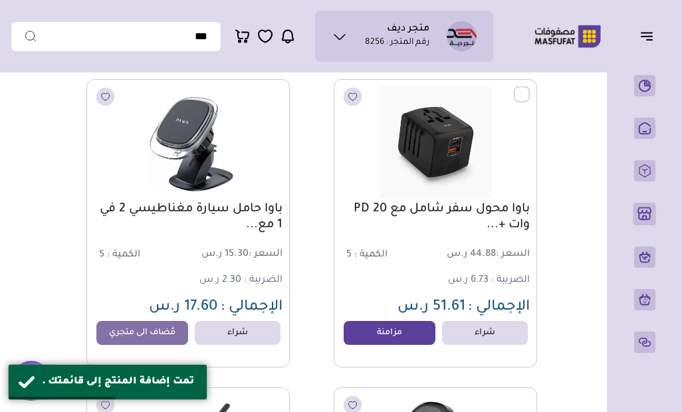
click at [404, 336] on link "مزامنة" at bounding box center [389, 333] width 92 height 24
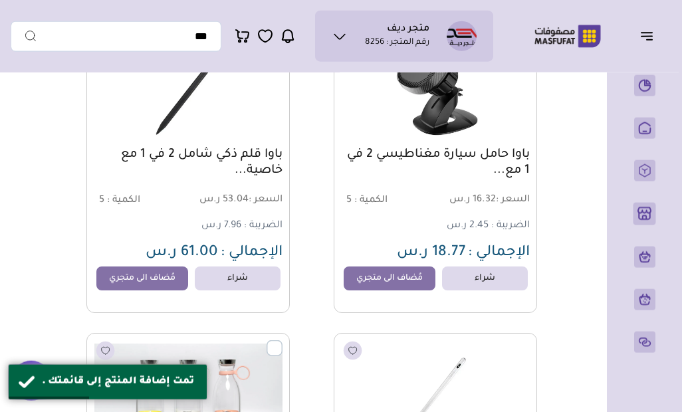
scroll to position [23956, 0]
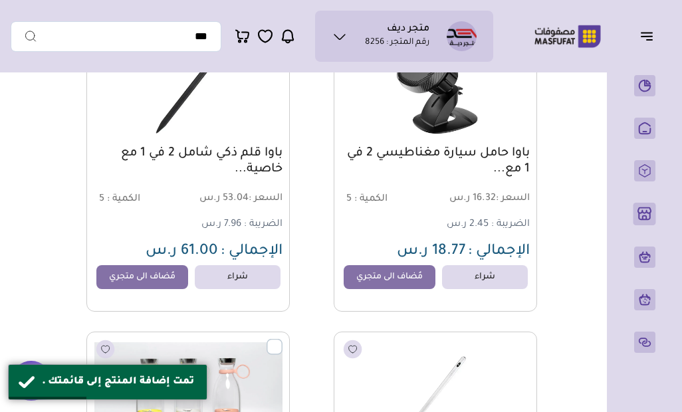
click at [398, 278] on link "مُضاف الى متجري" at bounding box center [389, 277] width 92 height 24
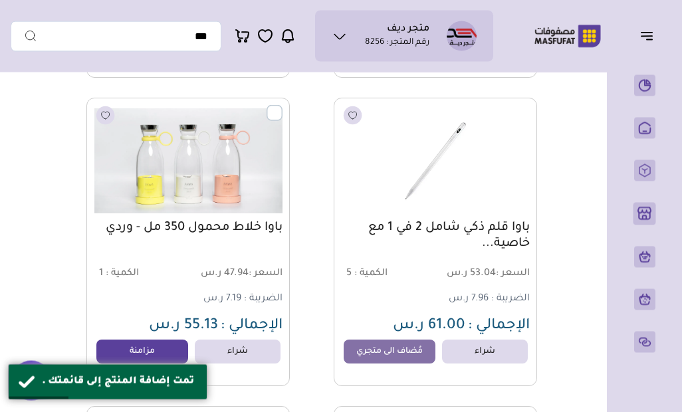
scroll to position [24191, 0]
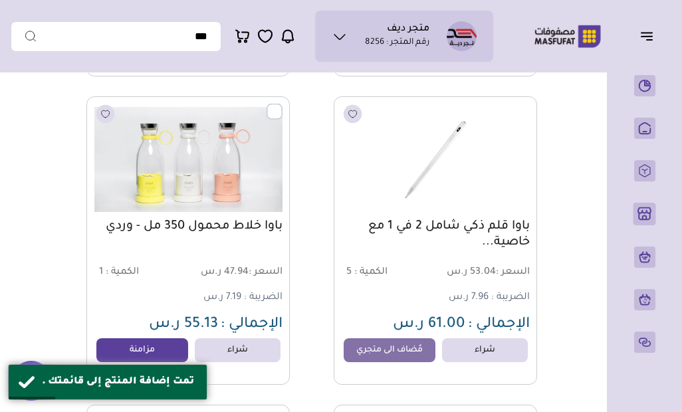
click at [159, 344] on link "مزامنة" at bounding box center [142, 350] width 92 height 24
click at [399, 350] on link "مُضاف الى متجري" at bounding box center [389, 350] width 92 height 24
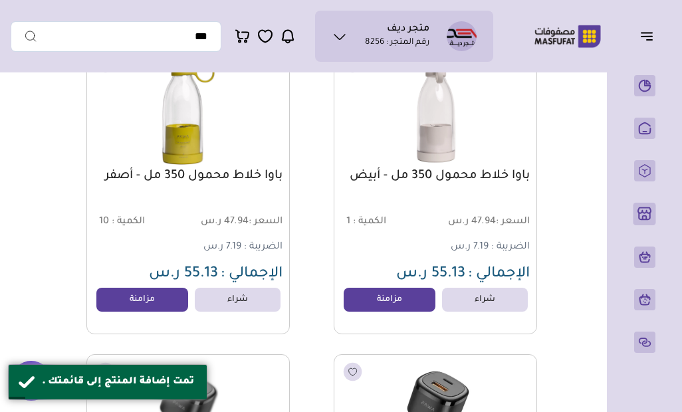
scroll to position [24561, 0]
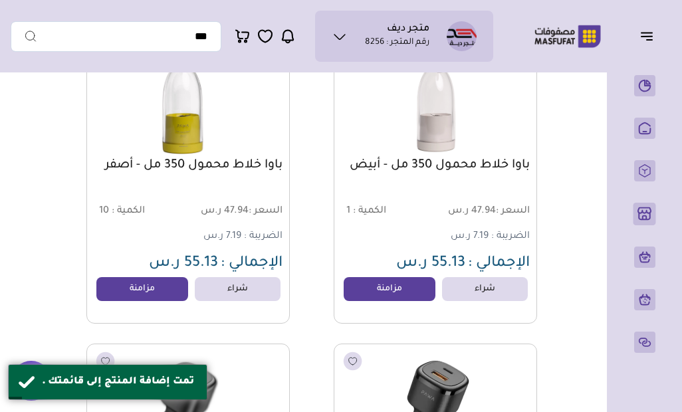
click at [404, 292] on link "مزامنة" at bounding box center [389, 289] width 92 height 24
click at [149, 300] on link "مزامنة" at bounding box center [142, 289] width 92 height 24
click at [155, 306] on div "باوا خلاط محمول 350 مل - أصفر السعر : 47.94 ر.س الكمية : 10" at bounding box center [187, 179] width 203 height 288
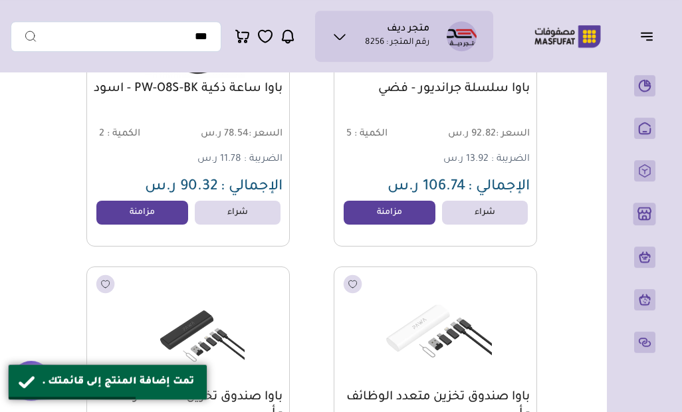
scroll to position [26179, 0]
click at [367, 217] on link "مزامنة" at bounding box center [389, 213] width 92 height 24
click at [171, 215] on link "مزامنة" at bounding box center [142, 213] width 92 height 24
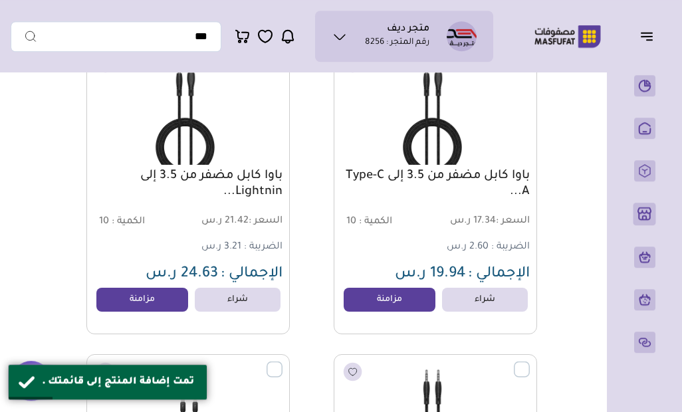
scroll to position [27411, 0]
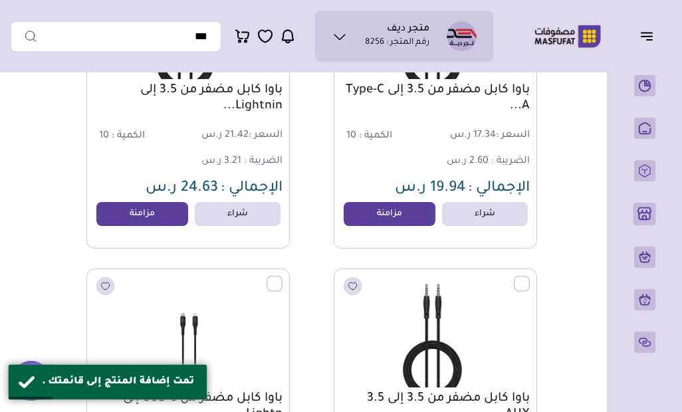
click at [381, 221] on link "مزامنة" at bounding box center [389, 214] width 92 height 24
click at [168, 220] on link "مزامنة" at bounding box center [142, 214] width 92 height 24
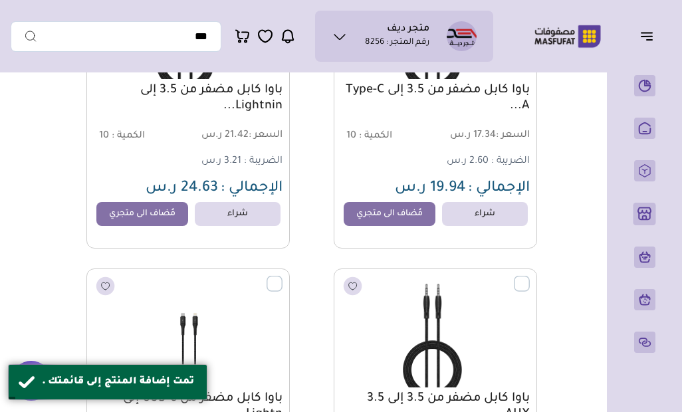
scroll to position [27609, 0]
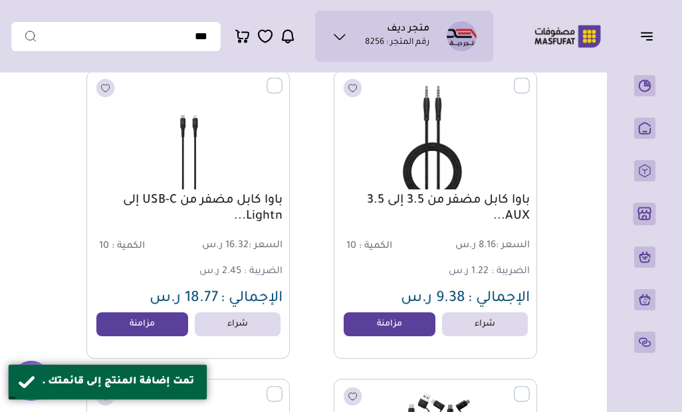
click at [395, 325] on link "مزامنة" at bounding box center [389, 324] width 92 height 24
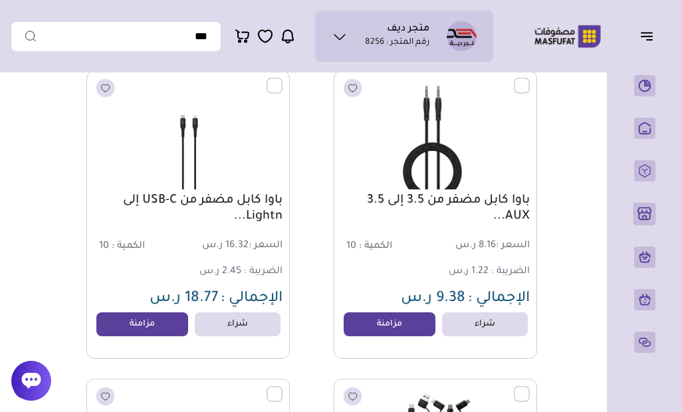
click at [177, 328] on link "مزامنة" at bounding box center [142, 324] width 92 height 24
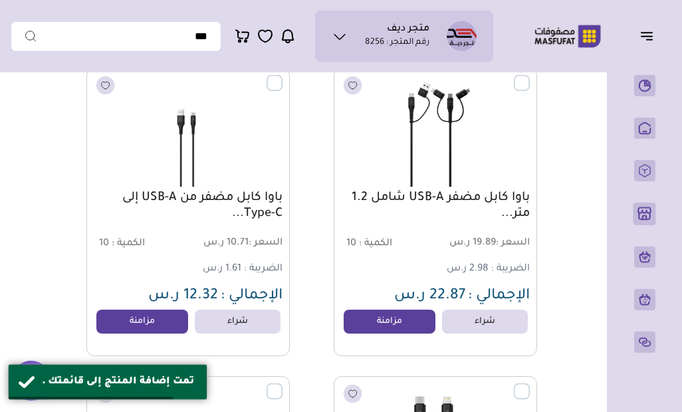
scroll to position [27921, 0]
click at [407, 323] on link "مزامنة" at bounding box center [389, 321] width 92 height 24
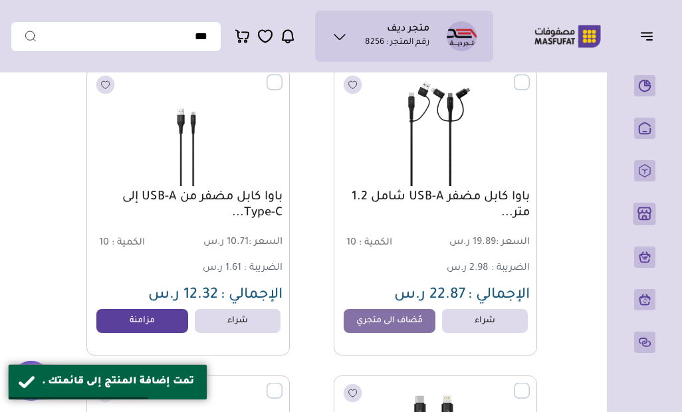
click at [169, 55] on div "متجر ديف رقم المتجر : 8256 محفظتي اشتراكي" at bounding box center [252, 36] width 482 height 51
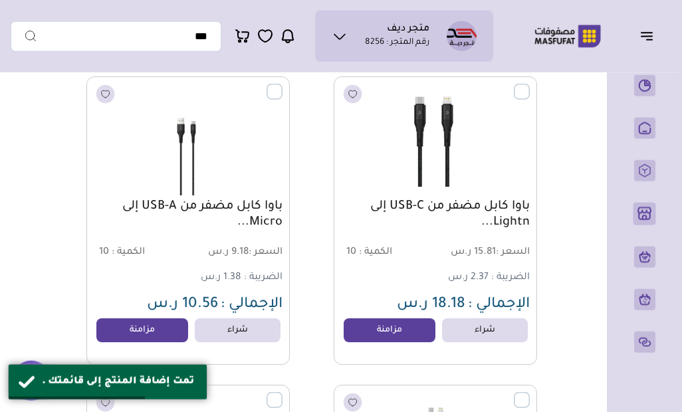
scroll to position [28229, 0]
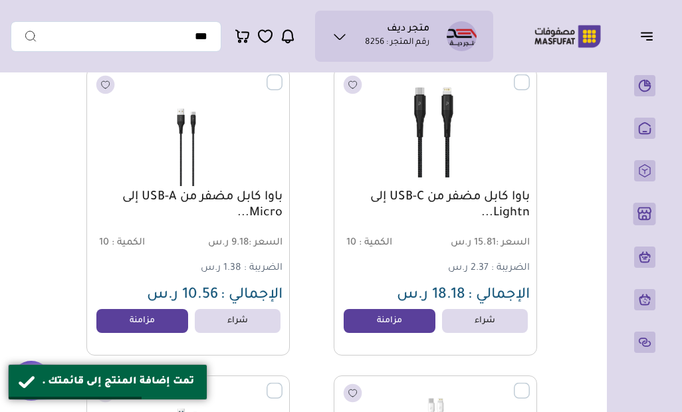
click at [393, 322] on link "مزامنة" at bounding box center [389, 321] width 92 height 24
click at [173, 326] on link "مزامنة" at bounding box center [142, 321] width 92 height 24
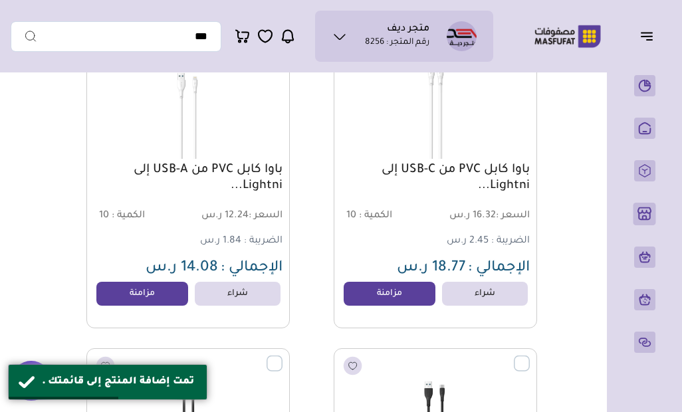
scroll to position [28565, 0]
click at [394, 300] on link "مزامنة" at bounding box center [389, 293] width 92 height 24
click at [167, 301] on link "مزامنة" at bounding box center [142, 293] width 92 height 24
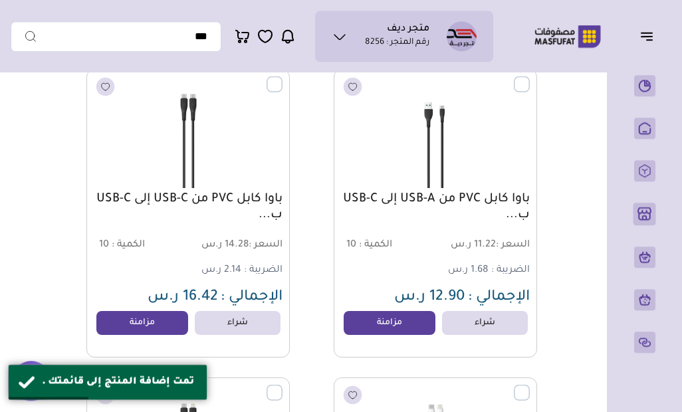
scroll to position [28871, 0]
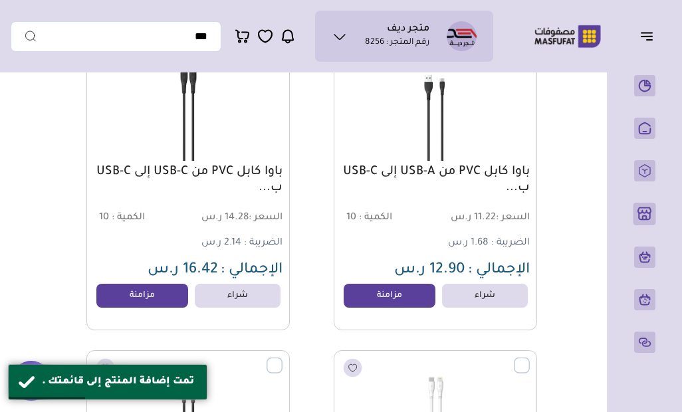
click at [379, 299] on link "مزامنة" at bounding box center [389, 296] width 92 height 24
click at [162, 304] on link "مزامنة" at bounding box center [142, 296] width 92 height 24
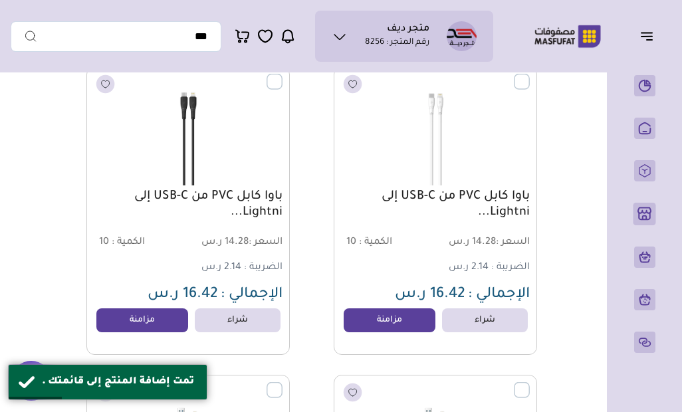
scroll to position [29155, 0]
click at [364, 323] on link "مزامنة" at bounding box center [389, 320] width 92 height 24
click at [171, 326] on link "مزامنة" at bounding box center [142, 320] width 92 height 24
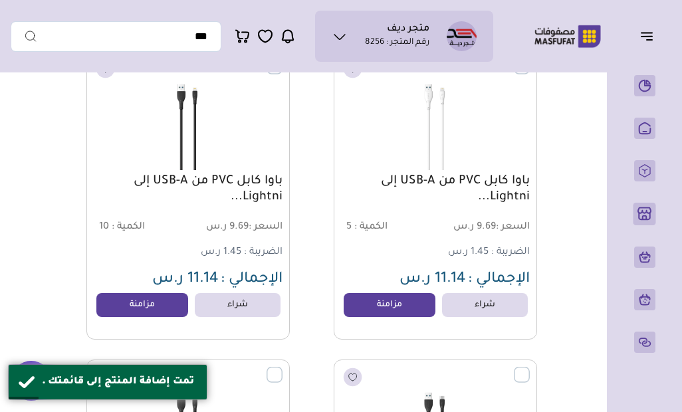
scroll to position [29479, 0]
click at [375, 307] on link "مزامنة" at bounding box center [389, 304] width 92 height 24
click at [177, 304] on link "مزامنة" at bounding box center [142, 304] width 92 height 24
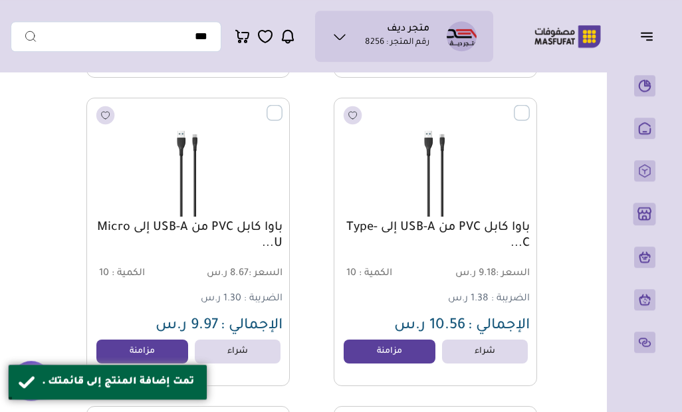
scroll to position [29765, 0]
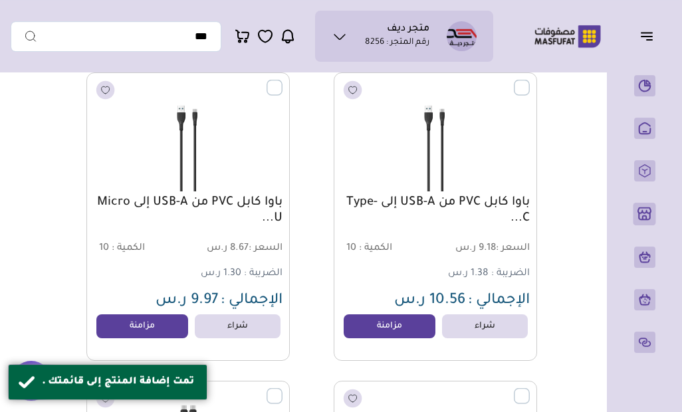
click at [402, 314] on link "مزامنة" at bounding box center [389, 326] width 92 height 24
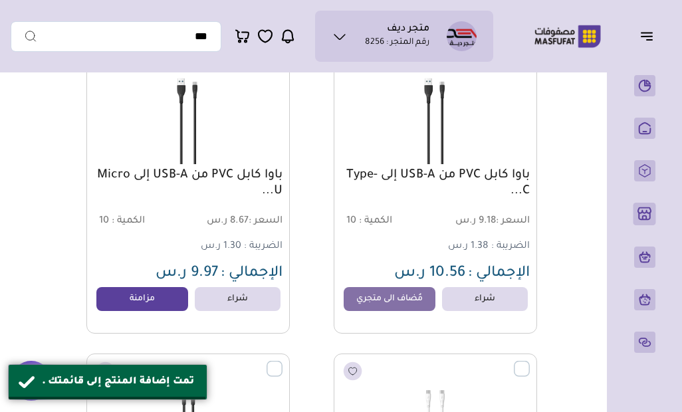
click at [173, 301] on link "مزامنة" at bounding box center [142, 299] width 92 height 24
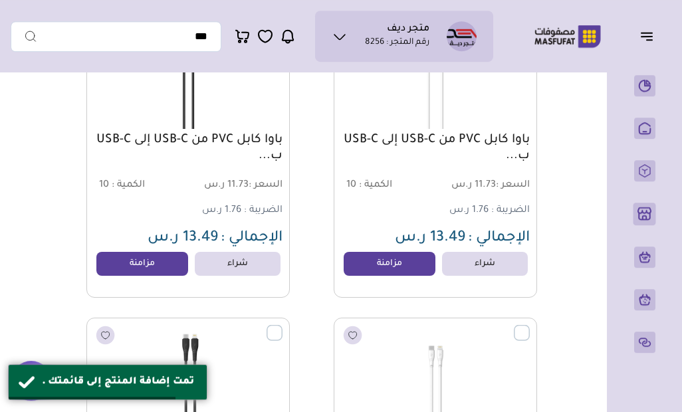
scroll to position [30138, 0]
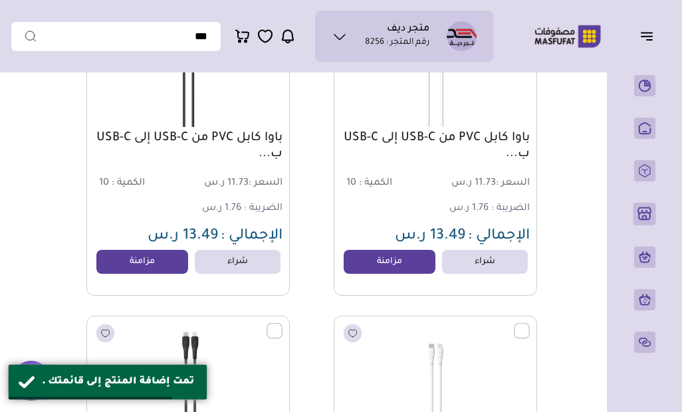
click at [383, 264] on link "مزامنة" at bounding box center [389, 262] width 92 height 24
click at [166, 271] on link "مزامنة" at bounding box center [142, 262] width 92 height 24
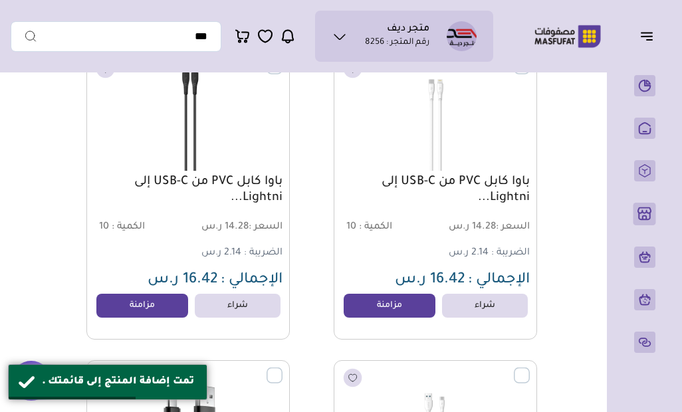
scroll to position [30407, 0]
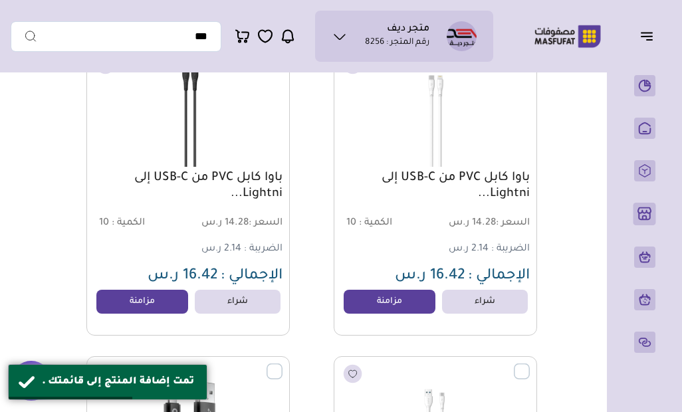
click at [399, 303] on link "مزامنة" at bounding box center [389, 302] width 92 height 24
click at [157, 305] on link "مزامنة" at bounding box center [142, 302] width 92 height 24
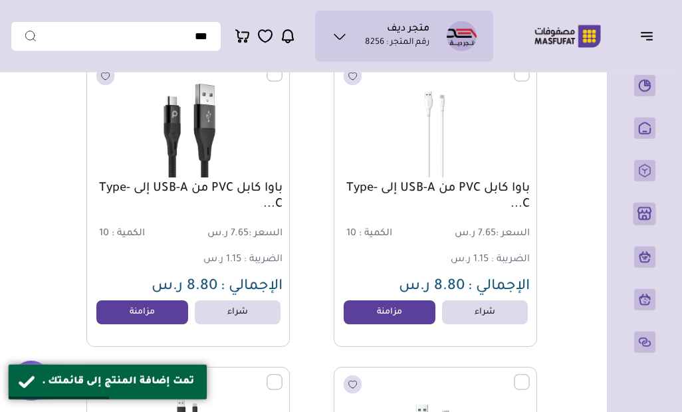
scroll to position [30719, 0]
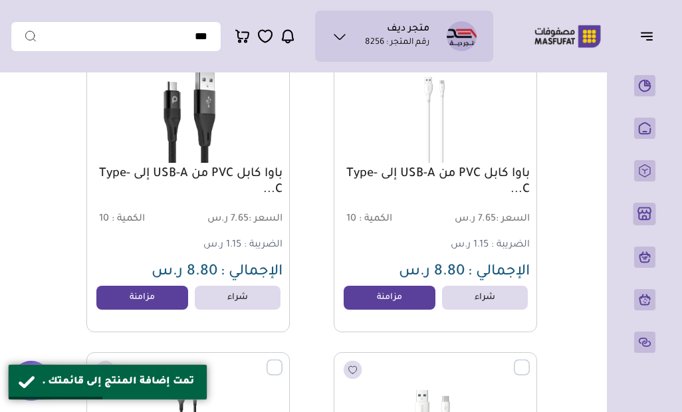
click at [398, 302] on link "مزامنة" at bounding box center [389, 298] width 92 height 24
click at [167, 304] on link "مزامنة" at bounding box center [142, 298] width 92 height 24
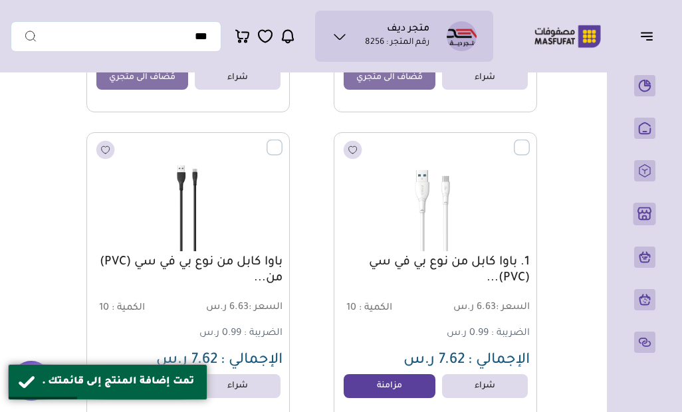
scroll to position [30942, 0]
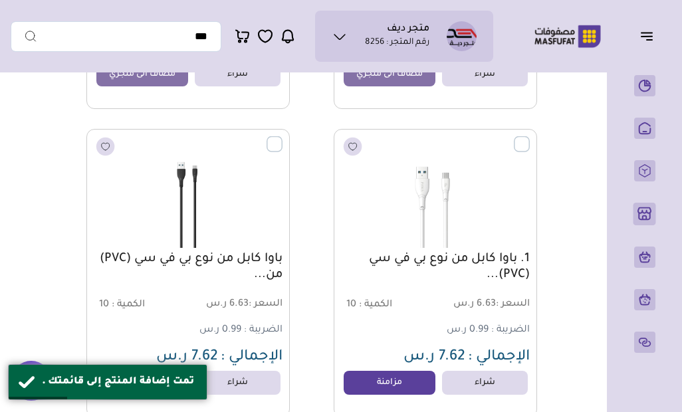
click at [152, 383] on link "مزامنة" at bounding box center [142, 383] width 92 height 24
click at [403, 388] on link "مزامنة" at bounding box center [389, 383] width 92 height 24
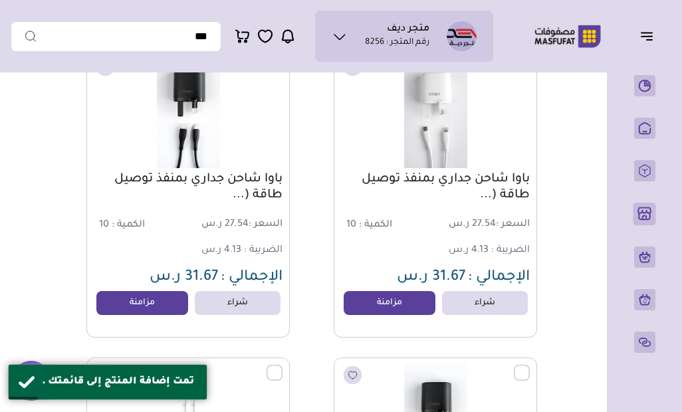
scroll to position [31334, 0]
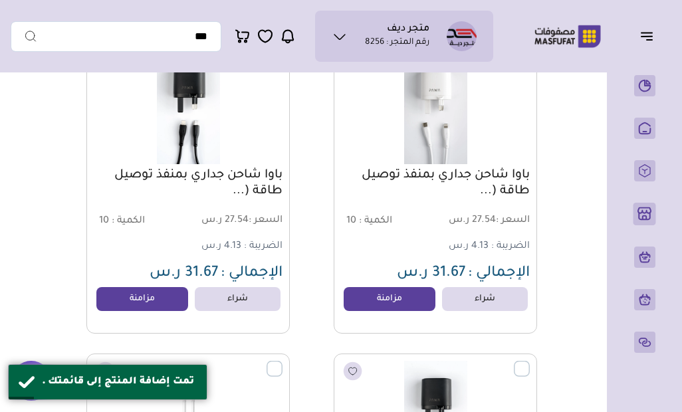
click at [411, 301] on link "مزامنة" at bounding box center [389, 299] width 92 height 24
click at [169, 308] on link "مزامنة" at bounding box center [142, 299] width 92 height 24
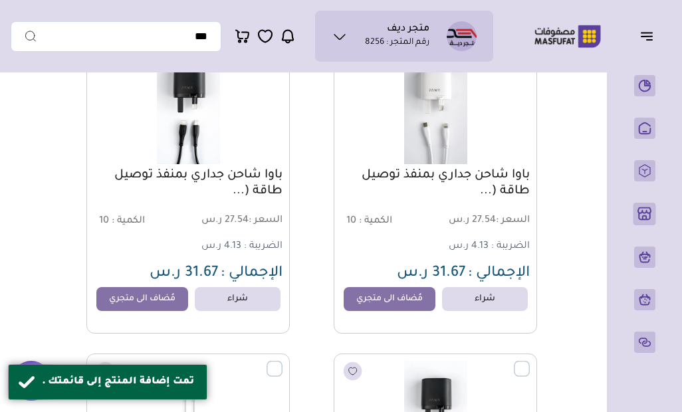
scroll to position [31581, 0]
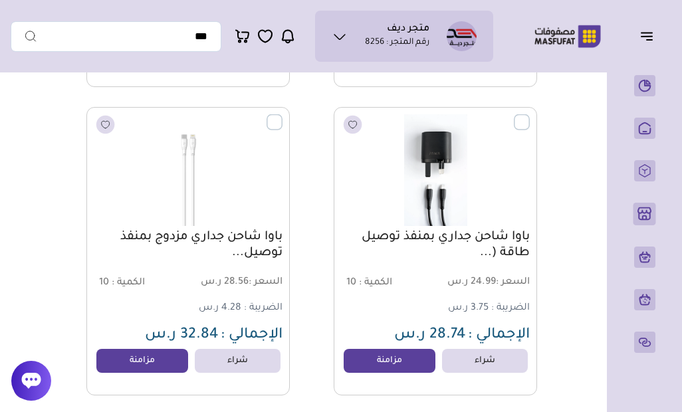
click at [392, 360] on link "مزامنة" at bounding box center [389, 361] width 92 height 24
click at [167, 366] on link "مزامنة" at bounding box center [142, 361] width 92 height 24
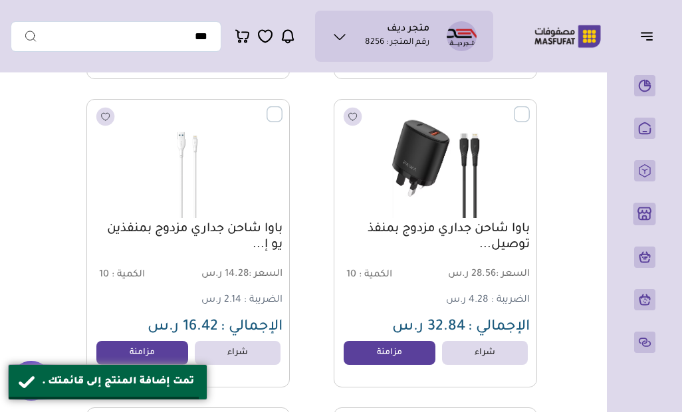
scroll to position [31904, 0]
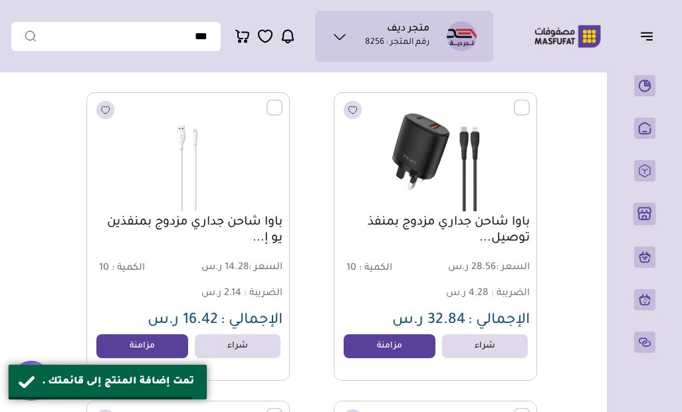
click at [401, 345] on link "مزامنة" at bounding box center [389, 346] width 92 height 24
click at [179, 349] on link "مزامنة" at bounding box center [142, 346] width 92 height 24
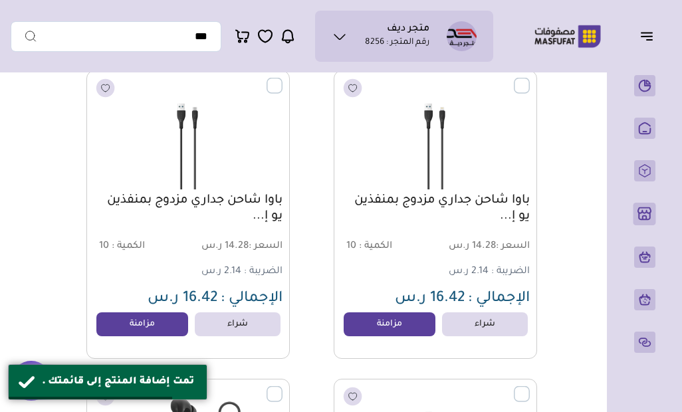
scroll to position [32237, 0]
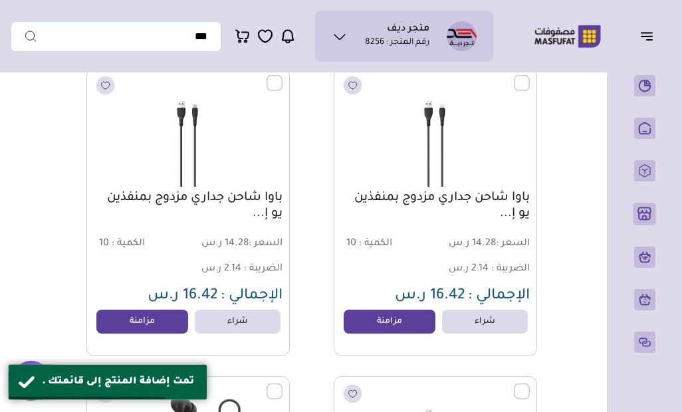
click at [387, 327] on link "مزامنة" at bounding box center [389, 322] width 92 height 24
click at [178, 321] on link "مزامنة" at bounding box center [142, 322] width 92 height 24
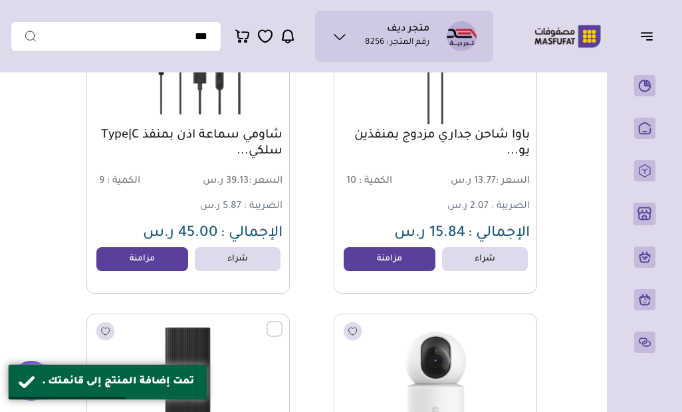
scroll to position [32609, 0]
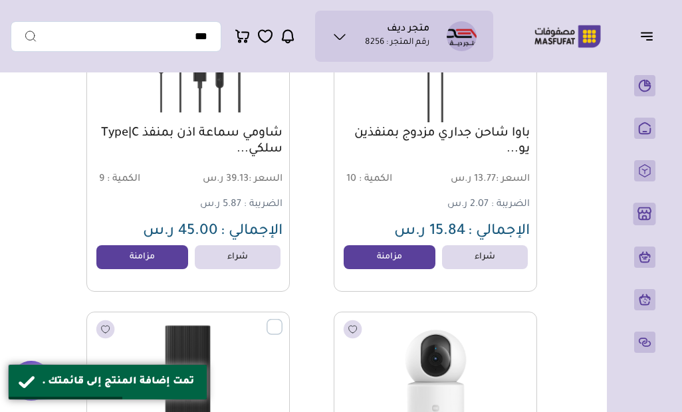
click at [162, 262] on link "مزامنة" at bounding box center [142, 257] width 92 height 24
click at [366, 258] on link "مزامنة" at bounding box center [389, 257] width 92 height 24
click at [393, 262] on link "مزامنة" at bounding box center [389, 257] width 92 height 24
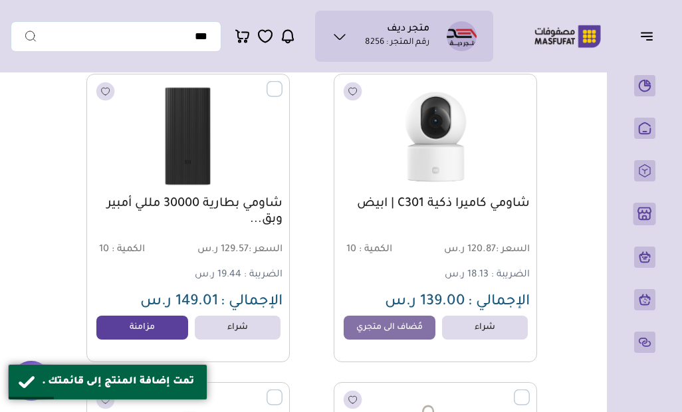
scroll to position [32873, 0]
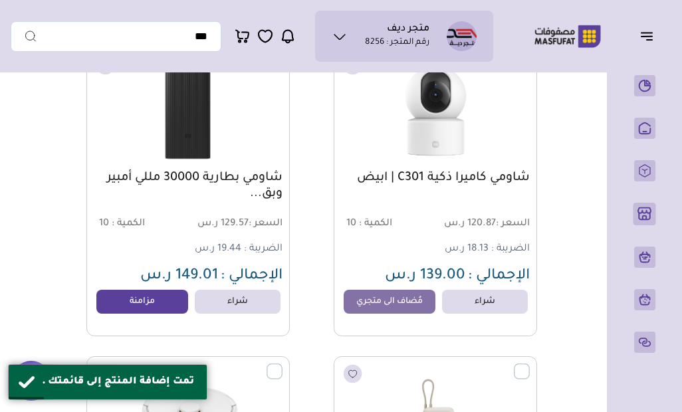
click at [161, 304] on link "مزامنة" at bounding box center [142, 302] width 92 height 24
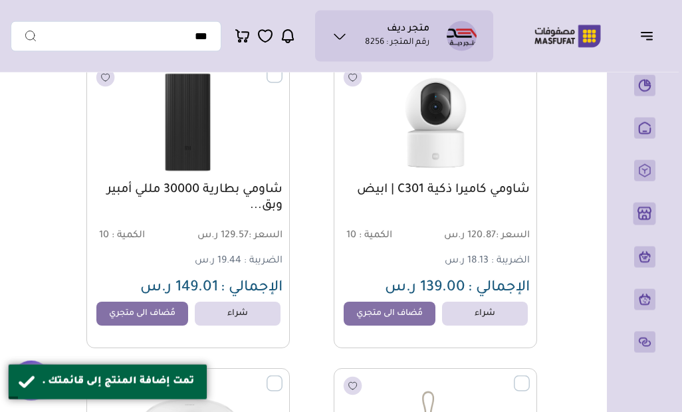
scroll to position [32856, 0]
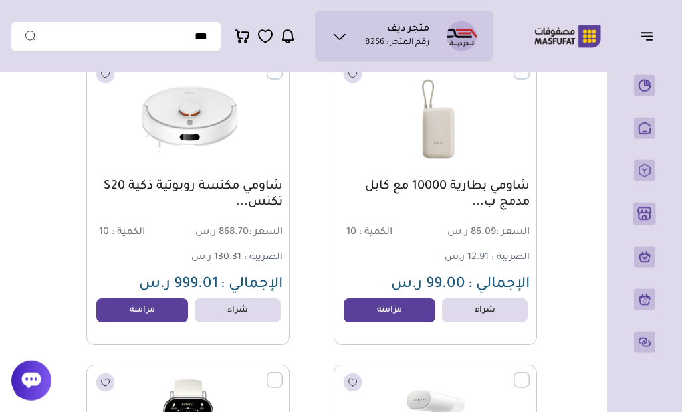
click at [163, 312] on link "مزامنة" at bounding box center [142, 310] width 92 height 24
click at [395, 311] on link "مزامنة" at bounding box center [389, 310] width 92 height 24
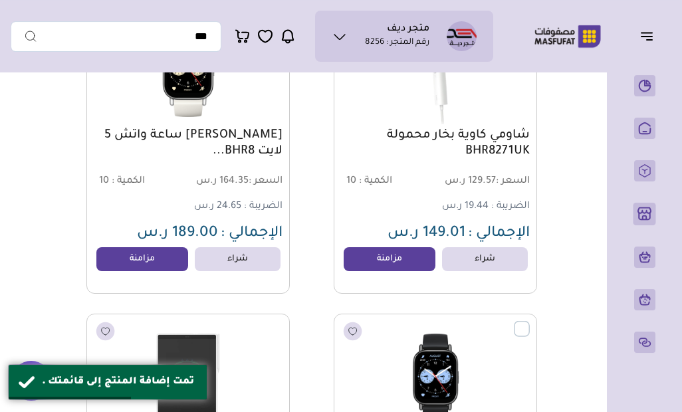
scroll to position [33532, 0]
click at [405, 268] on link "مزامنة" at bounding box center [389, 259] width 92 height 24
click at [162, 268] on link "مزامنة" at bounding box center [142, 259] width 92 height 24
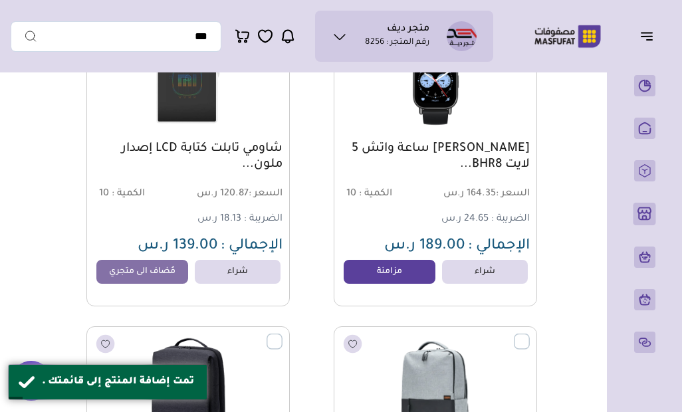
scroll to position [33831, 0]
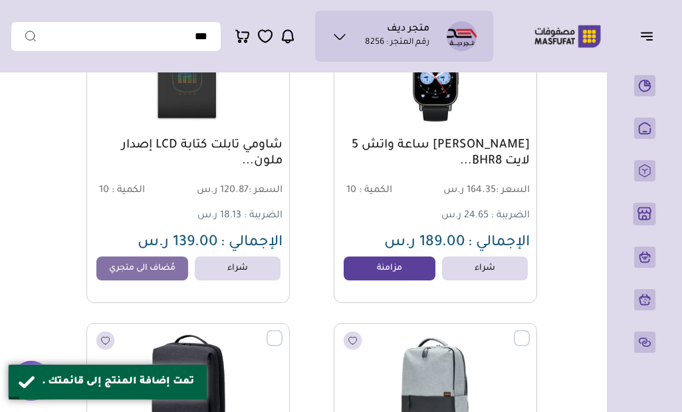
click at [381, 268] on link "مزامنة" at bounding box center [389, 268] width 92 height 24
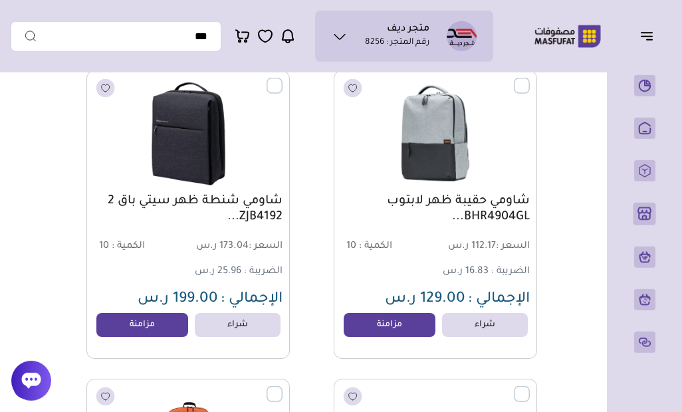
scroll to position [34084, 0]
click at [375, 326] on link "مزامنة" at bounding box center [389, 324] width 92 height 24
click at [143, 336] on link "مزامنة" at bounding box center [142, 324] width 92 height 24
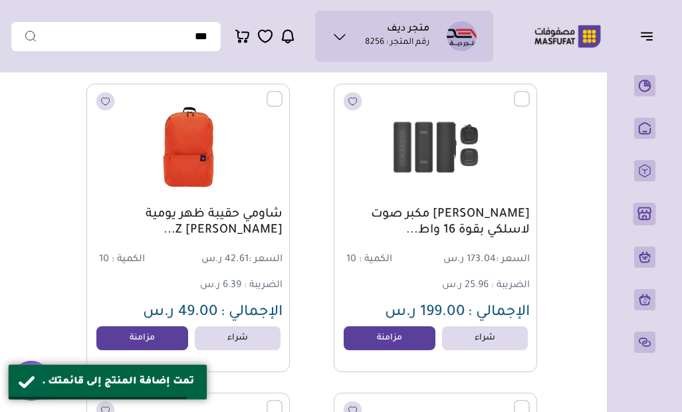
scroll to position [34397, 0]
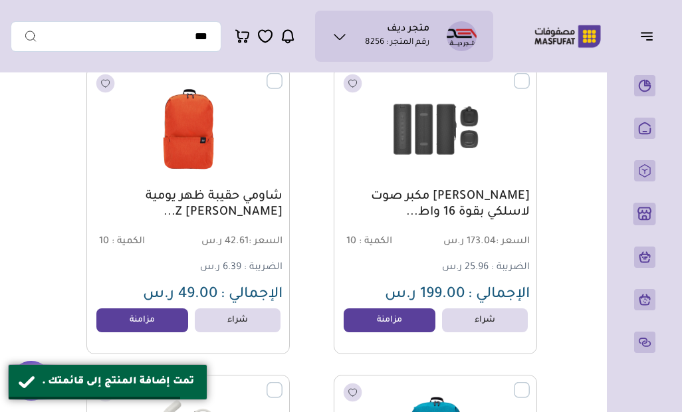
click at [405, 318] on link "مزامنة" at bounding box center [389, 320] width 92 height 24
click at [176, 325] on link "مزامنة" at bounding box center [142, 320] width 92 height 24
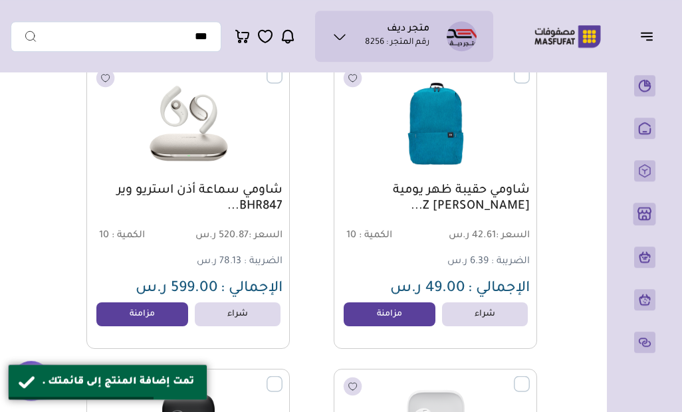
scroll to position [34711, 0]
click at [402, 317] on link "مزامنة" at bounding box center [389, 314] width 92 height 24
click at [163, 318] on link "مزامنة" at bounding box center [142, 314] width 92 height 24
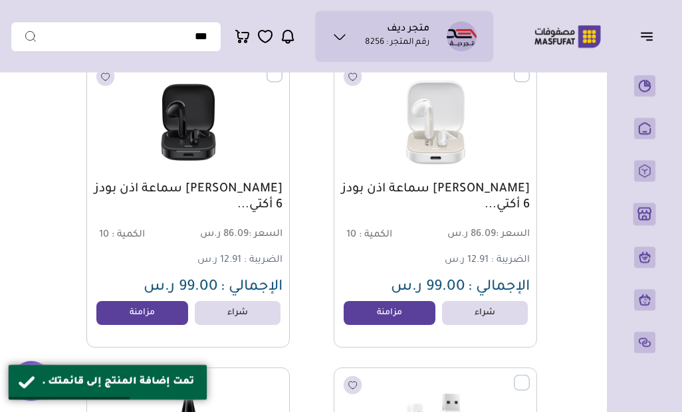
scroll to position [35028, 0]
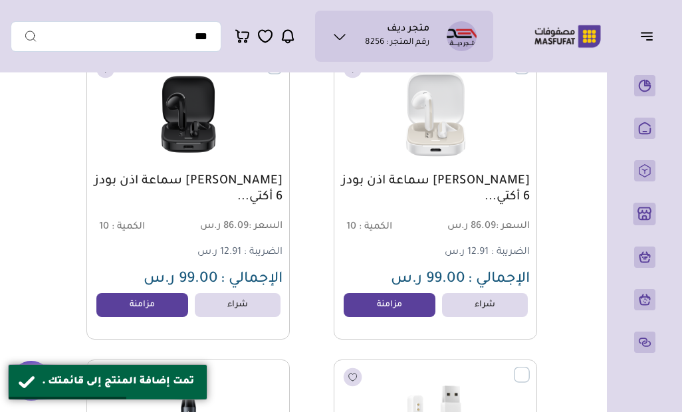
click at [401, 302] on link "مزامنة" at bounding box center [389, 305] width 92 height 24
click at [179, 308] on link "مزامنة" at bounding box center [142, 305] width 92 height 24
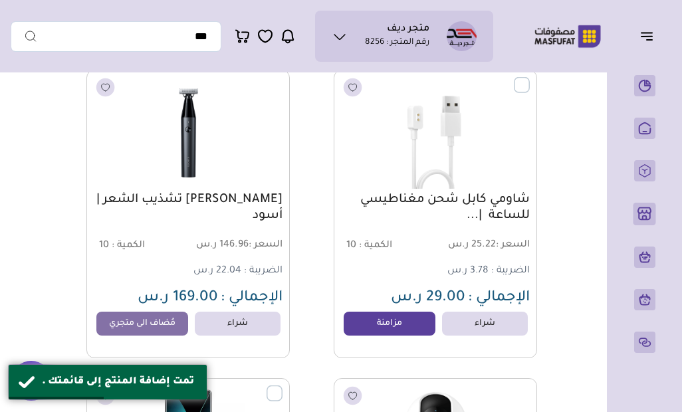
scroll to position [35321, 0]
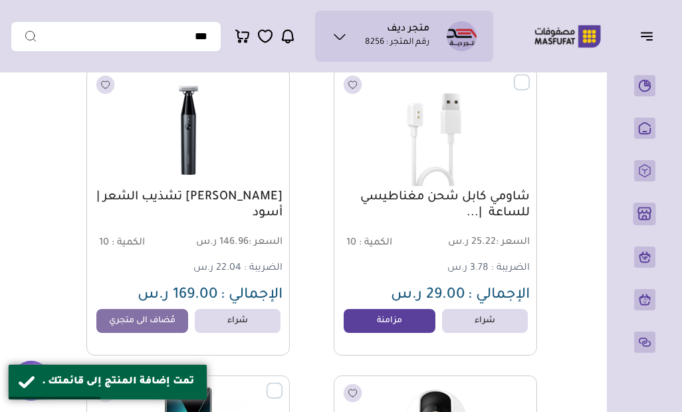
click at [391, 324] on link "مزامنة" at bounding box center [389, 321] width 92 height 24
click at [174, 326] on link "مُضاف الى متجري" at bounding box center [142, 321] width 92 height 24
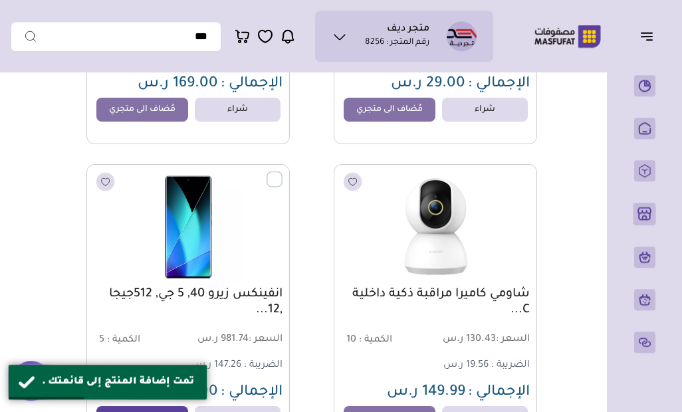
scroll to position [35600, 0]
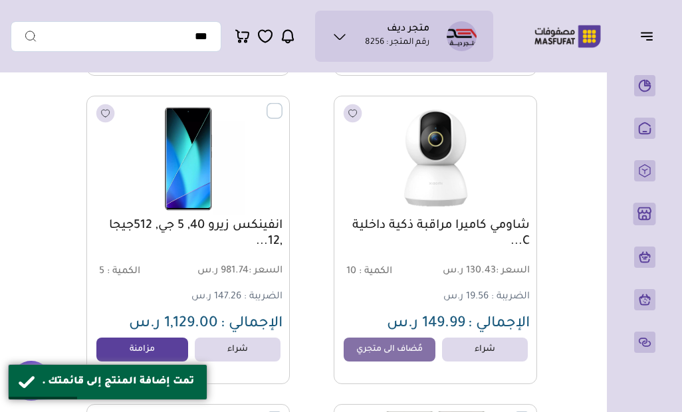
click at [393, 352] on link "مُضاف الى متجري" at bounding box center [389, 350] width 92 height 24
click at [177, 354] on link "مزامنة" at bounding box center [142, 350] width 92 height 24
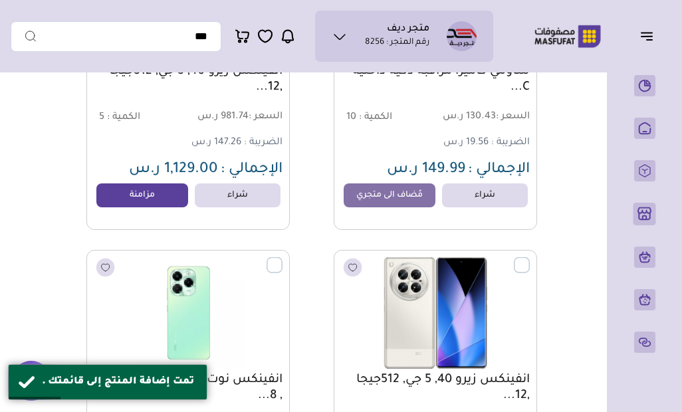
scroll to position [35834, 0]
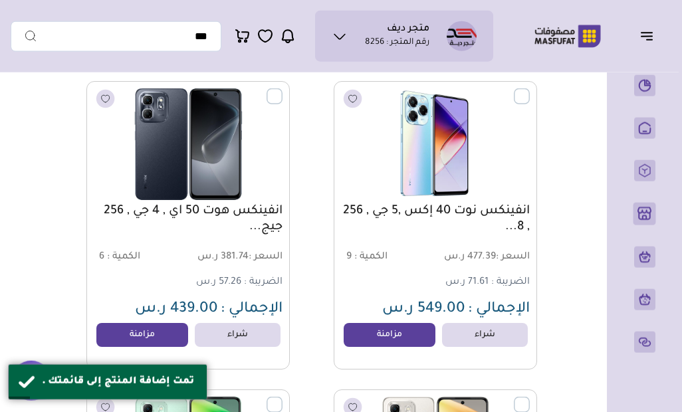
scroll to position [36236, 0]
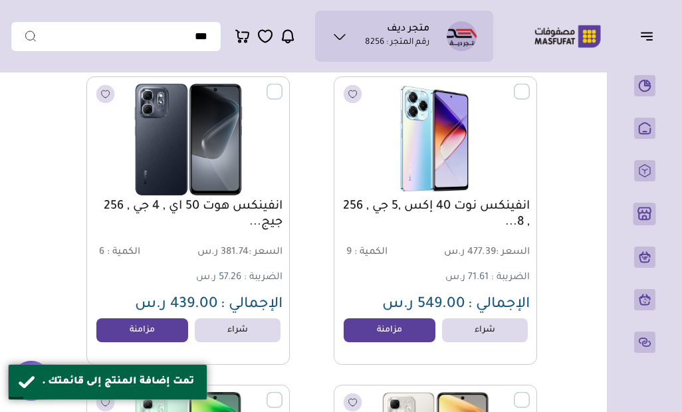
click at [402, 326] on link "مزامنة" at bounding box center [389, 330] width 92 height 24
click at [177, 337] on link "مزامنة" at bounding box center [142, 330] width 92 height 24
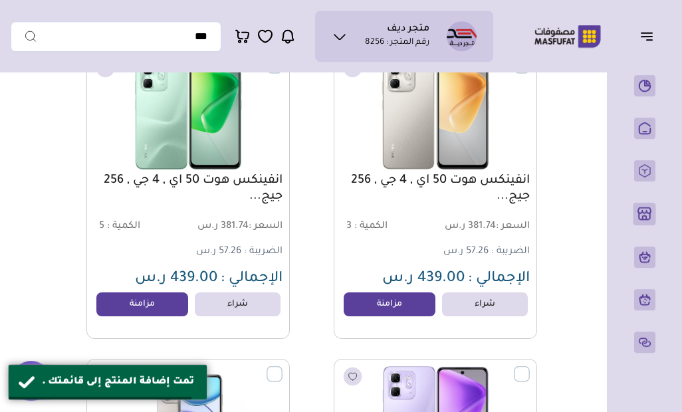
scroll to position [36586, 0]
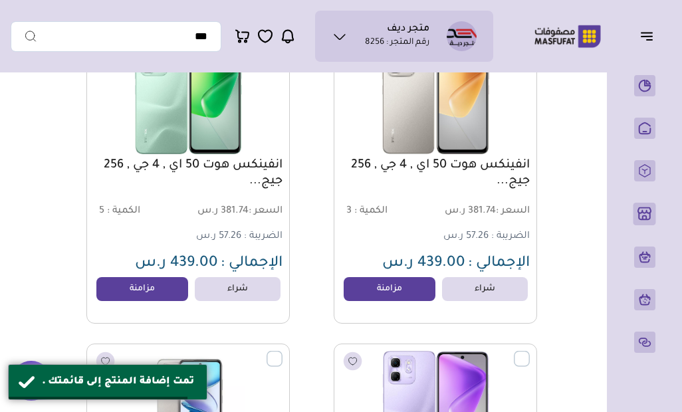
click at [397, 298] on link "مزامنة" at bounding box center [389, 289] width 92 height 24
click at [157, 301] on link "مزامنة" at bounding box center [142, 289] width 92 height 24
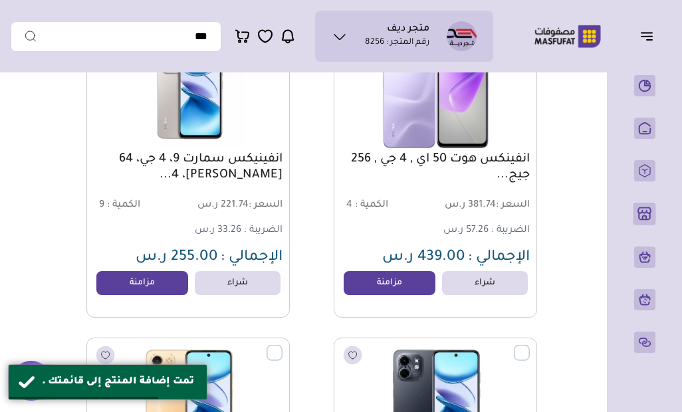
scroll to position [36952, 0]
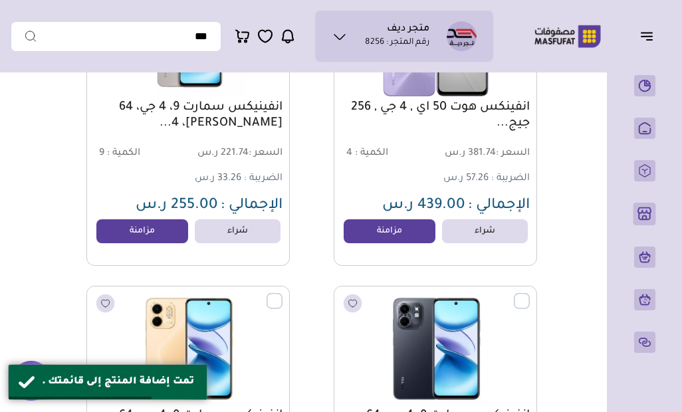
click at [379, 236] on link "مزامنة" at bounding box center [389, 231] width 92 height 24
click at [169, 234] on link "مزامنة" at bounding box center [142, 231] width 92 height 24
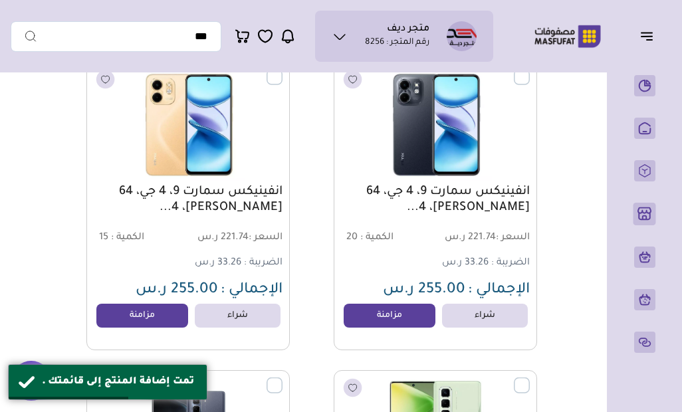
scroll to position [37176, 0]
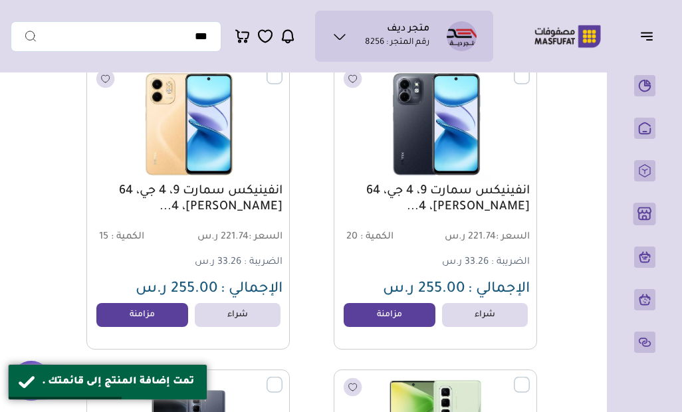
click at [403, 318] on link "مزامنة" at bounding box center [389, 315] width 92 height 24
click at [172, 314] on link "مزامنة" at bounding box center [142, 315] width 92 height 24
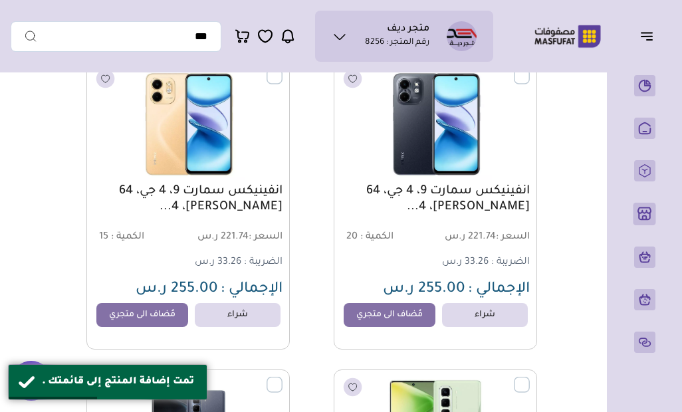
scroll to position [37453, 0]
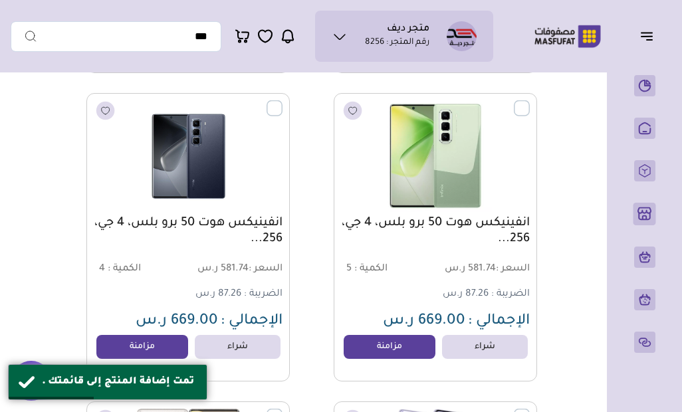
click at [398, 338] on link "مزامنة" at bounding box center [389, 347] width 92 height 24
click at [169, 344] on link "مزامنة" at bounding box center [142, 347] width 92 height 24
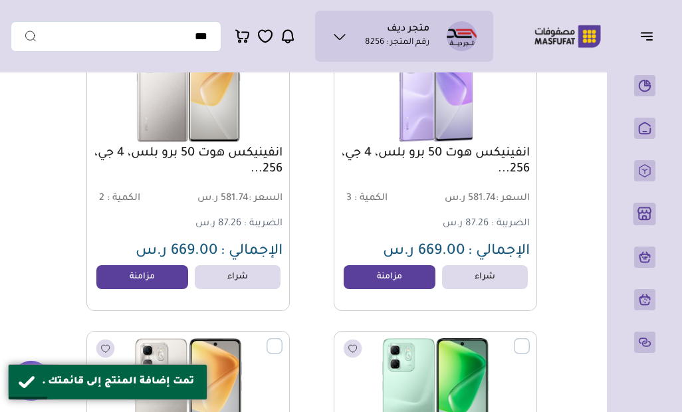
scroll to position [37835, 0]
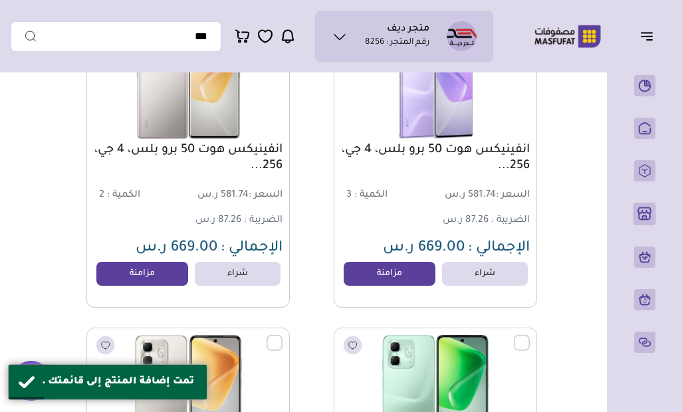
click at [389, 280] on link "مزامنة" at bounding box center [389, 274] width 92 height 24
click at [157, 277] on link "مزامنة" at bounding box center [142, 274] width 92 height 24
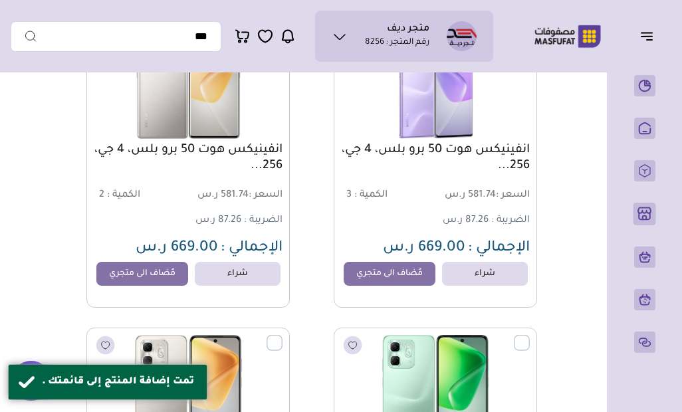
scroll to position [38144, 0]
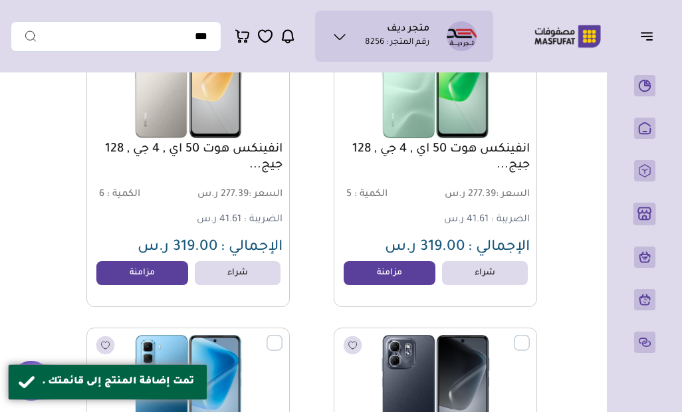
click at [391, 276] on link "مزامنة" at bounding box center [389, 273] width 92 height 24
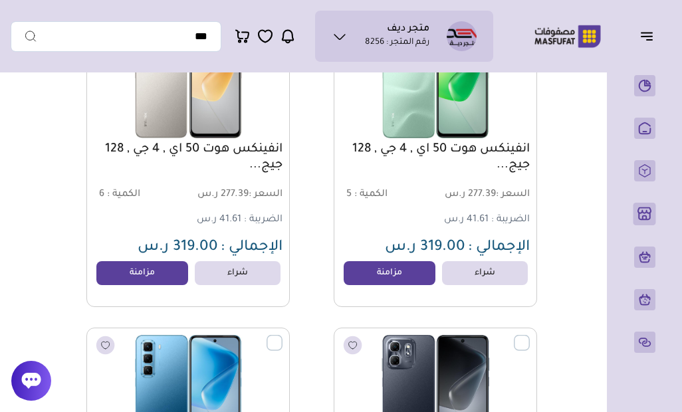
click at [150, 282] on link "مزامنة" at bounding box center [142, 273] width 92 height 24
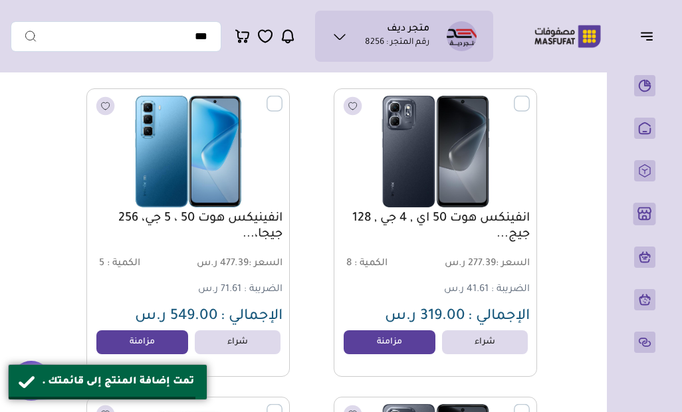
scroll to position [38431, 0]
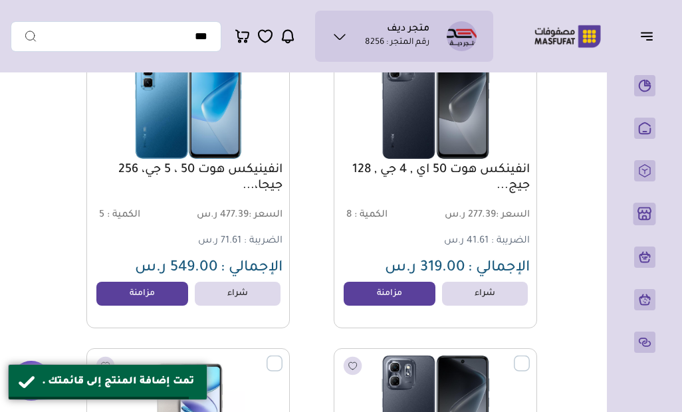
click at [406, 298] on link "مزامنة" at bounding box center [389, 294] width 92 height 24
click at [183, 293] on link "مزامنة" at bounding box center [142, 294] width 92 height 24
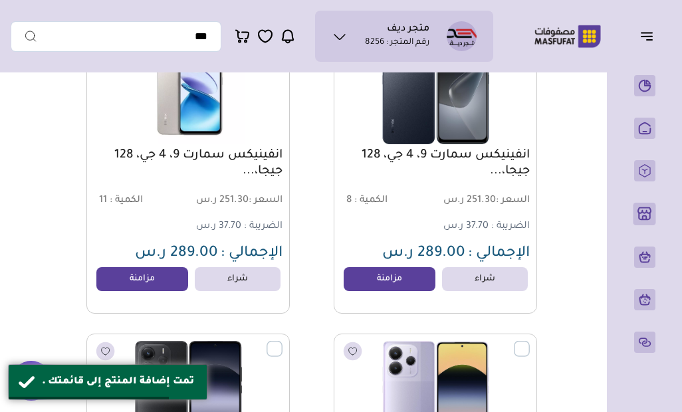
scroll to position [38758, 0]
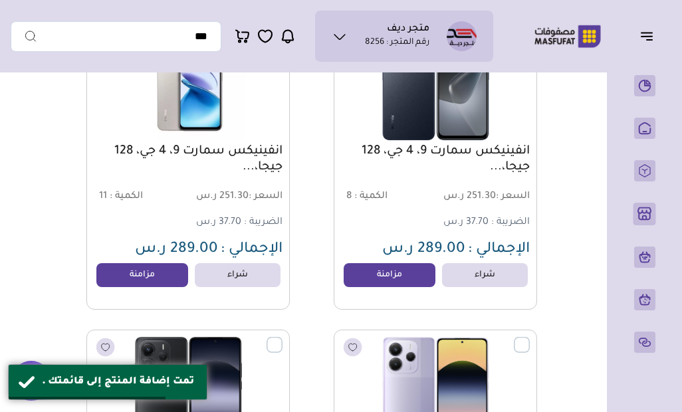
click at [388, 273] on link "مزامنة" at bounding box center [389, 275] width 92 height 24
click at [162, 298] on div "انفينيكس سمارت 9، 4 جي، 128 جيجا،... السعر : 251.30 ر.س الكمية : 11 الضريبة :" at bounding box center [187, 165] width 203 height 288
click at [150, 287] on link "مزامنة" at bounding box center [142, 275] width 92 height 24
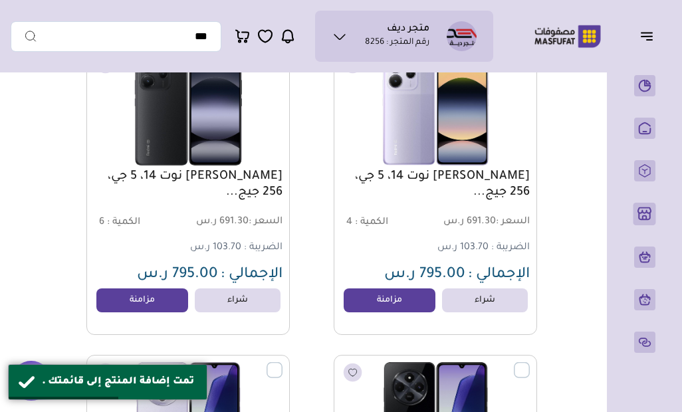
scroll to position [39041, 0]
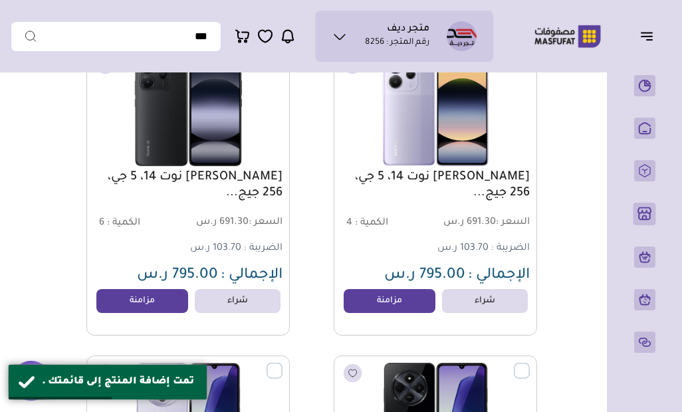
click at [389, 307] on link "مزامنة" at bounding box center [389, 301] width 92 height 24
click at [170, 303] on link "مزامنة" at bounding box center [142, 301] width 92 height 24
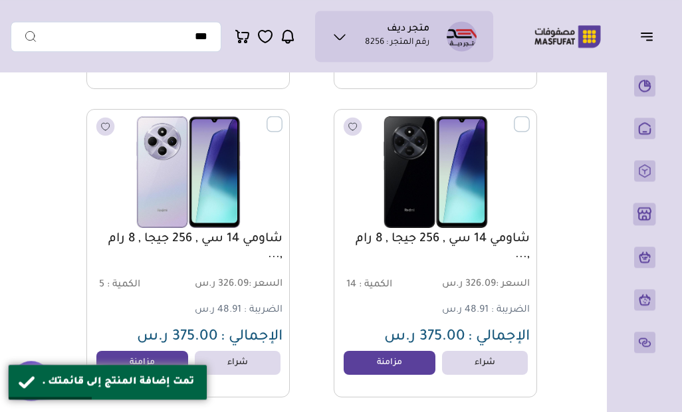
scroll to position [39296, 0]
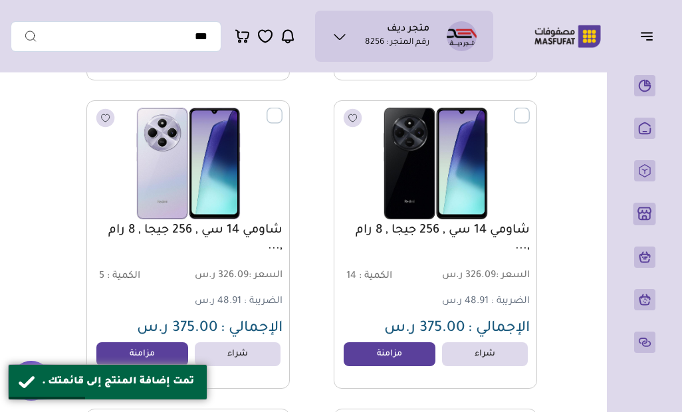
click at [385, 354] on link "مزامنة" at bounding box center [389, 354] width 92 height 24
click at [145, 352] on link "مزامنة" at bounding box center [142, 354] width 92 height 24
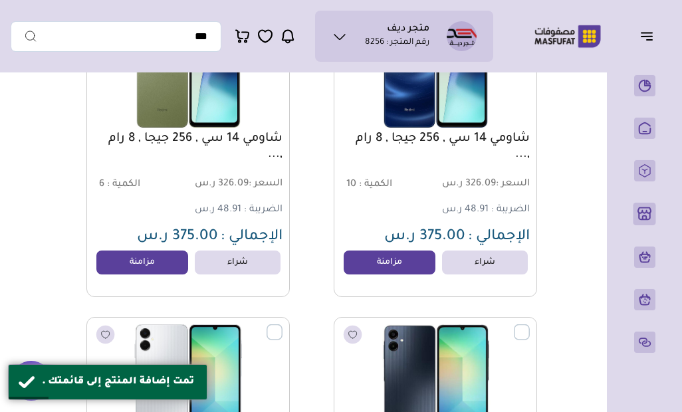
scroll to position [39697, 0]
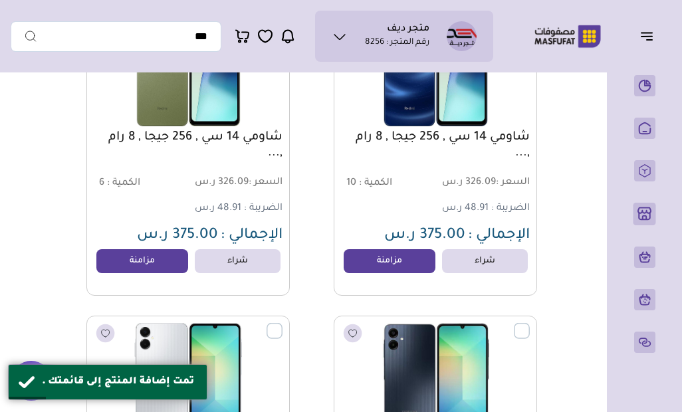
click at [392, 261] on link "مزامنة" at bounding box center [389, 261] width 92 height 24
click at [151, 272] on link "مزامنة" at bounding box center [142, 261] width 92 height 24
click at [175, 261] on link "مزامنة" at bounding box center [142, 261] width 92 height 24
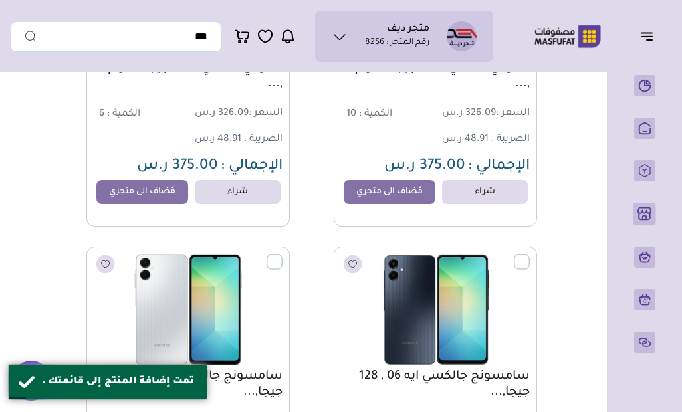
scroll to position [39922, 0]
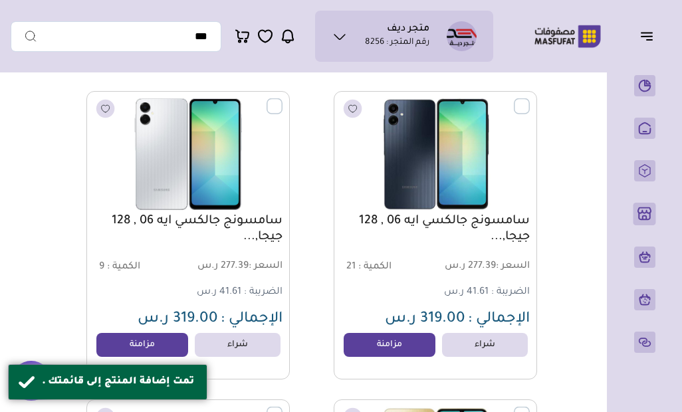
click at [399, 333] on link "مزامنة" at bounding box center [389, 345] width 92 height 24
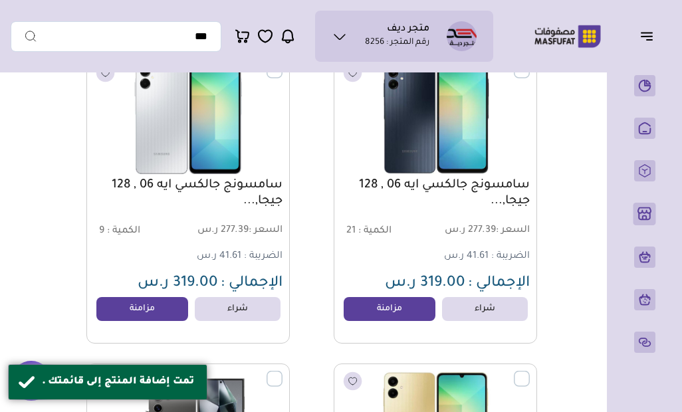
click at [394, 310] on link "مزامنة" at bounding box center [389, 309] width 92 height 24
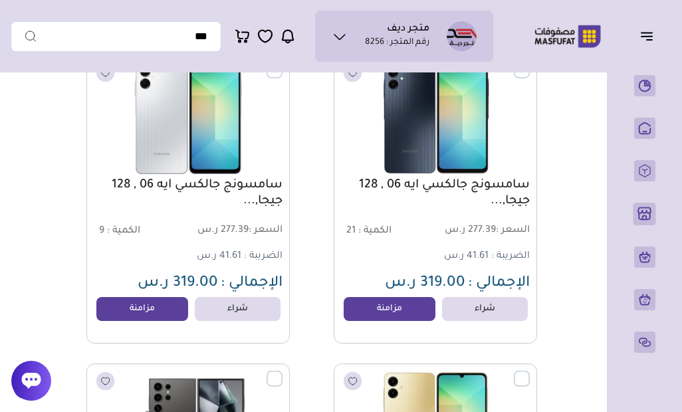
click at [162, 308] on link "مزامنة" at bounding box center [142, 309] width 92 height 24
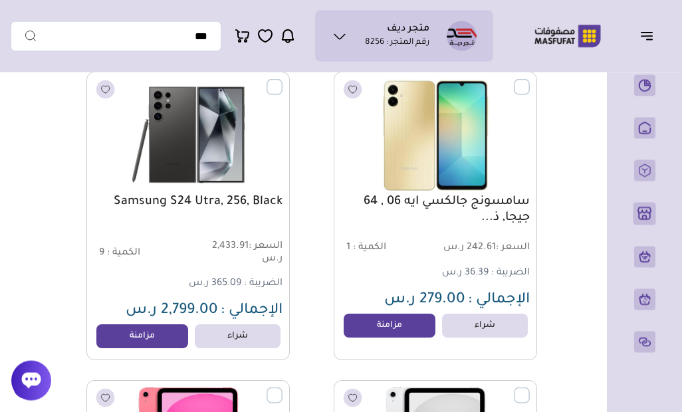
scroll to position [40250, 0]
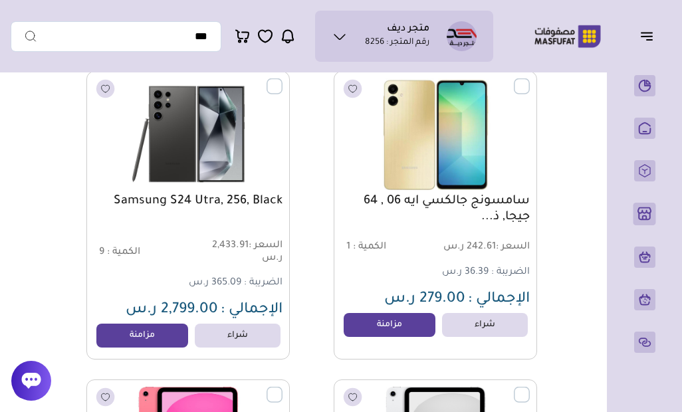
click at [389, 320] on link "مزامنة" at bounding box center [389, 325] width 92 height 24
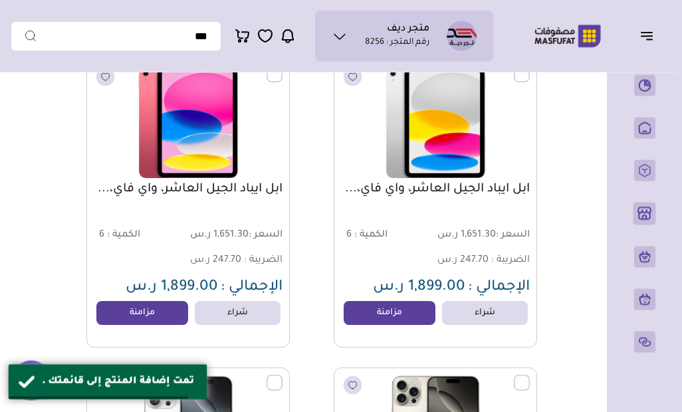
scroll to position [40571, 0]
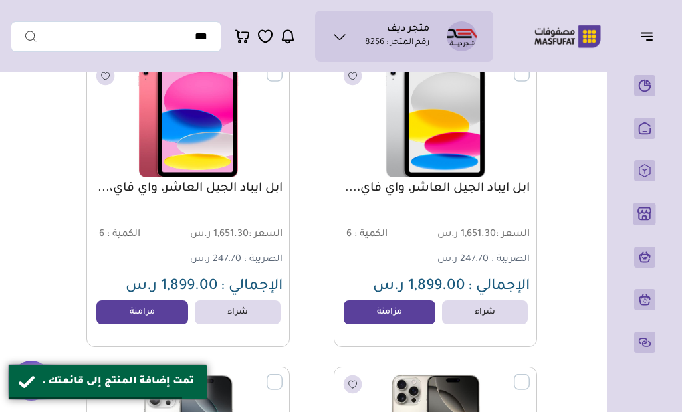
click at [368, 321] on link "مزامنة" at bounding box center [389, 312] width 92 height 24
click at [185, 324] on link "مزامنة" at bounding box center [142, 312] width 92 height 24
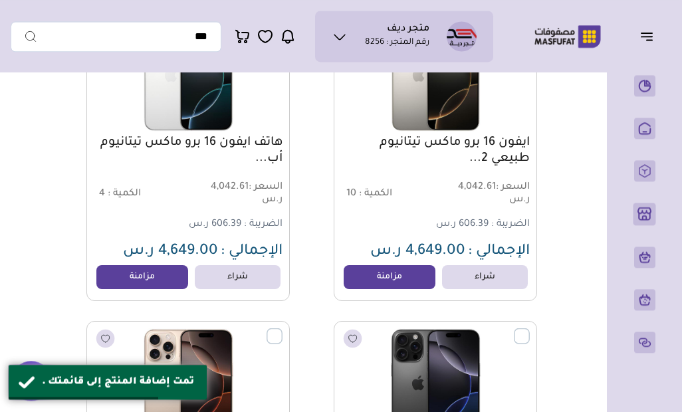
scroll to position [40937, 0]
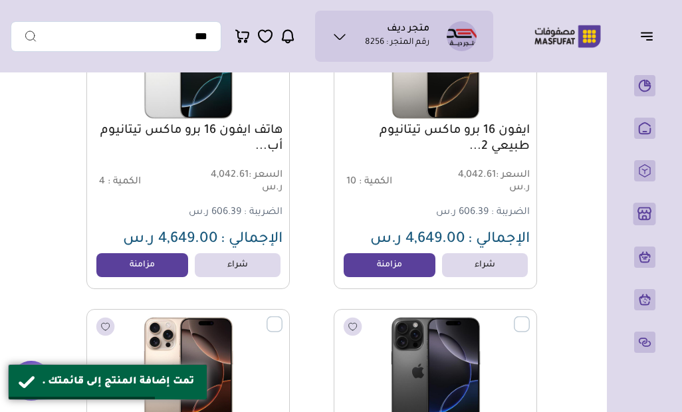
click at [370, 272] on link "مزامنة" at bounding box center [389, 265] width 92 height 24
click at [176, 272] on link "مزامنة" at bounding box center [142, 265] width 92 height 24
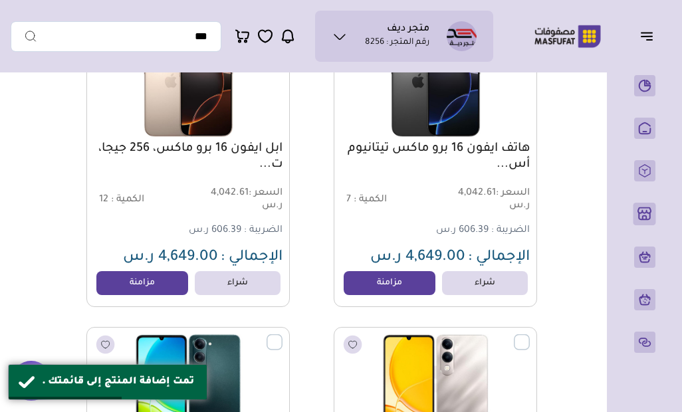
click at [374, 290] on link "مزامنة" at bounding box center [389, 283] width 92 height 24
click at [171, 295] on link "مزامنة" at bounding box center [142, 283] width 92 height 24
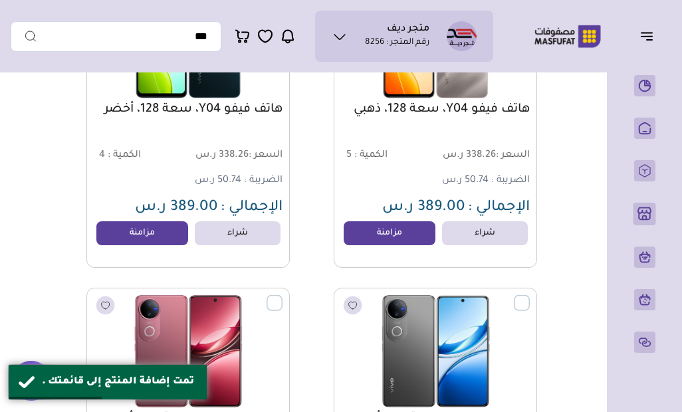
scroll to position [41573, 0]
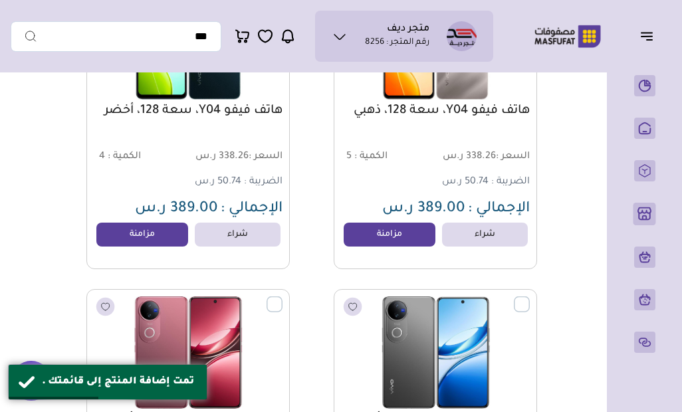
click at [377, 243] on link "مزامنة" at bounding box center [389, 235] width 92 height 24
click at [166, 246] on link "مزامنة" at bounding box center [142, 235] width 92 height 24
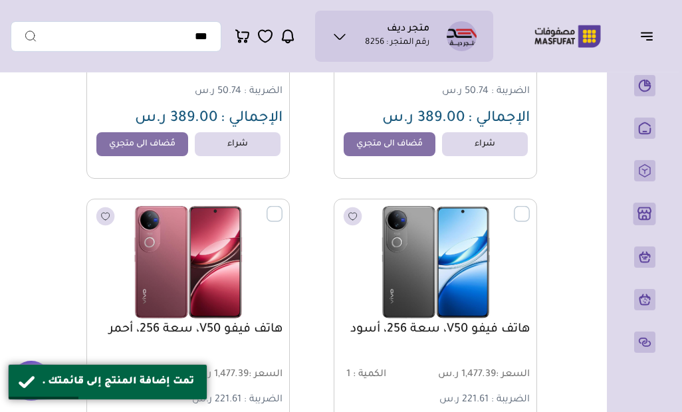
scroll to position [41832, 0]
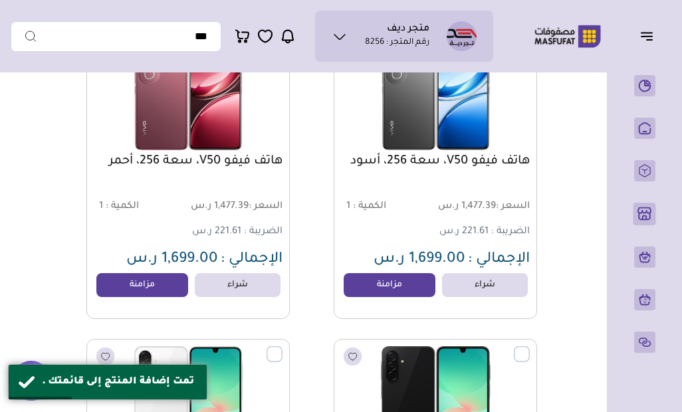
click at [371, 297] on link "مزامنة" at bounding box center [389, 285] width 92 height 24
click at [164, 297] on link "مزامنة" at bounding box center [142, 285] width 92 height 24
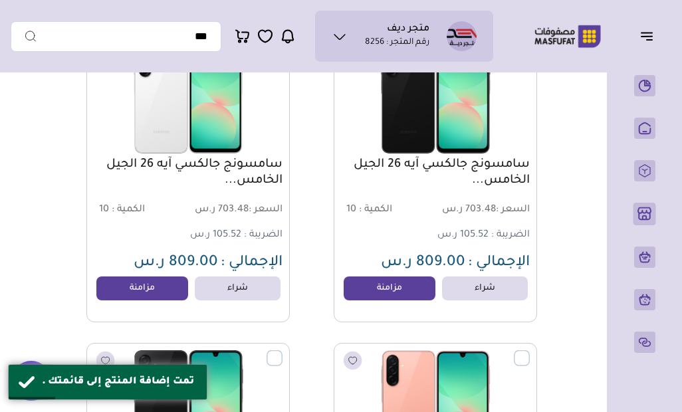
scroll to position [42131, 0]
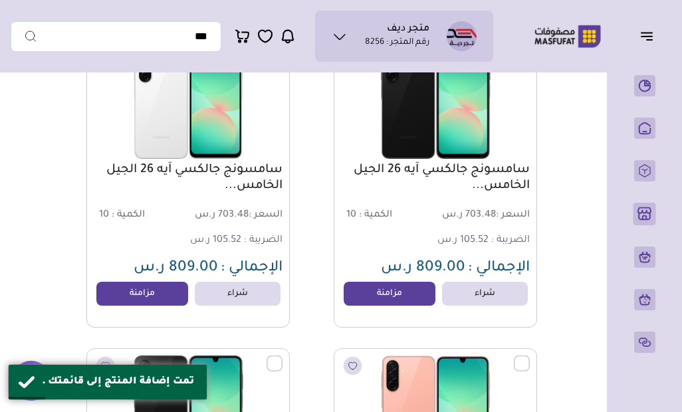
click at [393, 293] on link "مزامنة" at bounding box center [389, 294] width 92 height 24
click at [156, 306] on link "مزامنة" at bounding box center [142, 294] width 92 height 24
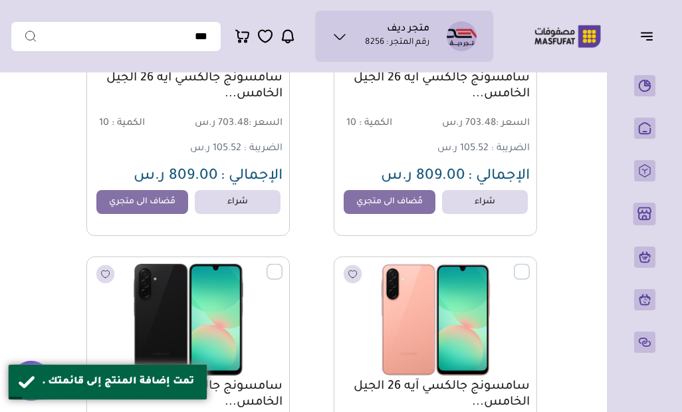
scroll to position [42438, 0]
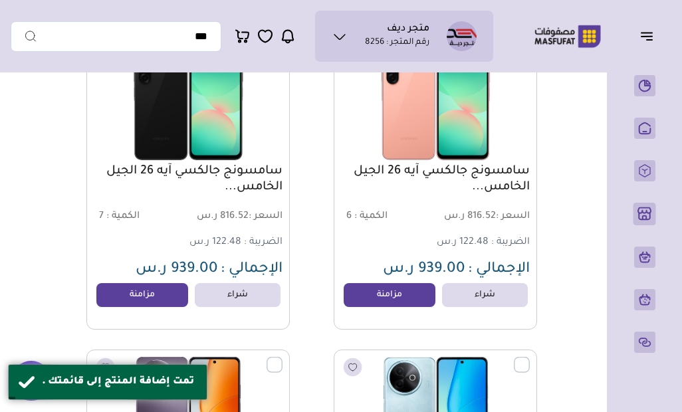
click at [386, 292] on link "مزامنة" at bounding box center [389, 295] width 92 height 24
click at [166, 288] on link "مزامنة" at bounding box center [142, 295] width 92 height 24
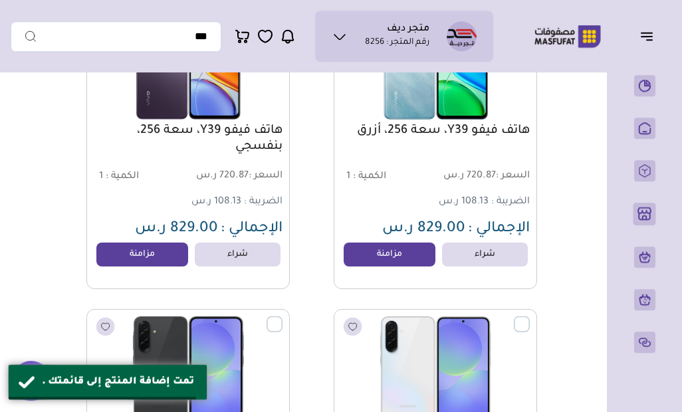
scroll to position [42794, 0]
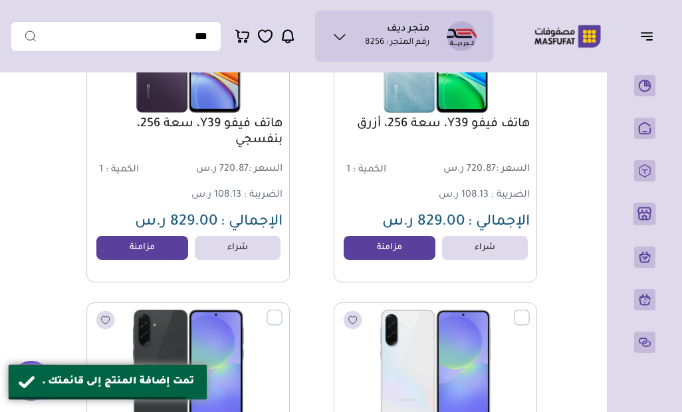
click at [383, 252] on link "مزامنة" at bounding box center [389, 248] width 92 height 24
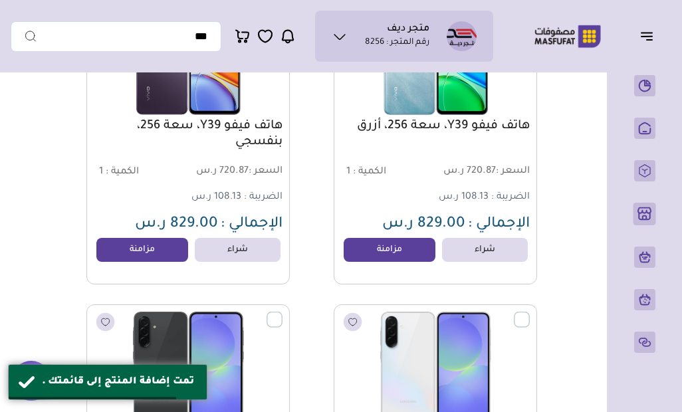
click at [156, 252] on link "مزامنة" at bounding box center [142, 250] width 92 height 24
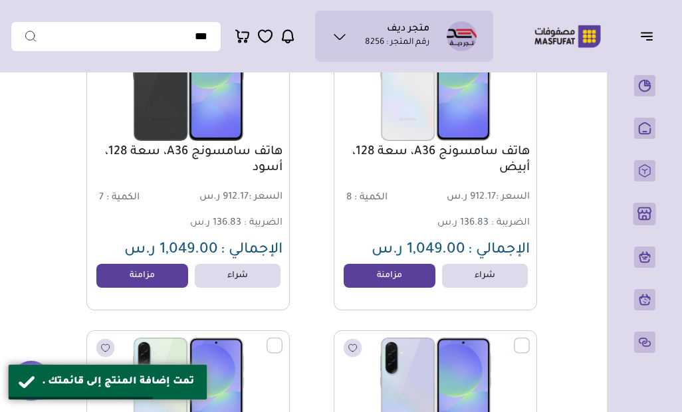
click at [174, 279] on link "مزامنة" at bounding box center [142, 276] width 92 height 24
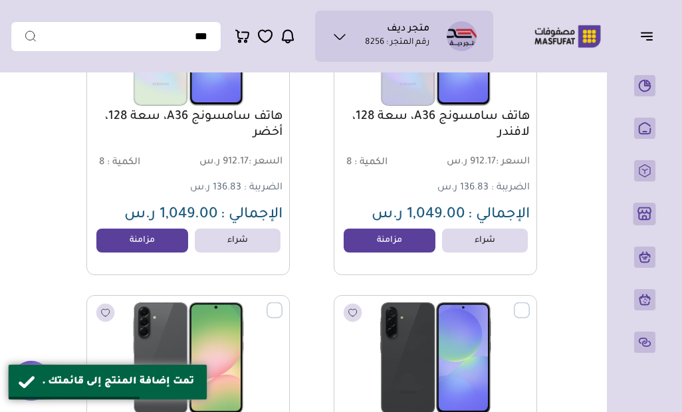
scroll to position [43420, 0]
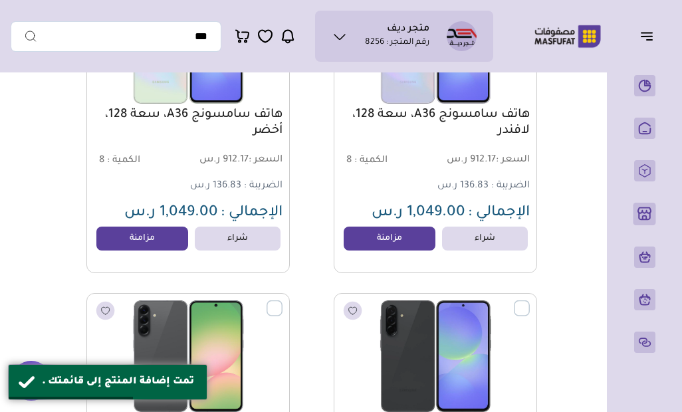
click at [381, 244] on link "مزامنة" at bounding box center [389, 239] width 92 height 24
click at [143, 250] on link "مزامنة" at bounding box center [142, 239] width 92 height 24
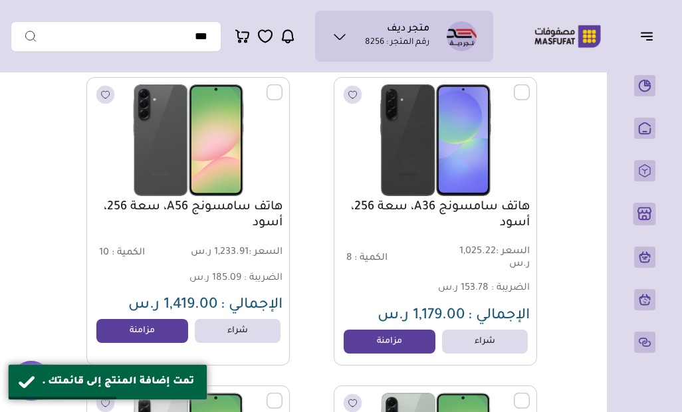
scroll to position [43707, 0]
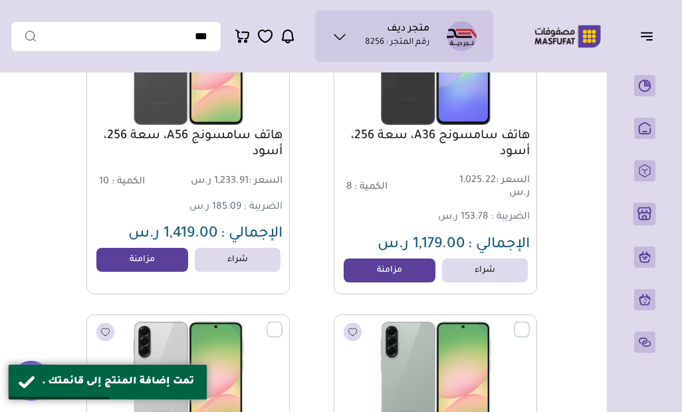
click at [391, 277] on link "مزامنة" at bounding box center [389, 270] width 92 height 24
click at [152, 272] on link "مزامنة" at bounding box center [142, 260] width 92 height 24
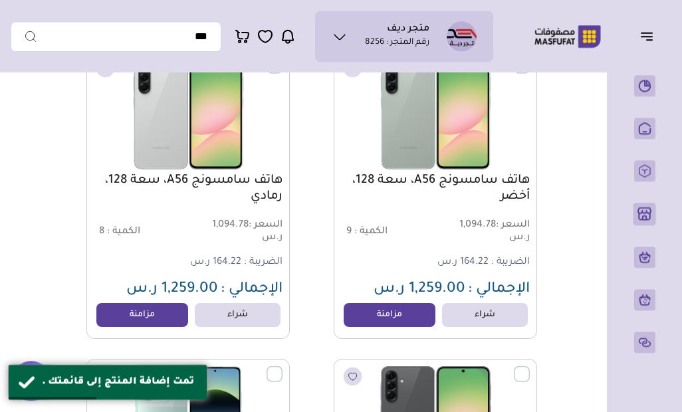
scroll to position [44006, 0]
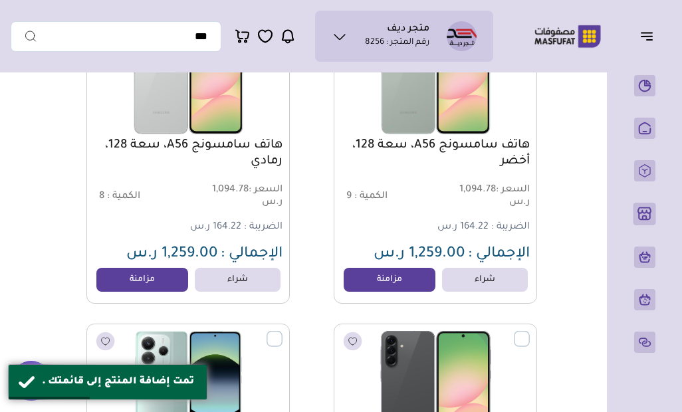
click at [383, 288] on link "مزامنة" at bounding box center [389, 280] width 92 height 24
click at [165, 284] on link "مزامنة" at bounding box center [142, 280] width 92 height 24
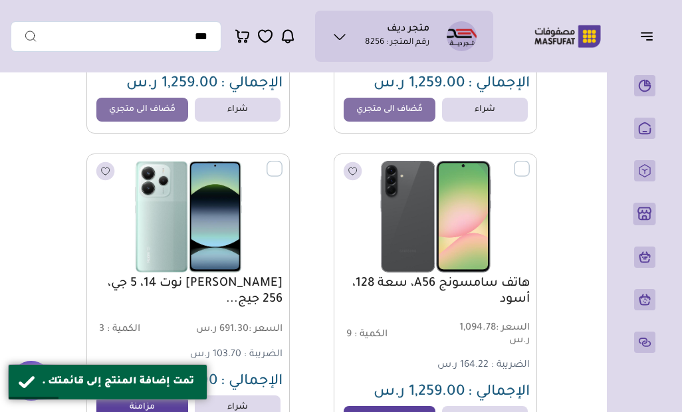
click at [161, 395] on link "مزامنة" at bounding box center [142, 407] width 92 height 24
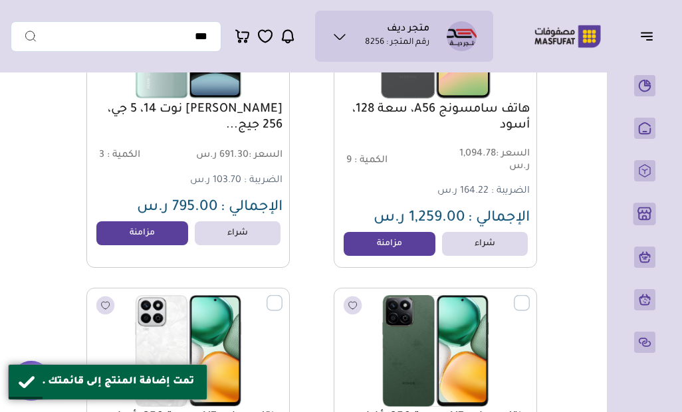
click at [382, 252] on link "مزامنة" at bounding box center [389, 244] width 92 height 24
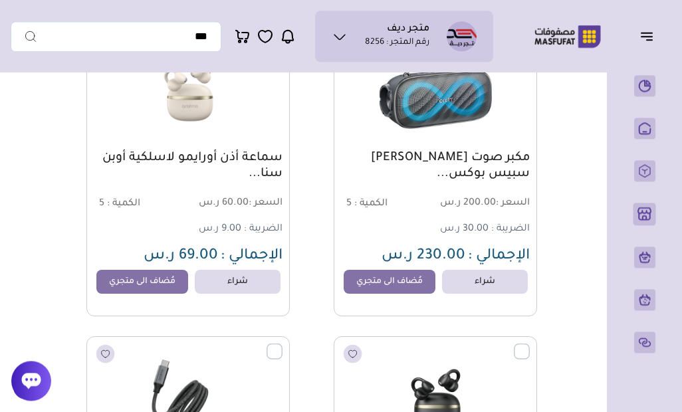
scroll to position [0, 0]
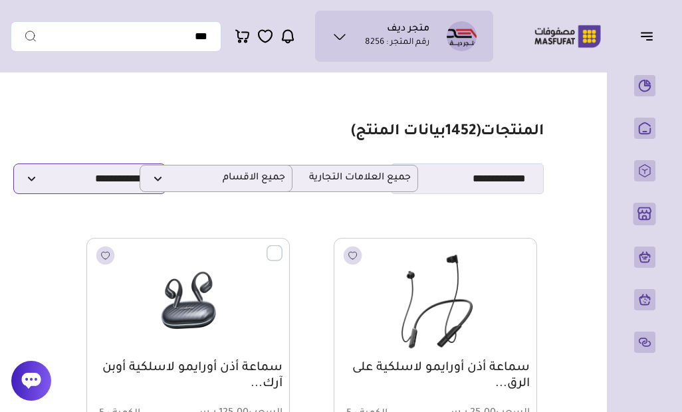
click at [35, 187] on select "**********" at bounding box center [89, 178] width 153 height 31
click at [38, 178] on select "**********" at bounding box center [89, 178] width 153 height 31
click at [78, 171] on select "**********" at bounding box center [89, 178] width 153 height 31
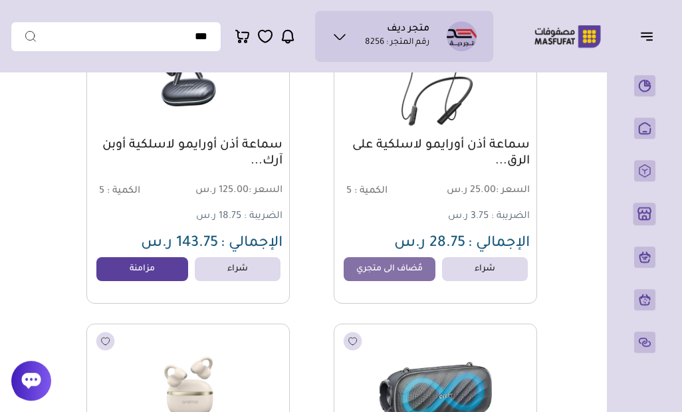
click at [149, 274] on link "مزامنة" at bounding box center [142, 269] width 92 height 24
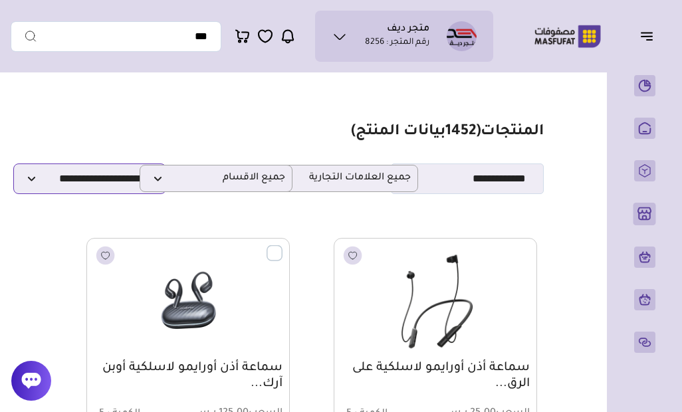
click at [113, 181] on select "**********" at bounding box center [89, 178] width 153 height 31
select select "******"
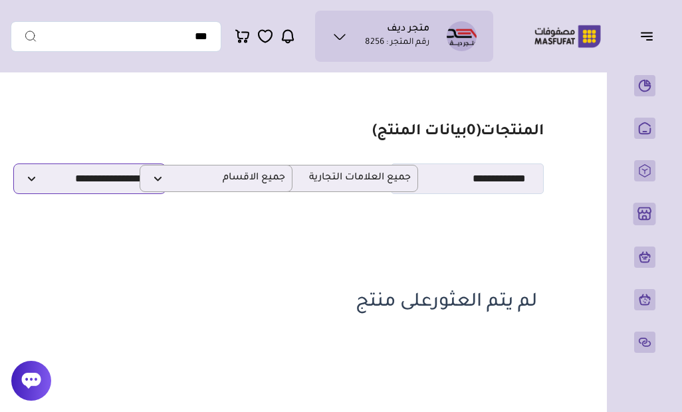
click at [107, 183] on select "**********" at bounding box center [89, 178] width 153 height 31
select select
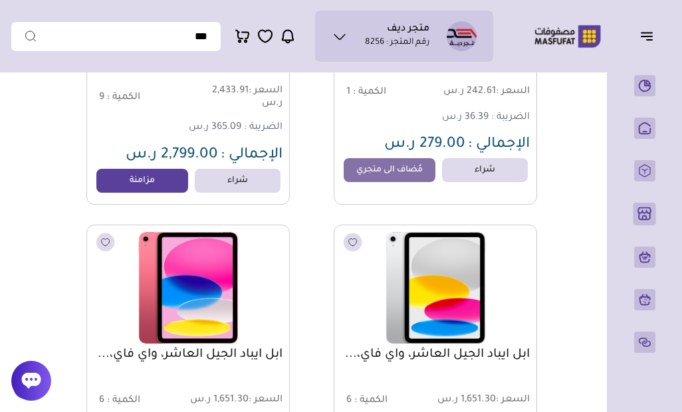
click at [170, 182] on link "مزامنة" at bounding box center [142, 181] width 92 height 24
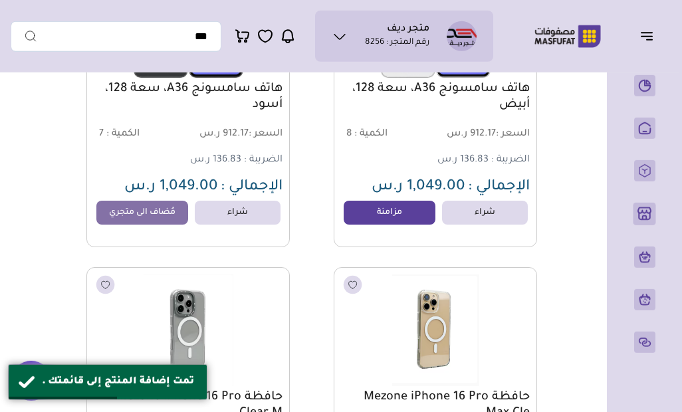
scroll to position [3042, 0]
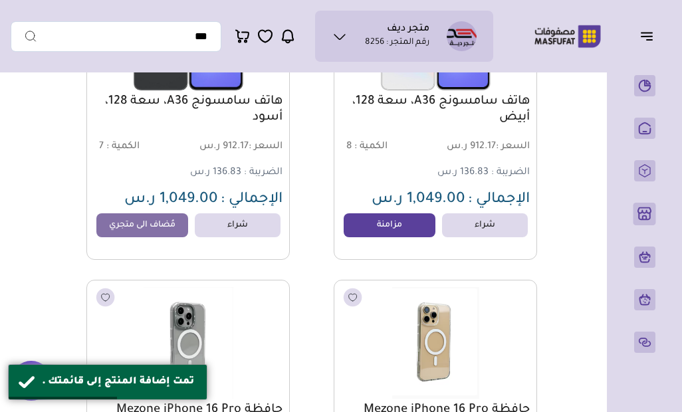
click at [359, 229] on link "مزامنة" at bounding box center [389, 225] width 92 height 24
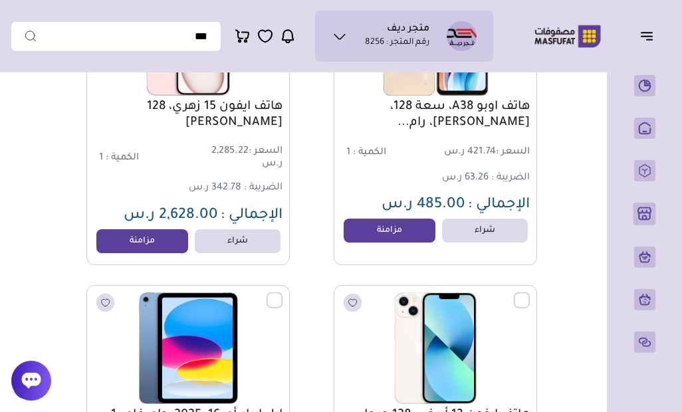
scroll to position [15987, 0]
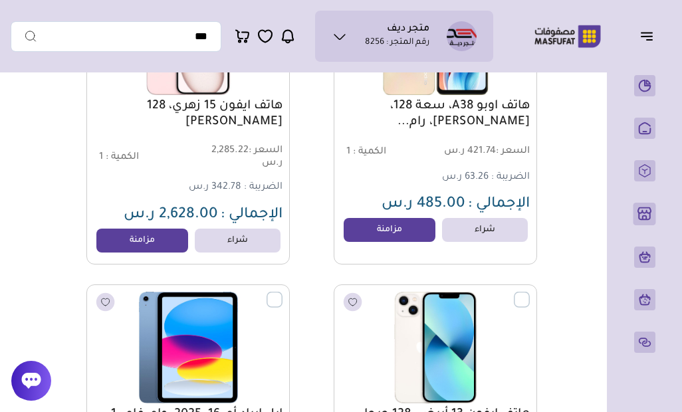
click at [373, 227] on link "مزامنة" at bounding box center [389, 230] width 92 height 24
click at [166, 248] on link "مزامنة" at bounding box center [142, 241] width 92 height 24
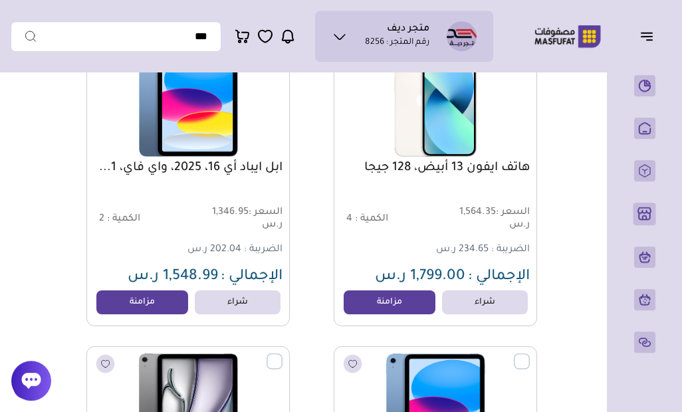
scroll to position [16233, 0]
click at [152, 299] on link "مزامنة" at bounding box center [142, 302] width 92 height 24
click at [372, 309] on link "مزامنة" at bounding box center [389, 302] width 92 height 24
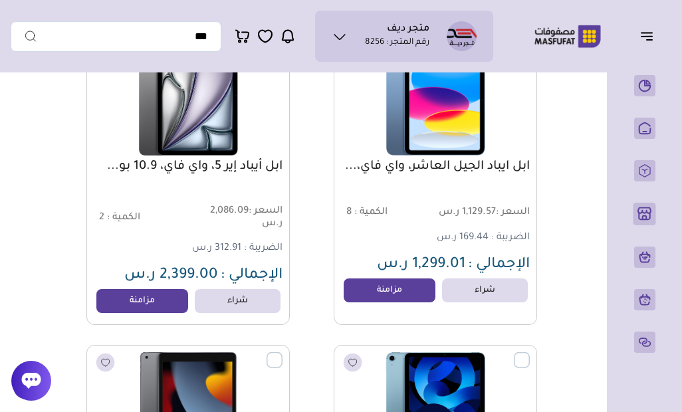
click at [361, 290] on link "مزامنة" at bounding box center [389, 290] width 92 height 24
click at [169, 302] on link "مزامنة" at bounding box center [142, 301] width 92 height 24
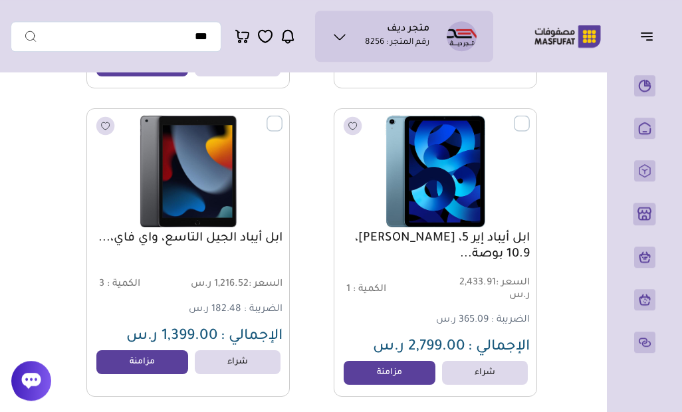
scroll to position [16779, 0]
click at [161, 373] on link "مزامنة" at bounding box center [142, 362] width 92 height 24
click at [359, 381] on link "مزامنة" at bounding box center [389, 373] width 92 height 24
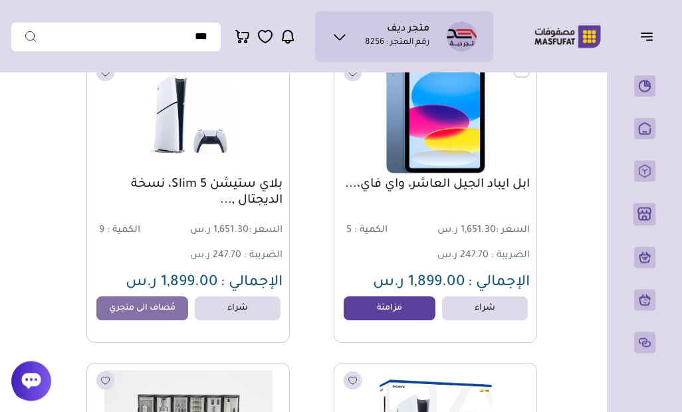
scroll to position [17141, 0]
click at [380, 315] on link "مزامنة" at bounding box center [389, 308] width 92 height 24
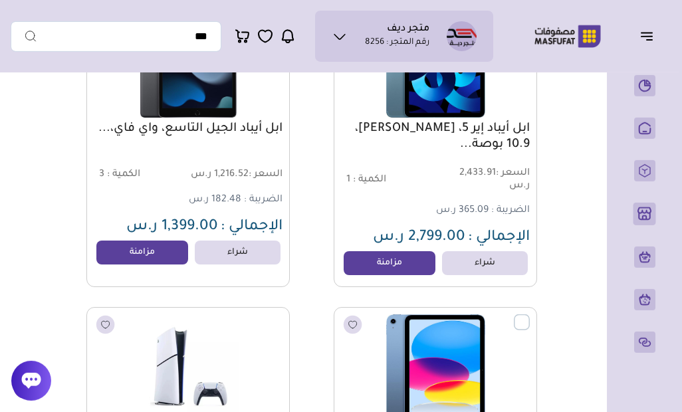
scroll to position [16890, 0]
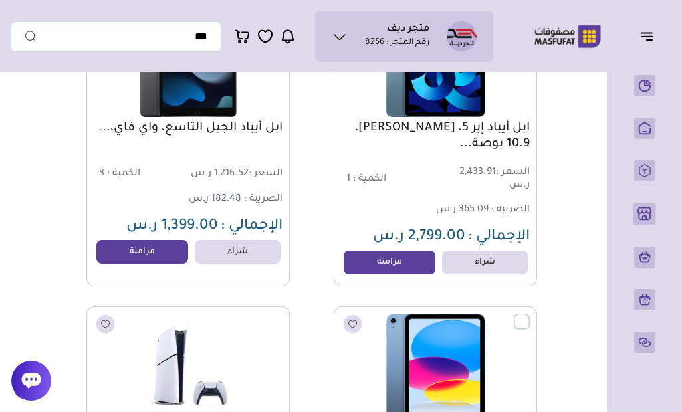
click at [391, 266] on link "مزامنة" at bounding box center [389, 262] width 92 height 24
click at [179, 256] on link "مزامنة" at bounding box center [142, 252] width 92 height 24
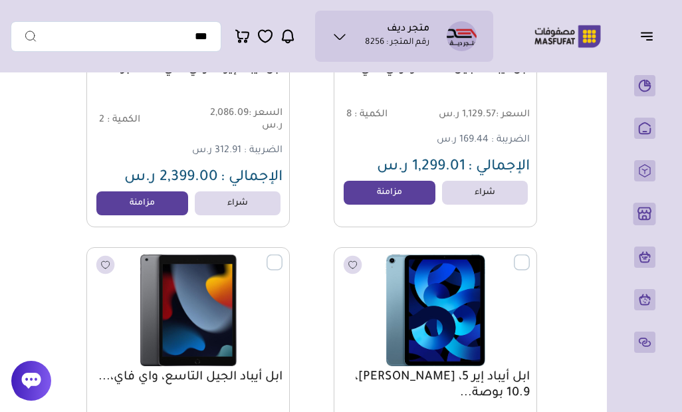
scroll to position [16641, 0]
click at [377, 203] on link "مزامنة" at bounding box center [389, 193] width 92 height 24
click at [185, 208] on link "مزامنة" at bounding box center [142, 203] width 92 height 24
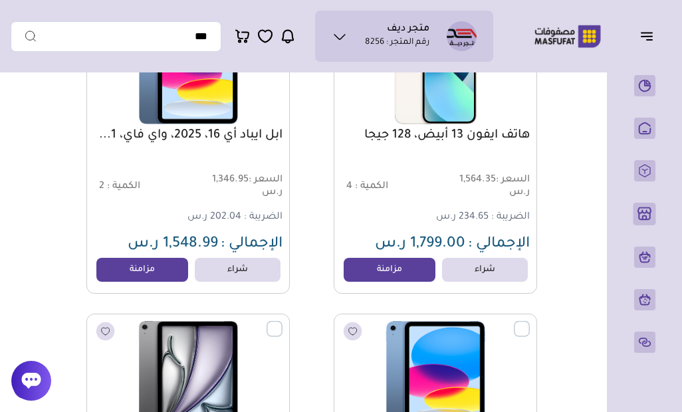
scroll to position [16265, 0]
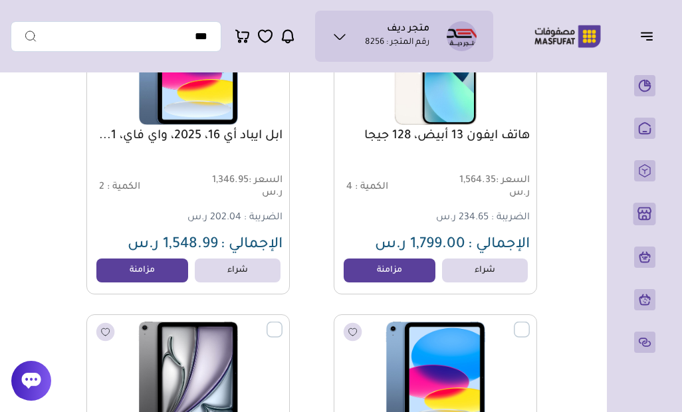
click at [164, 268] on link "مزامنة" at bounding box center [142, 270] width 92 height 24
click at [376, 282] on link "مزامنة" at bounding box center [389, 270] width 92 height 24
click at [379, 279] on link "مزامنة" at bounding box center [389, 270] width 92 height 24
click at [383, 280] on link "مزامنة" at bounding box center [389, 270] width 92 height 24
click at [383, 282] on link "مزامنة" at bounding box center [389, 270] width 92 height 24
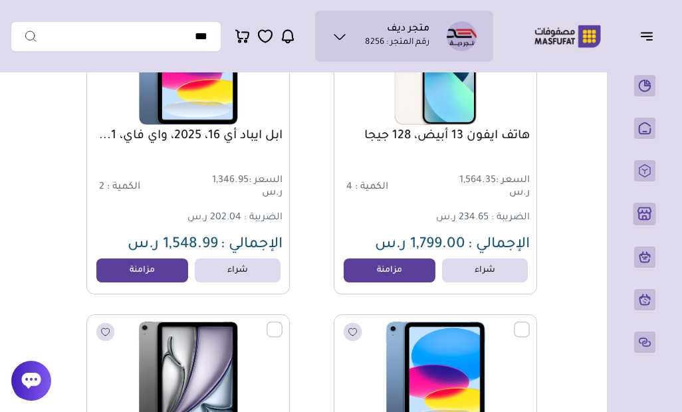
click at [391, 268] on link "مزامنة" at bounding box center [389, 270] width 92 height 24
click at [385, 271] on link "مزامنة" at bounding box center [389, 270] width 92 height 24
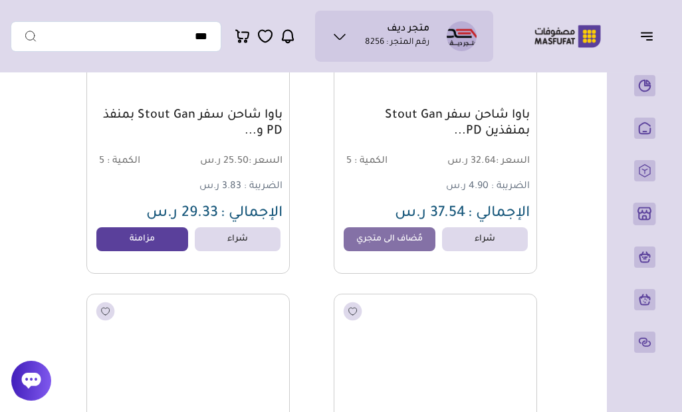
scroll to position [24611, 0]
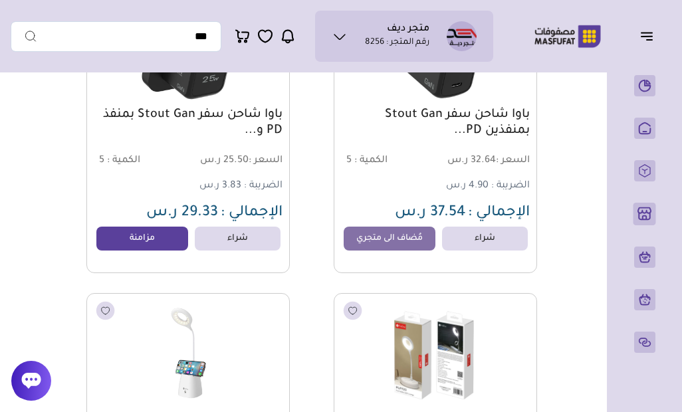
click at [146, 237] on link "مزامنة" at bounding box center [142, 239] width 92 height 24
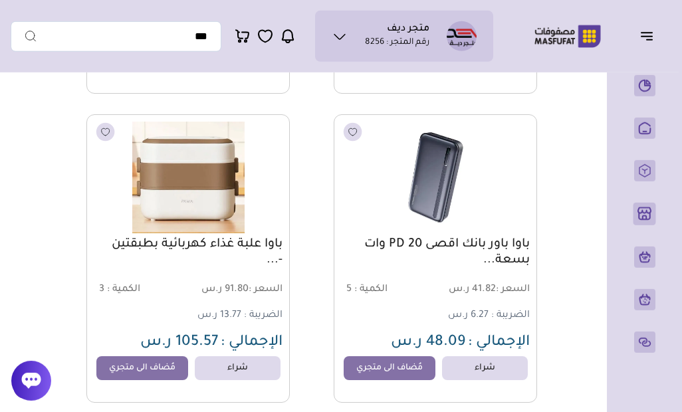
scroll to position [34658, 0]
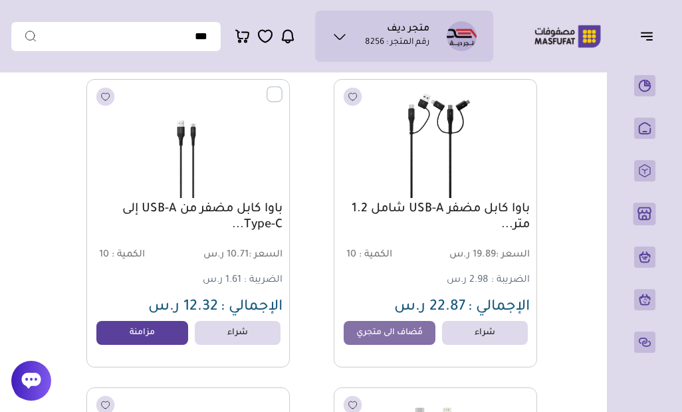
click at [167, 326] on link "مزامنة" at bounding box center [142, 333] width 92 height 24
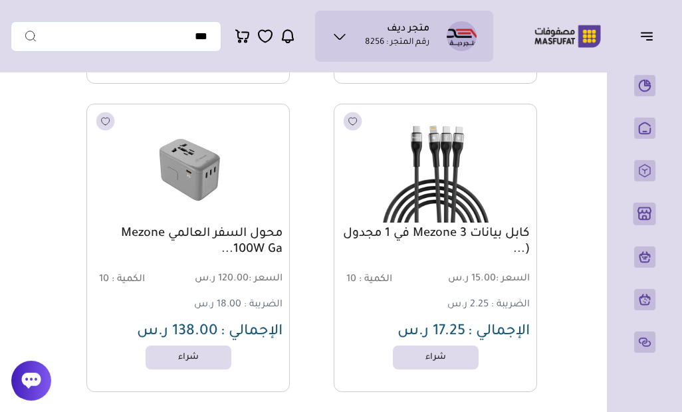
scroll to position [63343, 0]
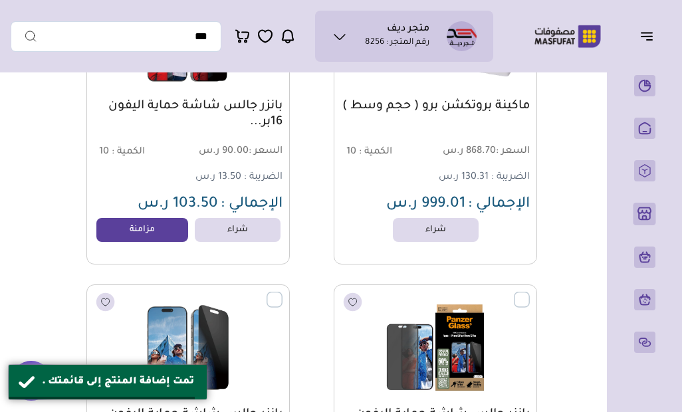
click at [161, 233] on link "مزامنة" at bounding box center [142, 230] width 92 height 24
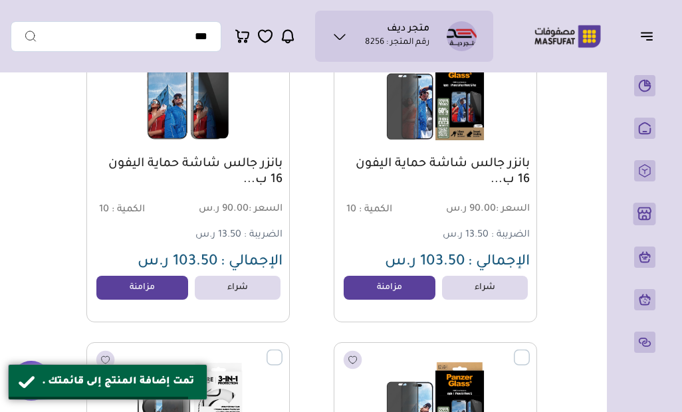
scroll to position [75131, 0]
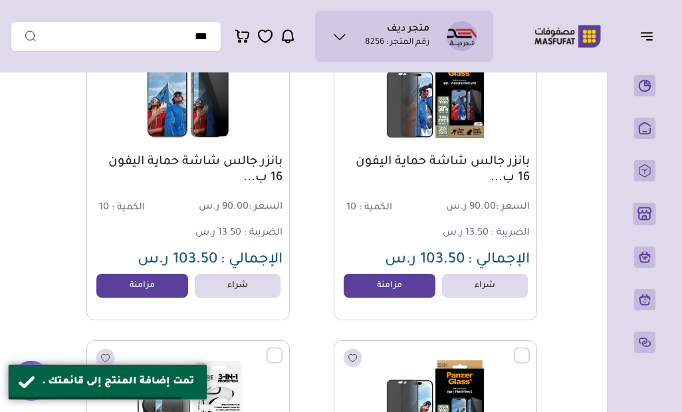
click at [365, 293] on link "مزامنة" at bounding box center [389, 286] width 92 height 24
click at [165, 291] on link "مزامنة" at bounding box center [142, 286] width 92 height 24
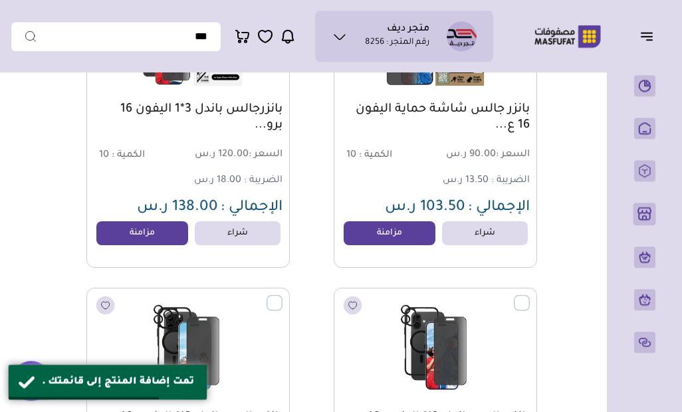
scroll to position [75494, 0]
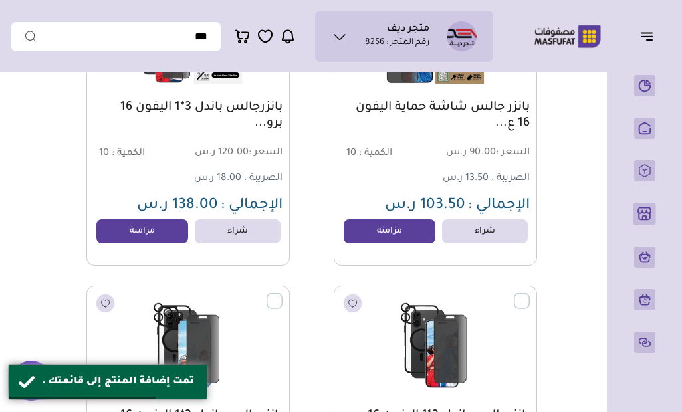
click at [392, 236] on link "مزامنة" at bounding box center [389, 231] width 92 height 24
click at [164, 239] on link "مزامنة" at bounding box center [142, 231] width 92 height 24
click at [383, 230] on link "مزامنة" at bounding box center [389, 231] width 92 height 24
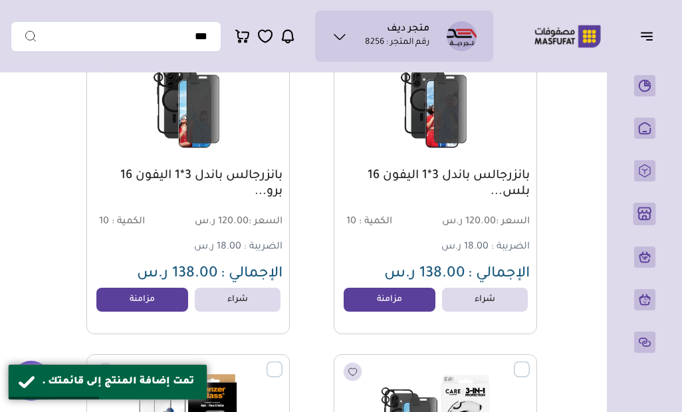
scroll to position [75736, 0]
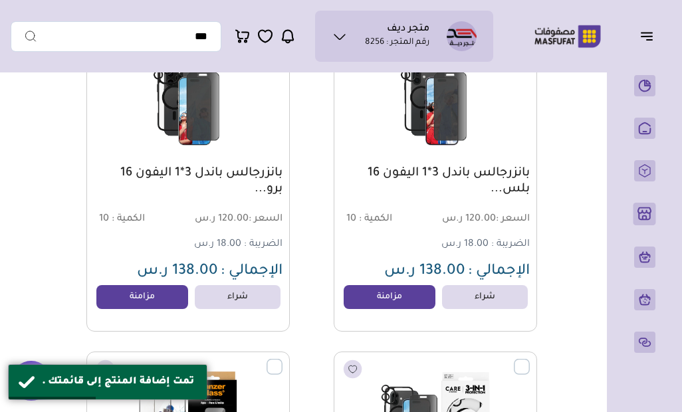
click at [405, 297] on link "مزامنة" at bounding box center [389, 297] width 92 height 24
click at [183, 300] on link "مزامنة" at bounding box center [142, 297] width 92 height 24
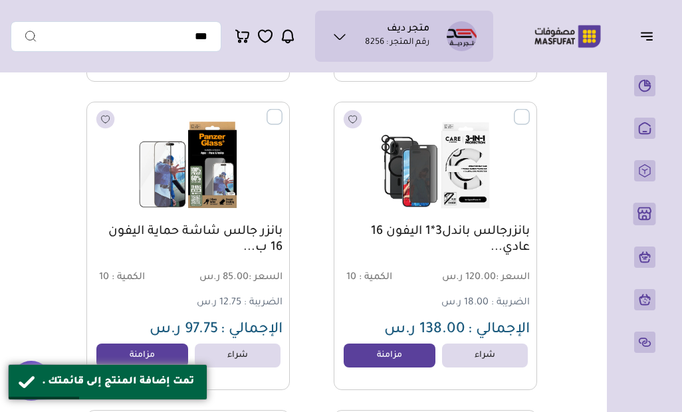
scroll to position [76042, 0]
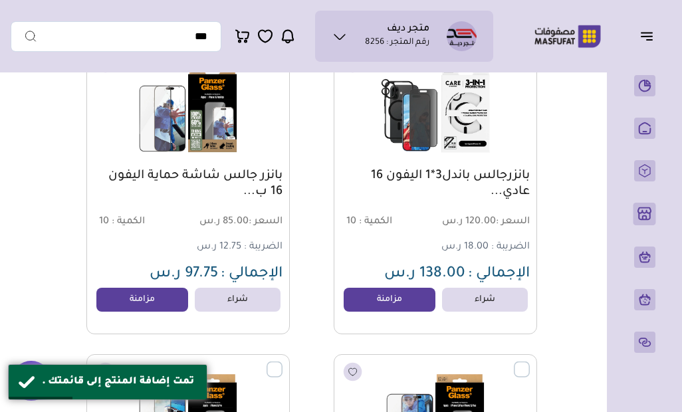
click at [369, 304] on link "مزامنة" at bounding box center [389, 300] width 92 height 24
click at [169, 300] on link "مزامنة" at bounding box center [142, 300] width 92 height 24
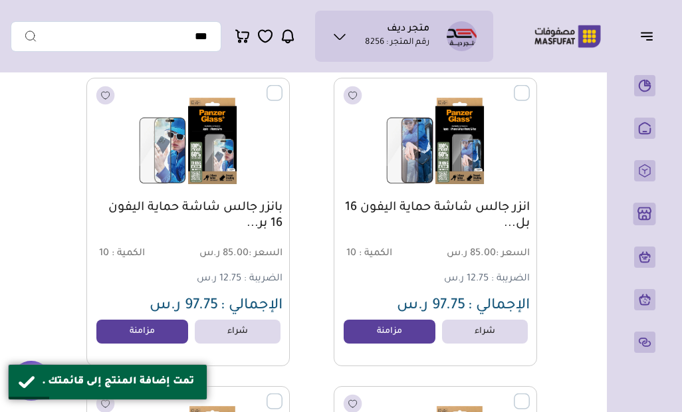
scroll to position [76319, 0]
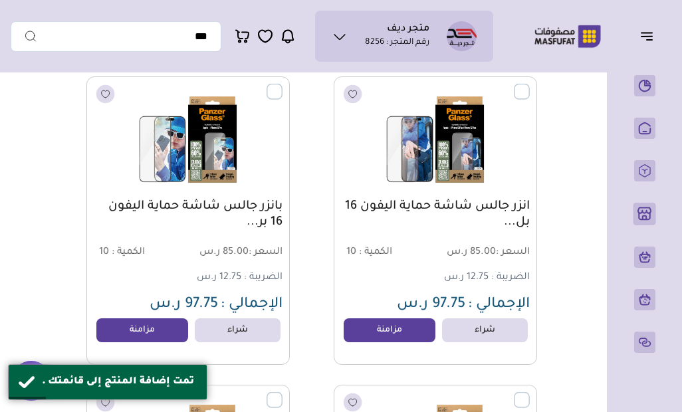
click at [381, 326] on link "مزامنة" at bounding box center [389, 330] width 92 height 24
click at [148, 321] on link "مزامنة" at bounding box center [142, 330] width 92 height 24
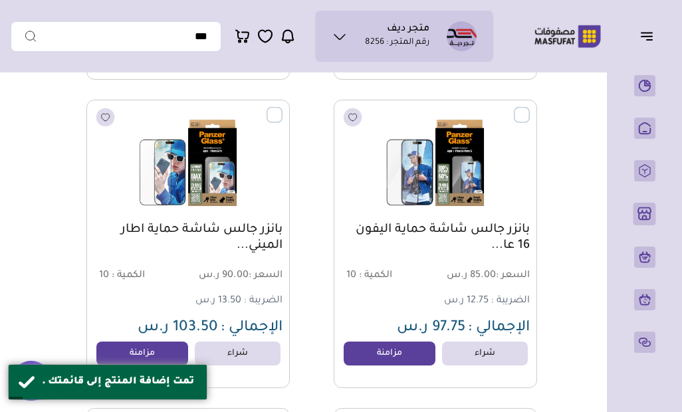
scroll to position [76612, 0]
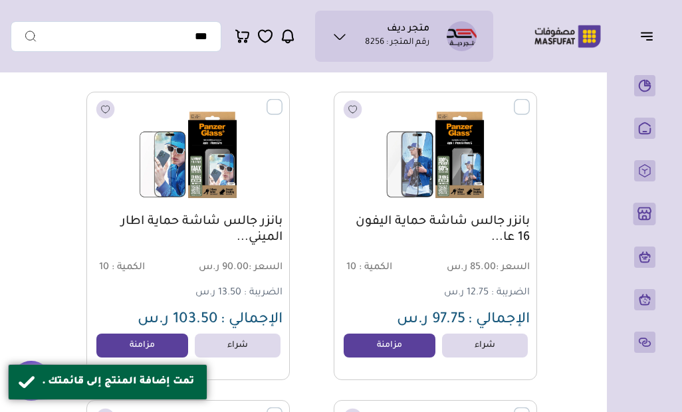
click at [172, 339] on link "مزامنة" at bounding box center [142, 346] width 92 height 24
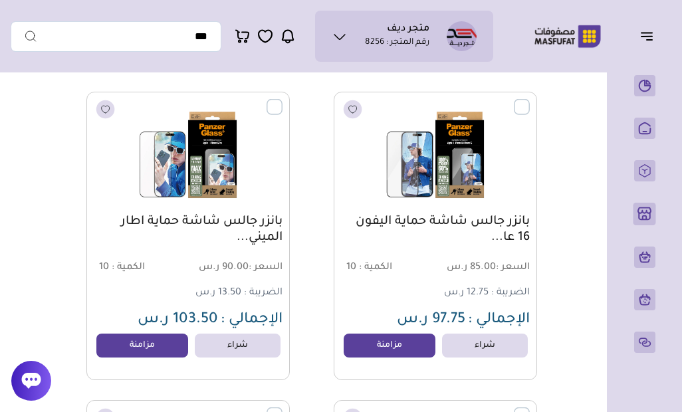
click at [375, 340] on link "مزامنة" at bounding box center [389, 346] width 92 height 24
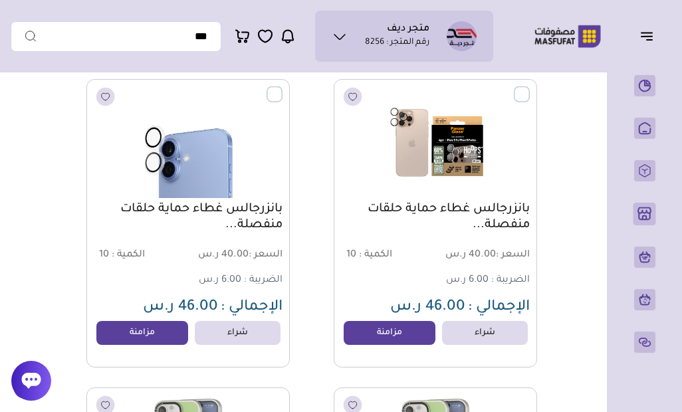
scroll to position [76934, 0]
click at [381, 342] on link "مزامنة" at bounding box center [389, 332] width 92 height 24
click at [161, 333] on link "مزامنة" at bounding box center [142, 332] width 92 height 24
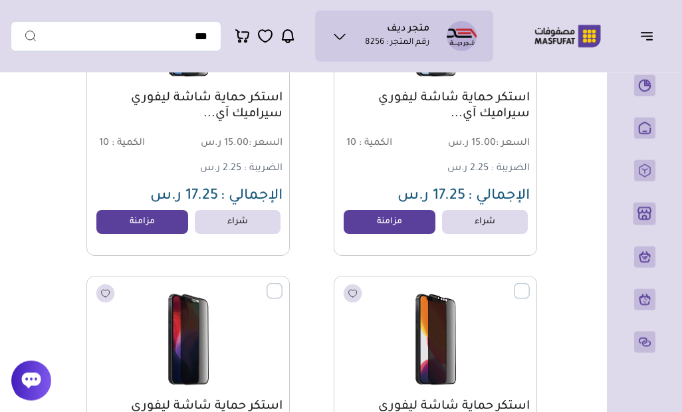
scroll to position [81362, 0]
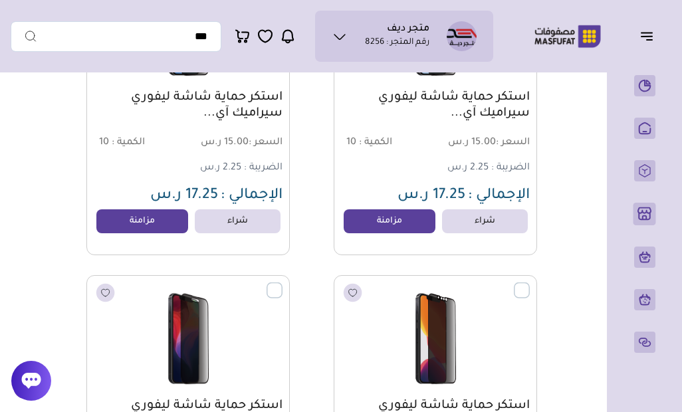
click at [387, 219] on link "مزامنة" at bounding box center [389, 221] width 92 height 24
click at [151, 227] on link "مزامنة" at bounding box center [142, 221] width 92 height 24
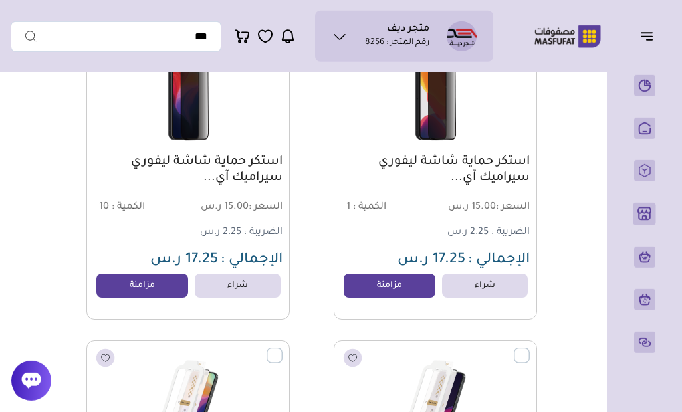
scroll to position [81607, 0]
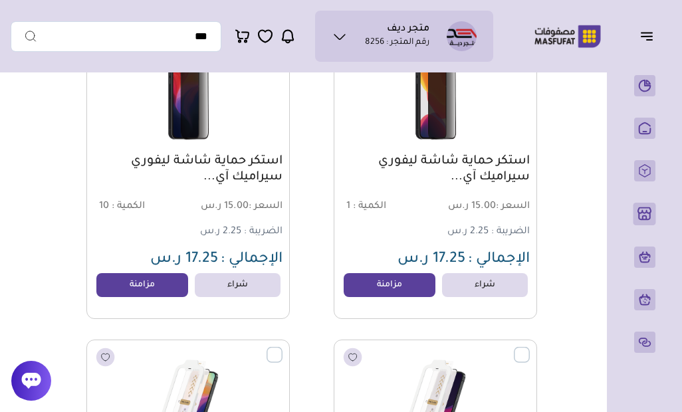
click at [391, 284] on link "مزامنة" at bounding box center [389, 285] width 92 height 24
click at [169, 288] on link "مزامنة" at bounding box center [142, 285] width 92 height 24
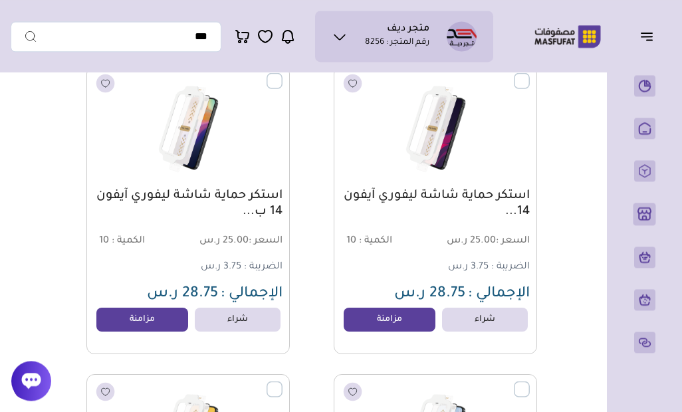
scroll to position [81890, 0]
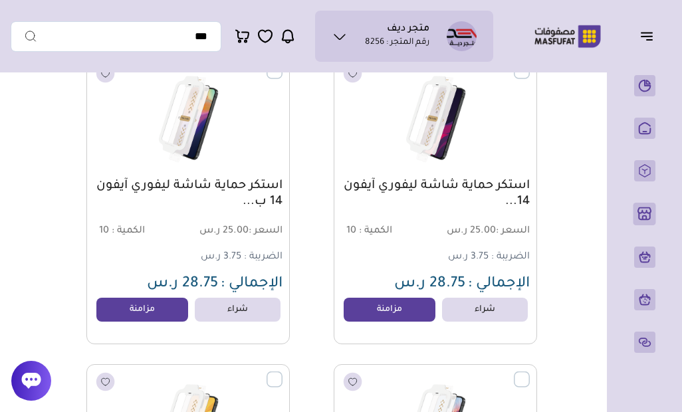
click at [359, 311] on link "مزامنة" at bounding box center [389, 310] width 92 height 24
click at [183, 315] on link "مزامنة" at bounding box center [142, 310] width 92 height 24
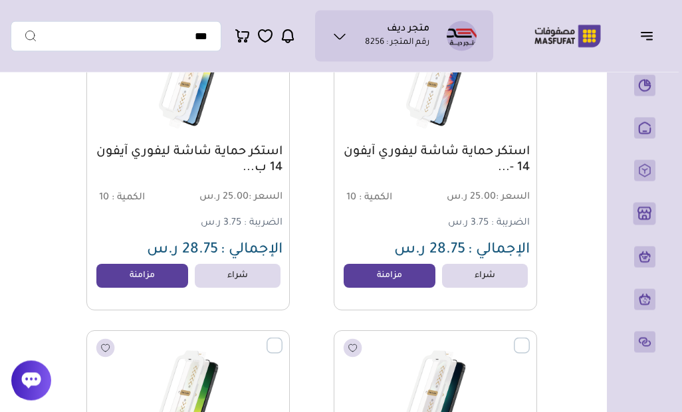
scroll to position [82233, 0]
click at [357, 282] on link "مزامنة" at bounding box center [389, 276] width 92 height 24
click at [163, 278] on link "مزامنة" at bounding box center [142, 276] width 92 height 24
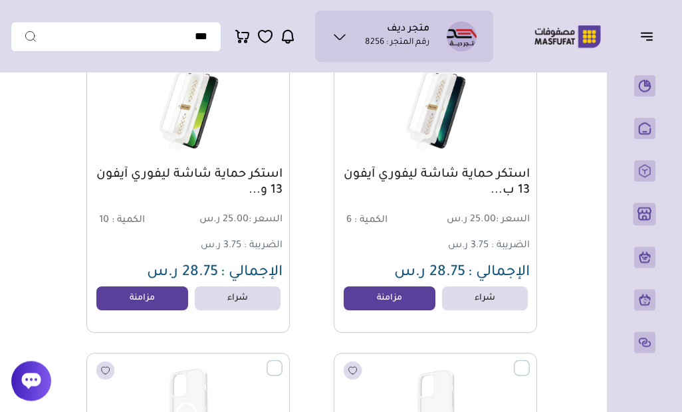
scroll to position [82519, 0]
click at [367, 291] on link "مزامنة" at bounding box center [389, 298] width 92 height 24
click at [174, 302] on link "مزامنة" at bounding box center [142, 298] width 92 height 24
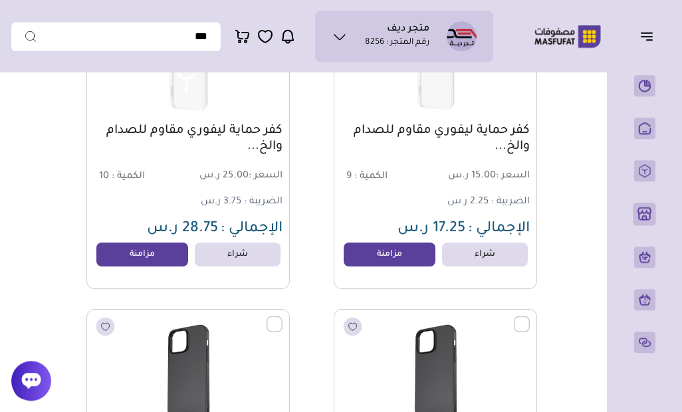
scroll to position [82872, 0]
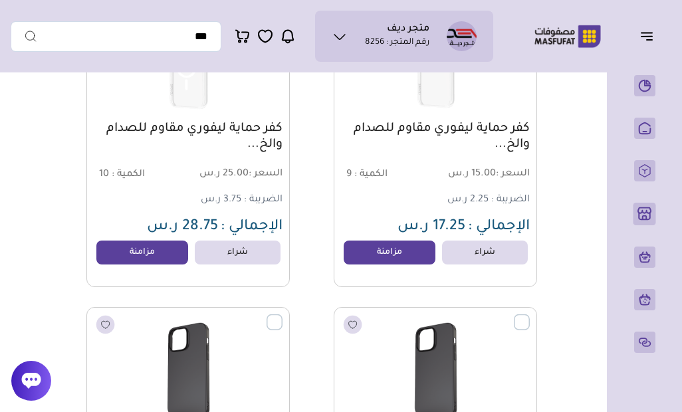
click at [369, 264] on link "مزامنة" at bounding box center [389, 253] width 92 height 24
click at [188, 256] on link "مزامنة" at bounding box center [142, 253] width 92 height 24
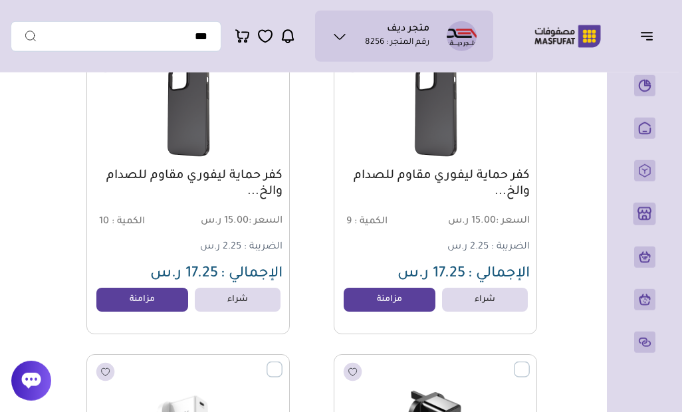
scroll to position [83134, 0]
click at [364, 300] on link "مزامنة" at bounding box center [389, 299] width 92 height 24
click at [159, 294] on link "مزامنة" at bounding box center [142, 299] width 92 height 24
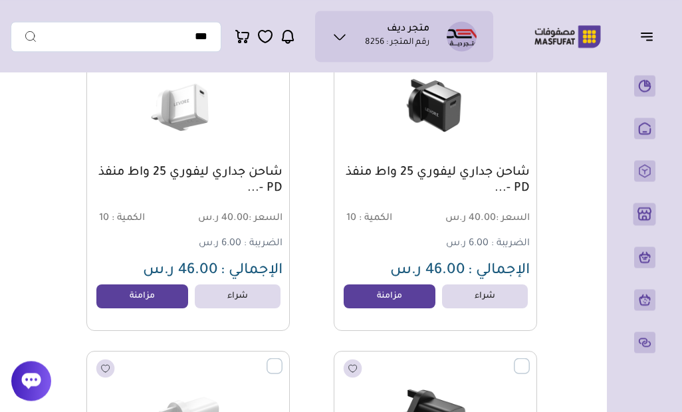
scroll to position [83450, 0]
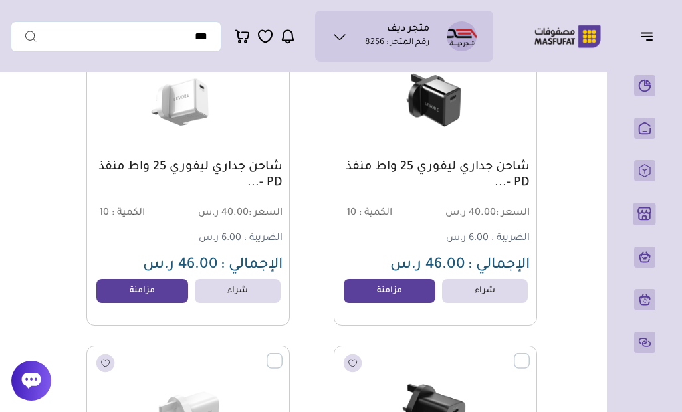
click at [349, 294] on link "مزامنة" at bounding box center [389, 291] width 92 height 24
click at [168, 294] on link "مزامنة" at bounding box center [142, 291] width 92 height 24
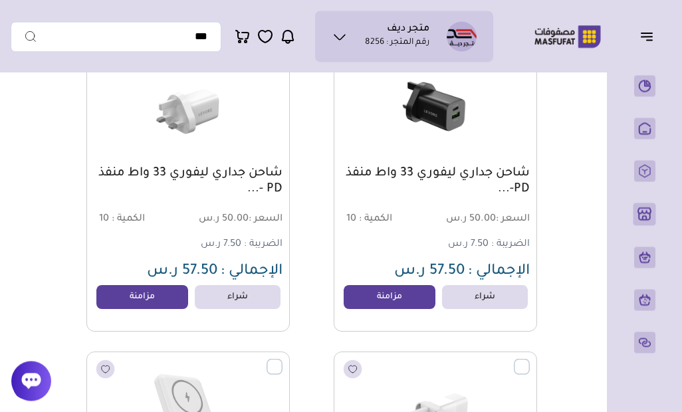
scroll to position [83753, 0]
click at [343, 310] on div "شاحن جداري ليفوري 33 واط منفذ PD-... السعر : 50.00 ر.س الكمية : 10 الضريبة :" at bounding box center [435, 187] width 203 height 288
click at [361, 307] on link "مزامنة" at bounding box center [389, 297] width 92 height 24
click at [165, 294] on link "مزامنة" at bounding box center [142, 297] width 92 height 24
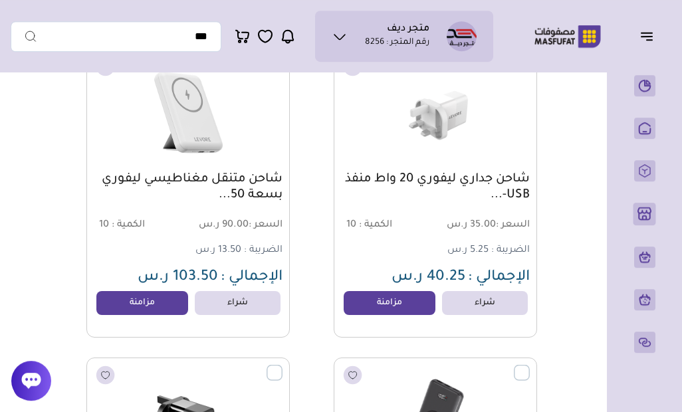
click at [366, 309] on link "مزامنة" at bounding box center [389, 303] width 92 height 24
click at [167, 312] on link "مزامنة" at bounding box center [142, 303] width 92 height 24
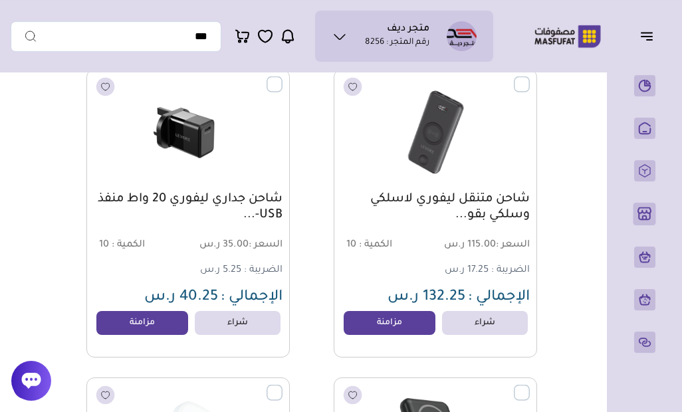
click at [365, 327] on link "مزامنة" at bounding box center [389, 323] width 92 height 24
click at [173, 324] on link "مزامنة" at bounding box center [142, 323] width 92 height 24
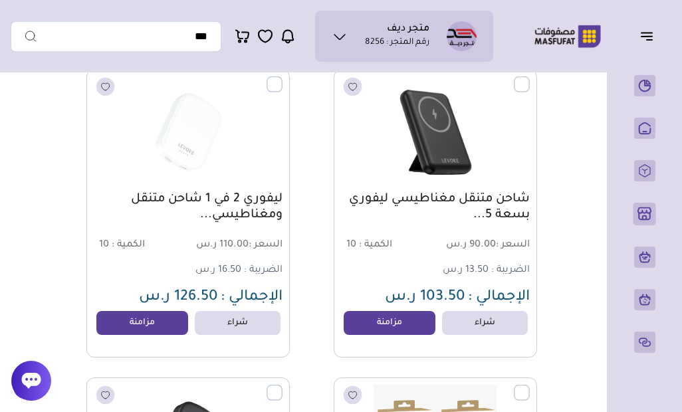
click at [359, 326] on link "مزامنة" at bounding box center [389, 323] width 92 height 24
click at [169, 334] on link "مزامنة" at bounding box center [142, 323] width 92 height 24
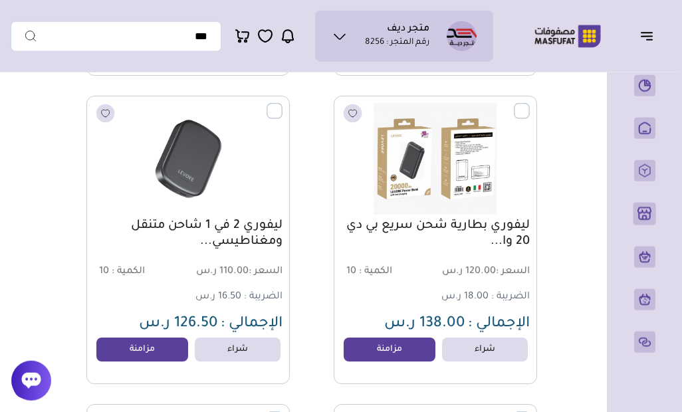
scroll to position [84934, 0]
click at [344, 348] on link "مزامنة" at bounding box center [389, 349] width 92 height 24
click at [162, 354] on link "مزامنة" at bounding box center [142, 349] width 92 height 24
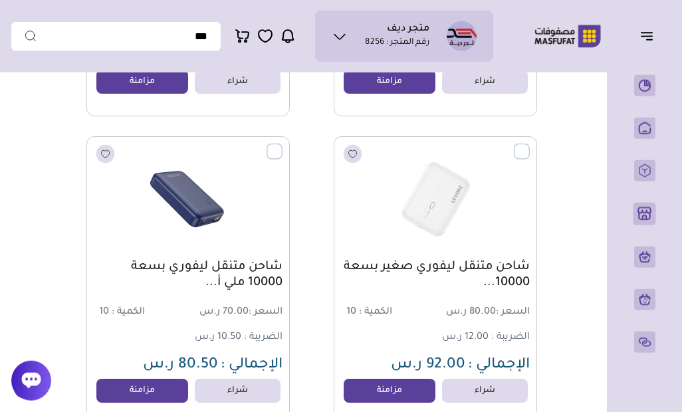
scroll to position [85202, 0]
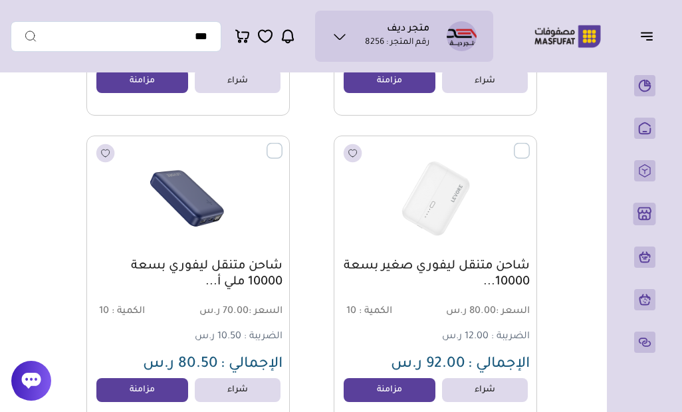
click at [353, 397] on link "مزامنة" at bounding box center [389, 390] width 92 height 24
click at [174, 389] on link "مزامنة" at bounding box center [142, 390] width 92 height 24
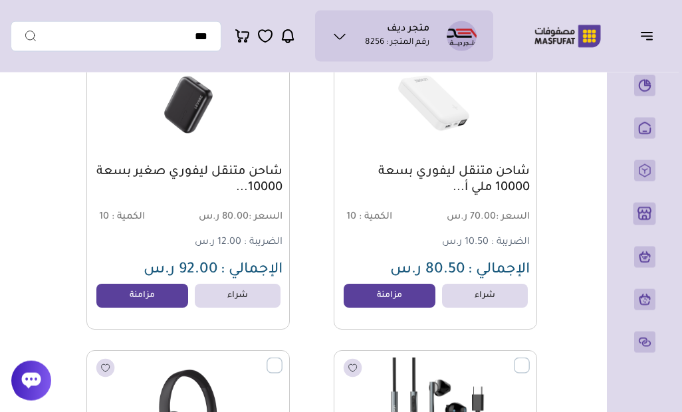
scroll to position [85605, 0]
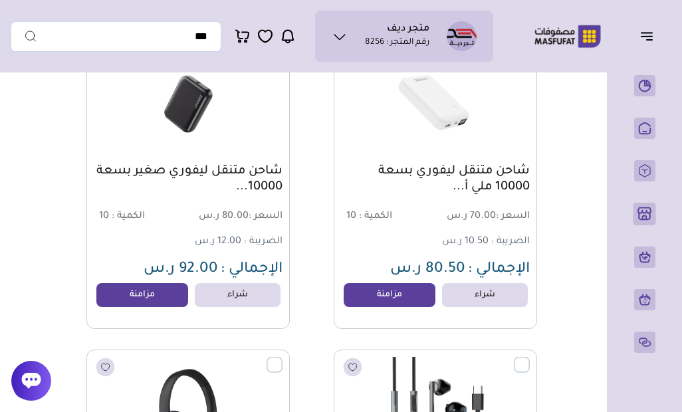
click at [357, 304] on link "مزامنة" at bounding box center [389, 295] width 92 height 24
click at [183, 300] on link "مزامنة" at bounding box center [142, 295] width 92 height 24
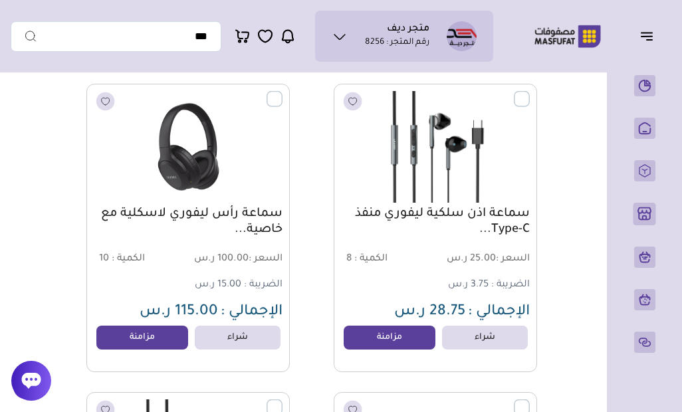
click at [354, 342] on link "مزامنة" at bounding box center [389, 338] width 92 height 24
click at [162, 340] on link "مزامنة" at bounding box center [142, 338] width 92 height 24
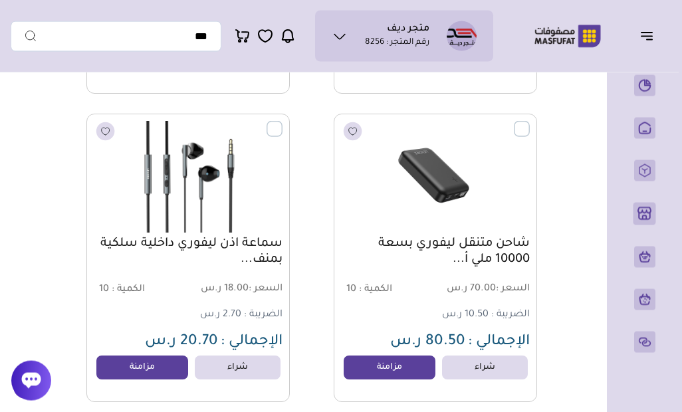
scroll to position [86150, 0]
click at [349, 361] on link "مزامنة" at bounding box center [389, 367] width 92 height 24
click at [175, 370] on link "مزامنة" at bounding box center [142, 367] width 92 height 24
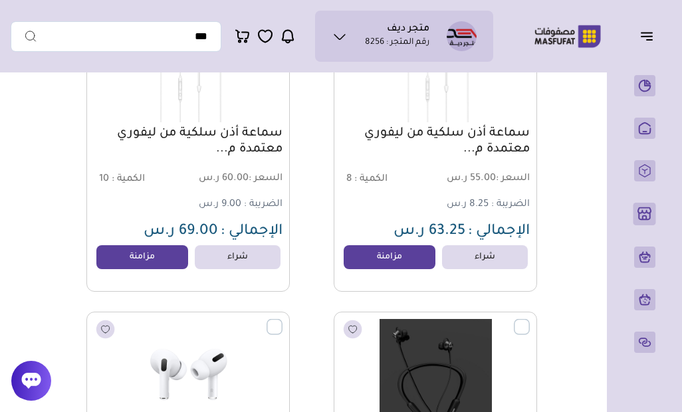
click at [365, 262] on link "مزامنة" at bounding box center [389, 257] width 92 height 24
click at [171, 268] on link "مزامنة" at bounding box center [142, 257] width 92 height 24
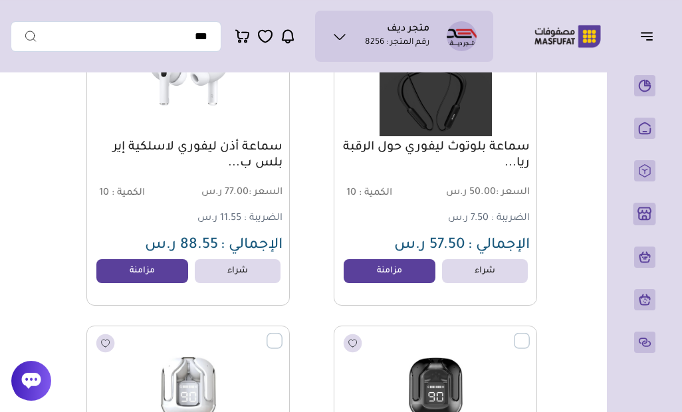
scroll to position [86862, 0]
click at [363, 270] on link "مزامنة" at bounding box center [389, 271] width 92 height 24
click at [151, 282] on link "مزامنة" at bounding box center [142, 271] width 92 height 24
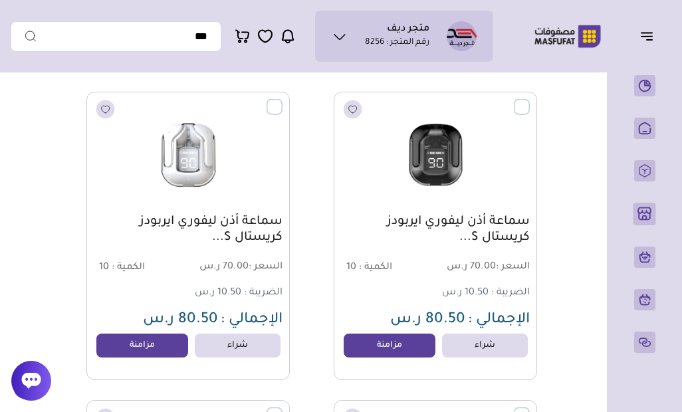
click at [365, 345] on link "مزامنة" at bounding box center [389, 346] width 92 height 24
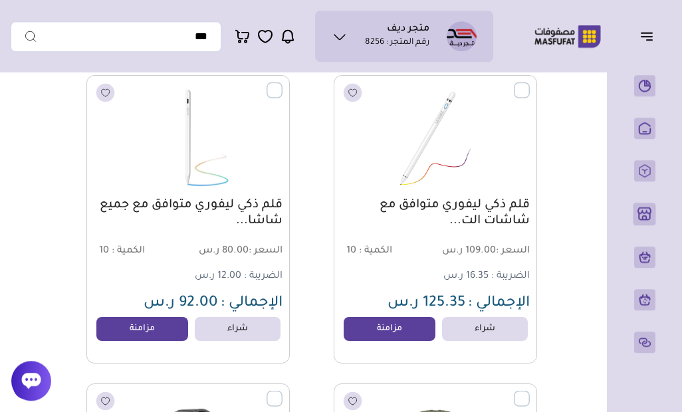
scroll to position [87421, 0]
click at [361, 332] on link "مزامنة" at bounding box center [389, 329] width 92 height 24
click at [158, 332] on link "مزامنة" at bounding box center [142, 329] width 92 height 24
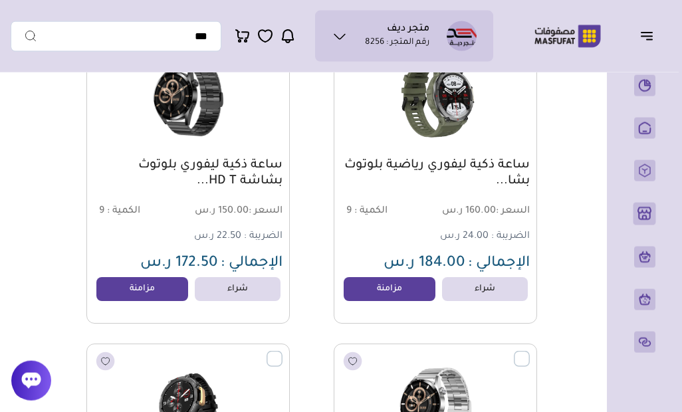
scroll to position [87766, 0]
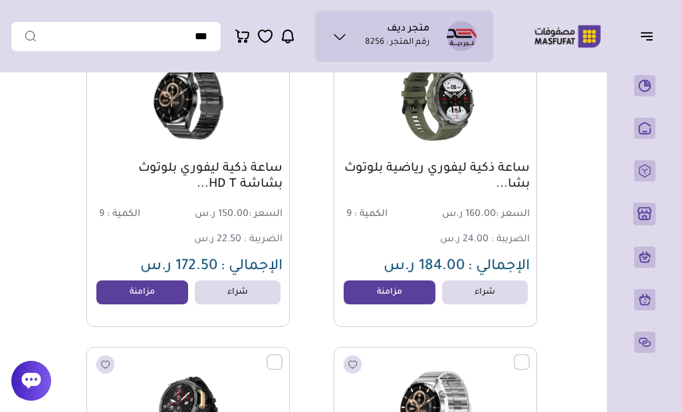
click at [371, 304] on link "مزامنة" at bounding box center [389, 292] width 92 height 24
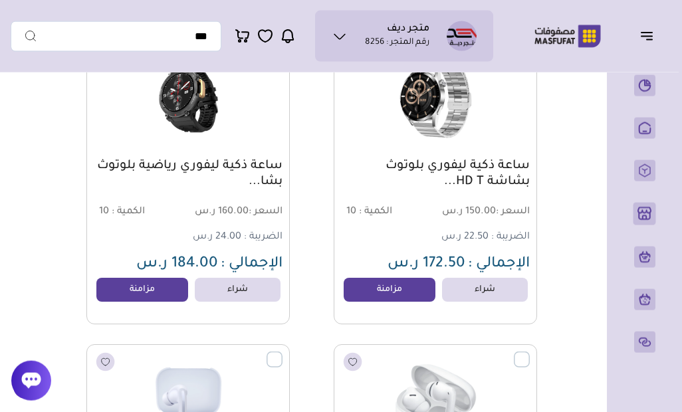
scroll to position [88077, 0]
click at [374, 296] on link "مزامنة" at bounding box center [389, 289] width 92 height 24
click at [173, 300] on link "مزامنة" at bounding box center [142, 289] width 92 height 24
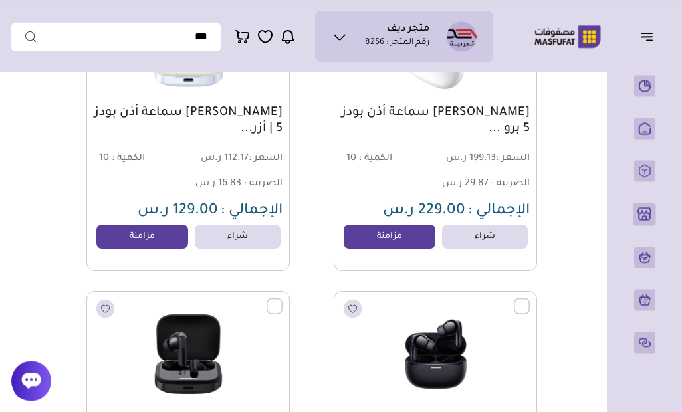
scroll to position [88439, 0]
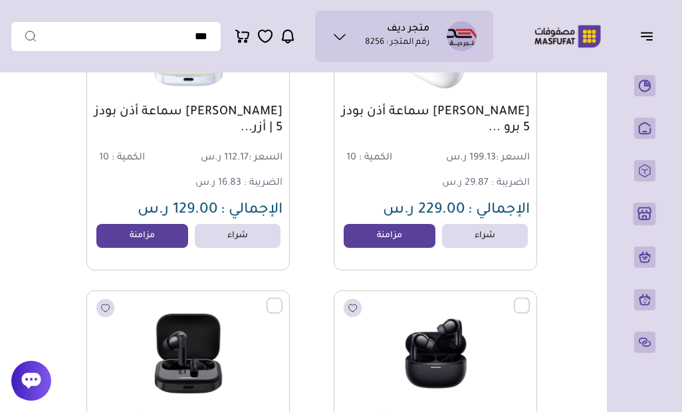
click at [372, 235] on link "مزامنة" at bounding box center [389, 236] width 92 height 24
click at [181, 227] on link "مزامنة" at bounding box center [142, 236] width 92 height 24
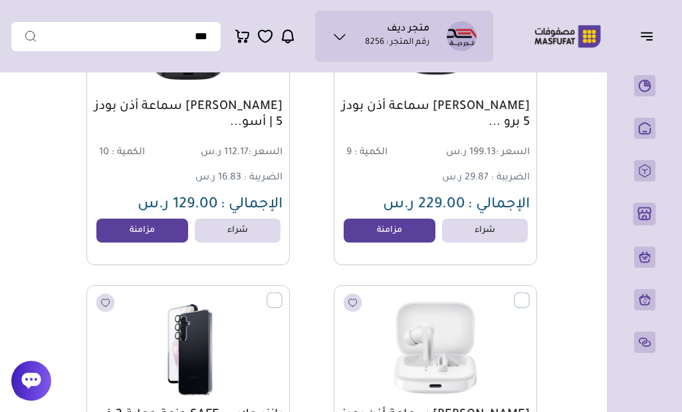
scroll to position [88752, 0]
click at [375, 233] on link "مزامنة" at bounding box center [389, 231] width 92 height 24
click at [172, 227] on link "مزامنة" at bounding box center [142, 231] width 92 height 24
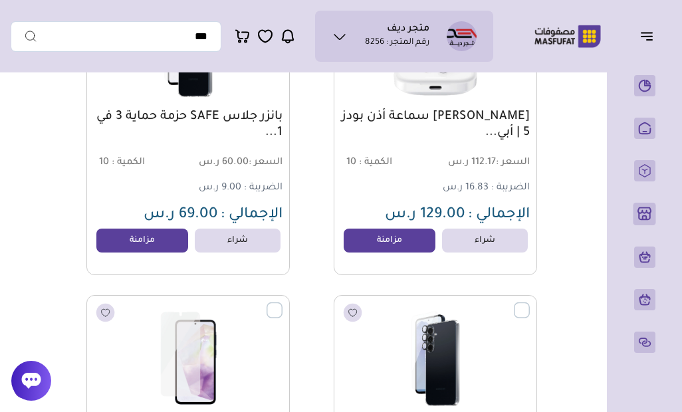
scroll to position [89059, 0]
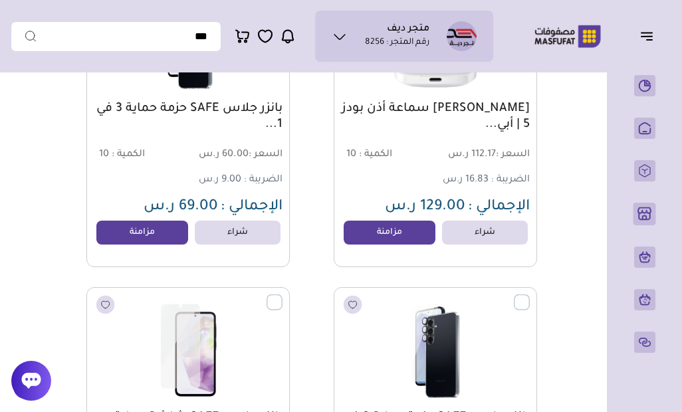
click at [367, 234] on link "مزامنة" at bounding box center [389, 233] width 92 height 24
click at [175, 236] on link "مزامنة" at bounding box center [142, 233] width 92 height 24
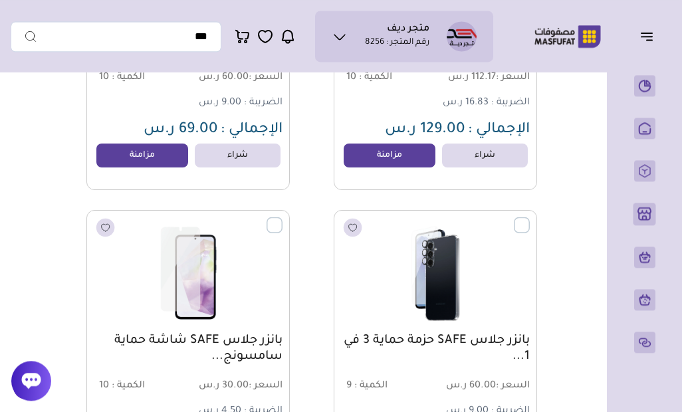
scroll to position [89136, 0]
click at [358, 155] on link "مزامنة" at bounding box center [389, 156] width 92 height 24
click at [128, 162] on link "مزامنة" at bounding box center [142, 156] width 92 height 24
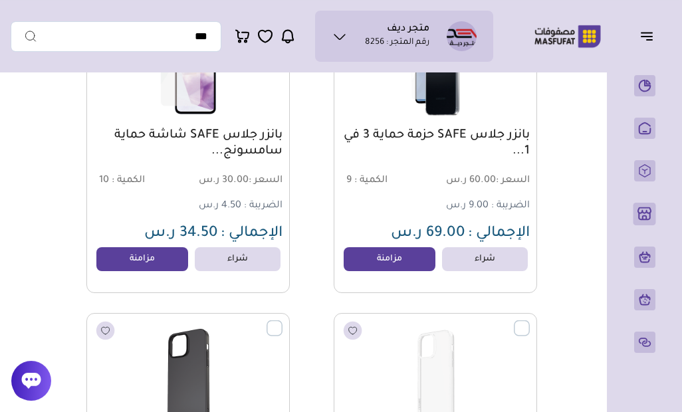
scroll to position [89341, 0]
click at [365, 254] on link "مزامنة" at bounding box center [389, 259] width 92 height 24
click at [129, 261] on link "مزامنة" at bounding box center [142, 259] width 92 height 24
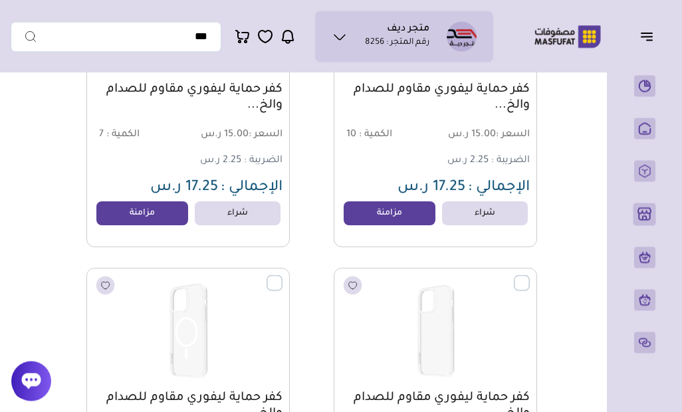
scroll to position [89695, 0]
click at [356, 213] on link "مزامنة" at bounding box center [389, 213] width 92 height 24
click at [145, 224] on link "مزامنة" at bounding box center [142, 213] width 92 height 24
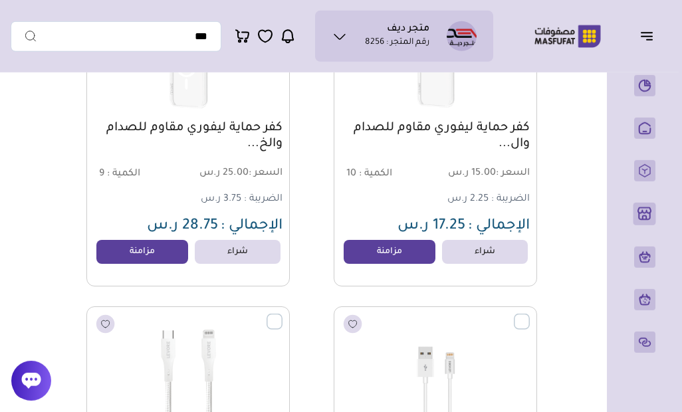
scroll to position [90274, 0]
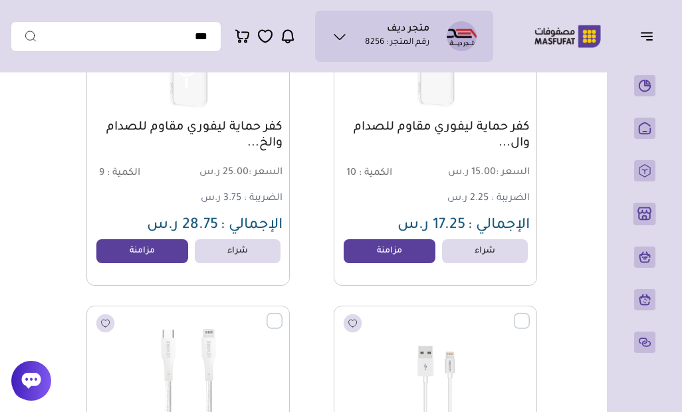
click at [138, 257] on link "مزامنة" at bounding box center [142, 251] width 92 height 24
click at [362, 246] on link "مزامنة" at bounding box center [389, 251] width 92 height 24
click at [280, 241] on div "شراء مزامنة" at bounding box center [188, 251] width 185 height 24
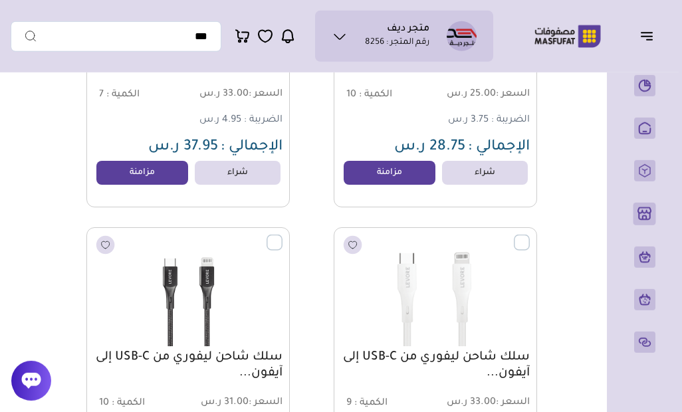
scroll to position [90661, 0]
click at [361, 180] on link "مزامنة" at bounding box center [389, 172] width 92 height 24
click at [135, 181] on link "مزامنة" at bounding box center [142, 172] width 92 height 24
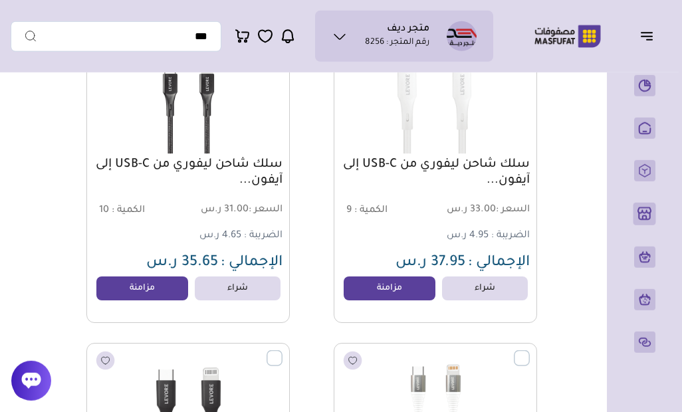
scroll to position [90854, 0]
click at [380, 297] on link "مزامنة" at bounding box center [389, 288] width 92 height 24
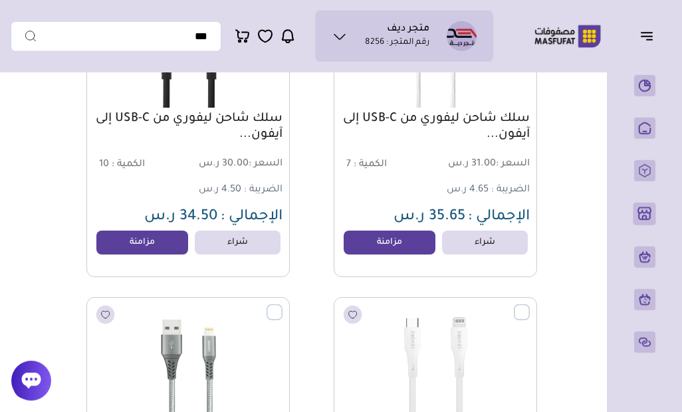
scroll to position [91208, 0]
click at [364, 246] on link "مزامنة" at bounding box center [389, 242] width 92 height 24
click at [180, 247] on link "مزامنة" at bounding box center [142, 242] width 92 height 24
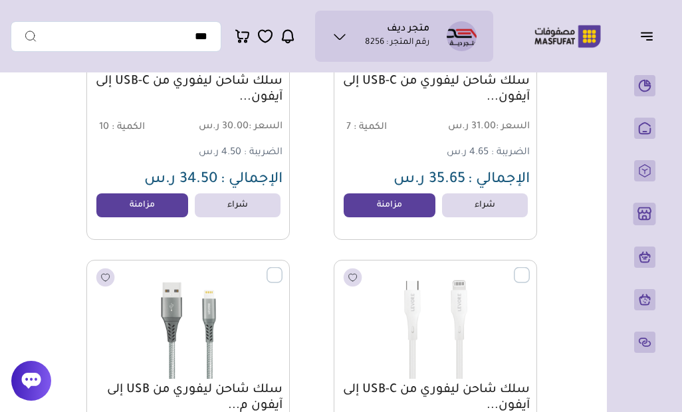
click at [113, 193] on link "مزامنة" at bounding box center [142, 205] width 92 height 24
click at [135, 193] on link "مزامنة" at bounding box center [142, 205] width 92 height 24
click at [136, 193] on link "مزامنة" at bounding box center [142, 205] width 92 height 24
click at [118, 200] on link "مزامنة" at bounding box center [142, 205] width 92 height 24
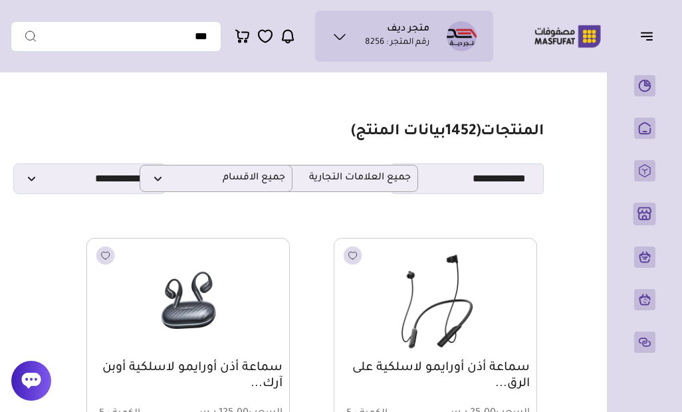
scroll to position [0, 0]
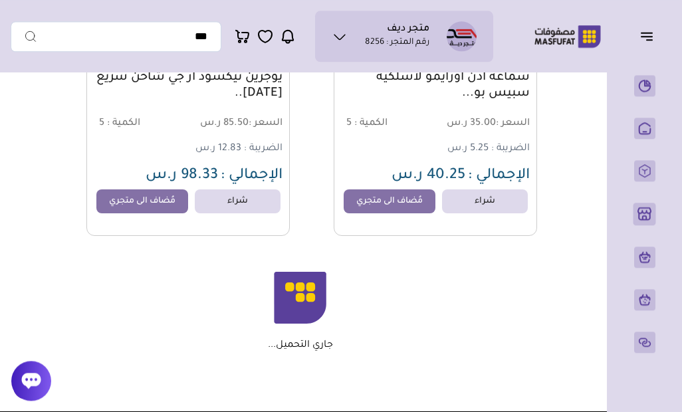
scroll to position [6148, 0]
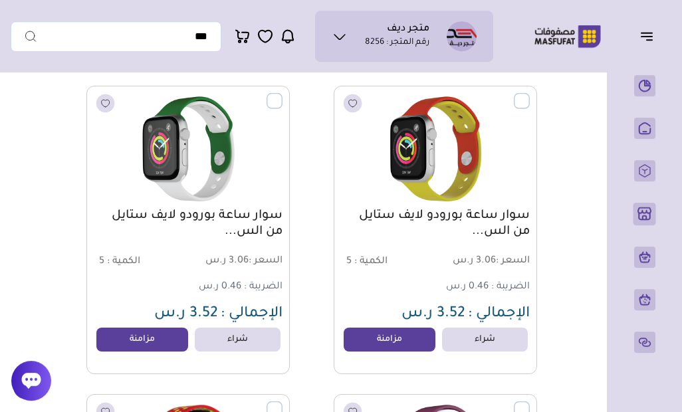
scroll to position [152, 0]
click at [399, 338] on link "مزامنة" at bounding box center [389, 340] width 92 height 24
click at [171, 342] on link "مزامنة" at bounding box center [142, 340] width 92 height 24
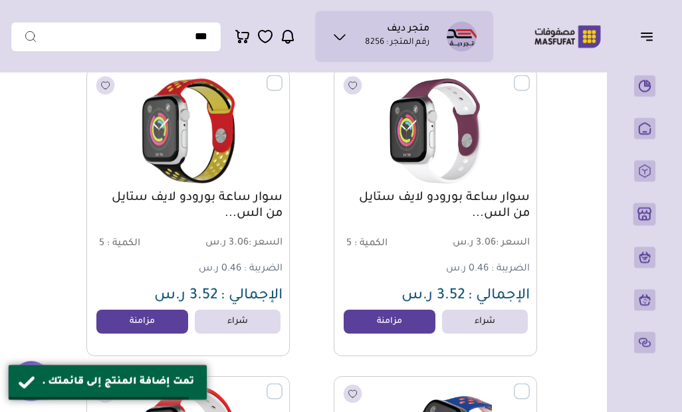
scroll to position [480, 0]
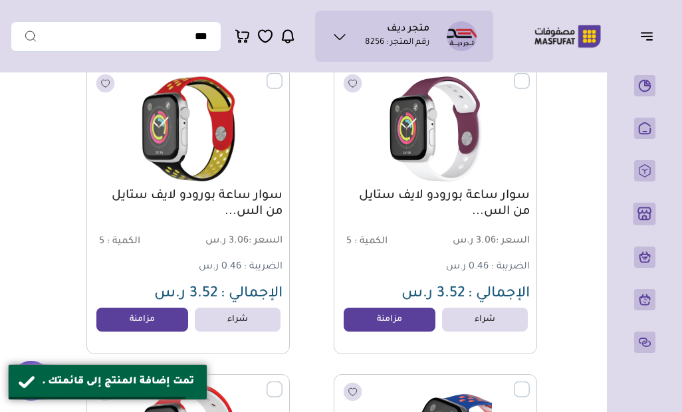
click at [387, 320] on link "مزامنة" at bounding box center [389, 320] width 92 height 24
click at [162, 320] on link "مزامنة" at bounding box center [142, 320] width 92 height 24
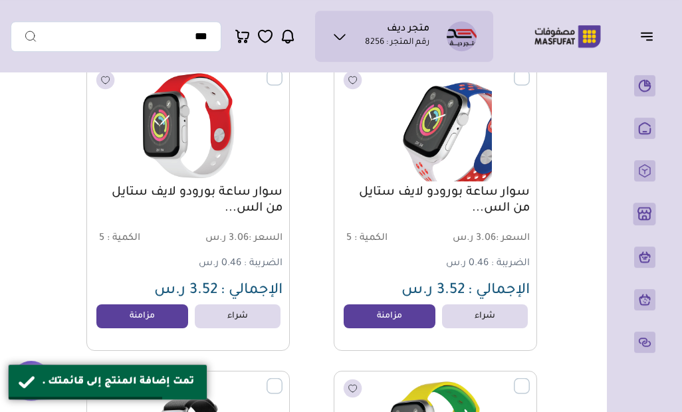
scroll to position [794, 0]
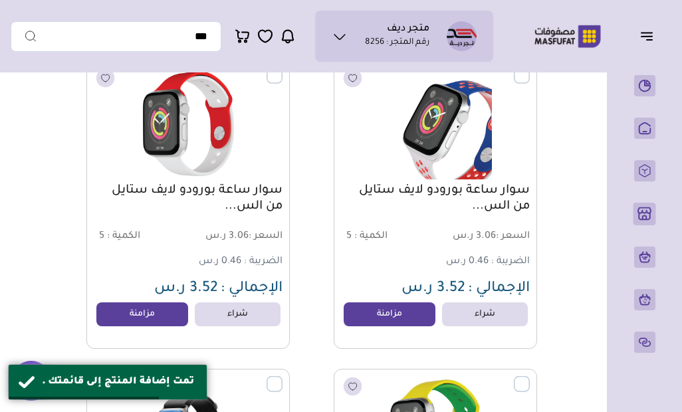
click at [388, 314] on link "مزامنة" at bounding box center [389, 314] width 92 height 24
click at [157, 312] on link "مزامنة" at bounding box center [142, 314] width 92 height 24
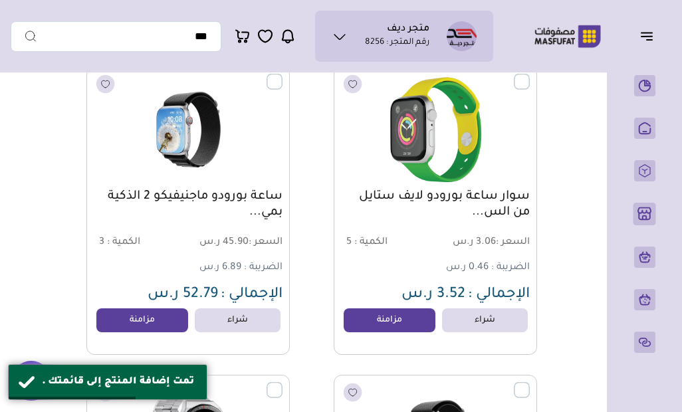
click at [379, 326] on link "مزامنة" at bounding box center [389, 320] width 92 height 24
click at [166, 324] on link "مزامنة" at bounding box center [142, 320] width 92 height 24
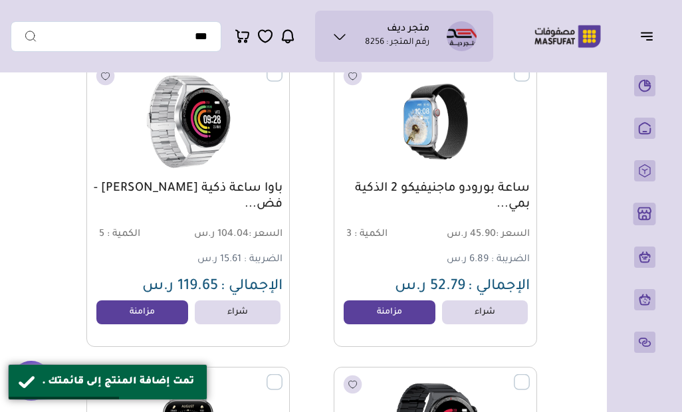
scroll to position [1415, 0]
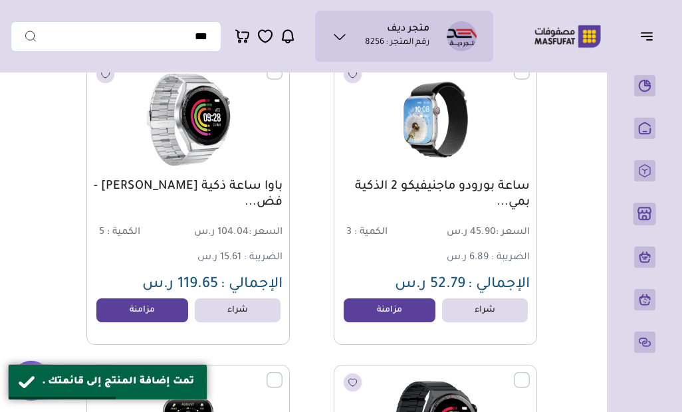
click at [374, 316] on link "مزامنة" at bounding box center [389, 310] width 92 height 24
click at [173, 317] on link "مزامنة" at bounding box center [142, 310] width 92 height 24
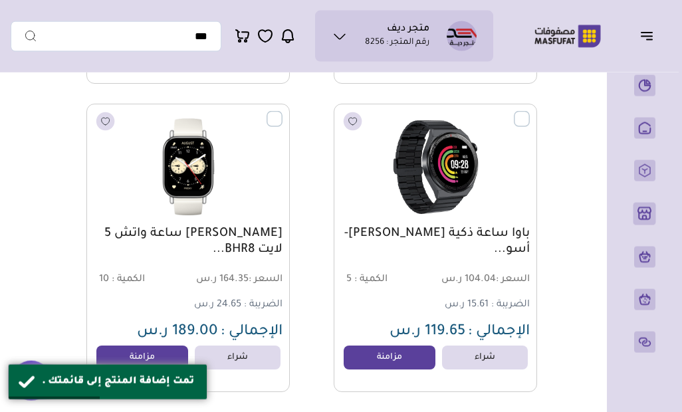
scroll to position [1692, 0]
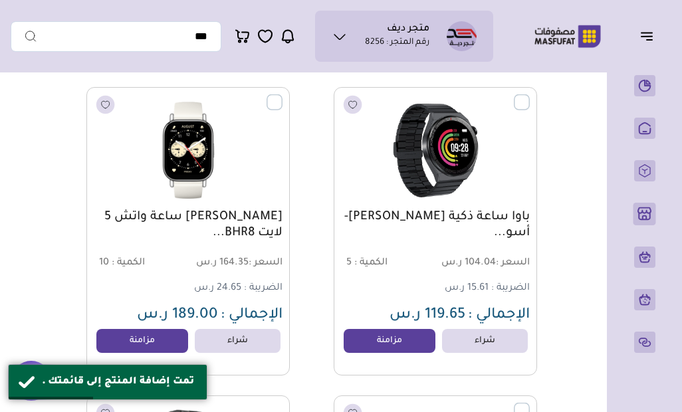
click at [379, 345] on link "مزامنة" at bounding box center [389, 341] width 92 height 24
click at [165, 338] on link "مزامنة" at bounding box center [142, 341] width 92 height 24
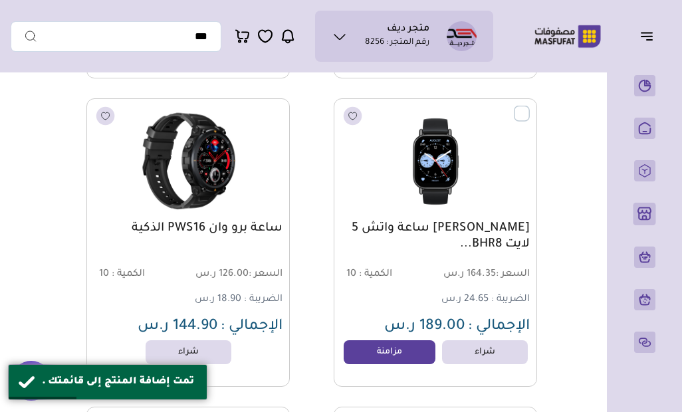
scroll to position [1996, 0]
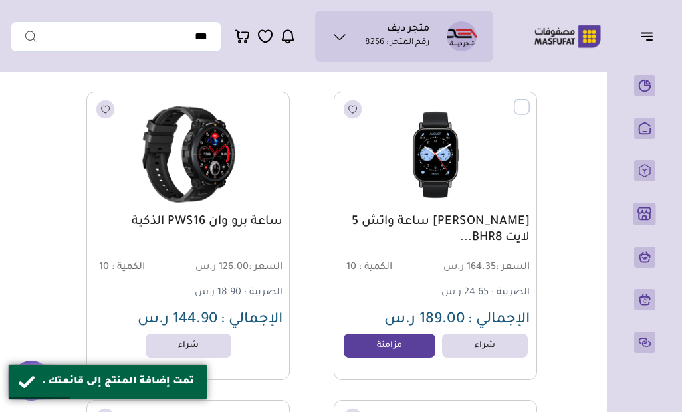
click at [393, 353] on link "مزامنة" at bounding box center [389, 346] width 92 height 24
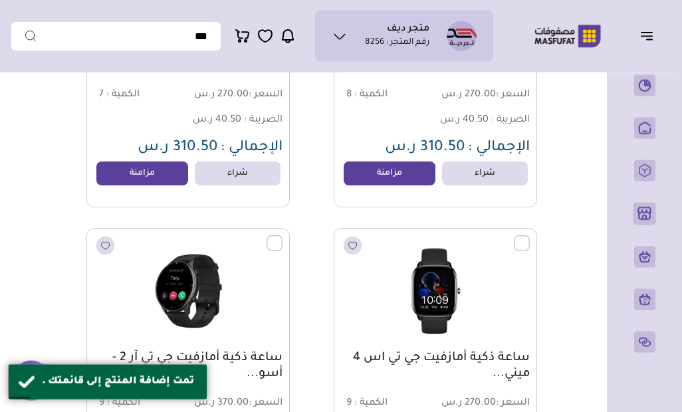
scroll to position [2786, 0]
click at [395, 175] on link "مزامنة" at bounding box center [389, 173] width 92 height 24
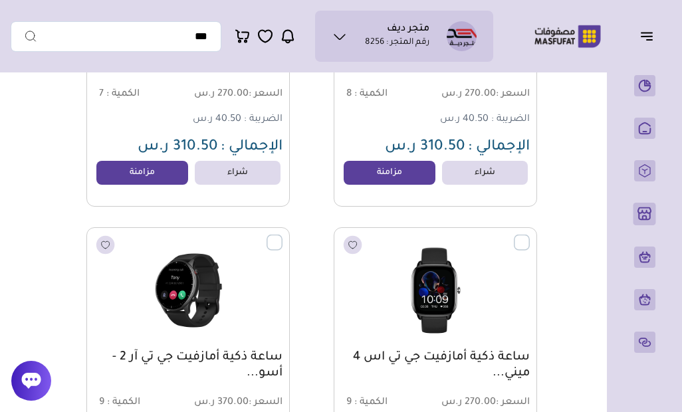
click at [161, 175] on link "مزامنة" at bounding box center [142, 173] width 92 height 24
click at [170, 171] on link "مزامنة" at bounding box center [142, 173] width 92 height 24
click at [160, 177] on link "مزامنة" at bounding box center [142, 173] width 92 height 24
click at [415, 177] on link "مزامنة" at bounding box center [389, 173] width 92 height 24
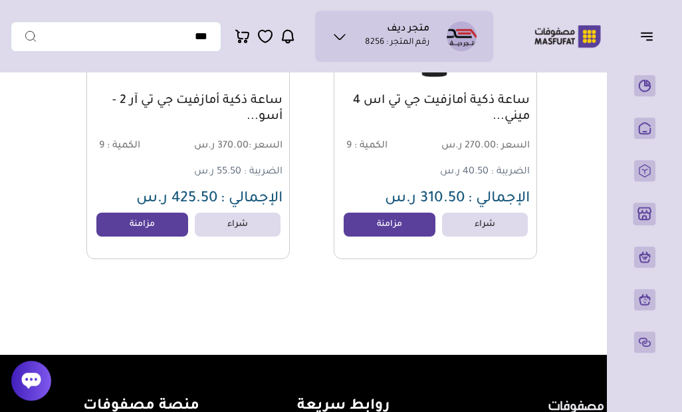
scroll to position [3042, 0]
click at [403, 219] on link "مزامنة" at bounding box center [389, 225] width 92 height 24
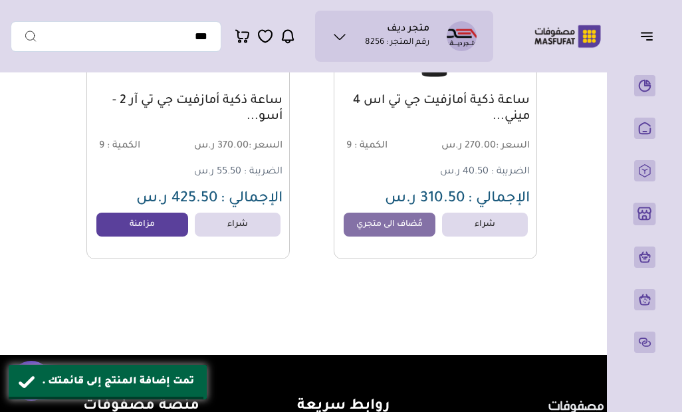
click at [170, 231] on link "مزامنة" at bounding box center [142, 225] width 92 height 24
click at [173, 224] on link "مزامنة" at bounding box center [142, 225] width 92 height 24
click at [164, 229] on link "مزامنة" at bounding box center [142, 225] width 92 height 24
click at [149, 236] on link "مزامنة" at bounding box center [142, 225] width 92 height 24
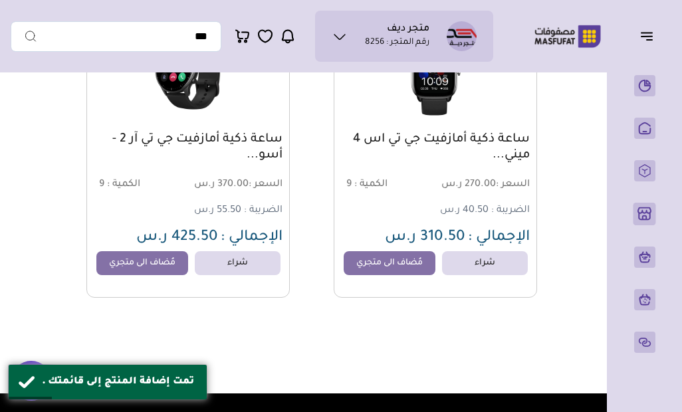
scroll to position [2977, 0]
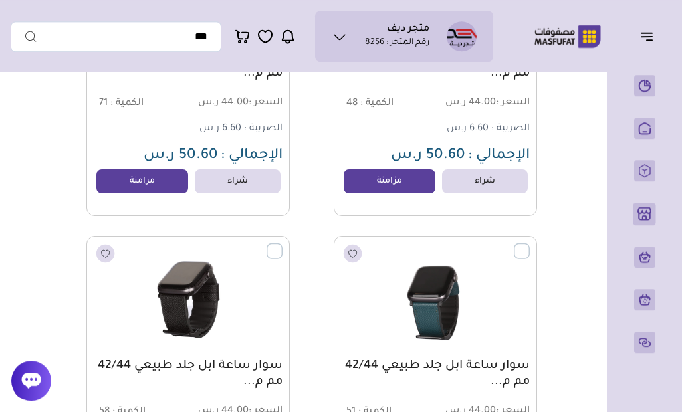
scroll to position [3394, 0]
click at [415, 179] on link "مزامنة" at bounding box center [389, 181] width 92 height 24
click at [173, 191] on link "مزامنة" at bounding box center [142, 181] width 92 height 24
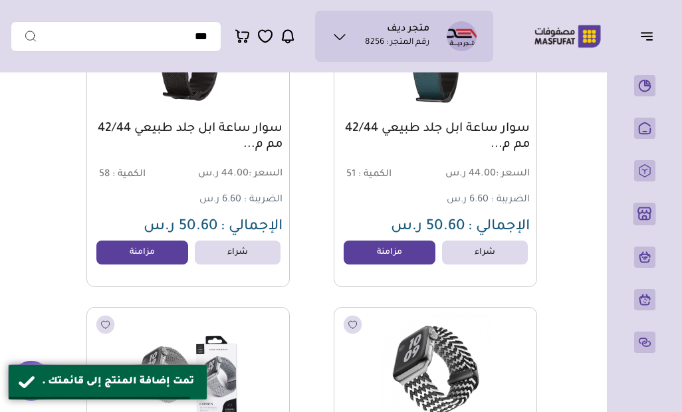
scroll to position [3653, 0]
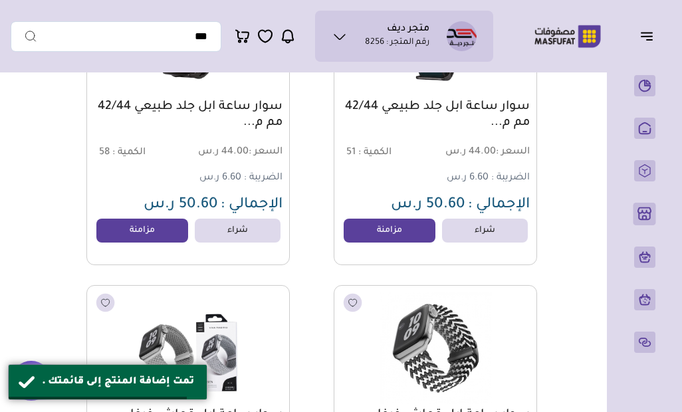
click at [379, 232] on link "مزامنة" at bounding box center [389, 231] width 92 height 24
click at [176, 240] on link "مزامنة" at bounding box center [142, 231] width 92 height 24
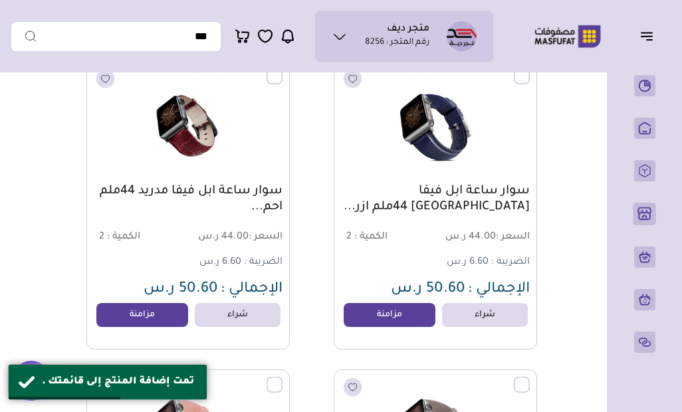
scroll to position [4493, 0]
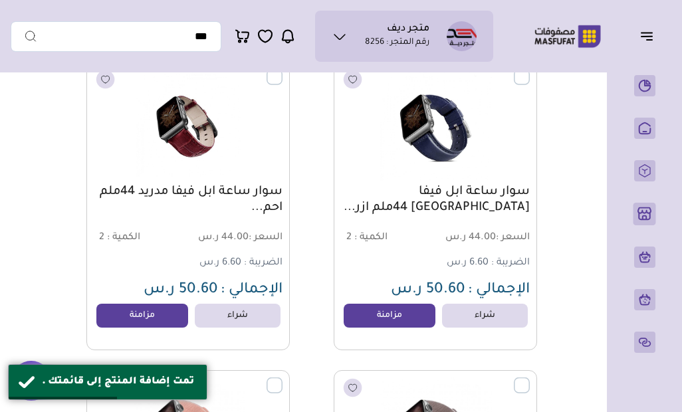
click at [365, 316] on link "مزامنة" at bounding box center [389, 316] width 92 height 24
click at [173, 320] on link "مزامنة" at bounding box center [142, 316] width 92 height 24
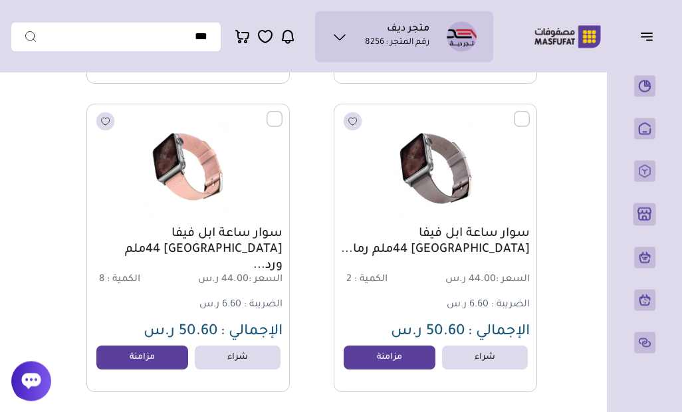
scroll to position [4759, 0]
click at [375, 357] on link "مزامنة" at bounding box center [389, 357] width 92 height 24
click at [155, 354] on link "مزامنة" at bounding box center [142, 357] width 92 height 24
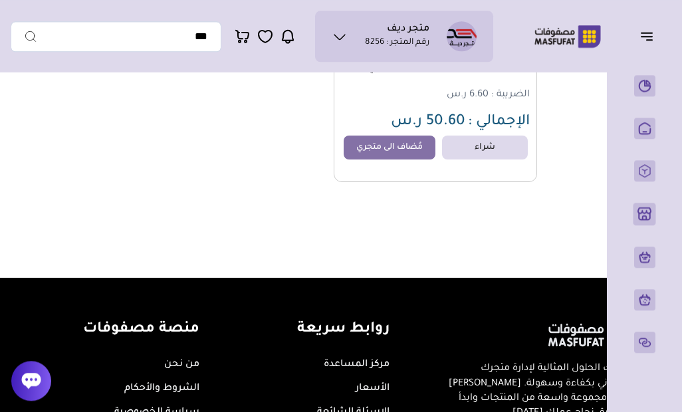
scroll to position [8354, 0]
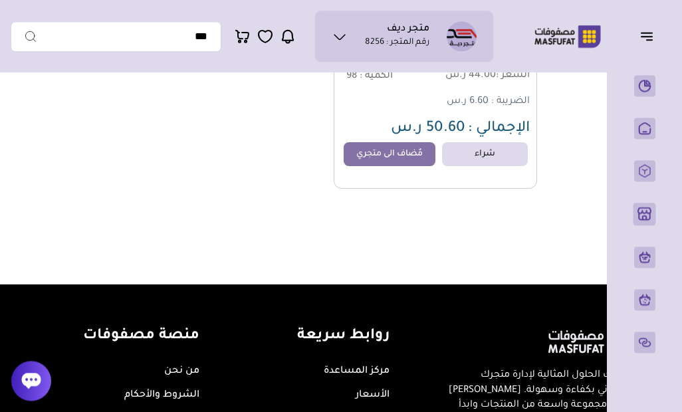
click at [654, 39] on icon "button" at bounding box center [646, 36] width 16 height 16
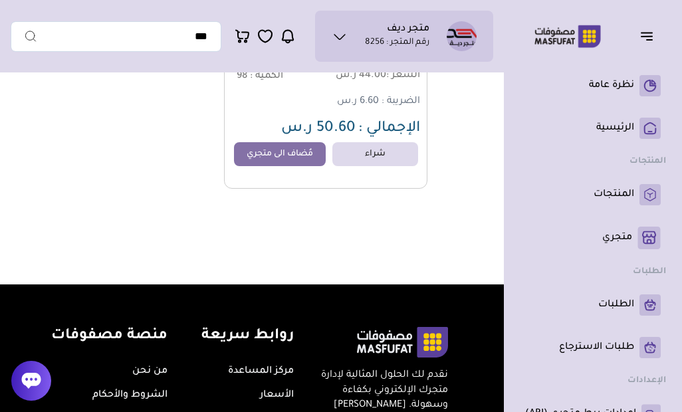
click at [639, 219] on ul "نظرة عامة ( 0 )" at bounding box center [593, 250] width 146 height 360
click at [648, 242] on rect at bounding box center [649, 238] width 23 height 23
click at [627, 198] on p "المنتجات" at bounding box center [613, 194] width 41 height 13
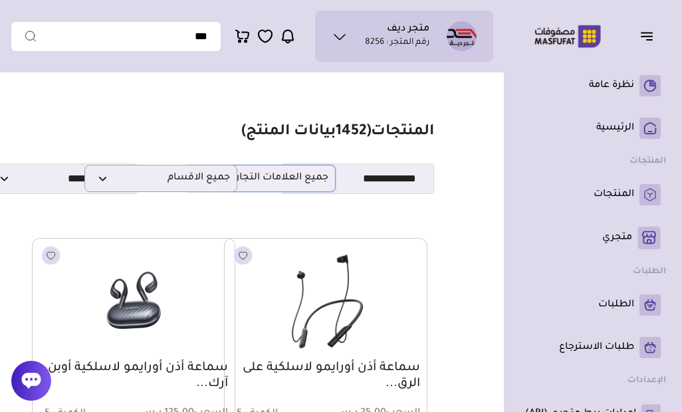
click at [276, 177] on span "جميع العلامات التجارية" at bounding box center [259, 178] width 138 height 13
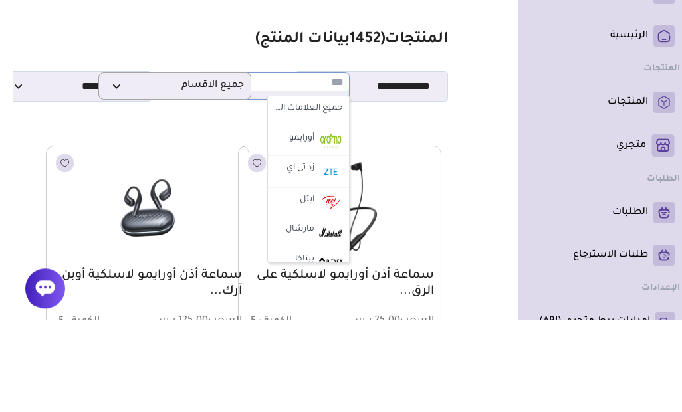
scroll to position [0, -14]
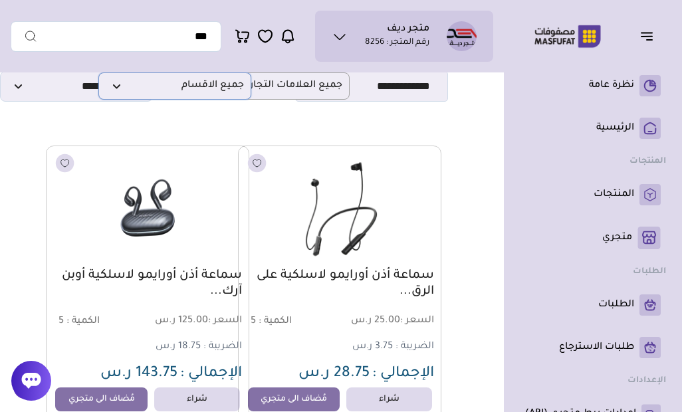
click at [228, 96] on p "جميع الاقسام" at bounding box center [174, 85] width 153 height 27
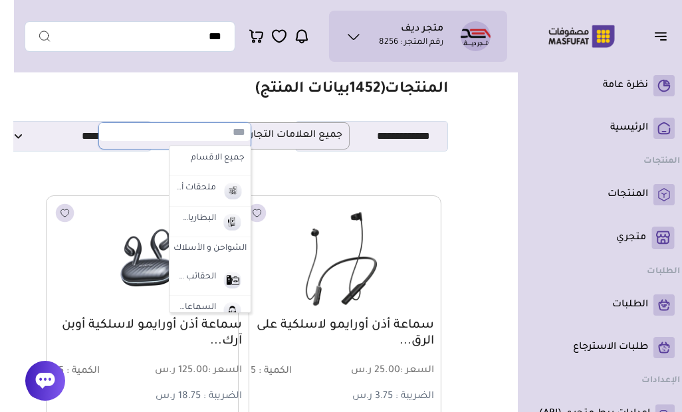
scroll to position [42, 0]
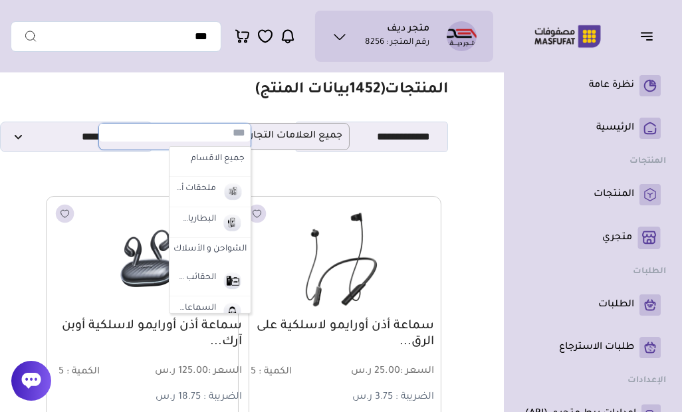
click at [347, 114] on section "**********" at bounding box center [258, 116] width 377 height 71
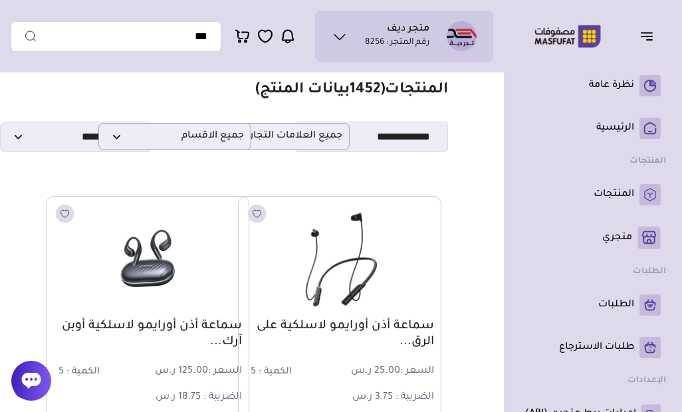
scroll to position [42, -14]
click at [314, 140] on span "جميع العلامات التجارية" at bounding box center [273, 136] width 138 height 13
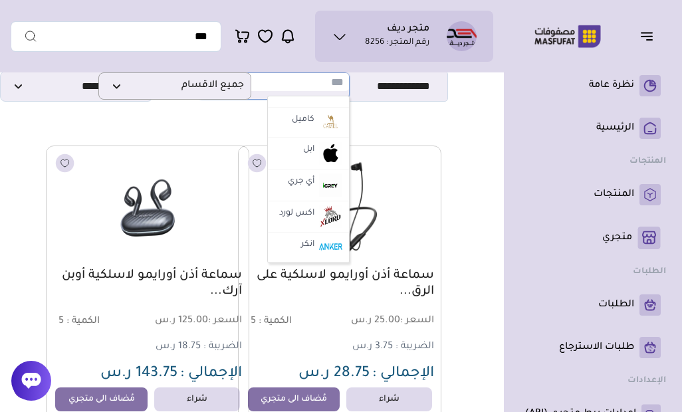
scroll to position [1971, 0]
click at [332, 142] on img at bounding box center [330, 153] width 23 height 23
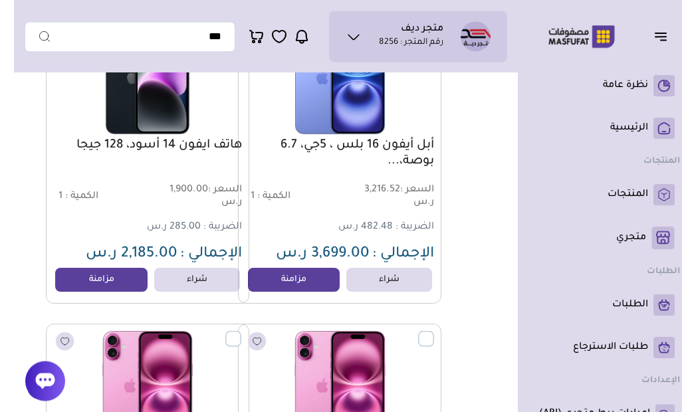
scroll to position [1148, -14]
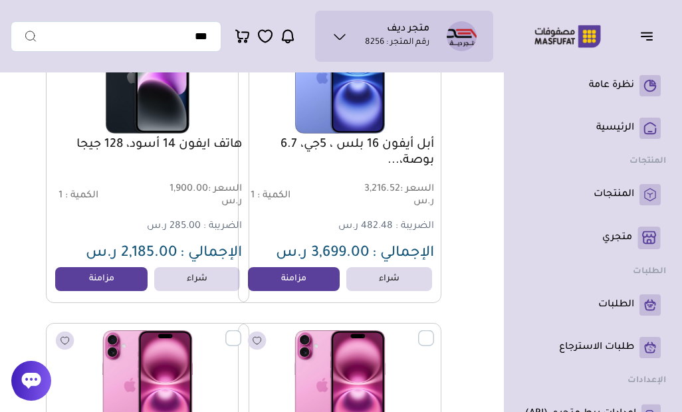
click at [316, 280] on link "مزامنة" at bounding box center [294, 279] width 92 height 24
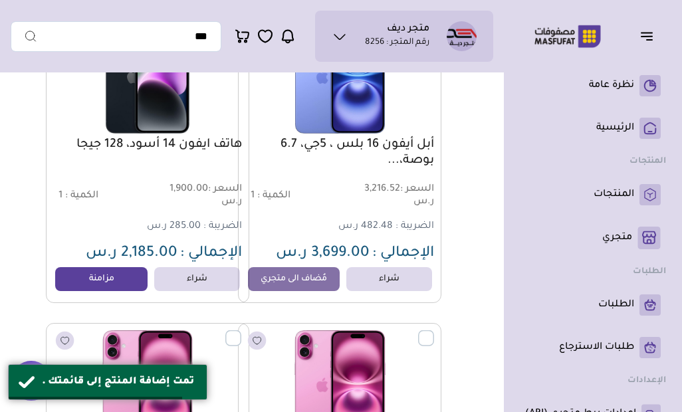
click at [125, 291] on link "مزامنة" at bounding box center [101, 279] width 92 height 24
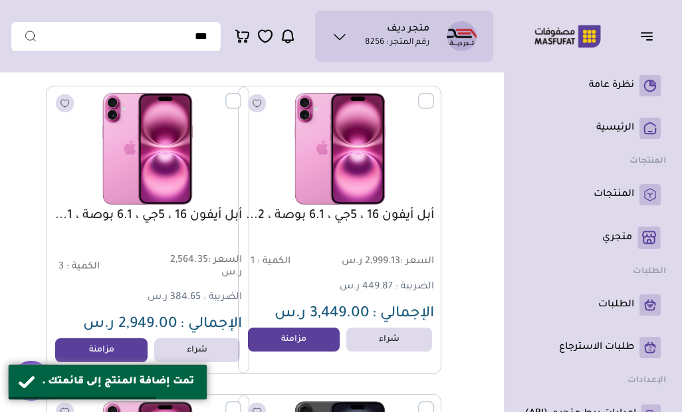
scroll to position [1386, -14]
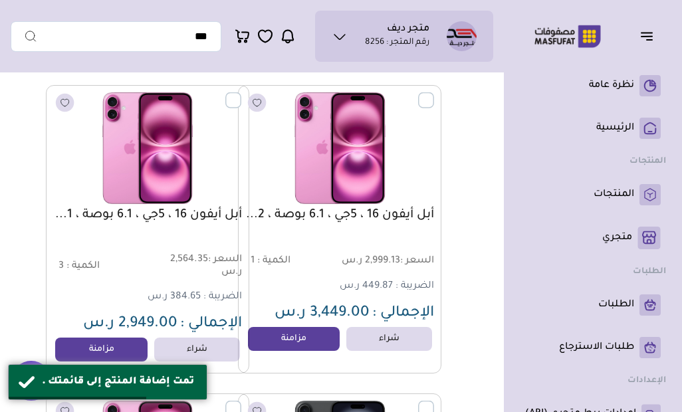
click at [306, 351] on link "مزامنة" at bounding box center [294, 339] width 92 height 24
click at [126, 352] on link "مزامنة" at bounding box center [101, 350] width 92 height 24
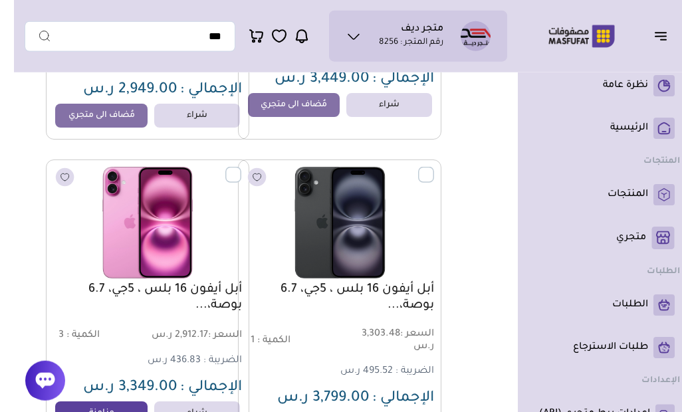
scroll to position [1620, -14]
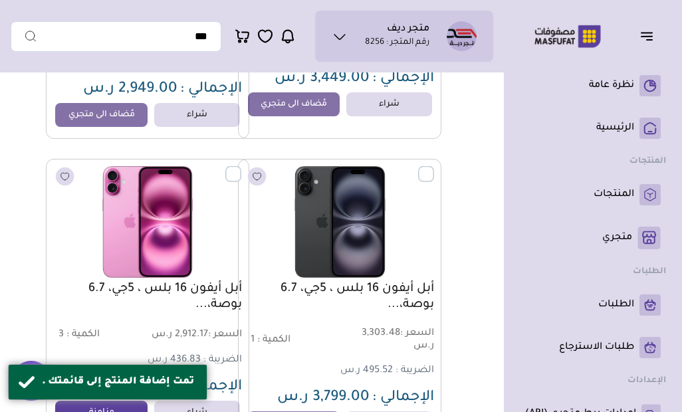
click at [115, 389] on div "تمت إضافة المنتج إلى قائمتك ." at bounding box center [119, 382] width 155 height 15
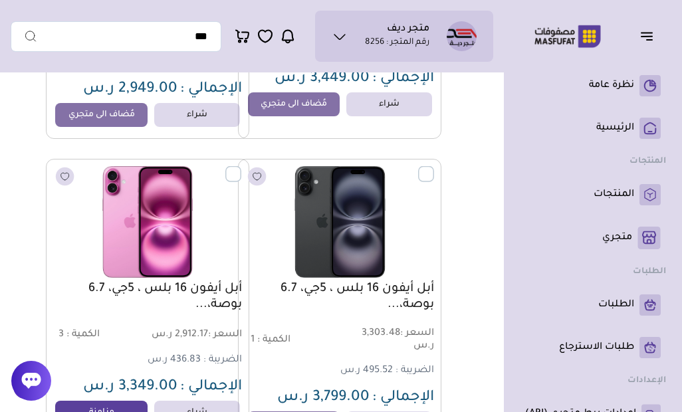
click at [116, 411] on link "مزامنة" at bounding box center [101, 413] width 92 height 24
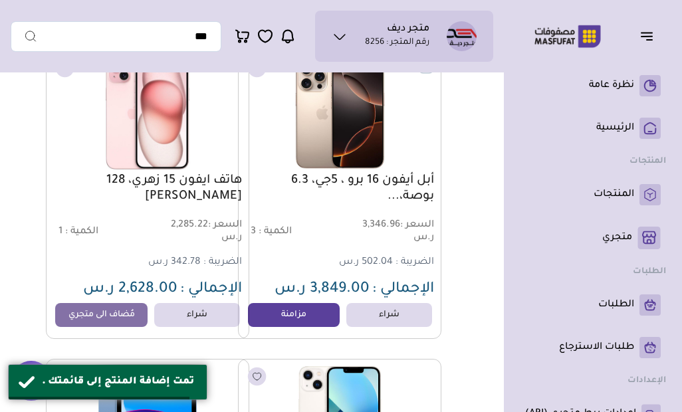
scroll to position [2047, -14]
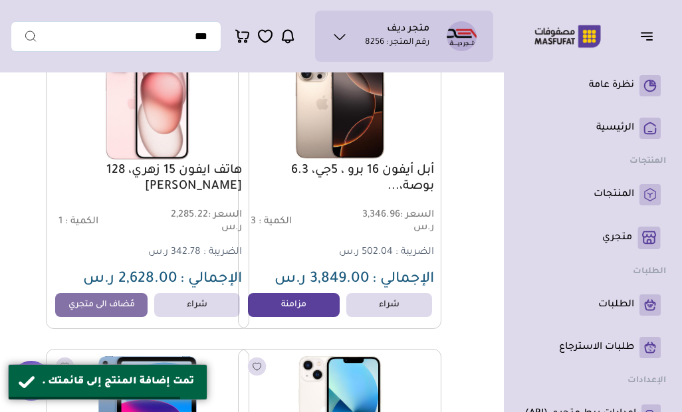
click at [288, 311] on link "مزامنة" at bounding box center [294, 305] width 92 height 24
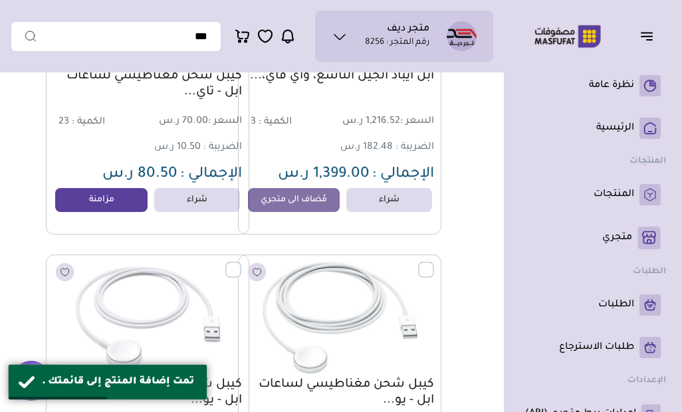
scroll to position [3315, -14]
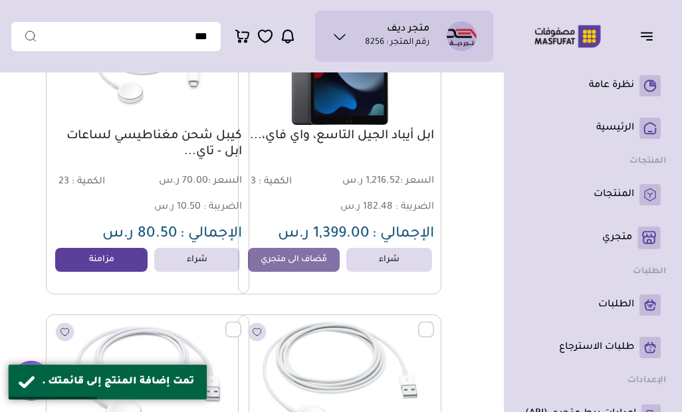
click at [126, 252] on link "مزامنة" at bounding box center [101, 260] width 92 height 24
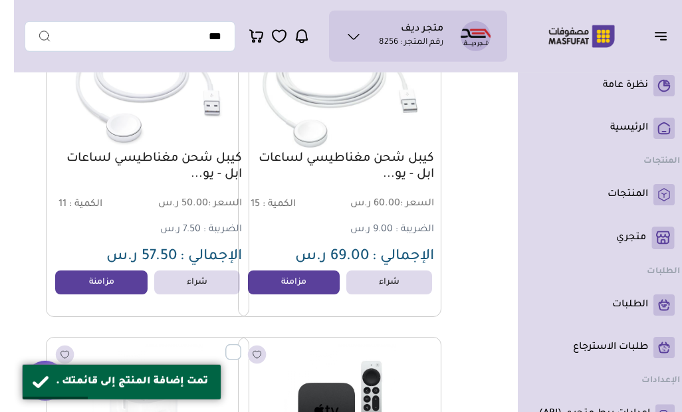
scroll to position [3603, -14]
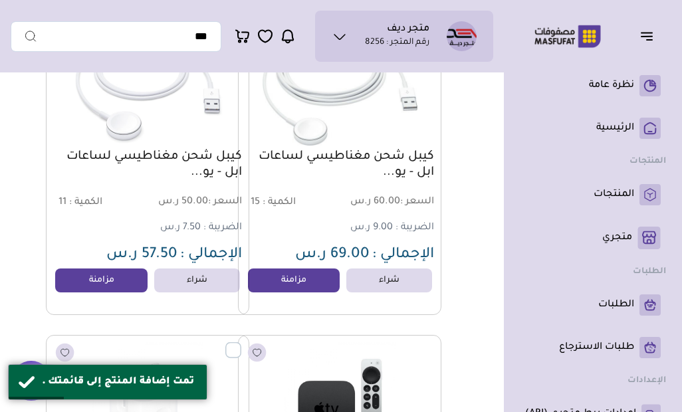
click at [302, 284] on link "مزامنة" at bounding box center [294, 280] width 92 height 24
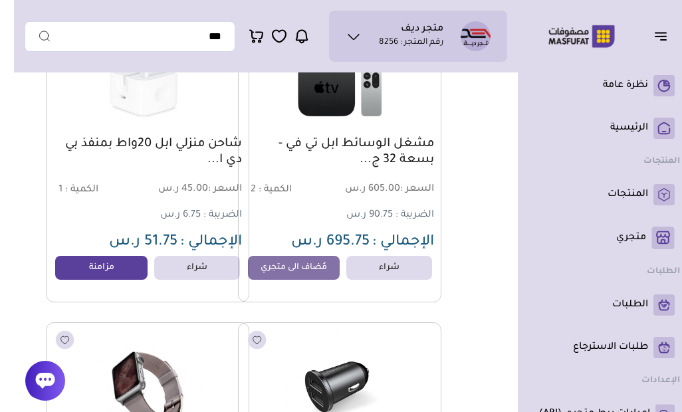
scroll to position [3926, -14]
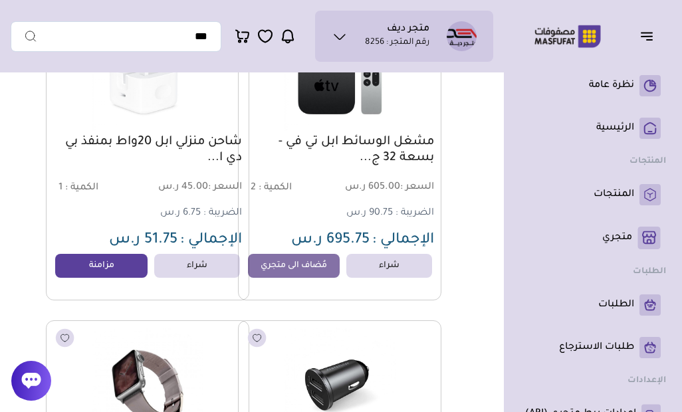
click at [131, 270] on link "مزامنة" at bounding box center [101, 266] width 92 height 24
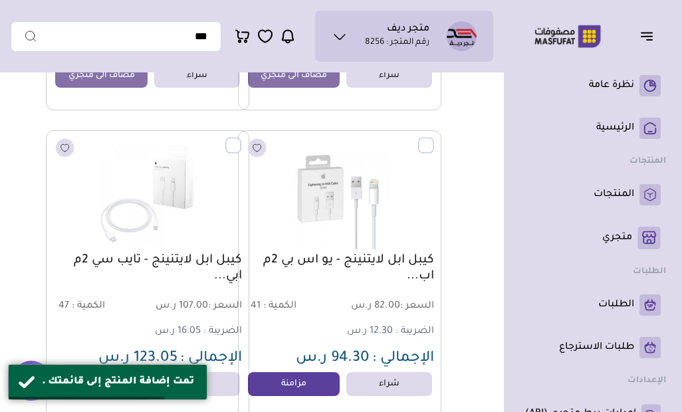
scroll to position [4735, -14]
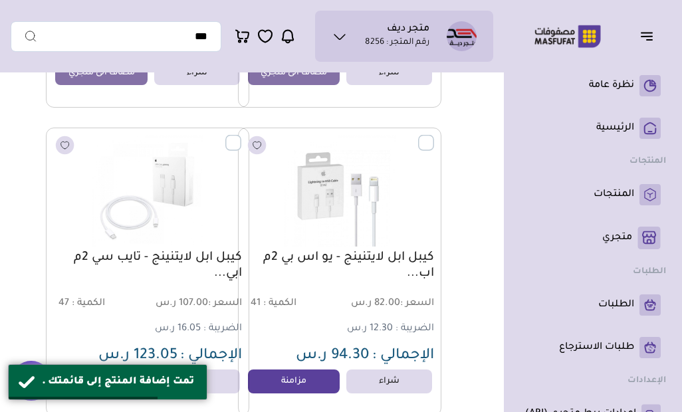
click at [299, 384] on link "مزامنة" at bounding box center [294, 381] width 92 height 24
click at [116, 381] on link "مزامنة" at bounding box center [101, 381] width 92 height 24
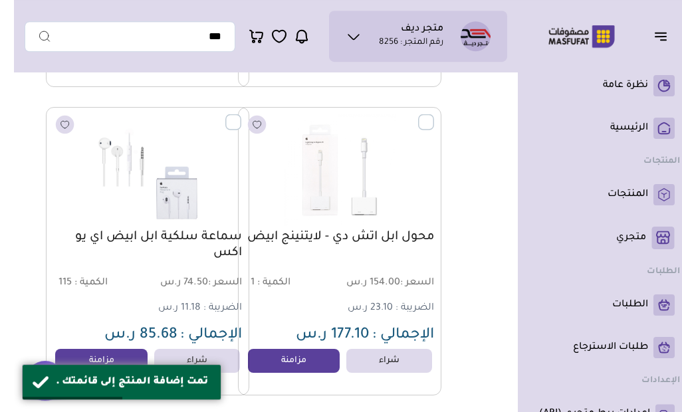
scroll to position [5068, -14]
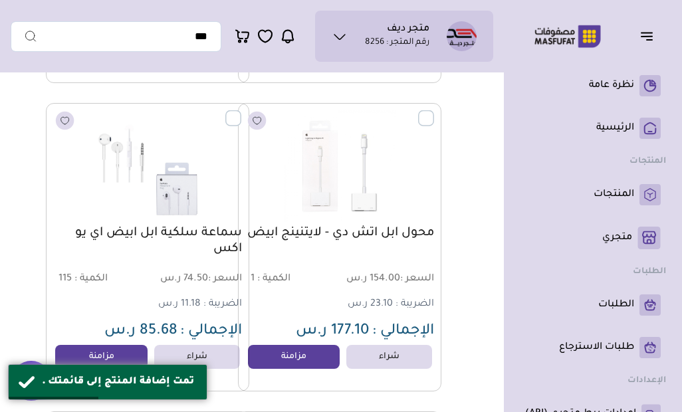
click at [297, 358] on link "مزامنة" at bounding box center [294, 357] width 92 height 24
click at [114, 369] on link "مزامنة" at bounding box center [101, 357] width 92 height 24
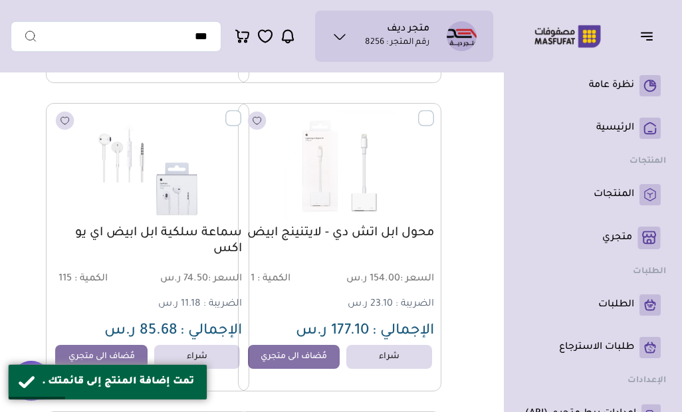
scroll to position [0, 0]
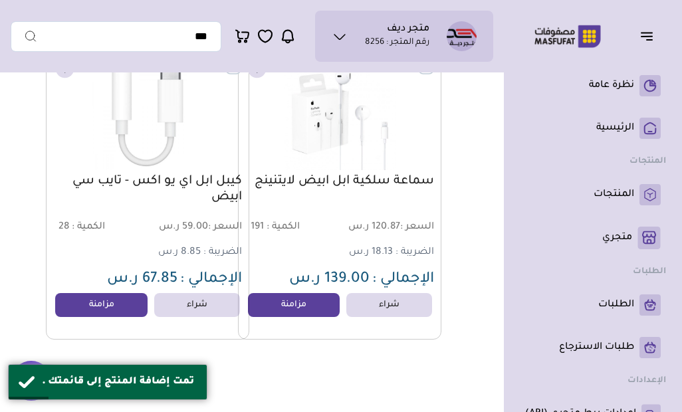
click at [302, 309] on link "مزامنة" at bounding box center [294, 305] width 92 height 24
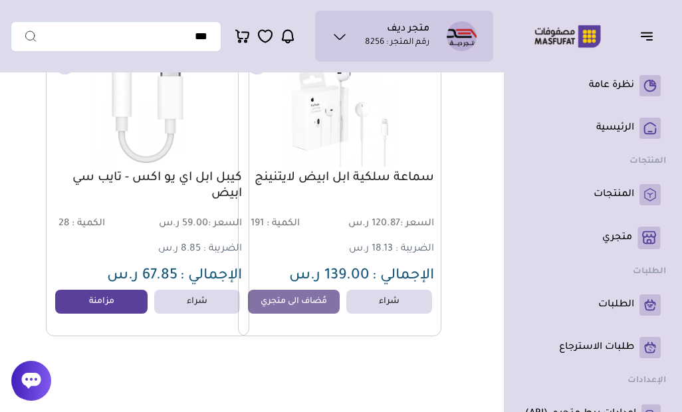
click at [128, 298] on link "مزامنة" at bounding box center [101, 302] width 92 height 24
click at [127, 303] on link "مزامنة" at bounding box center [101, 302] width 92 height 24
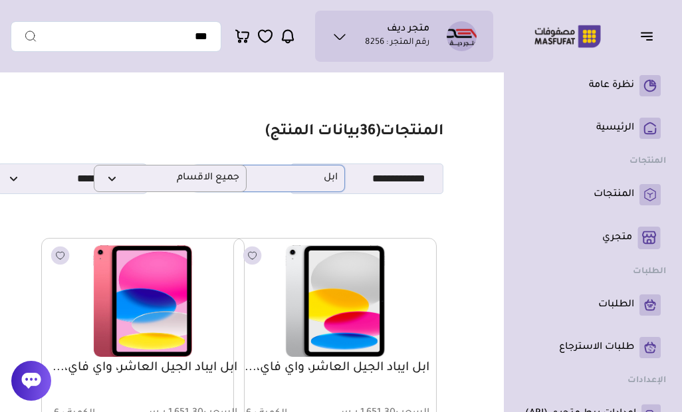
click at [301, 184] on span "ابل" at bounding box center [268, 178] width 138 height 13
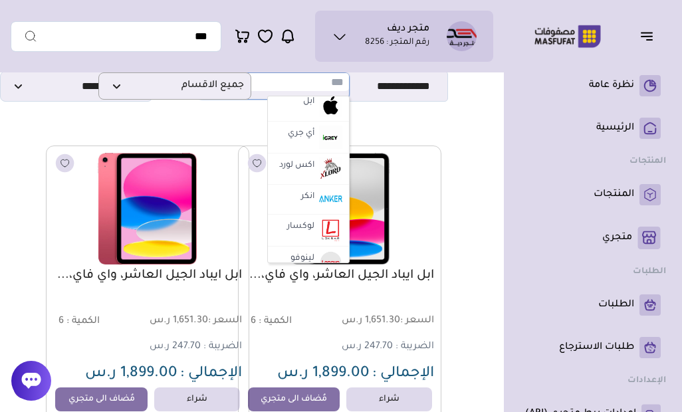
click at [330, 189] on img at bounding box center [330, 199] width 23 height 21
select select "*"
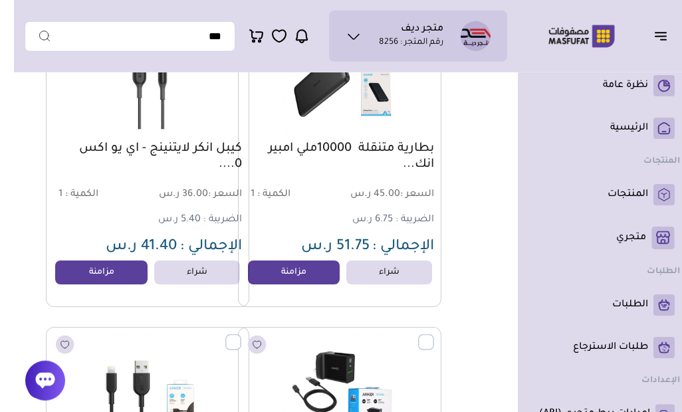
scroll to position [836, -14]
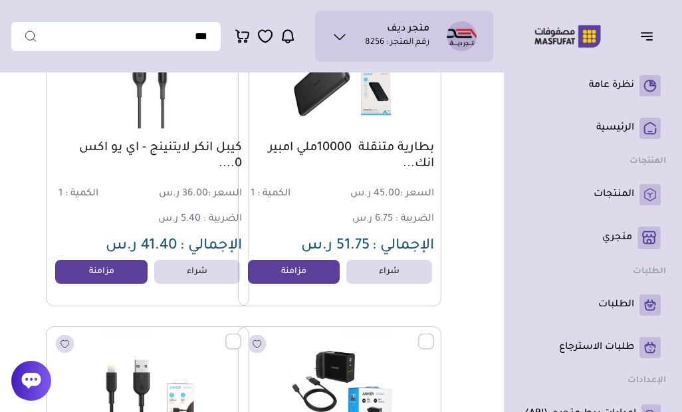
click at [315, 268] on link "مزامنة" at bounding box center [294, 272] width 92 height 24
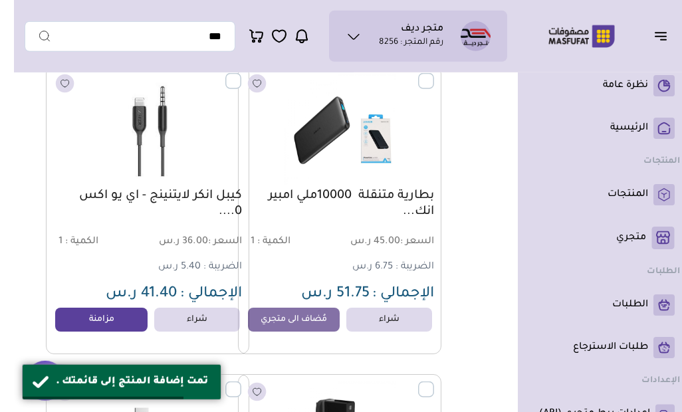
scroll to position [797, -14]
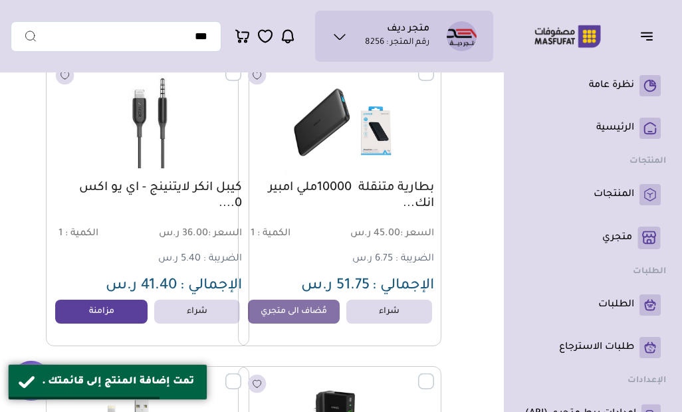
click at [110, 308] on link "مزامنة" at bounding box center [101, 312] width 92 height 24
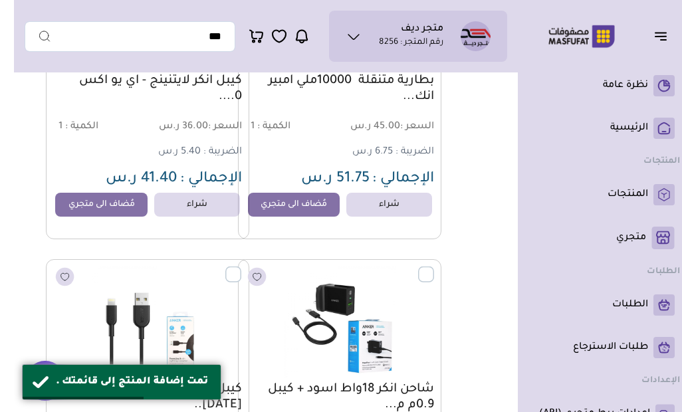
scroll to position [1066, 0]
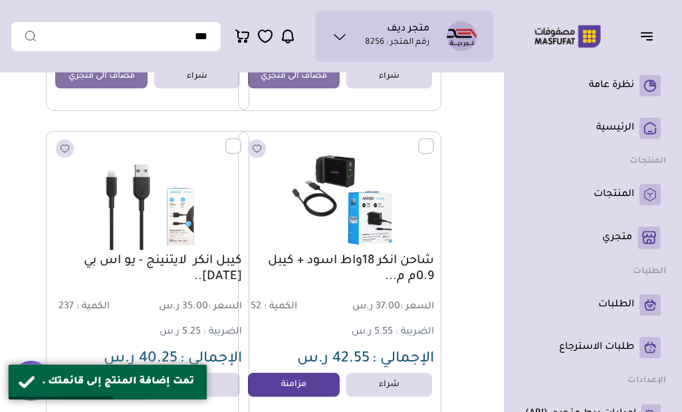
click at [302, 385] on link "مزامنة" at bounding box center [294, 385] width 92 height 24
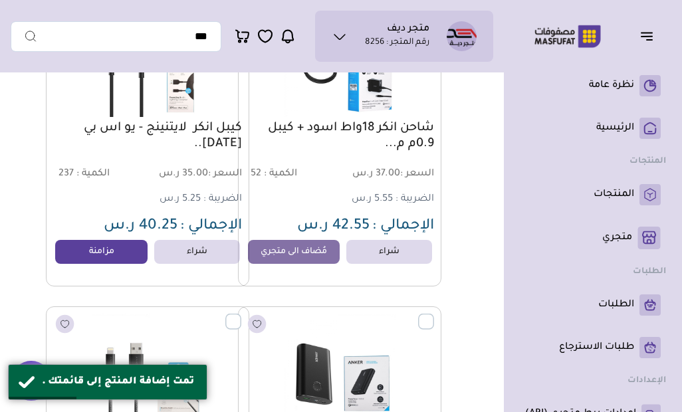
click at [132, 252] on link "مزامنة" at bounding box center [101, 252] width 92 height 24
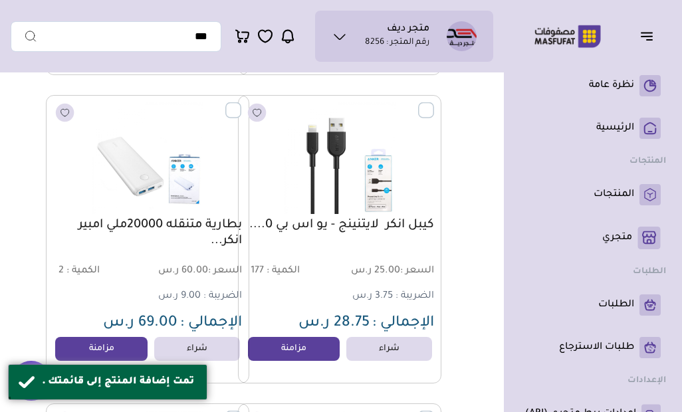
click at [115, 355] on link "مزامنة" at bounding box center [101, 349] width 92 height 24
click at [304, 350] on link "مزامنة" at bounding box center [294, 349] width 92 height 24
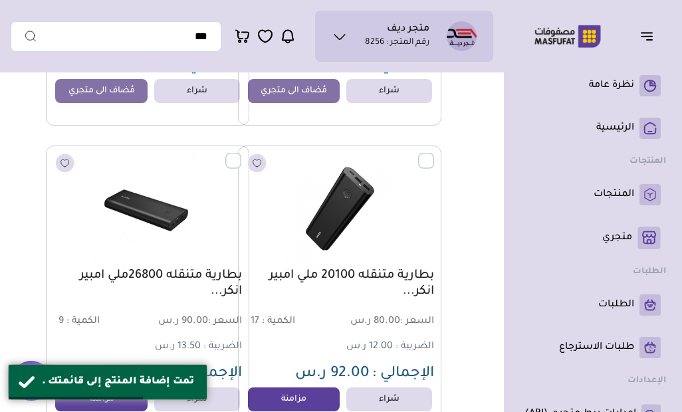
click at [315, 395] on link "مزامنة" at bounding box center [294, 399] width 92 height 24
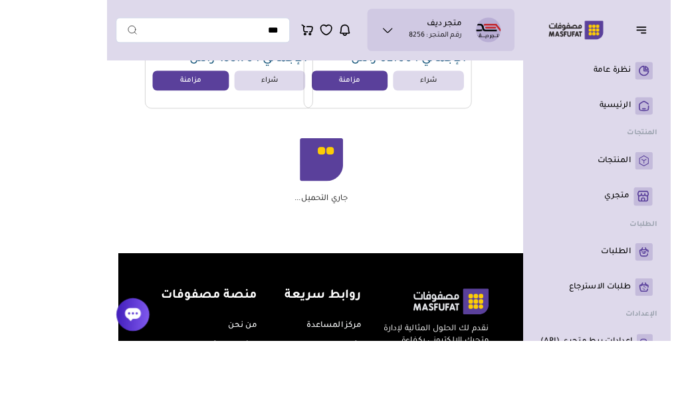
scroll to position [2729, -14]
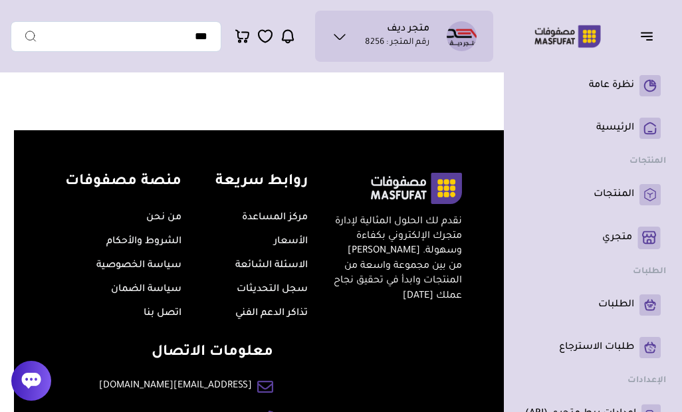
click at [638, 199] on link "المنتجات" at bounding box center [593, 194] width 136 height 21
click at [622, 298] on p "الطلبات" at bounding box center [616, 304] width 36 height 13
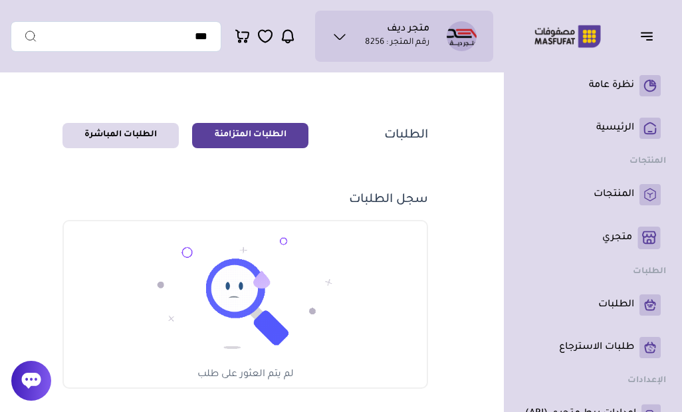
click at [638, 234] on rect at bounding box center [649, 238] width 23 height 23
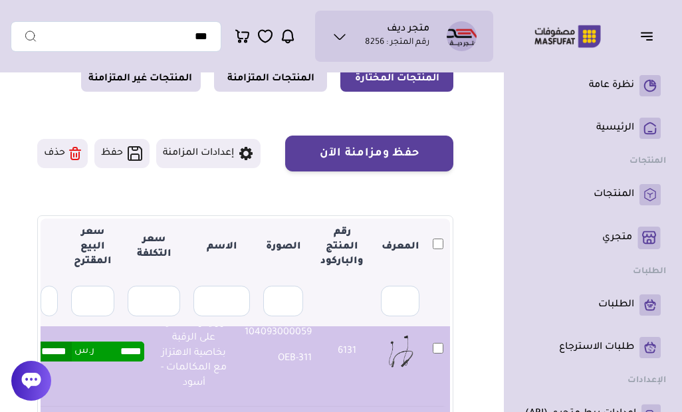
click at [420, 147] on button "حفظ ومزامنة الآن" at bounding box center [369, 154] width 168 height 36
